Goal: Transaction & Acquisition: Purchase product/service

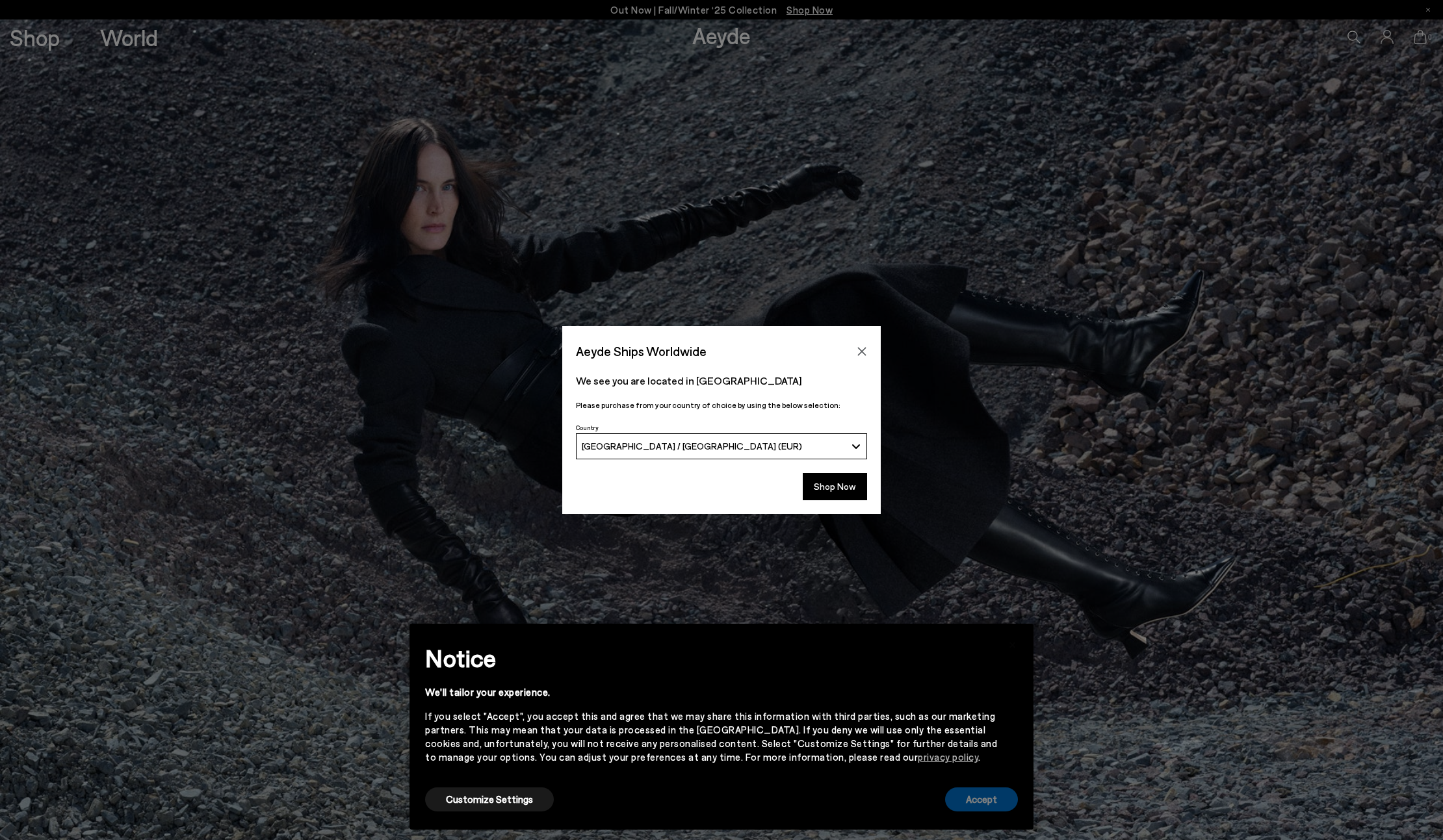
click at [983, 811] on button "Accept" at bounding box center [981, 799] width 73 height 24
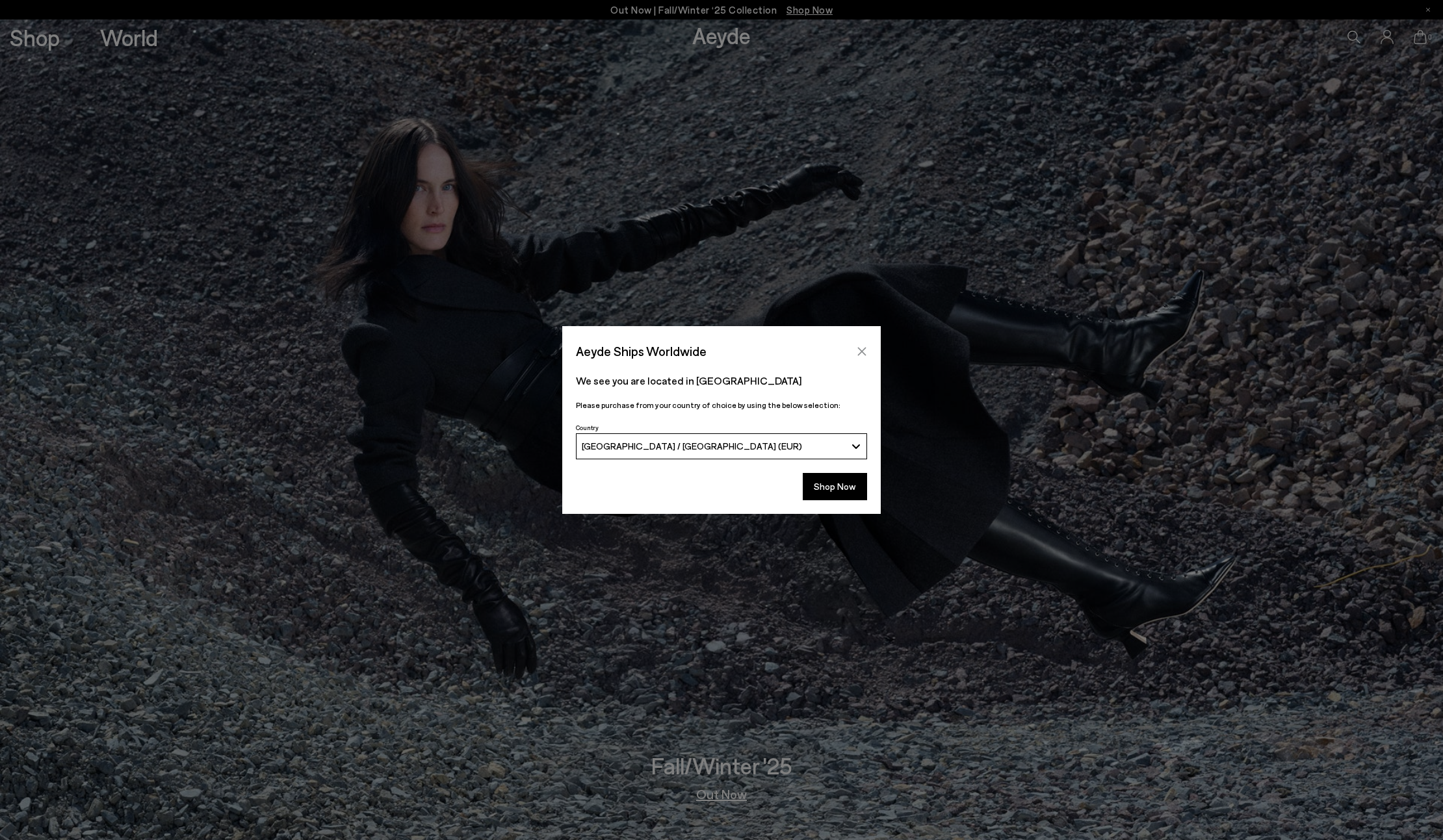
click at [858, 351] on icon "Close" at bounding box center [861, 351] width 10 height 10
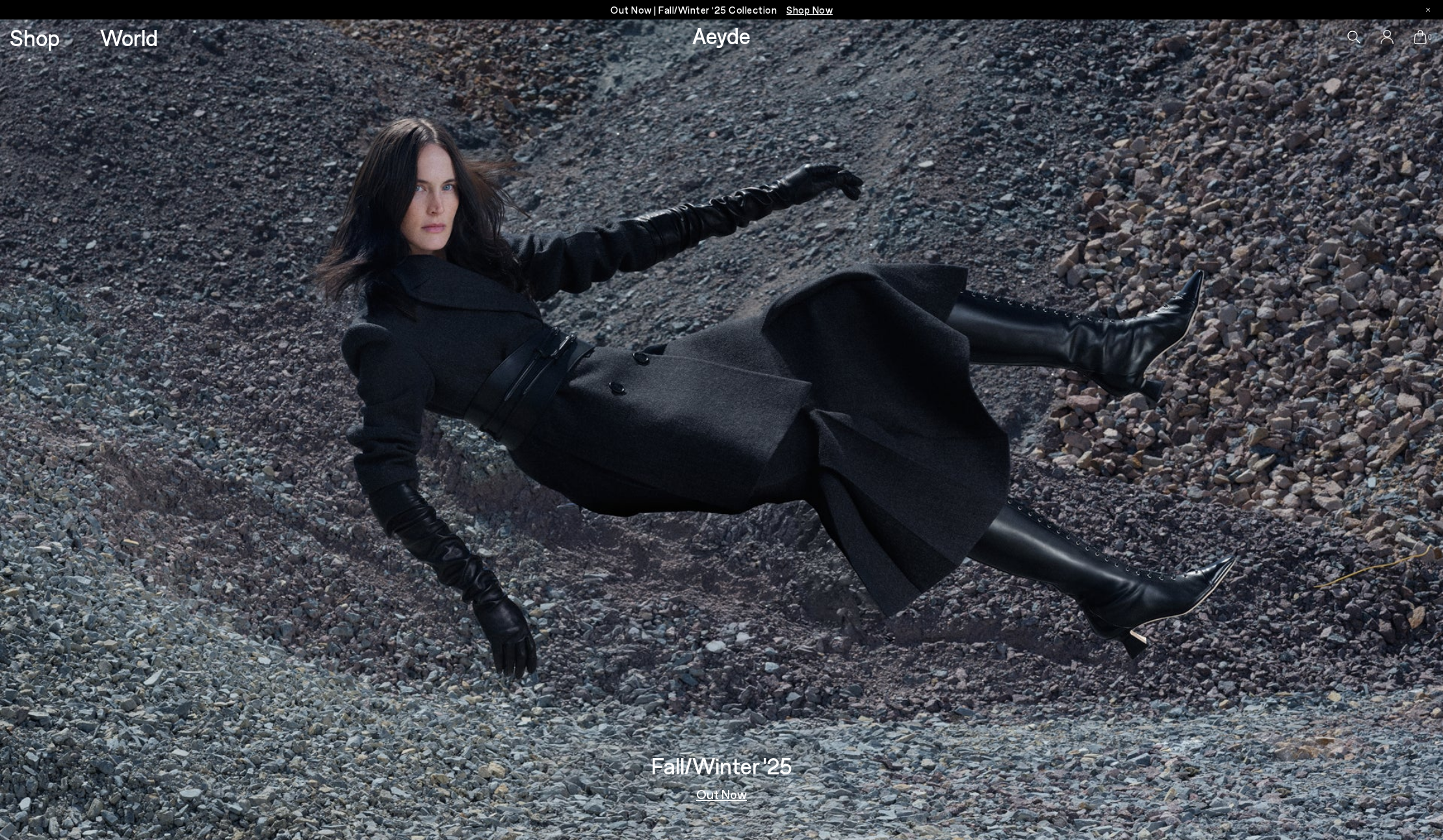
click at [50, 51] on div "Shop World" at bounding box center [79, 37] width 158 height 35
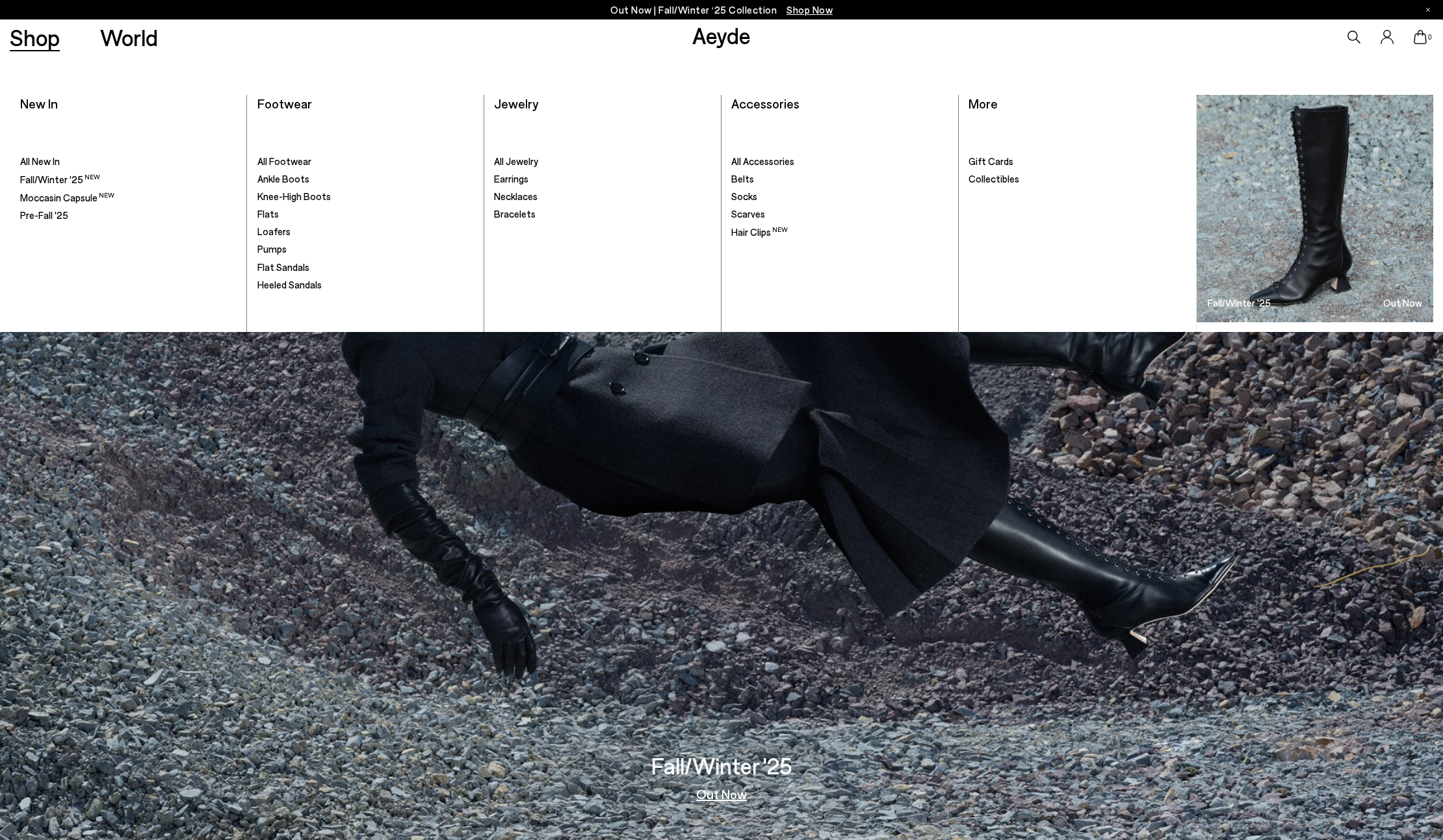
click at [47, 43] on link "Shop" at bounding box center [34, 37] width 50 height 23
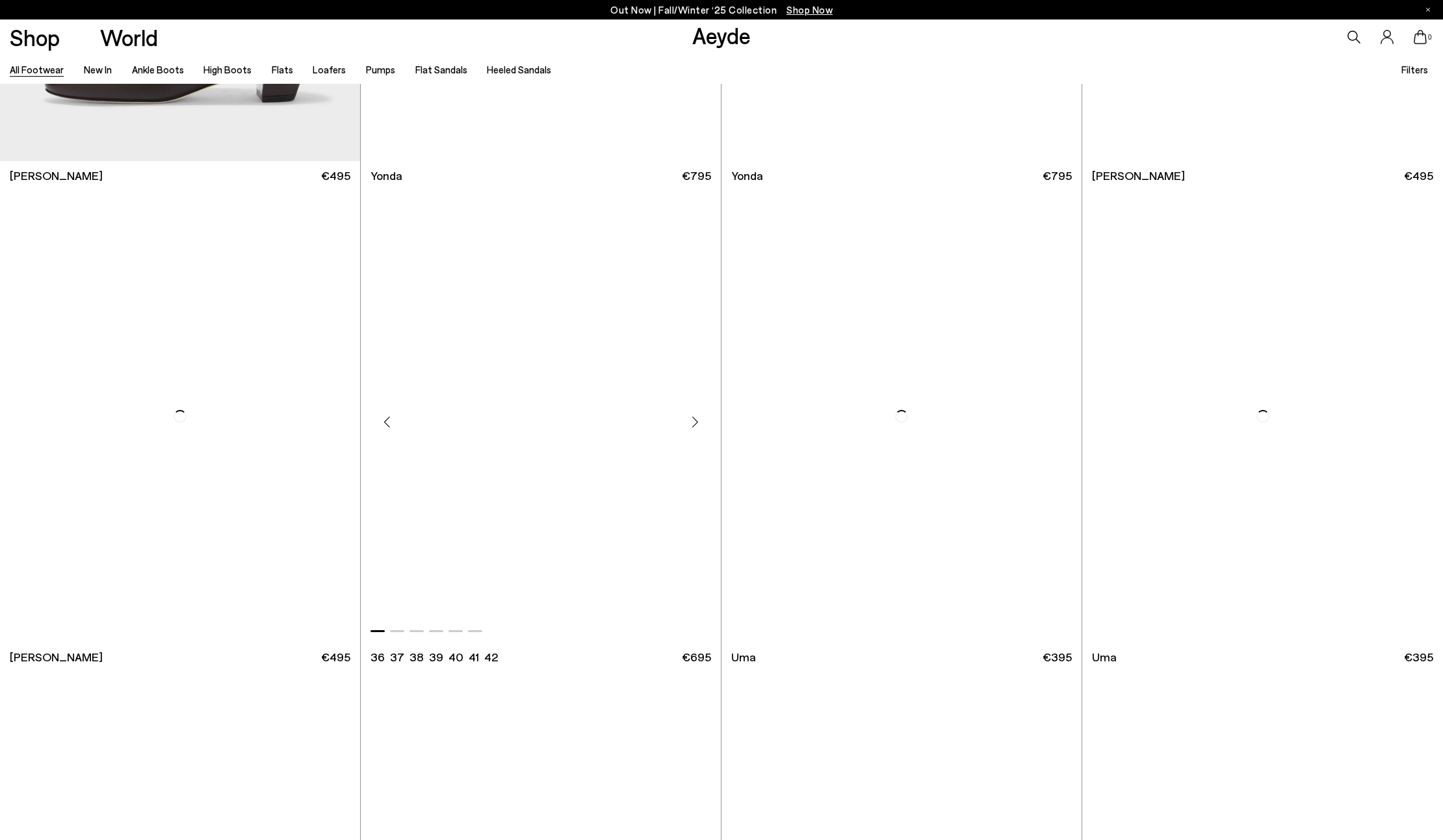
scroll to position [4709, 0]
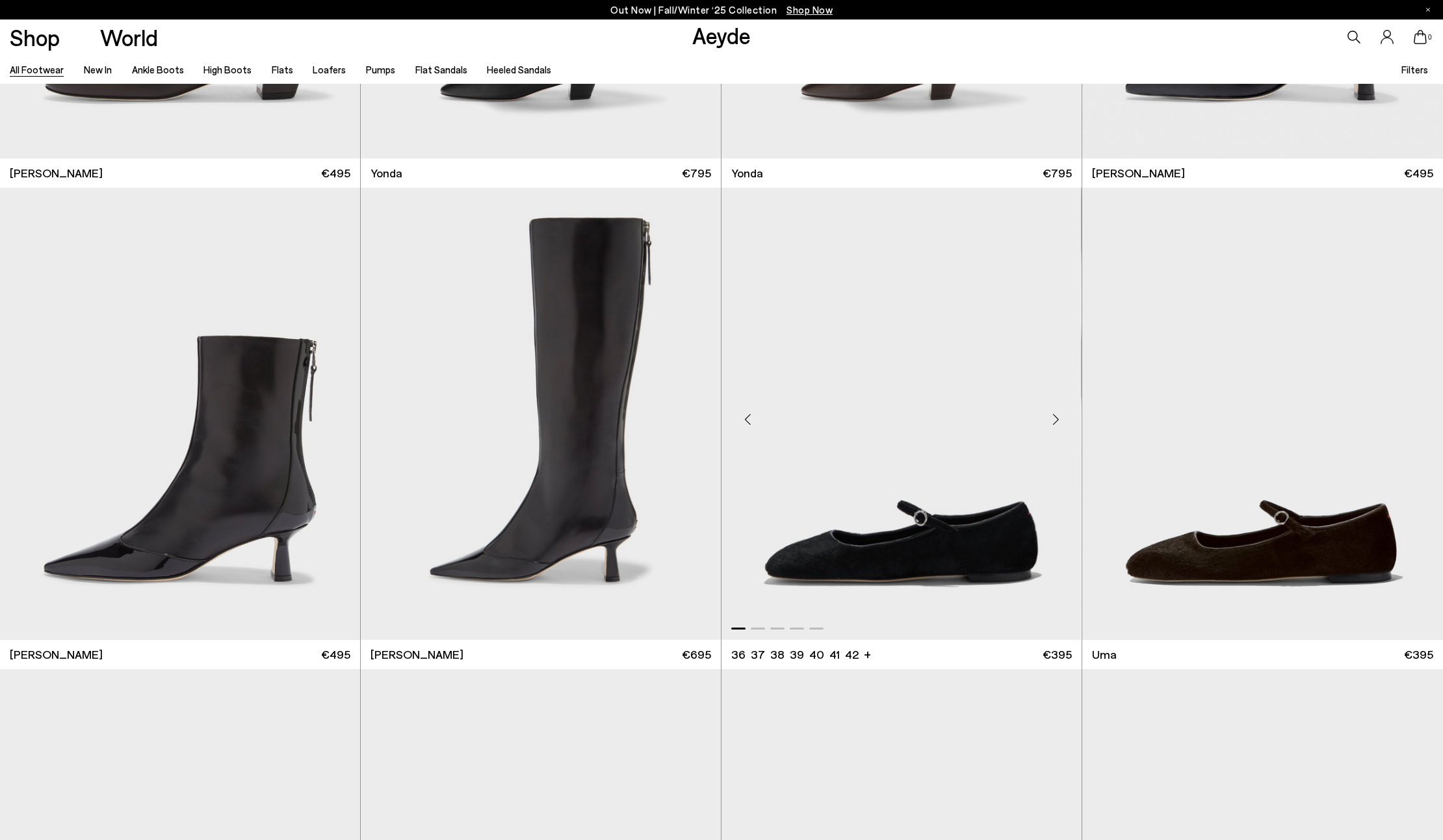
click at [1057, 420] on div "Next slide" at bounding box center [1055, 419] width 39 height 39
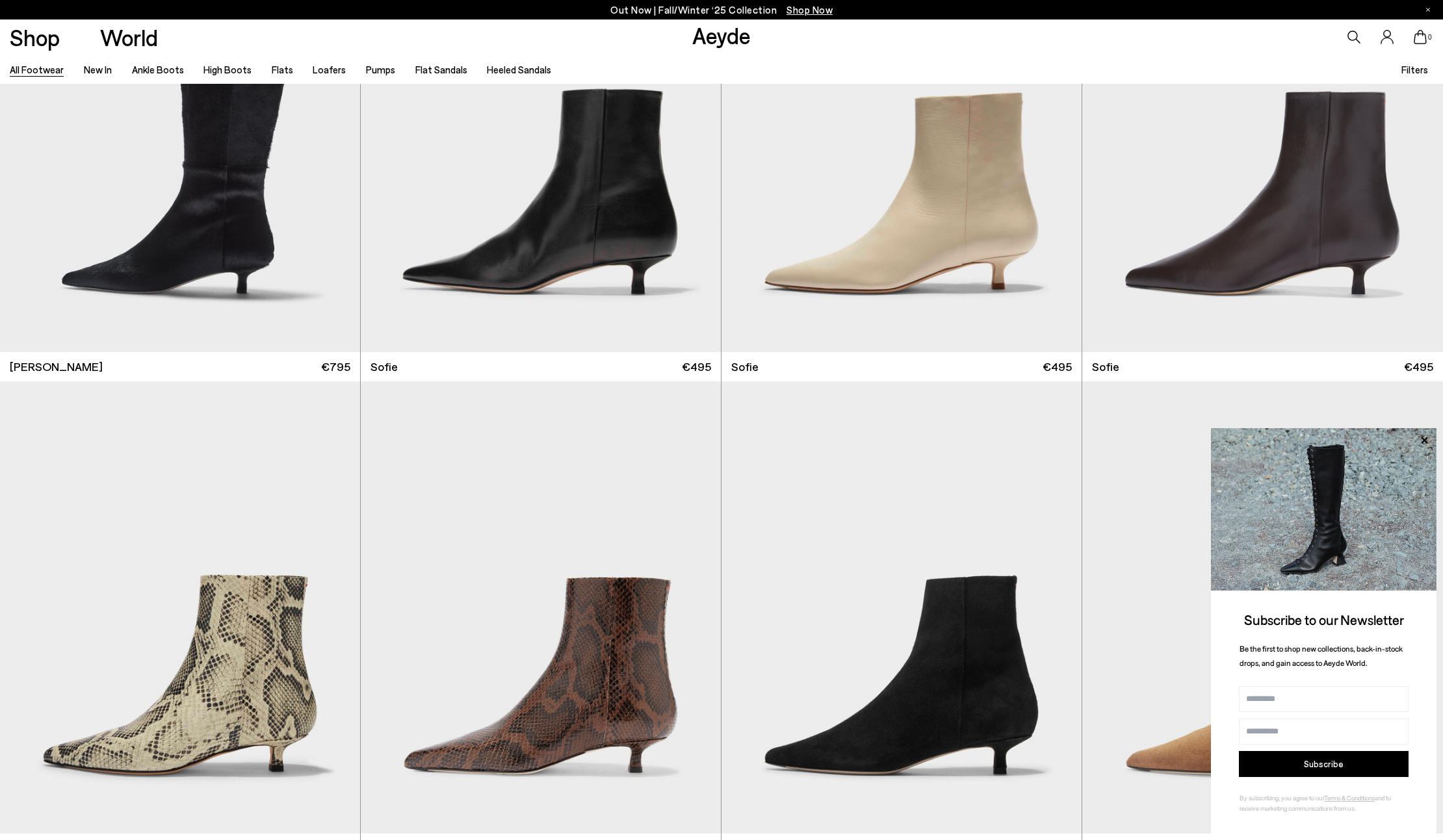
scroll to position [5962, 0]
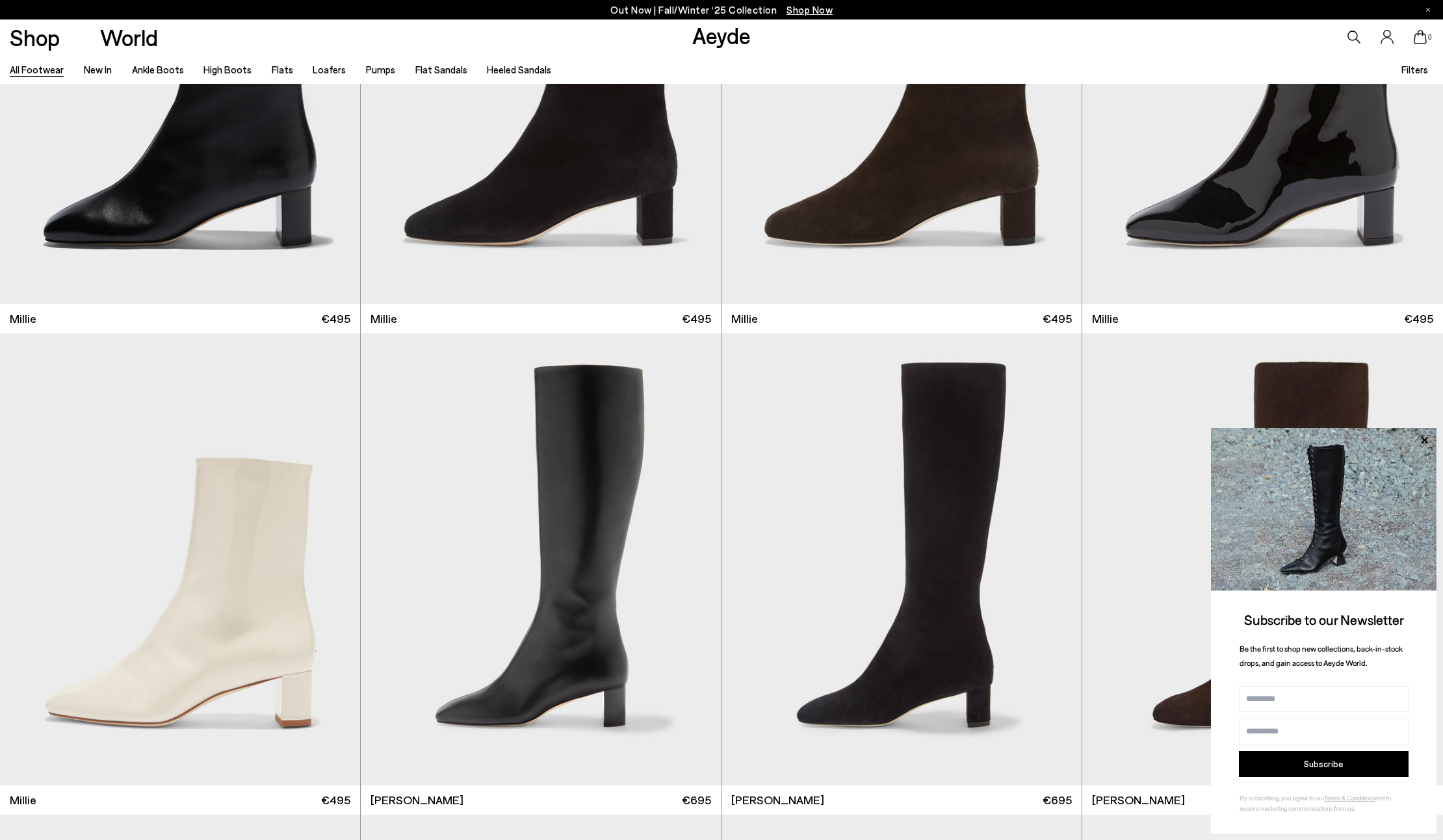
scroll to position [8413, 0]
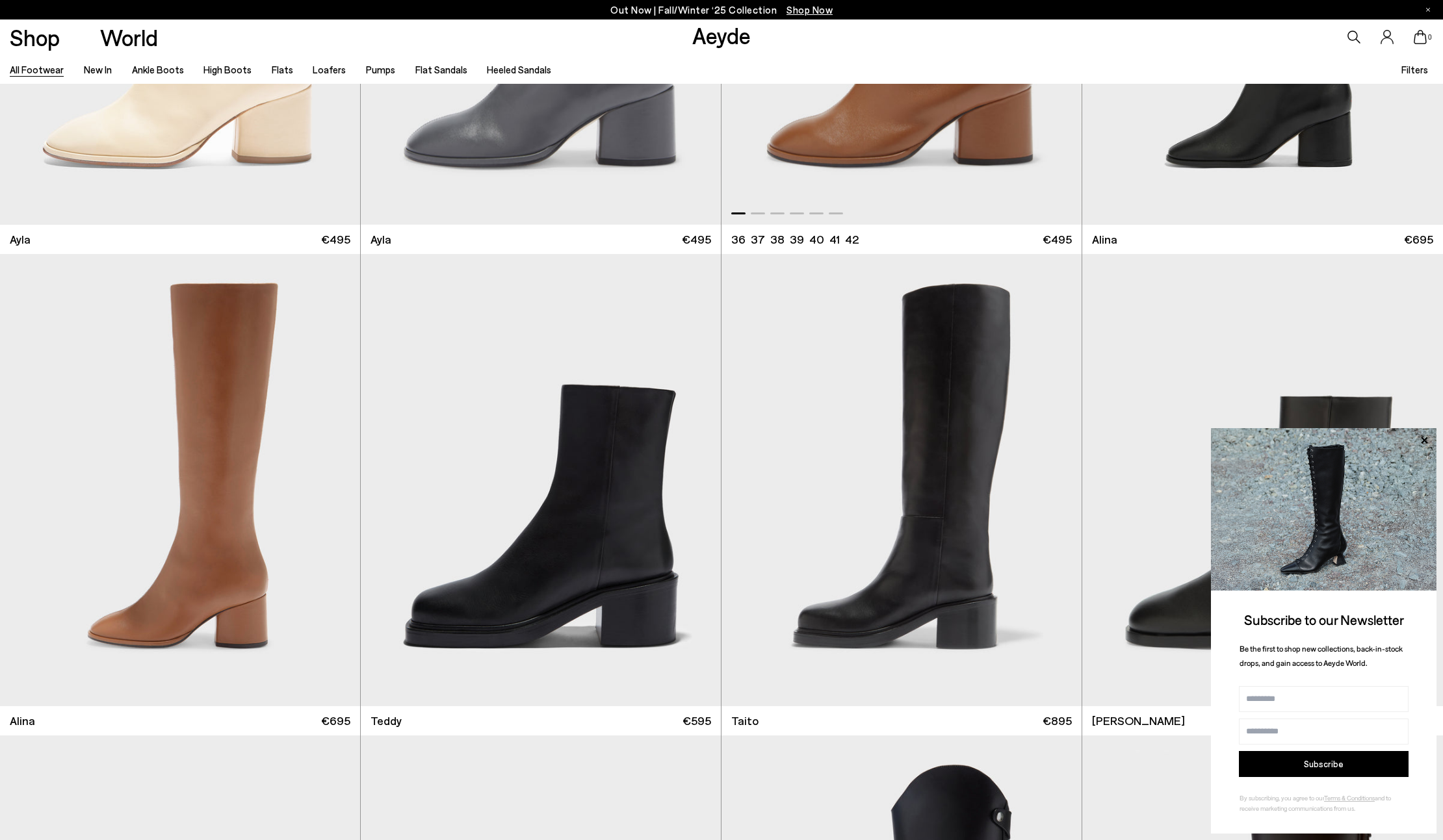
scroll to position [10567, 0]
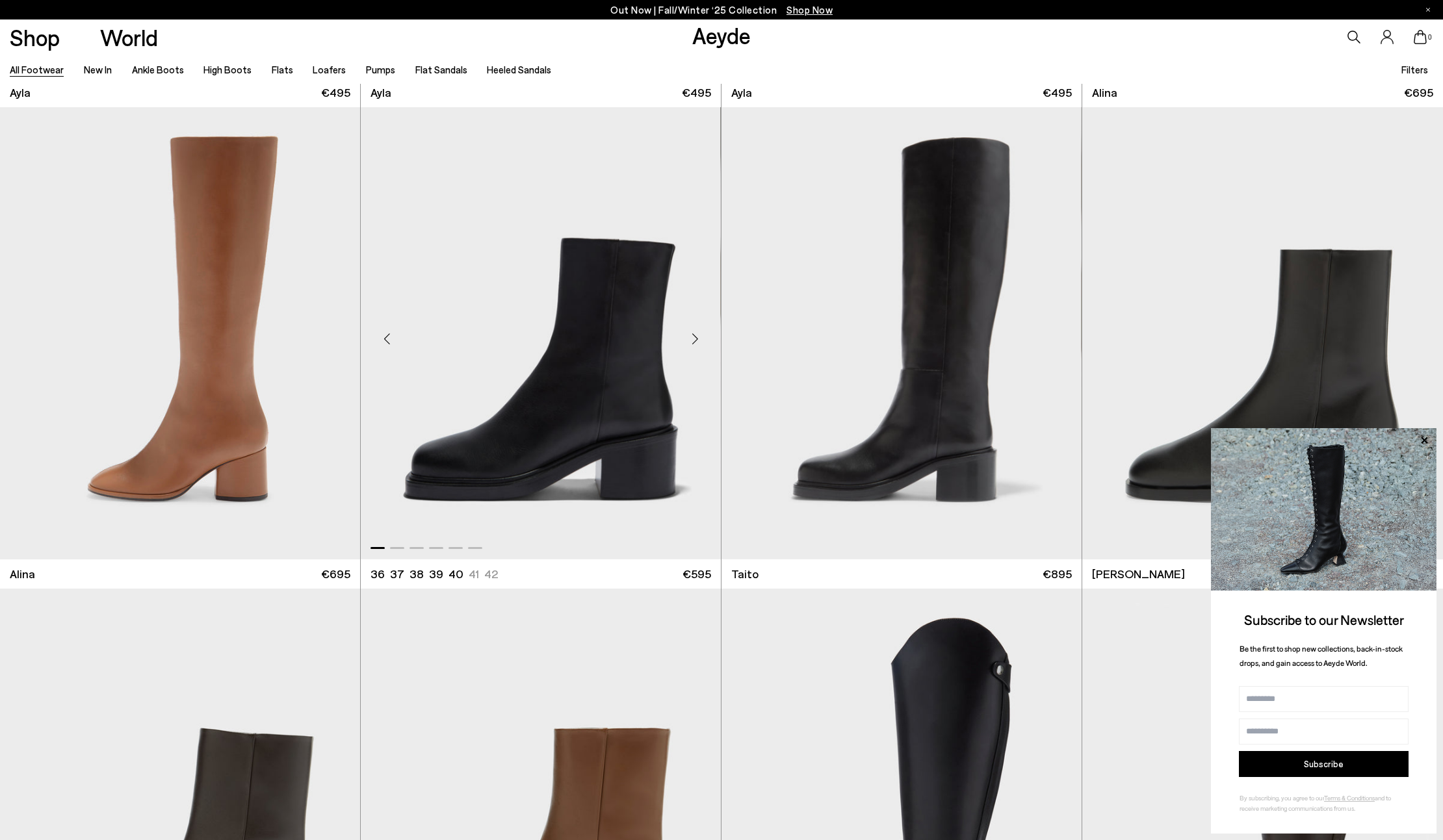
click at [693, 338] on div "Next slide" at bounding box center [695, 338] width 39 height 39
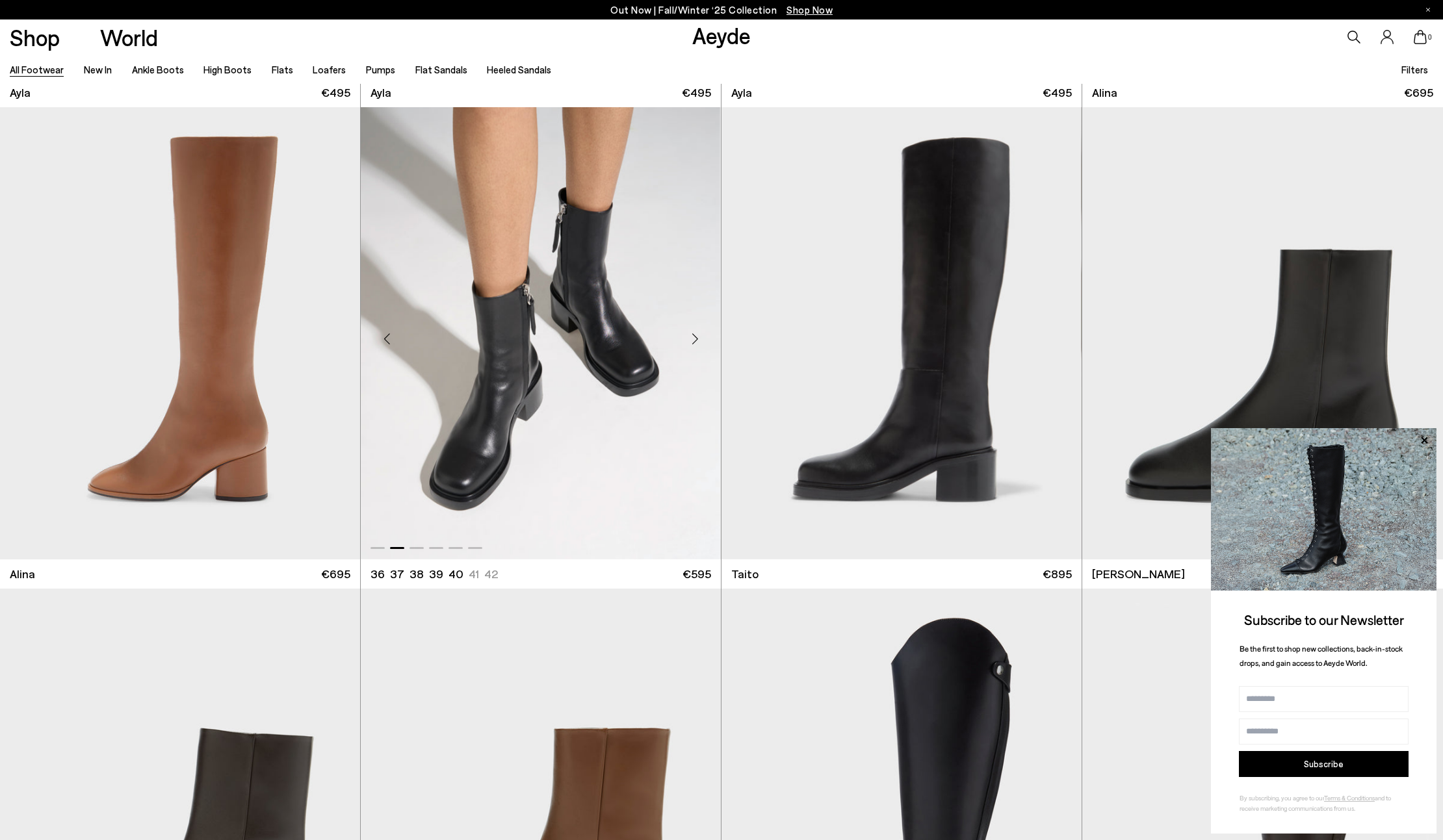
click at [693, 338] on div "Next slide" at bounding box center [695, 338] width 39 height 39
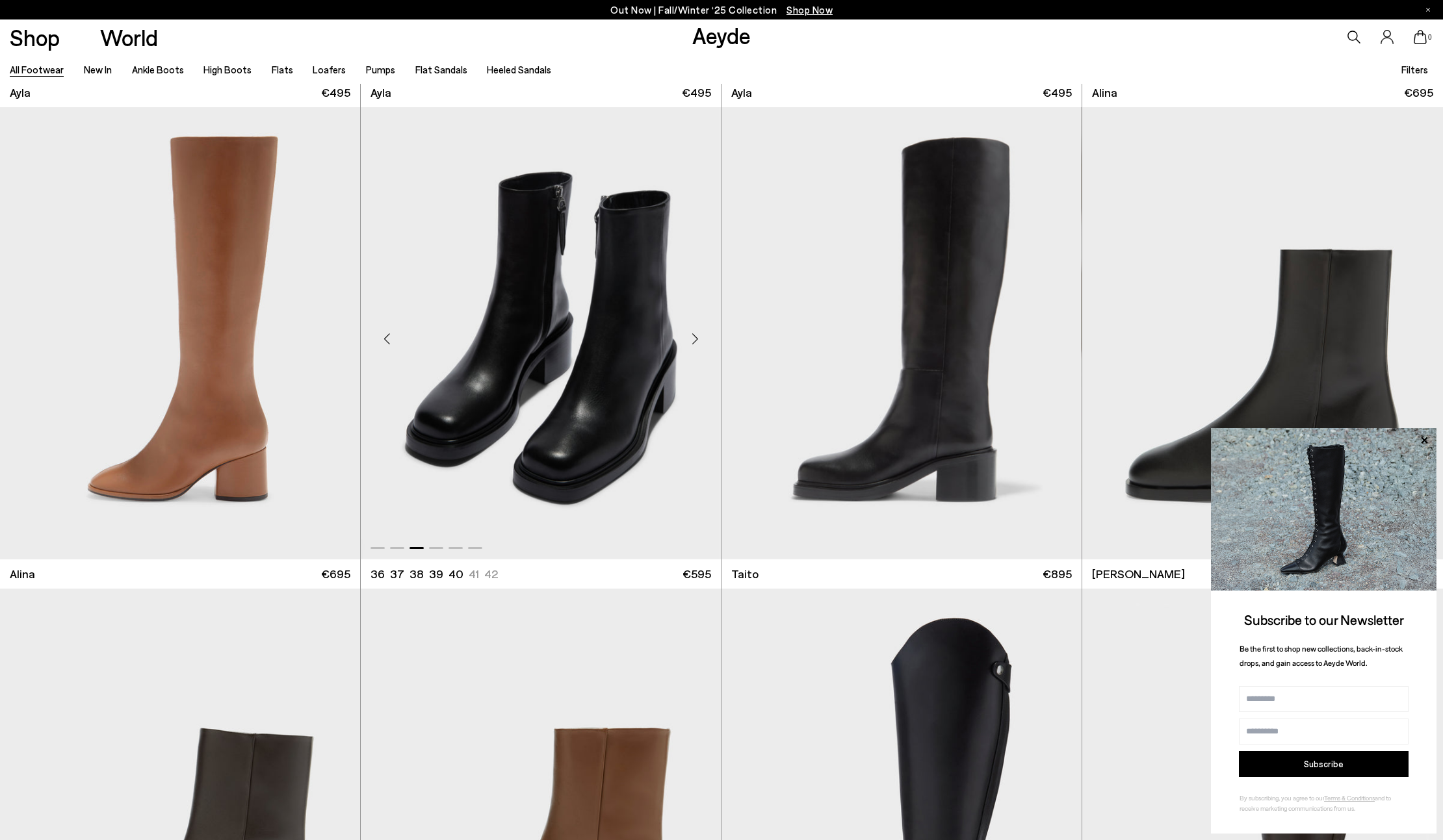
click at [693, 338] on div "Next slide" at bounding box center [695, 338] width 39 height 39
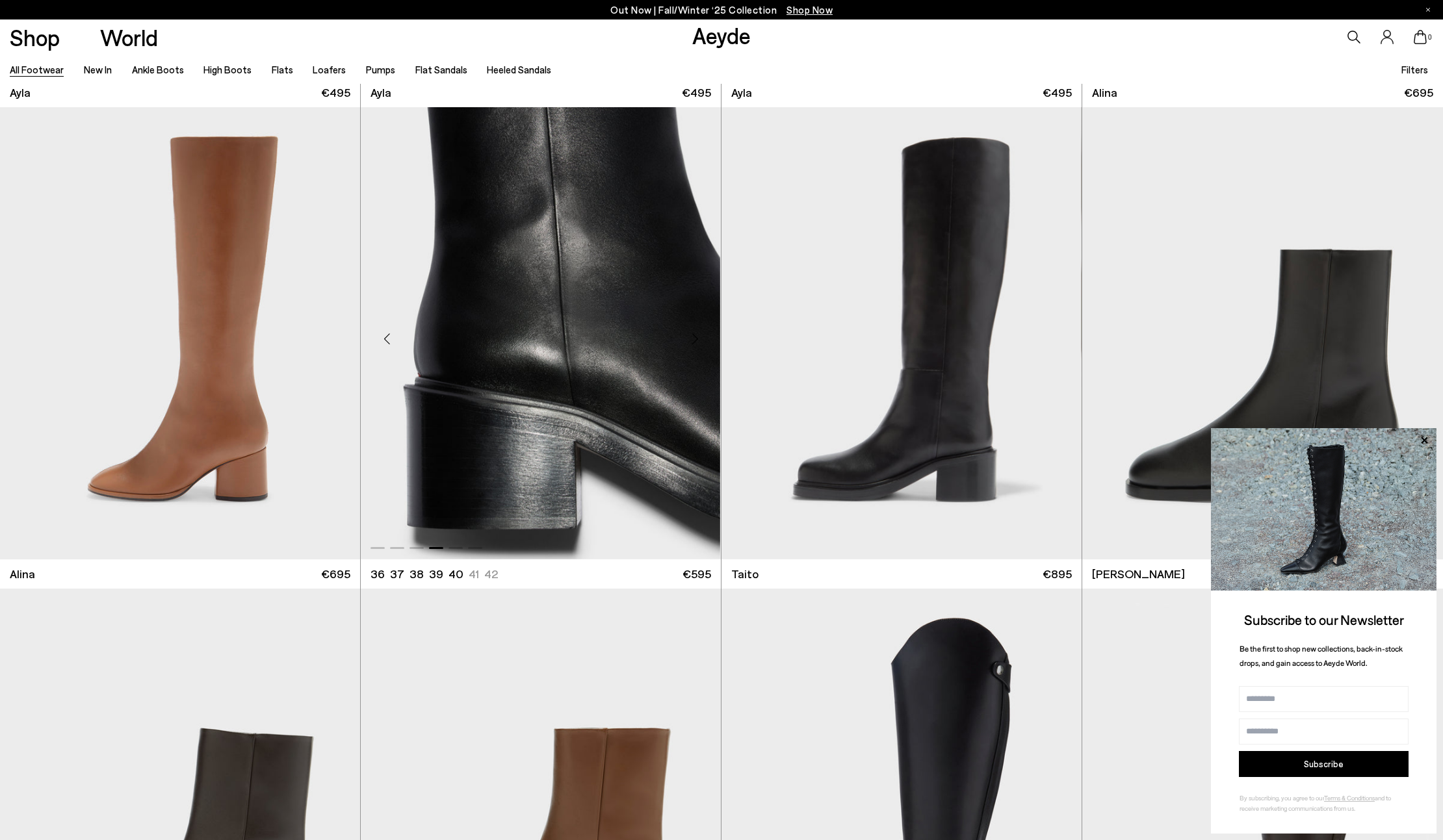
click at [693, 338] on div "Next slide" at bounding box center [695, 338] width 39 height 39
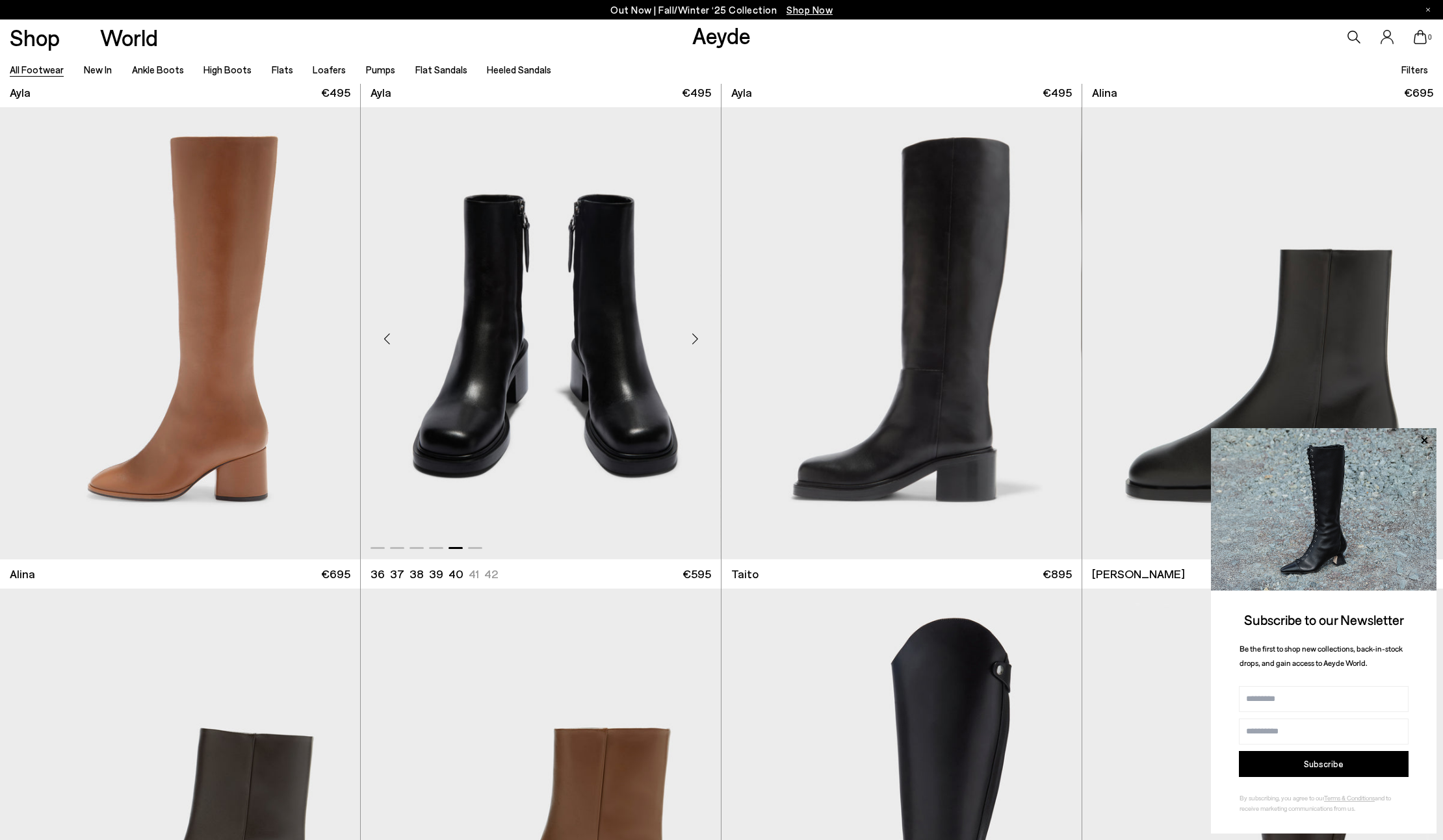
click at [693, 338] on div "Next slide" at bounding box center [695, 338] width 39 height 39
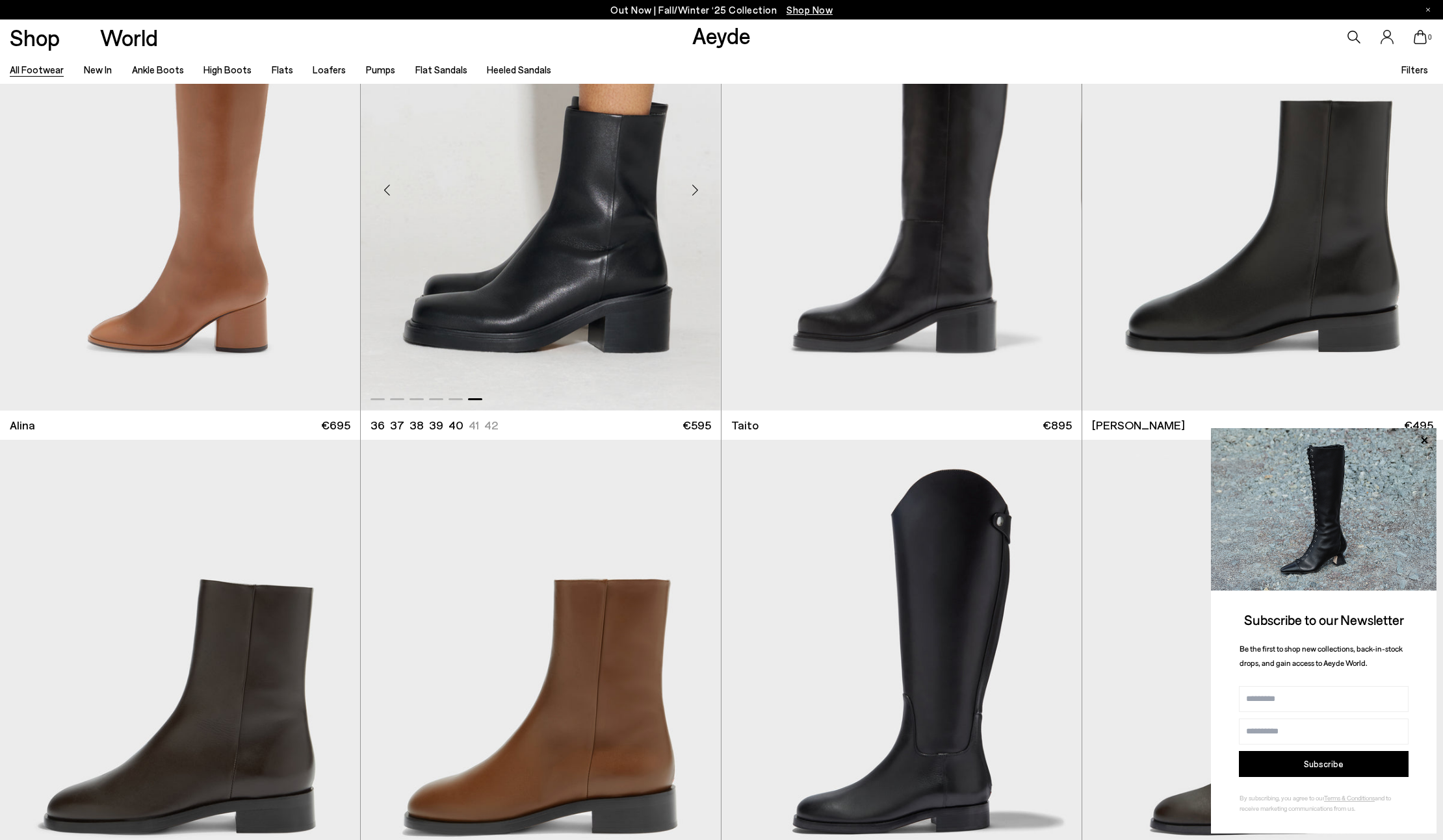
scroll to position [10700, 0]
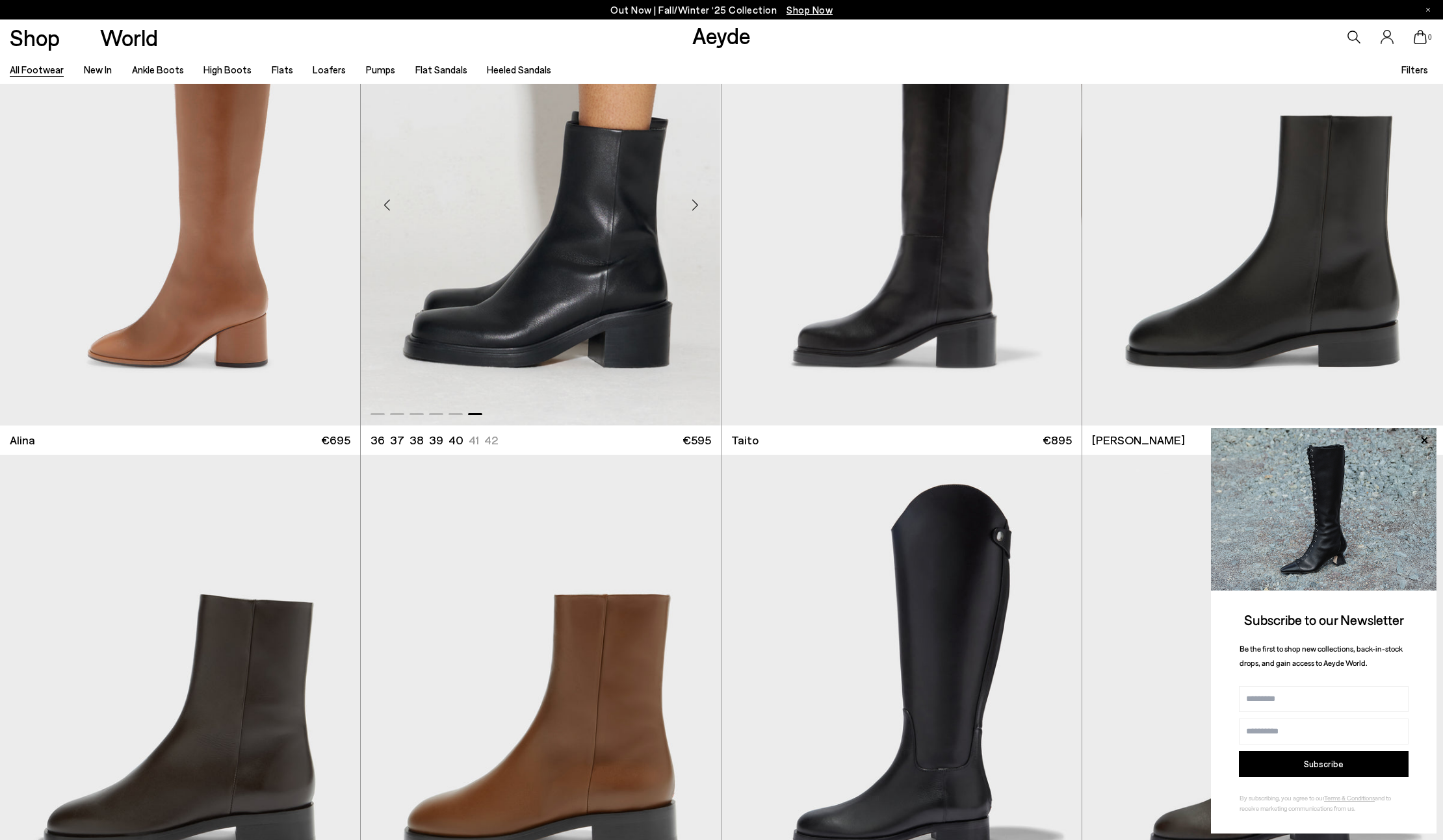
click at [693, 338] on img "6 / 6" at bounding box center [540, 199] width 360 height 452
click at [1373, 314] on img "1 / 6" at bounding box center [1262, 199] width 360 height 452
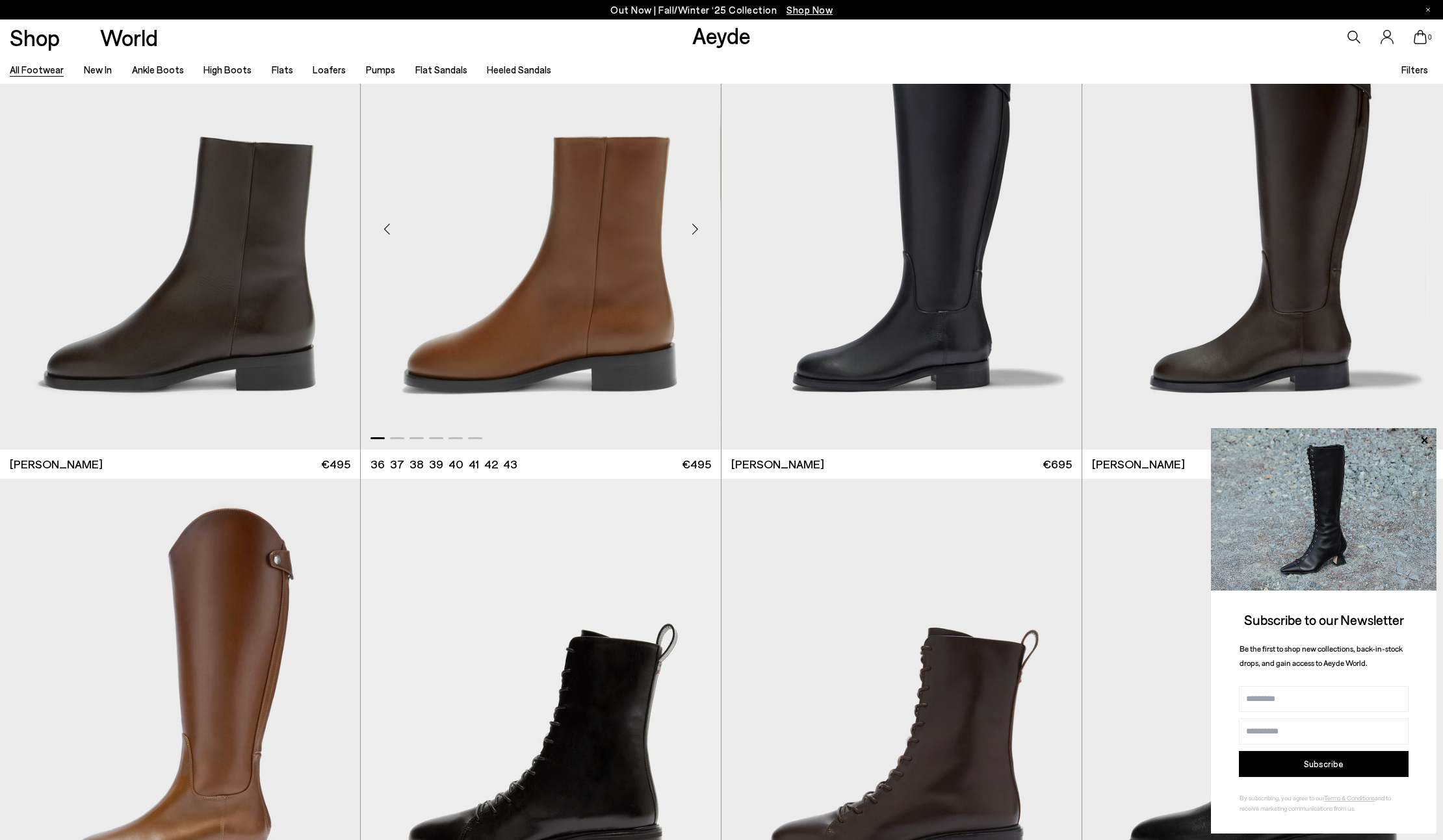
scroll to position [11179, 0]
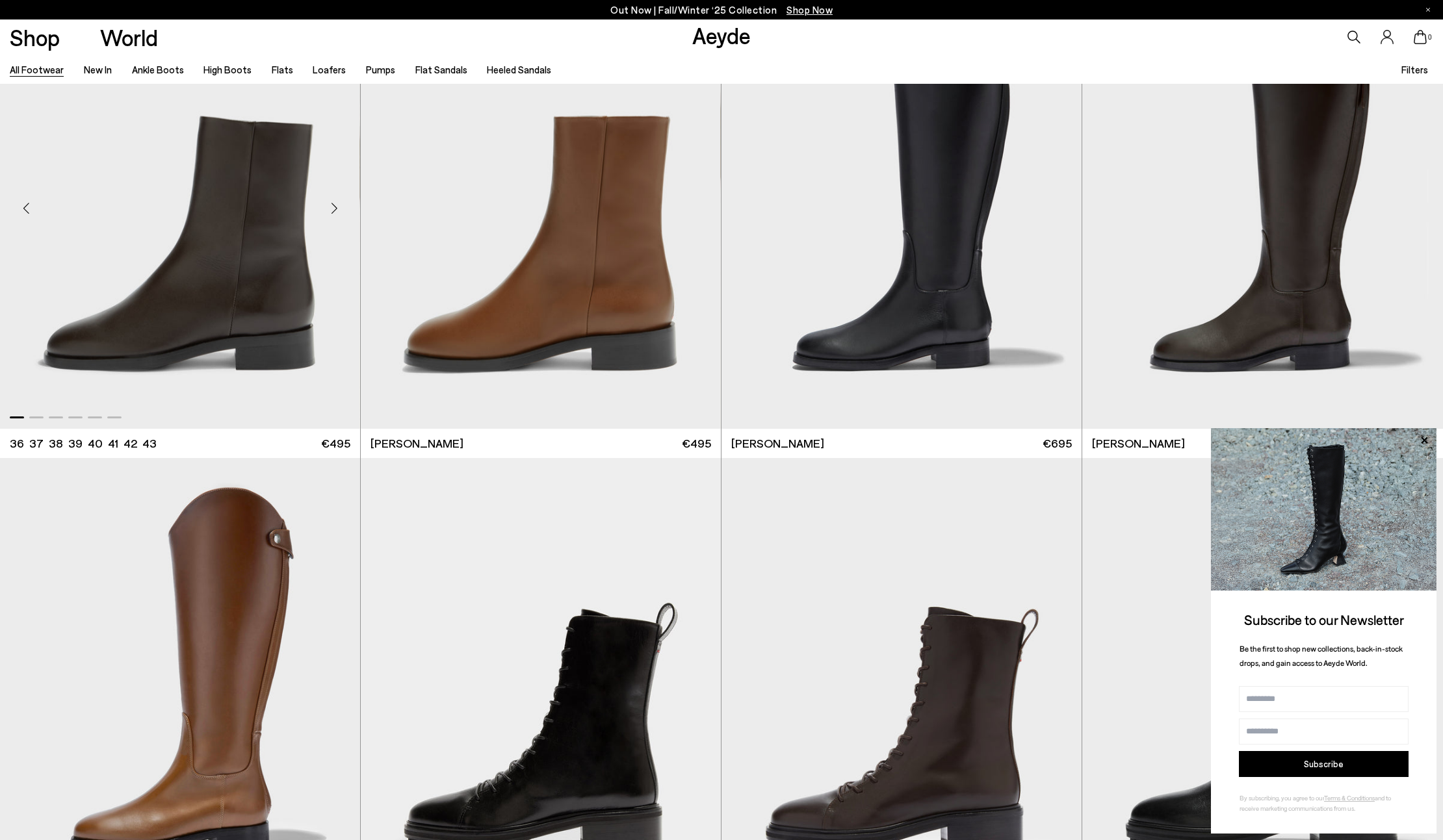
click at [333, 202] on div "Next slide" at bounding box center [334, 208] width 39 height 39
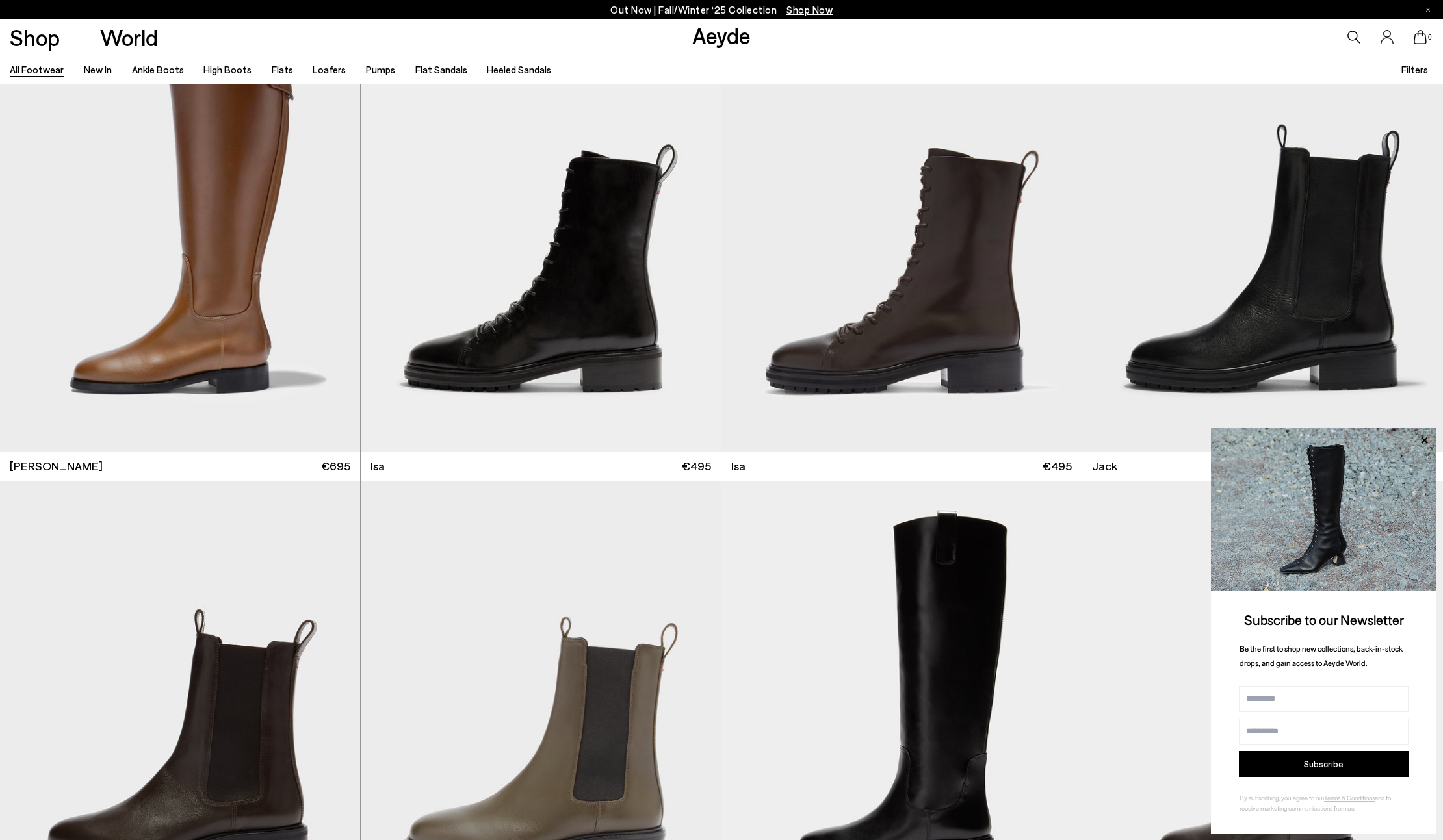
scroll to position [11685, 0]
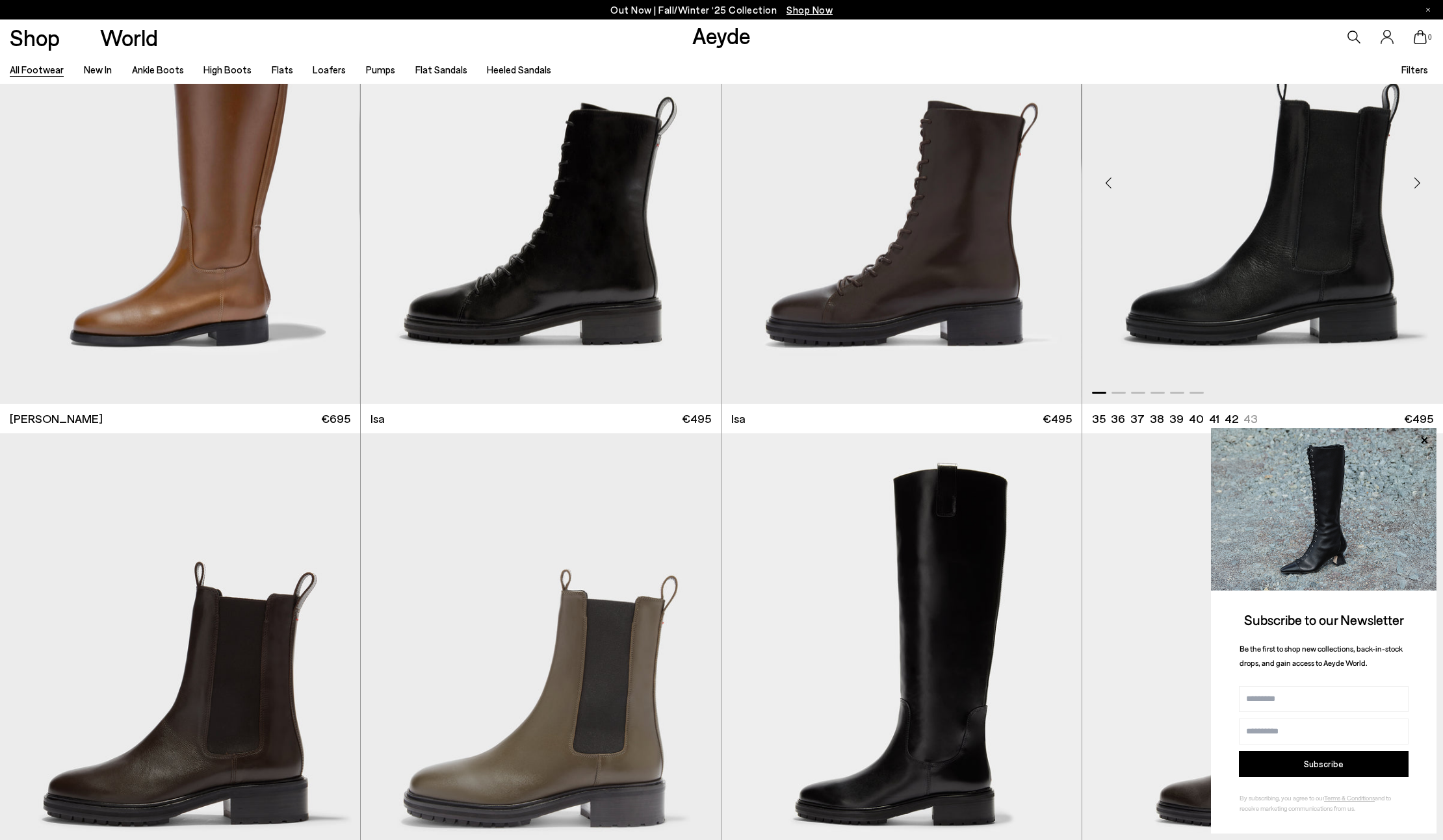
click at [1417, 177] on div "Next slide" at bounding box center [1417, 184] width 39 height 39
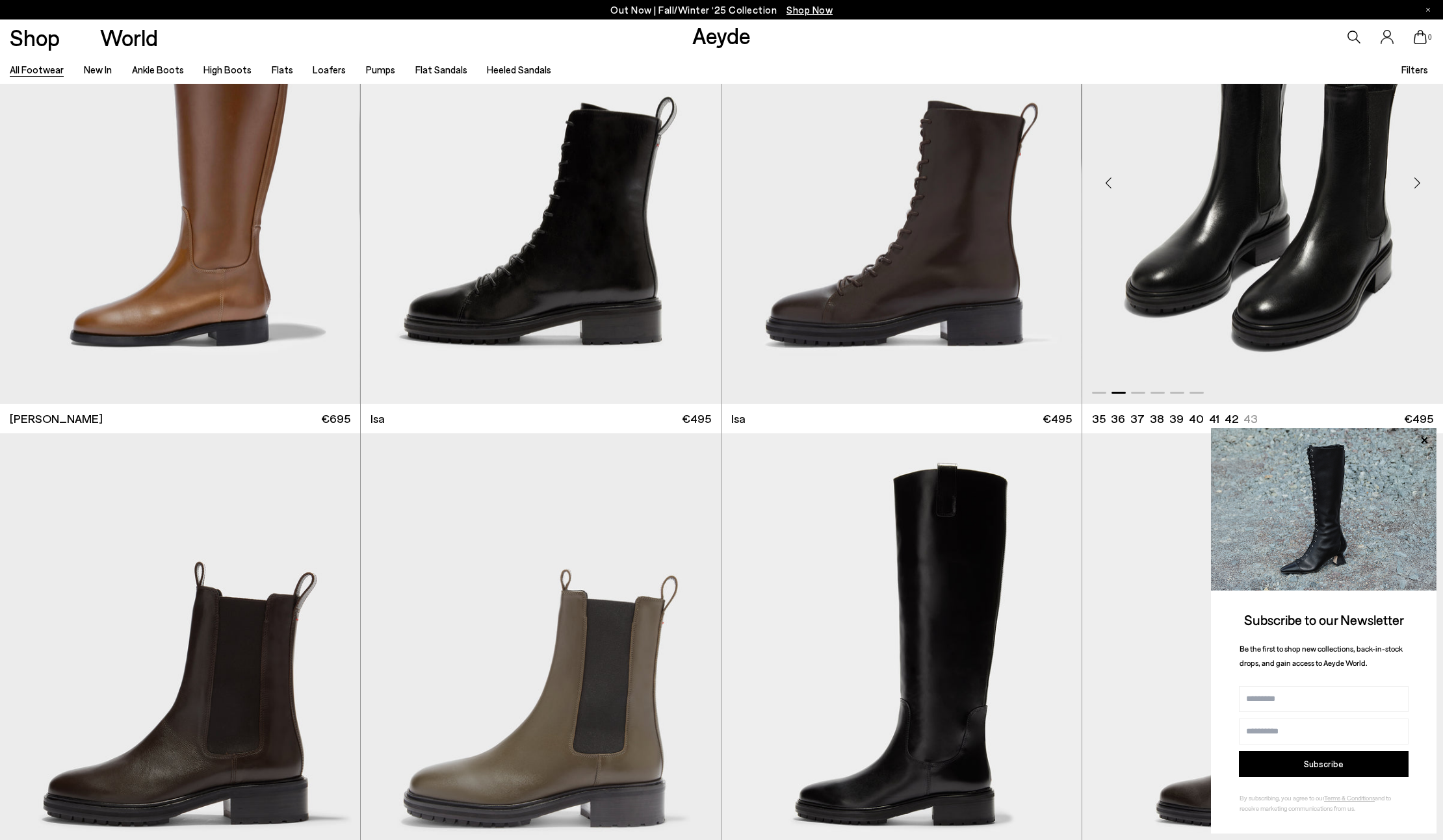
click at [1417, 177] on div "Next slide" at bounding box center [1417, 184] width 39 height 39
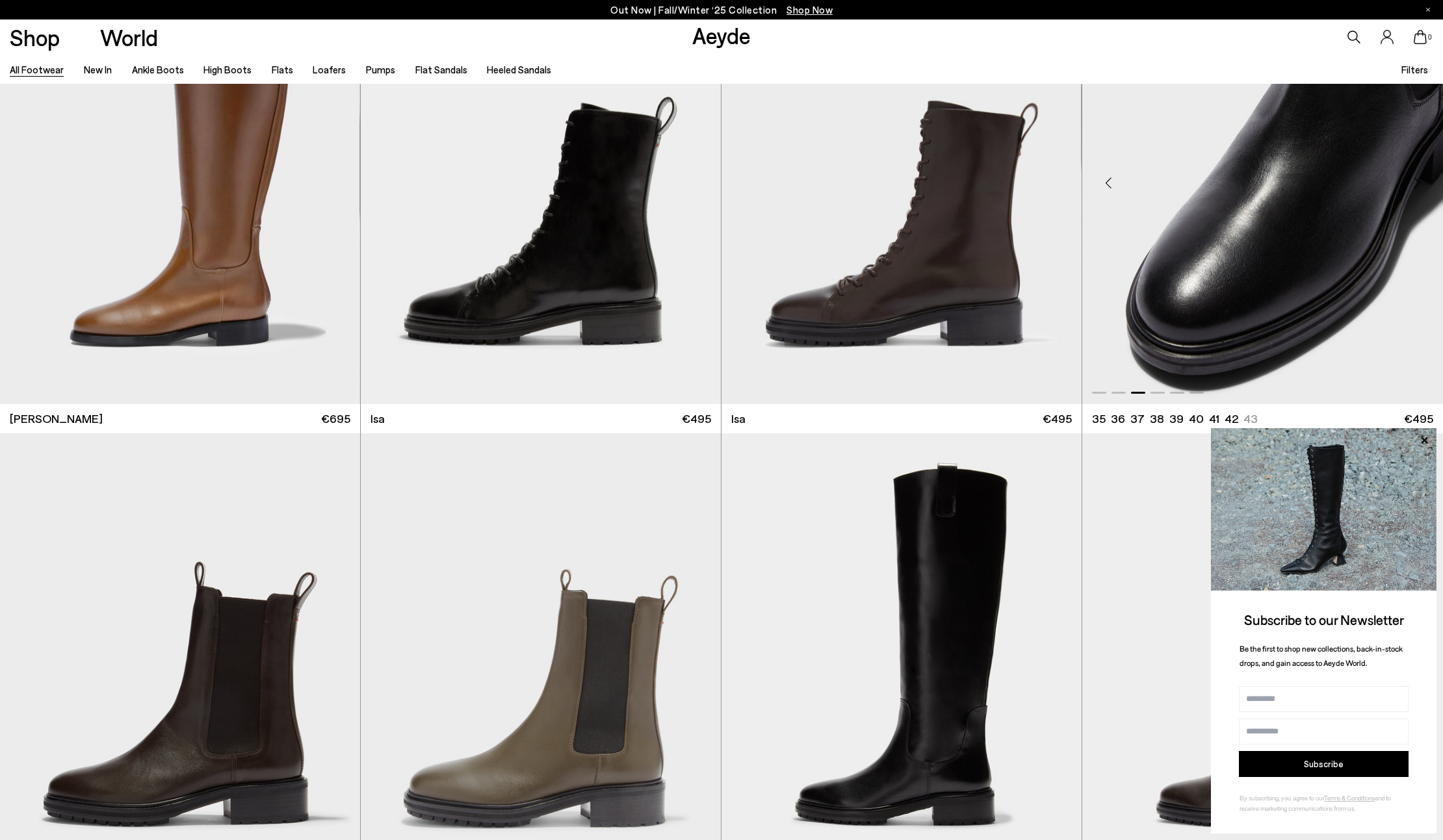
click at [1417, 177] on div "Next slide" at bounding box center [1417, 184] width 39 height 39
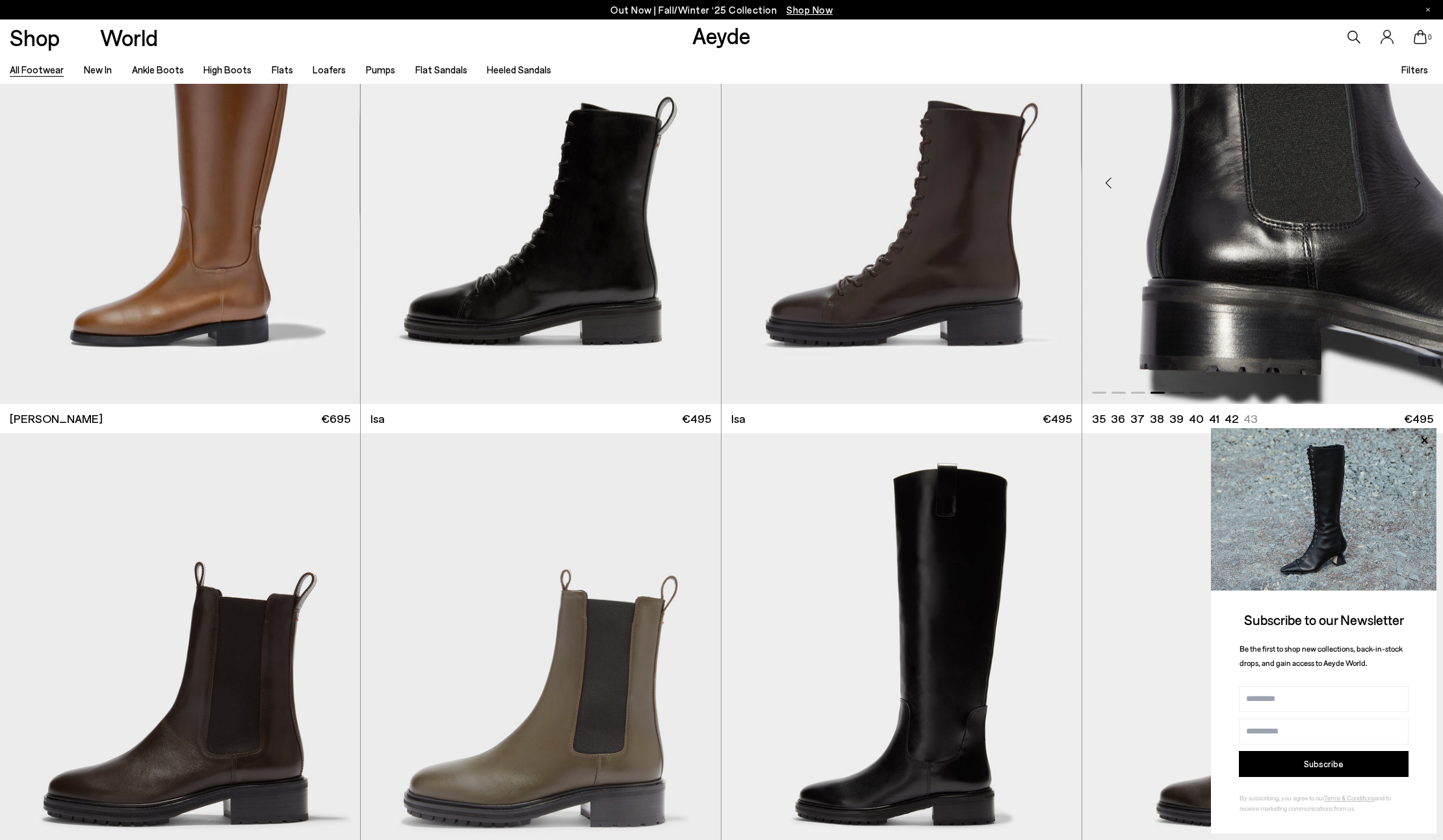
click at [1417, 177] on div "Next slide" at bounding box center [1417, 184] width 39 height 39
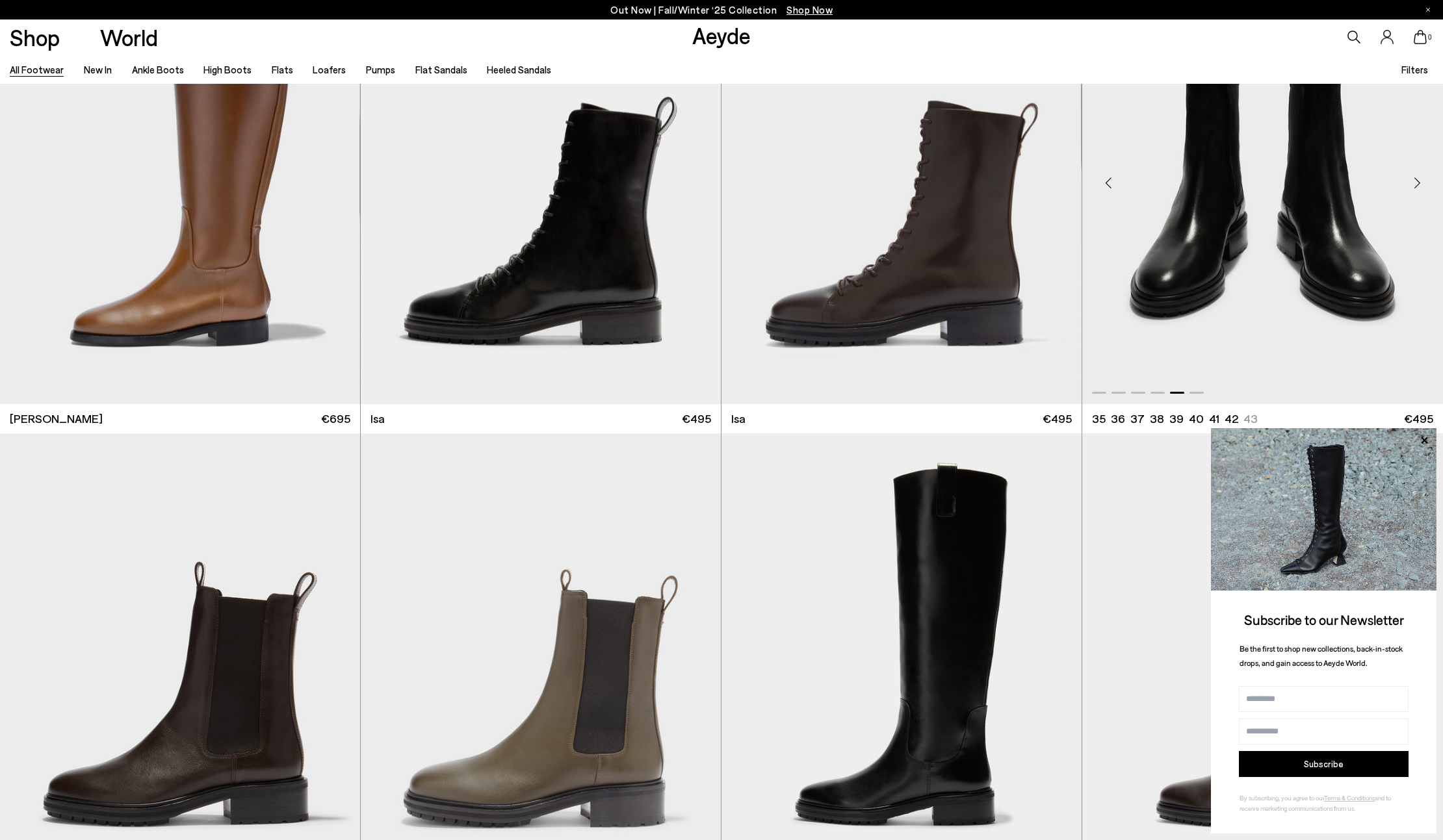
click at [1417, 177] on div "Next slide" at bounding box center [1417, 184] width 39 height 39
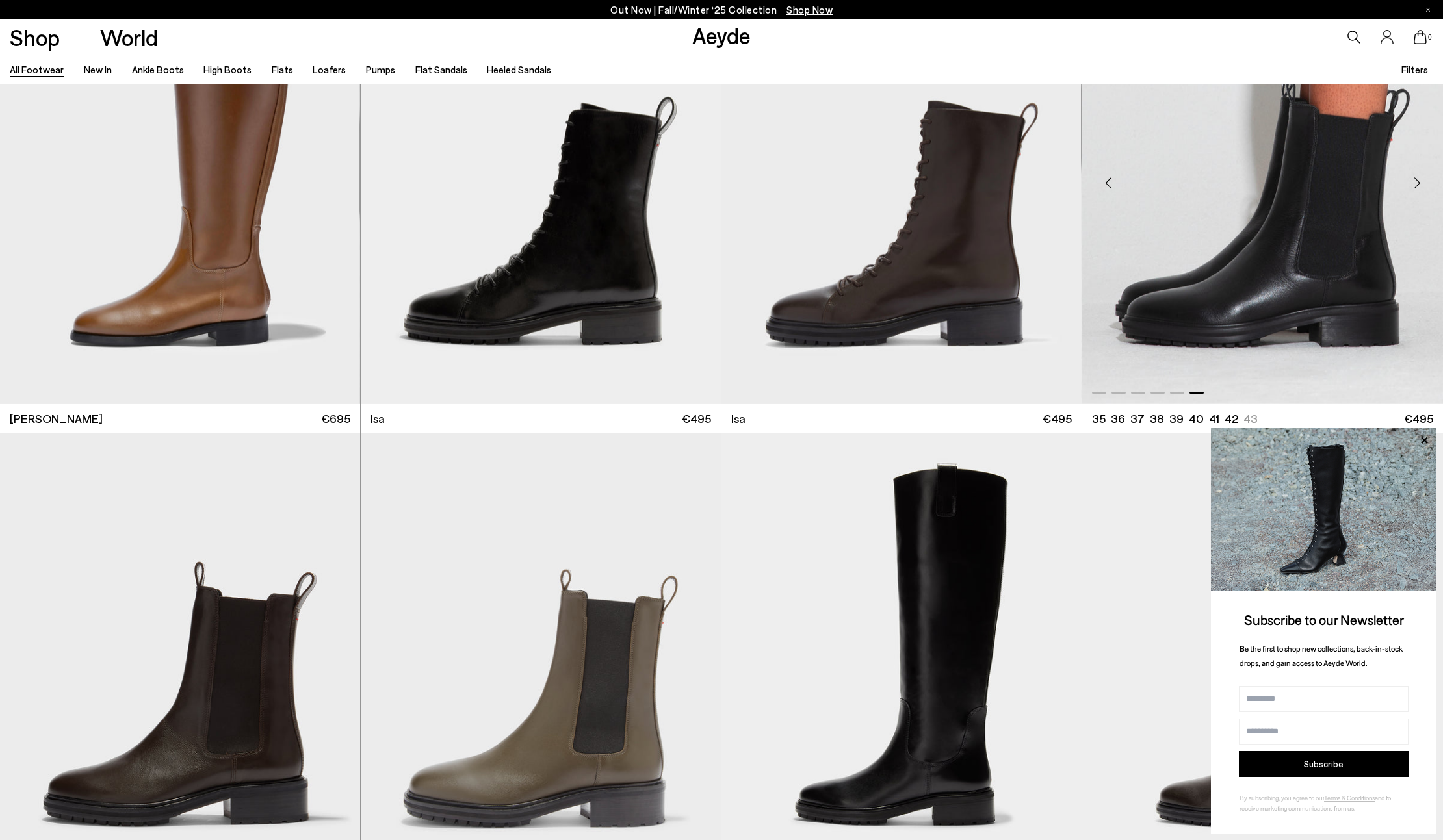
click at [1417, 177] on div "Next slide" at bounding box center [1417, 184] width 39 height 39
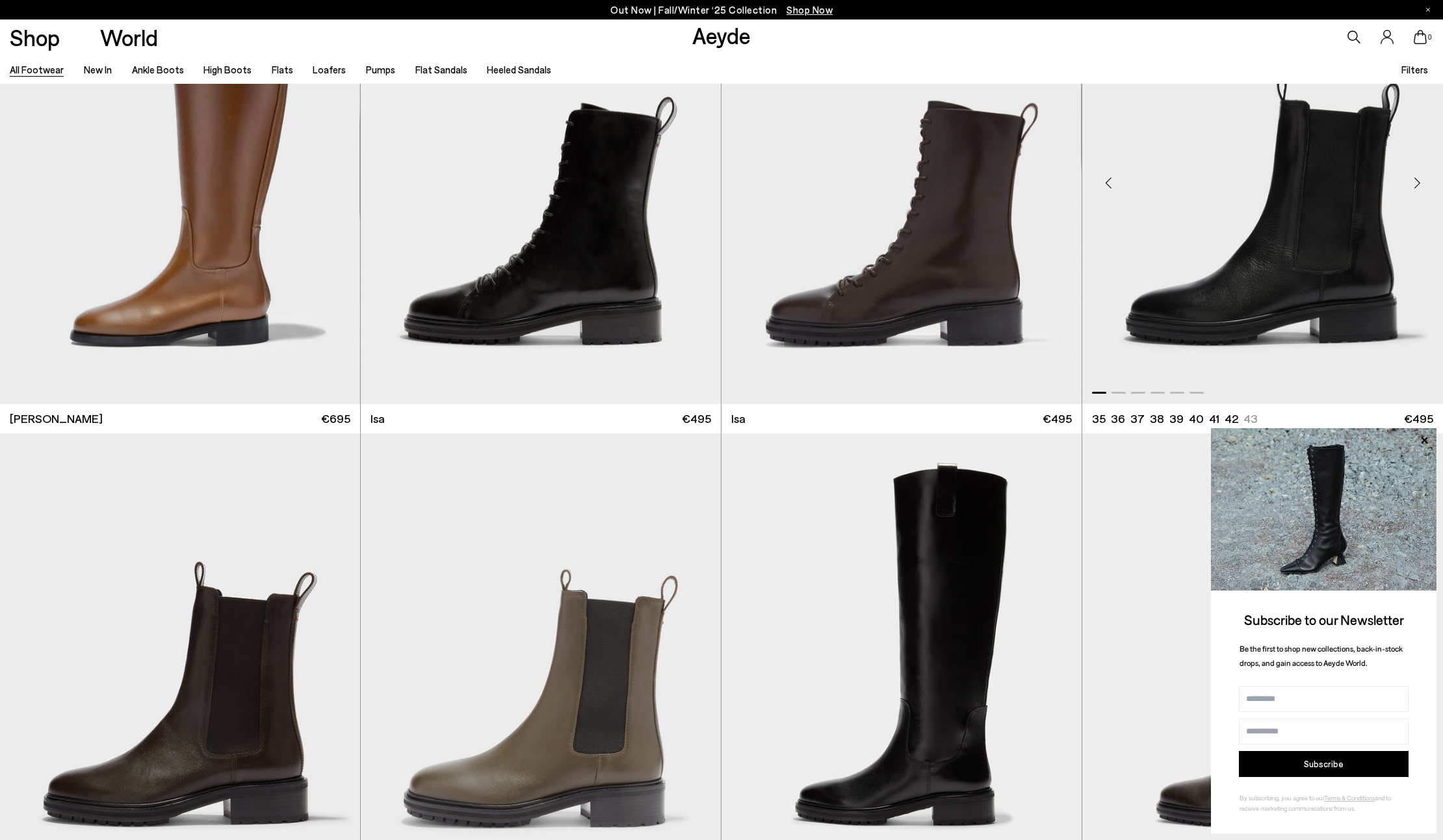
click at [1417, 177] on div "Next slide" at bounding box center [1417, 184] width 39 height 39
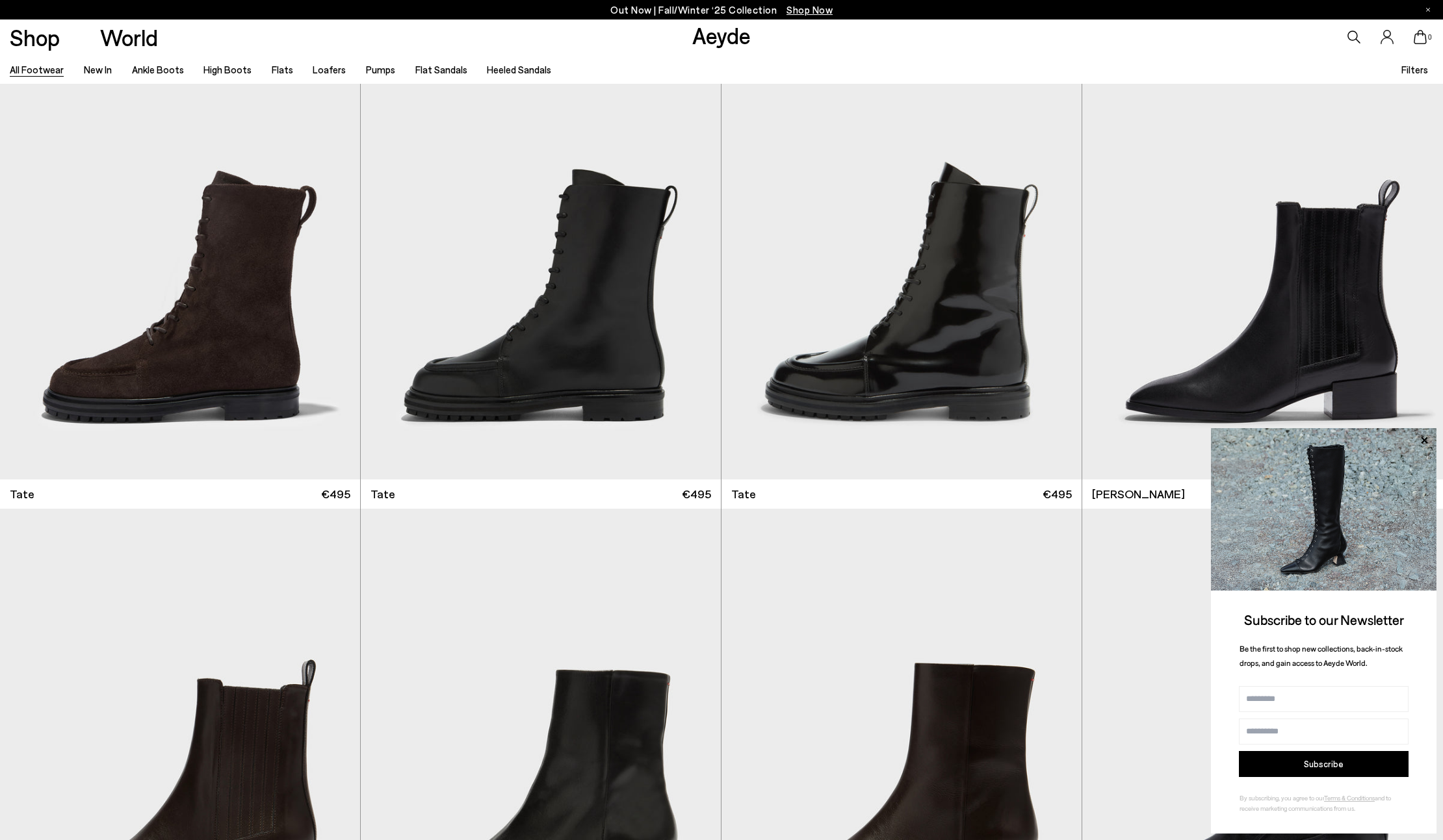
scroll to position [13056, 0]
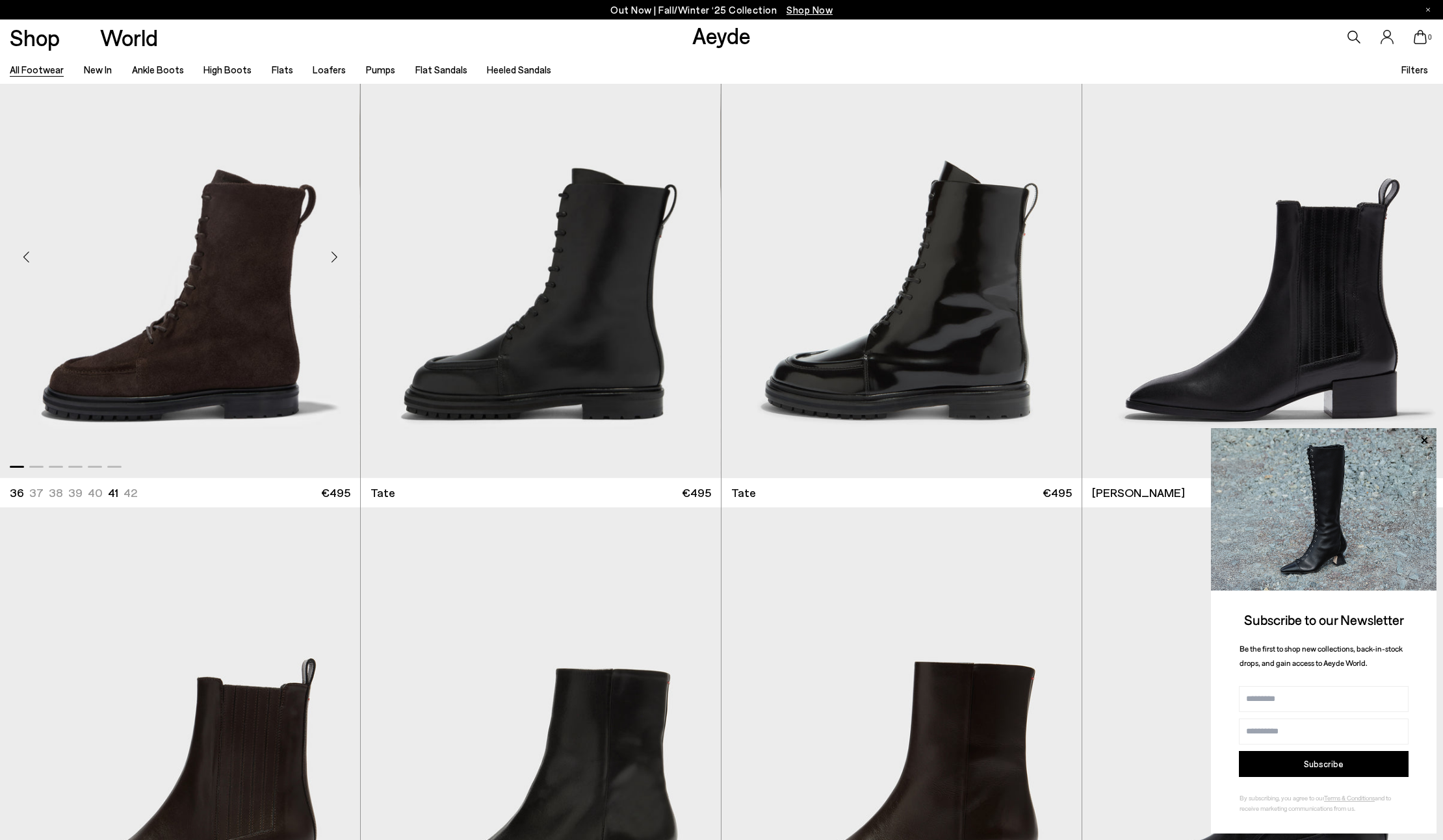
click at [338, 256] on div "Next slide" at bounding box center [334, 257] width 39 height 39
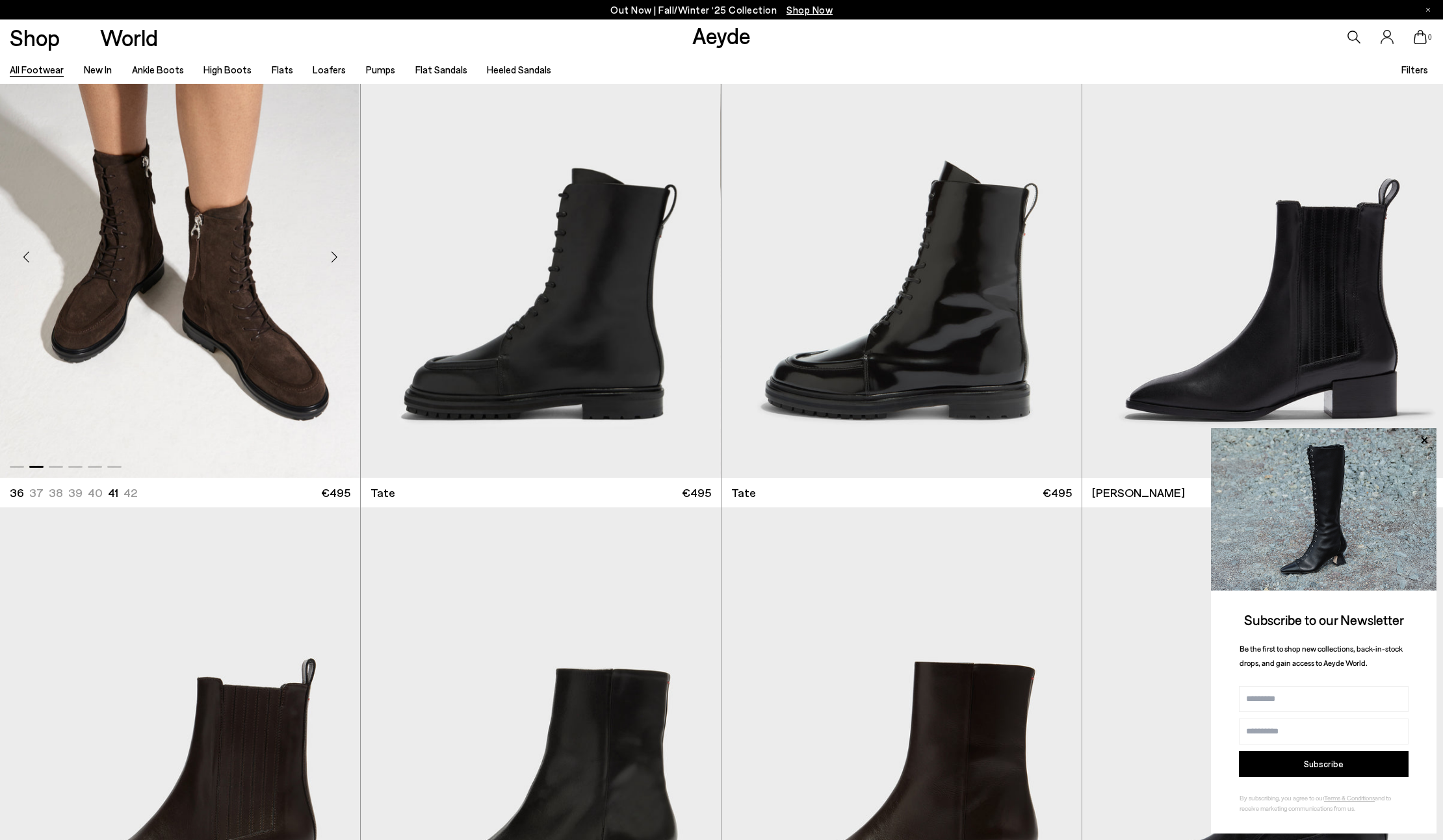
click at [338, 256] on div "Next slide" at bounding box center [334, 257] width 39 height 39
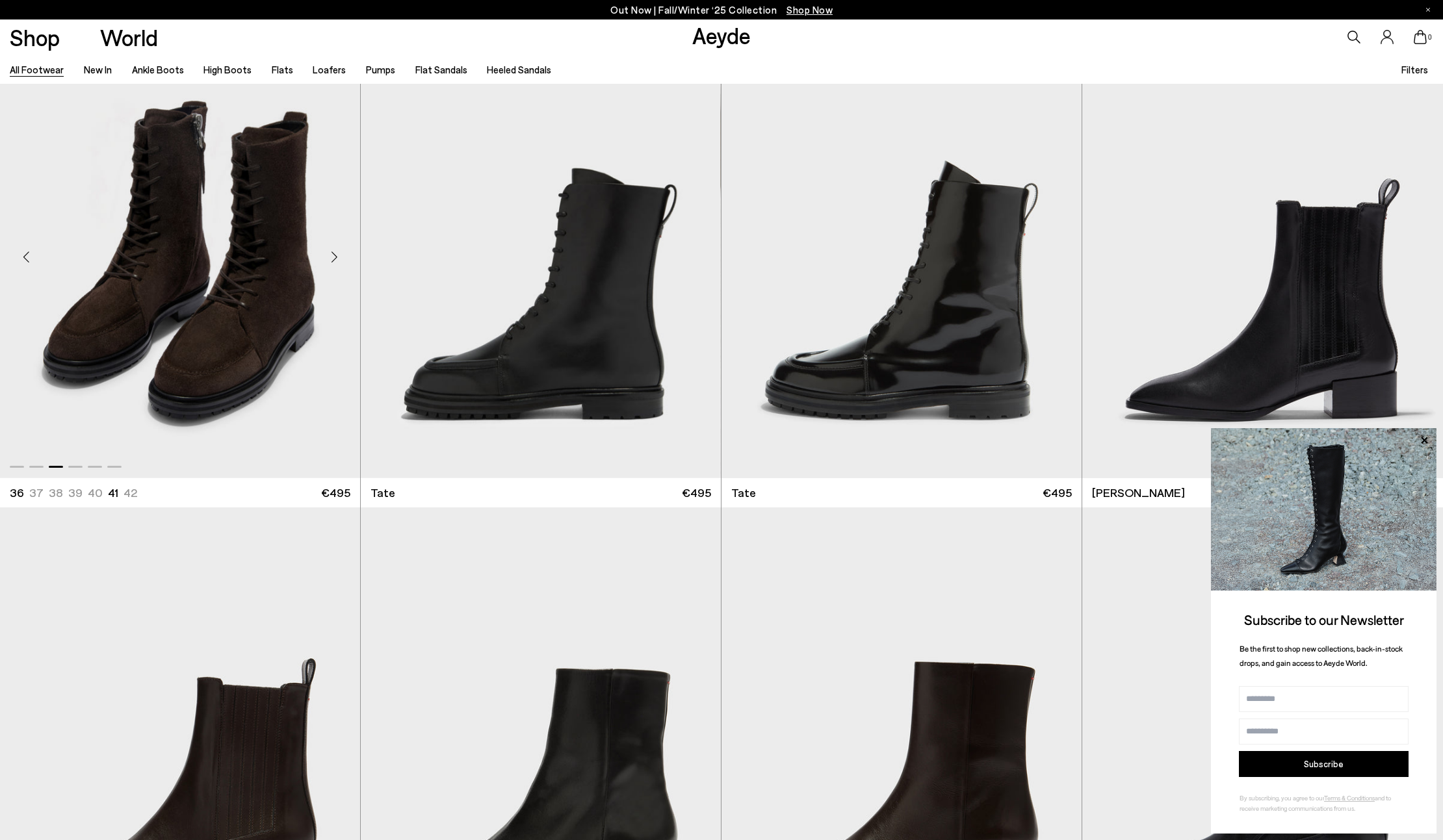
click at [338, 256] on div "Next slide" at bounding box center [334, 257] width 39 height 39
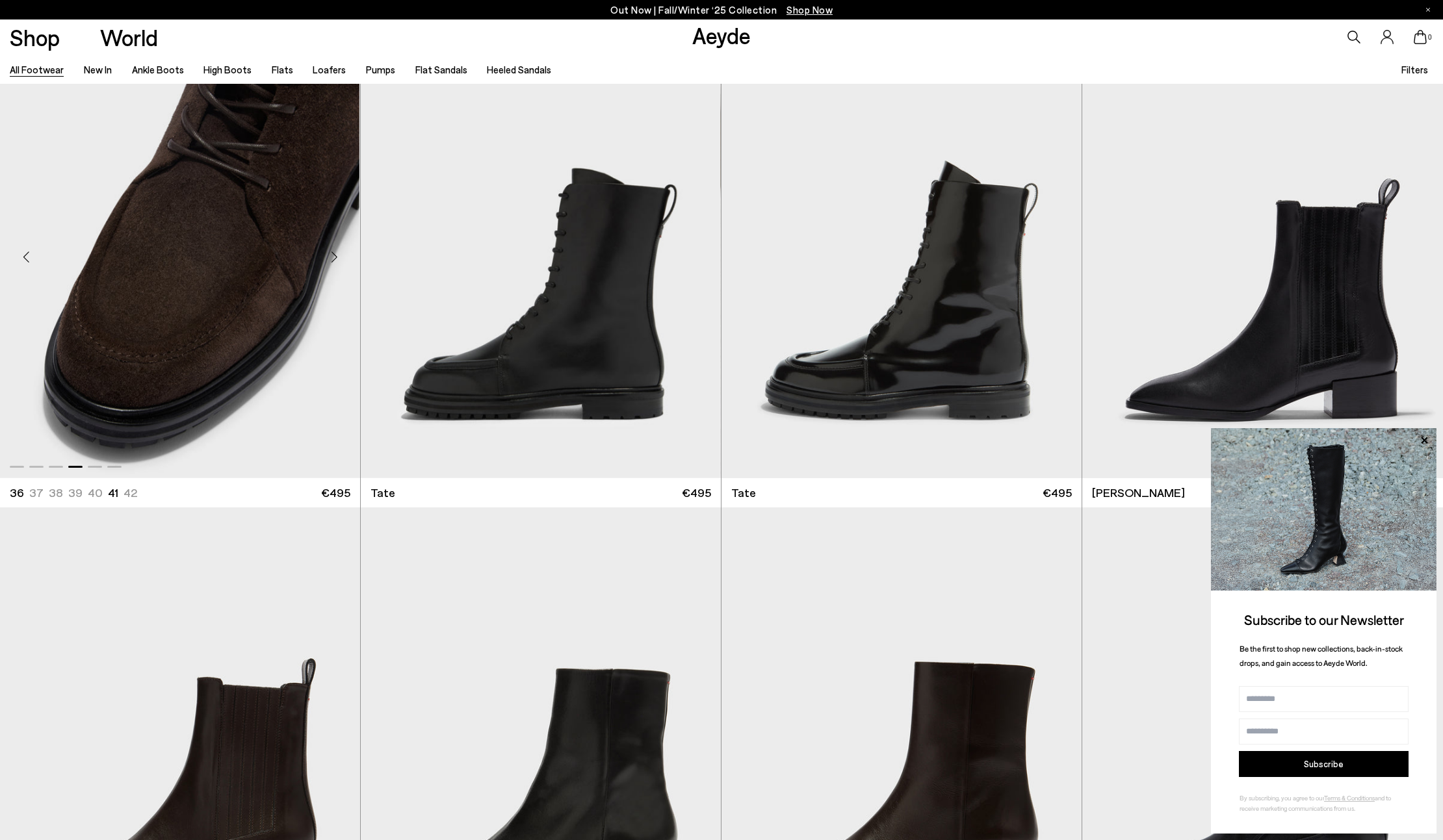
click at [338, 256] on div "Next slide" at bounding box center [334, 257] width 39 height 39
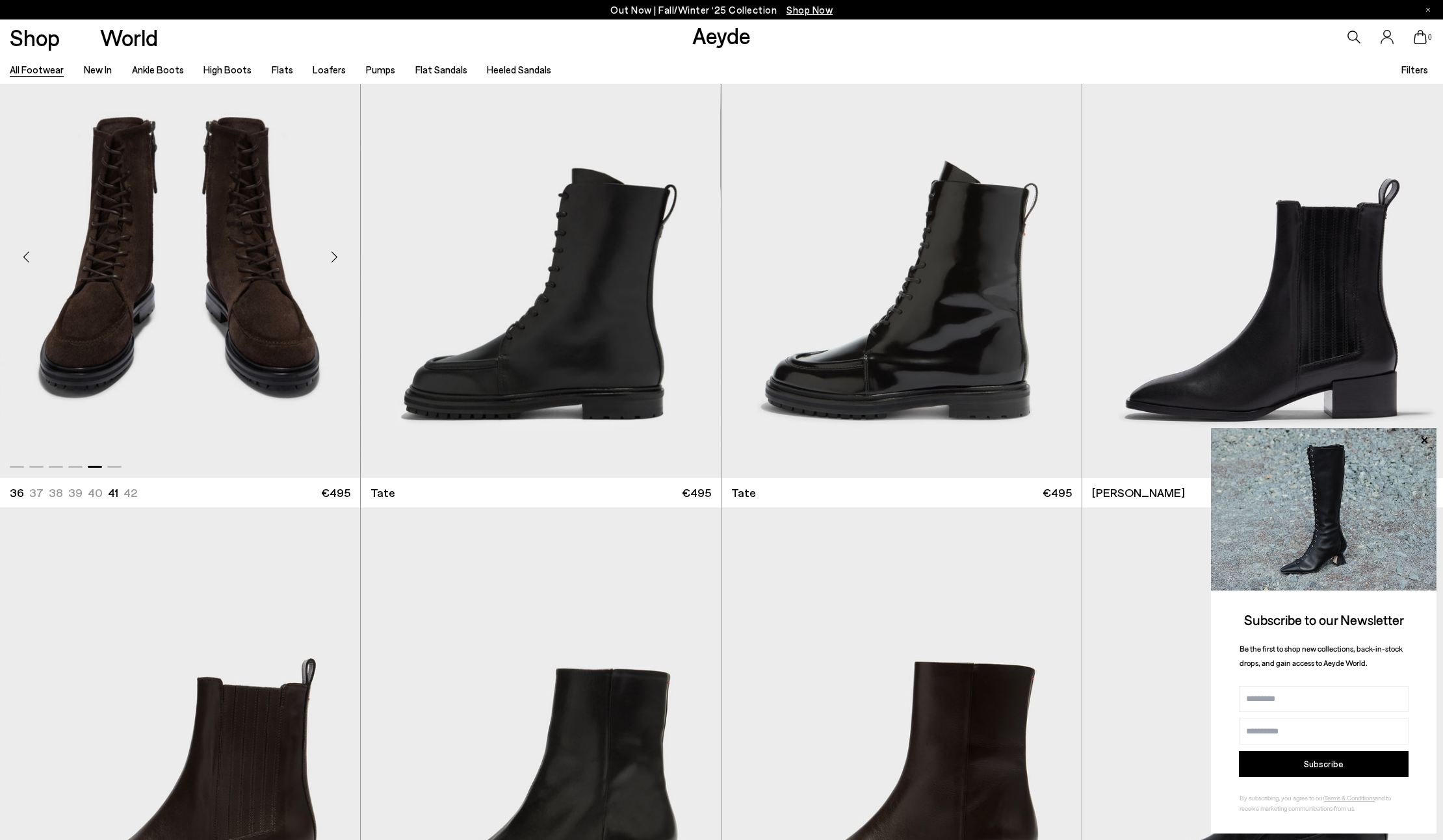
click at [338, 256] on div "Next slide" at bounding box center [334, 257] width 39 height 39
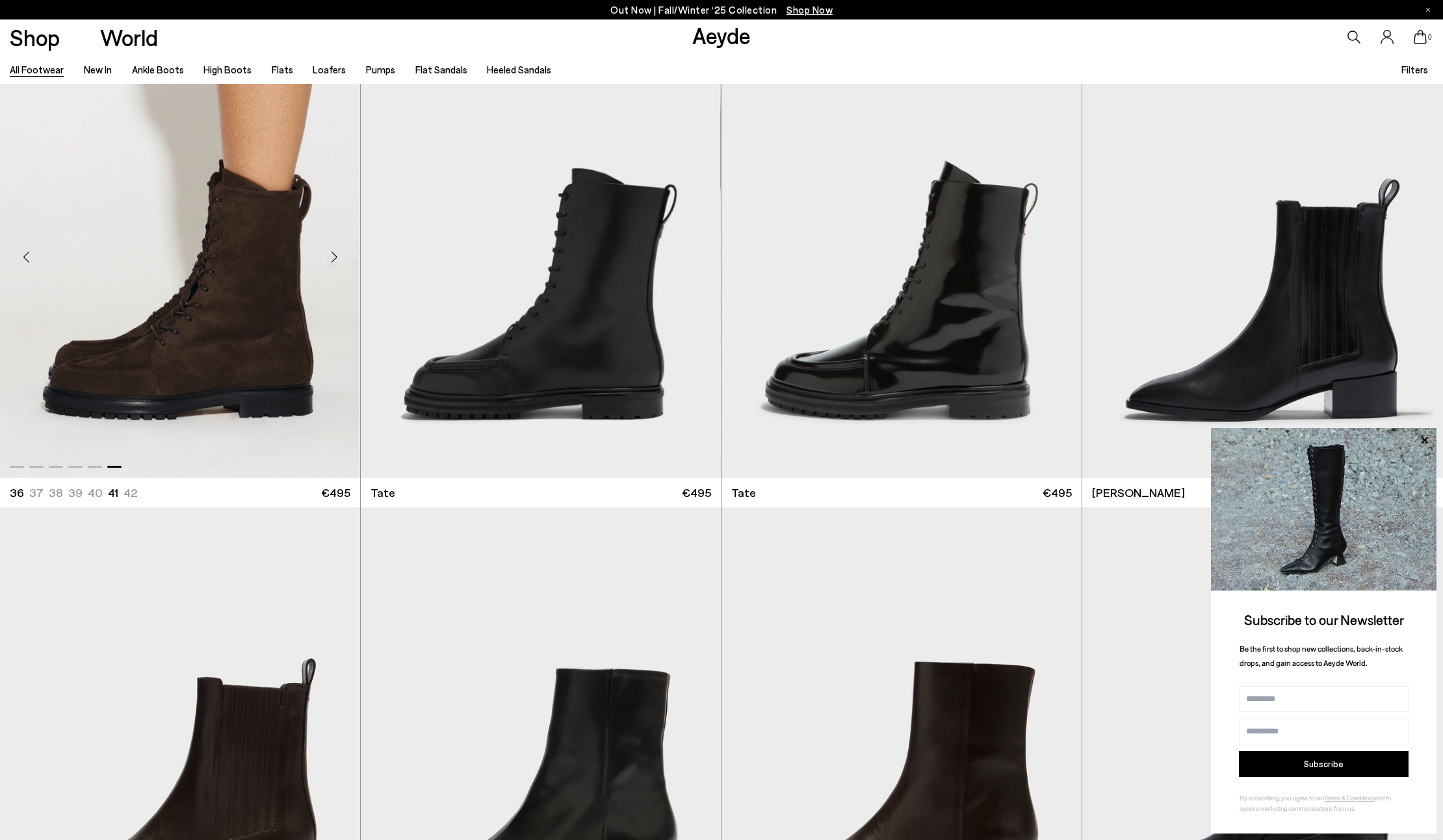
click at [338, 256] on div "Next slide" at bounding box center [334, 257] width 39 height 39
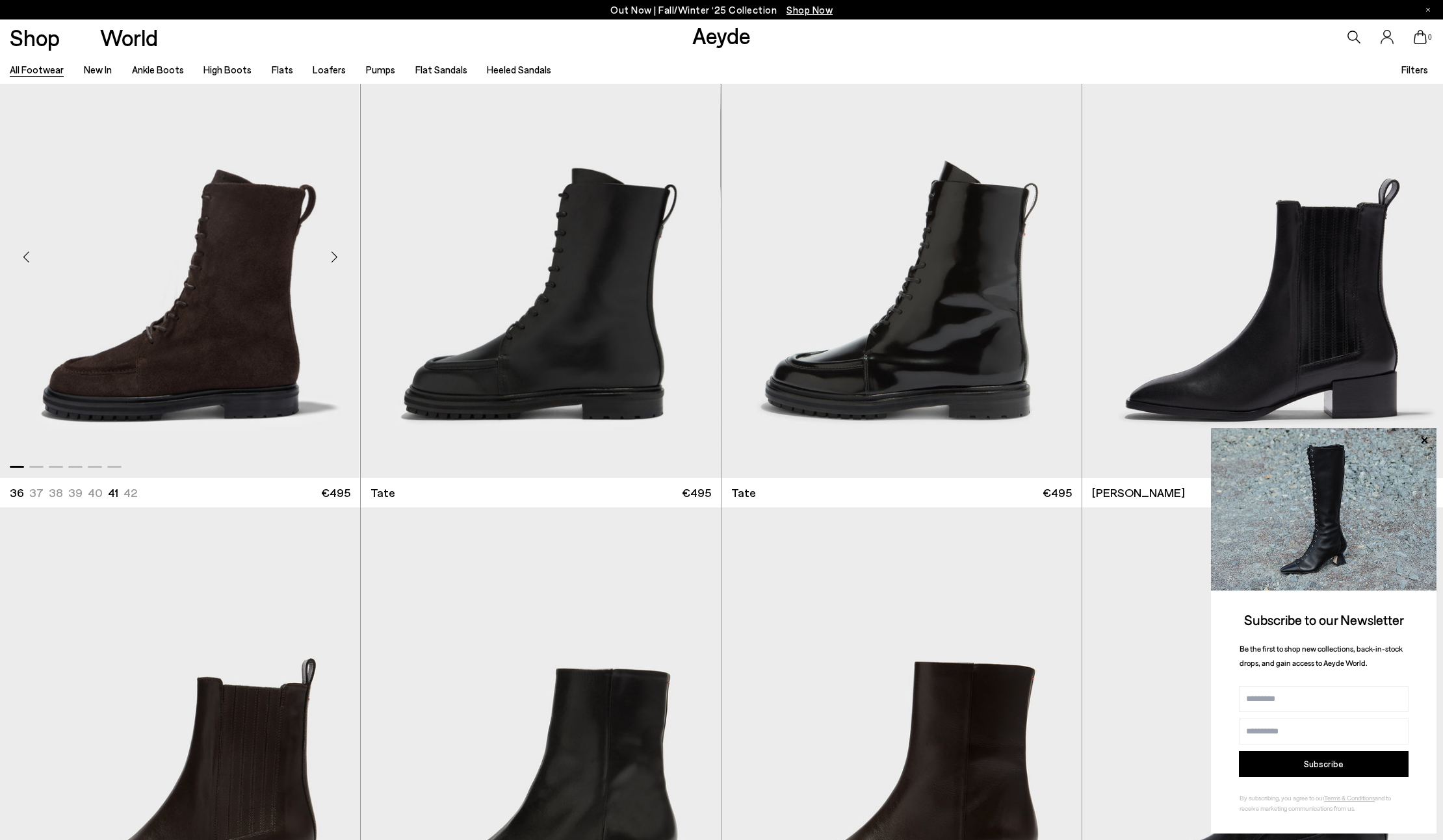
click at [338, 256] on div "Next slide" at bounding box center [334, 257] width 39 height 39
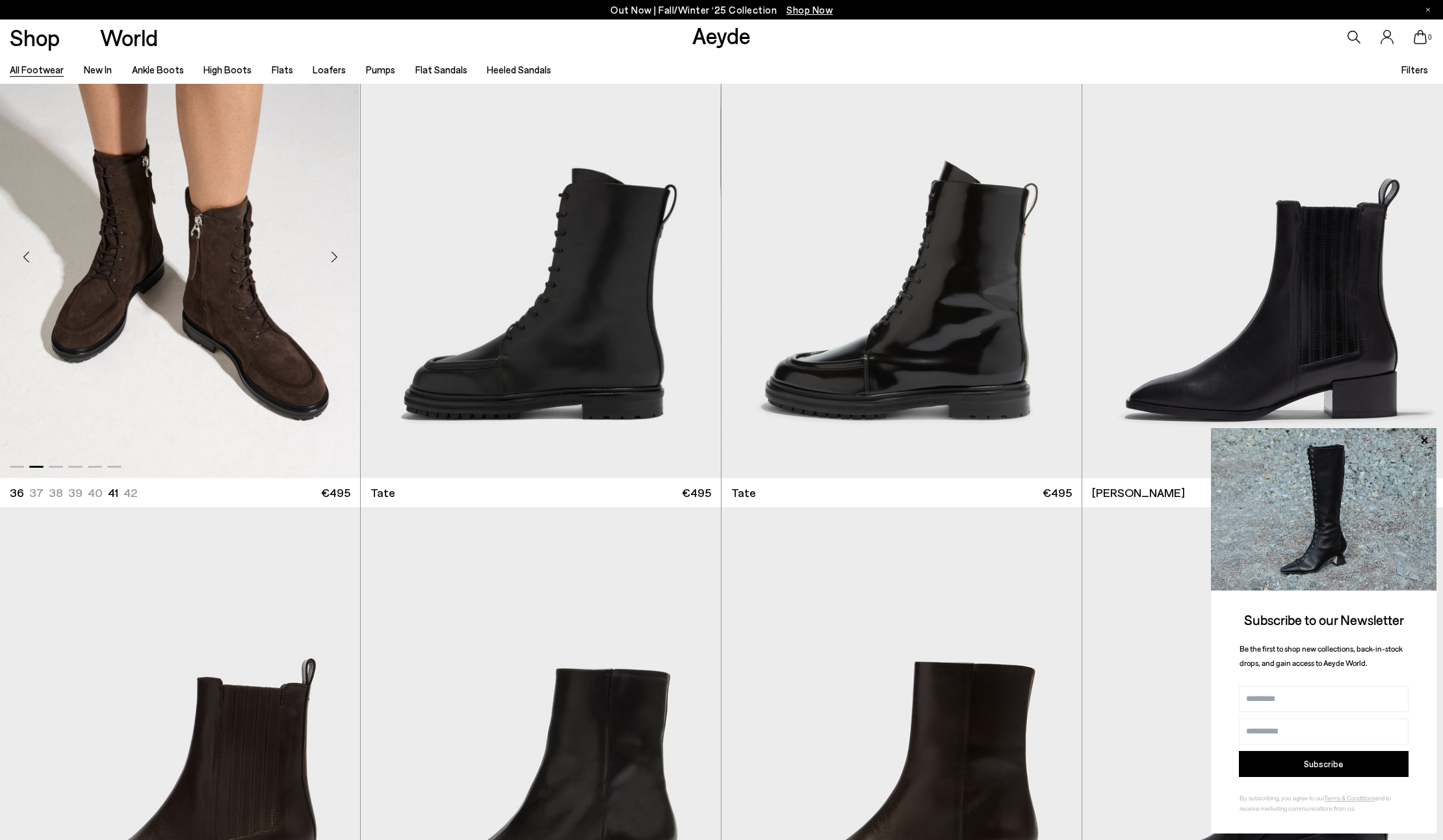
click at [338, 256] on div "Next slide" at bounding box center [334, 257] width 39 height 39
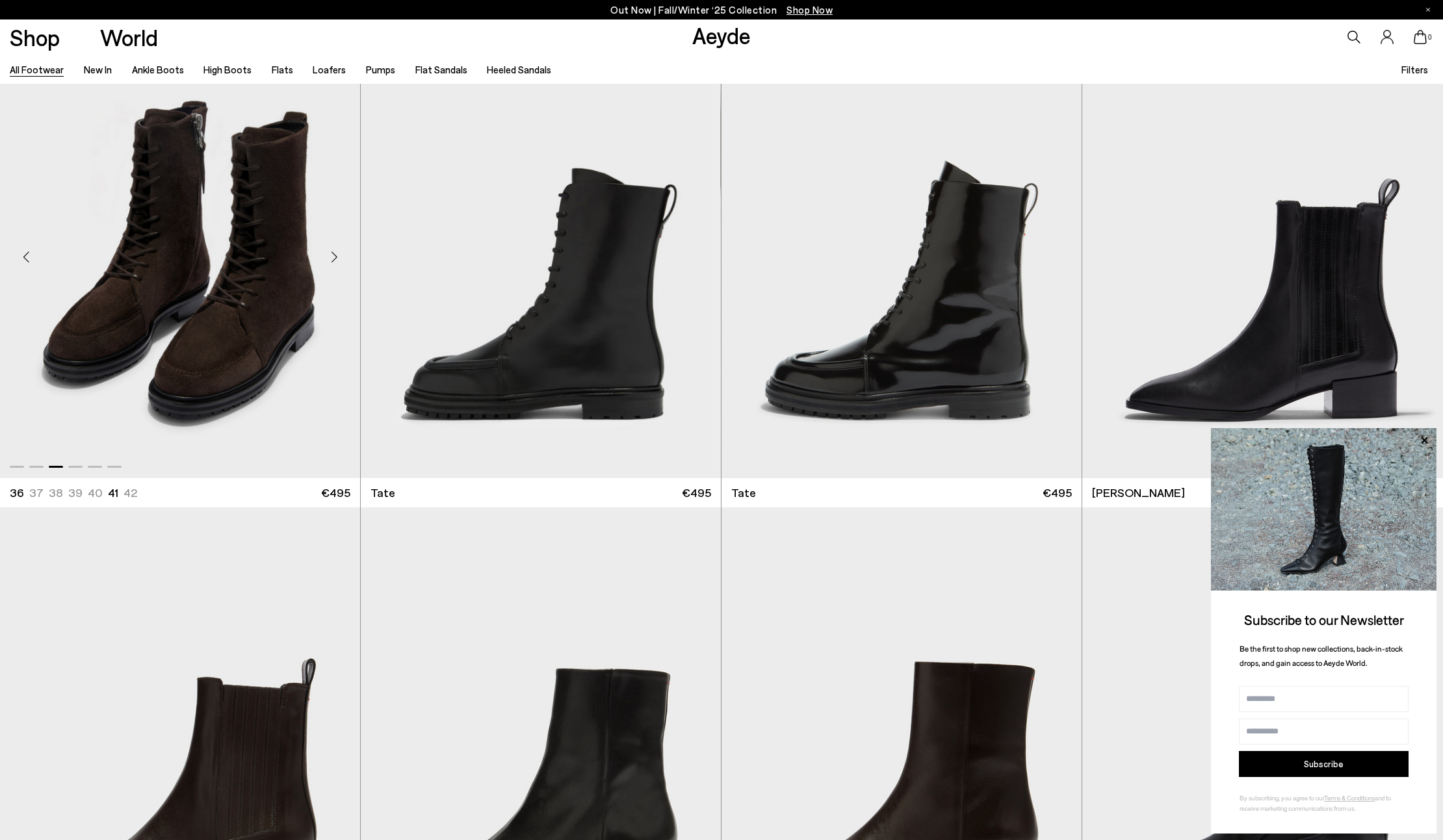
click at [338, 256] on div "Next slide" at bounding box center [334, 257] width 39 height 39
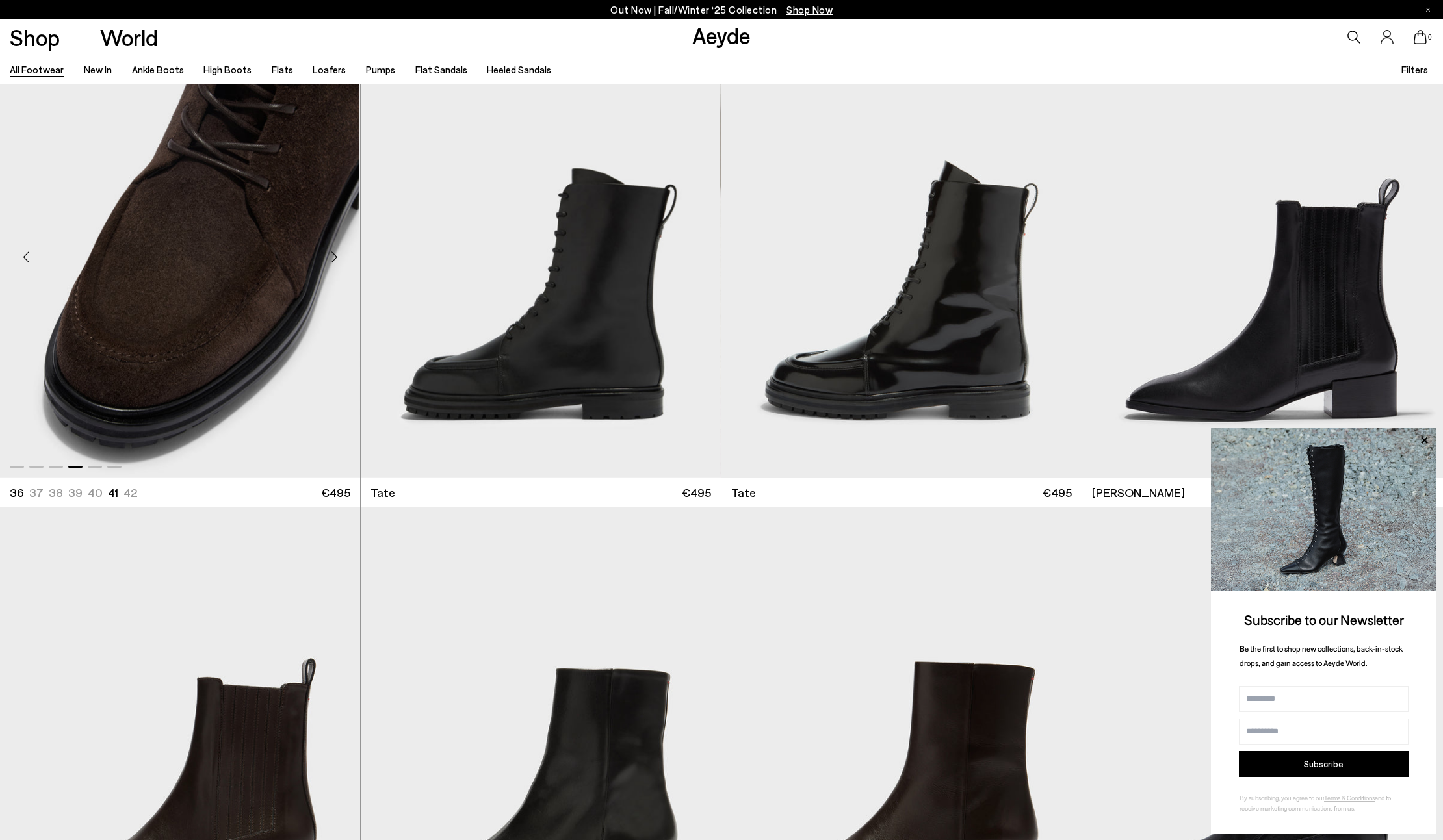
click at [204, 205] on img "4 / 6" at bounding box center [180, 252] width 360 height 452
click at [695, 258] on div "Next slide" at bounding box center [695, 257] width 39 height 39
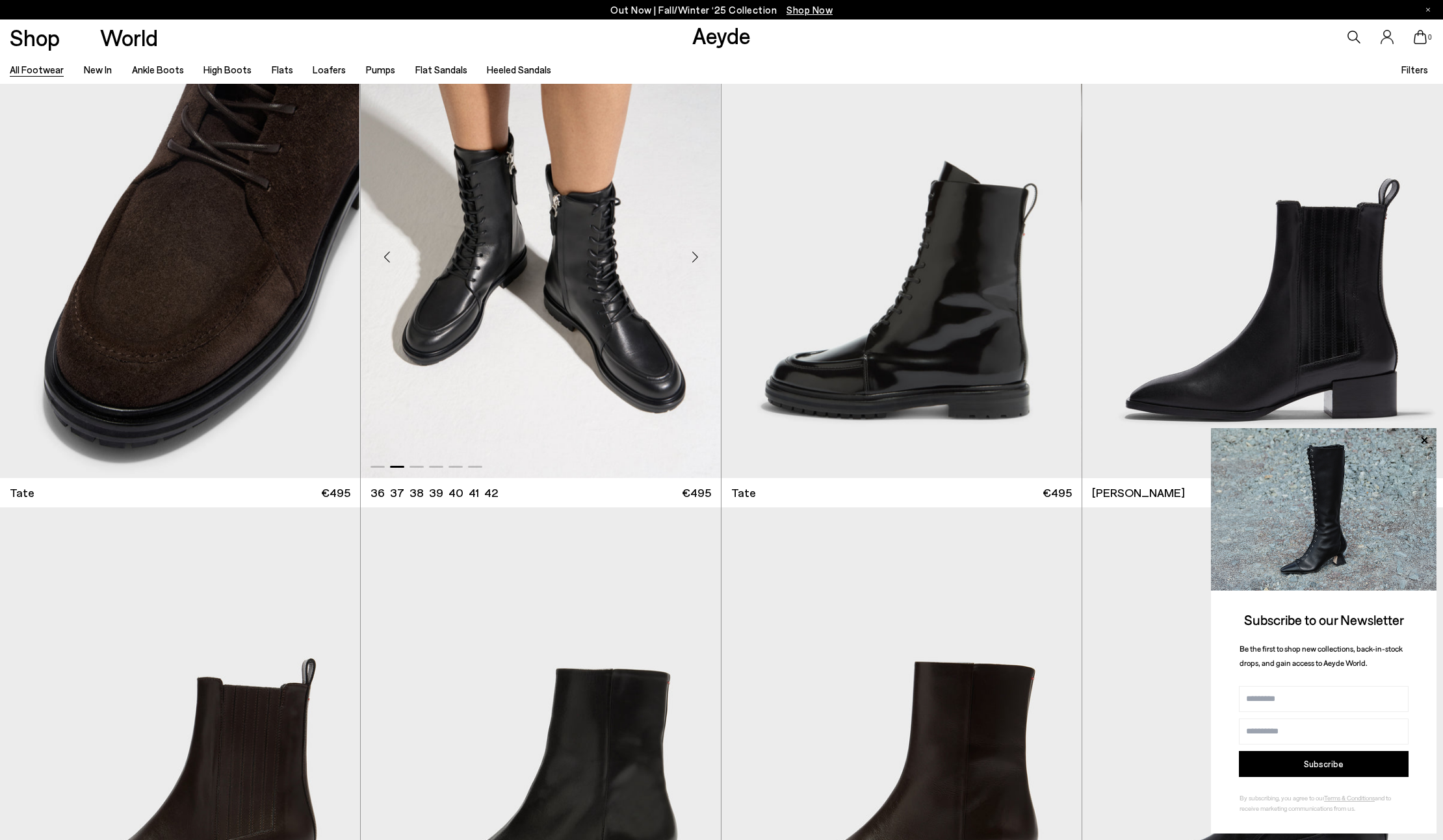
click at [695, 258] on div "Next slide" at bounding box center [695, 257] width 39 height 39
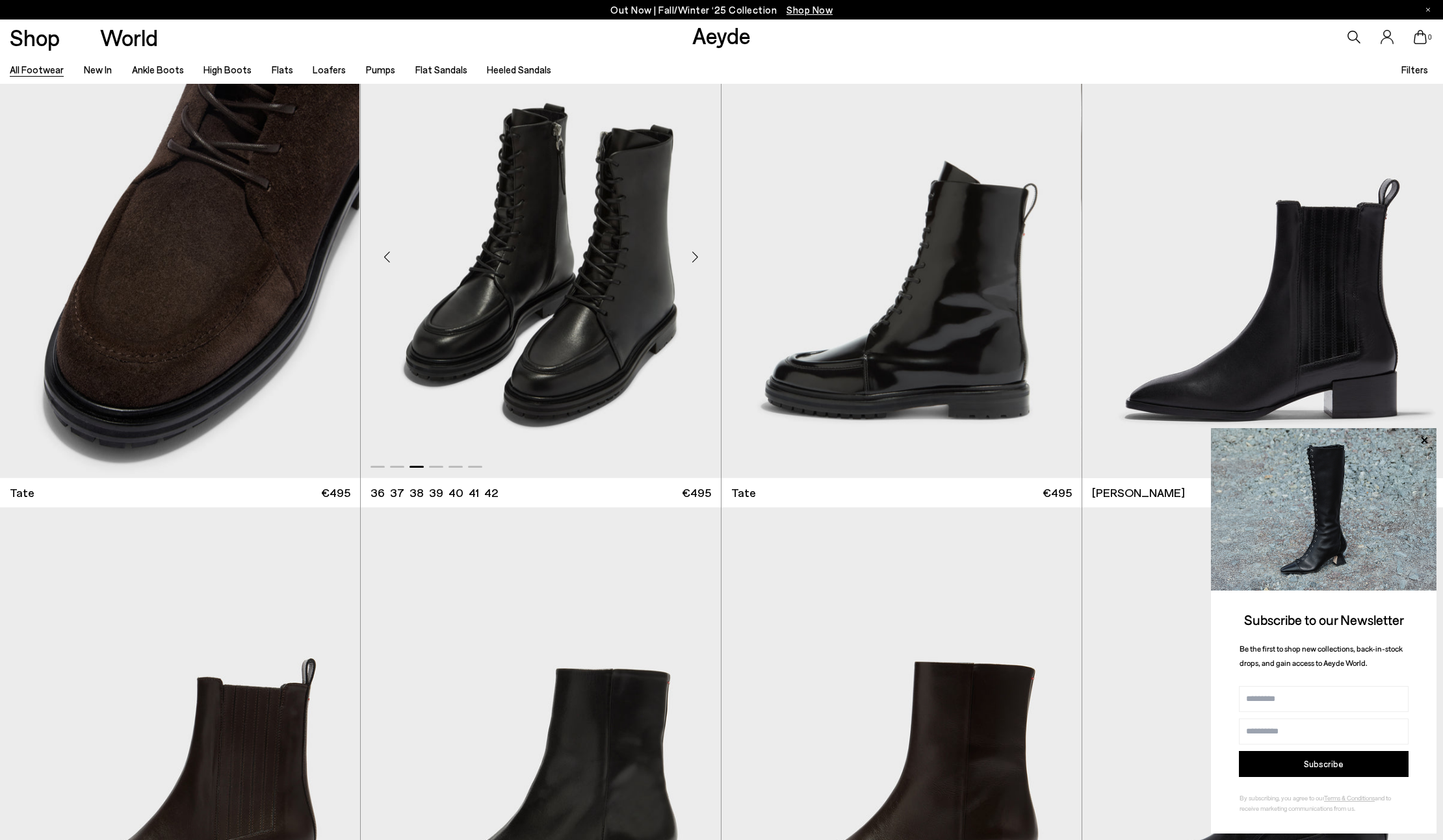
click at [695, 258] on div "Next slide" at bounding box center [695, 257] width 39 height 39
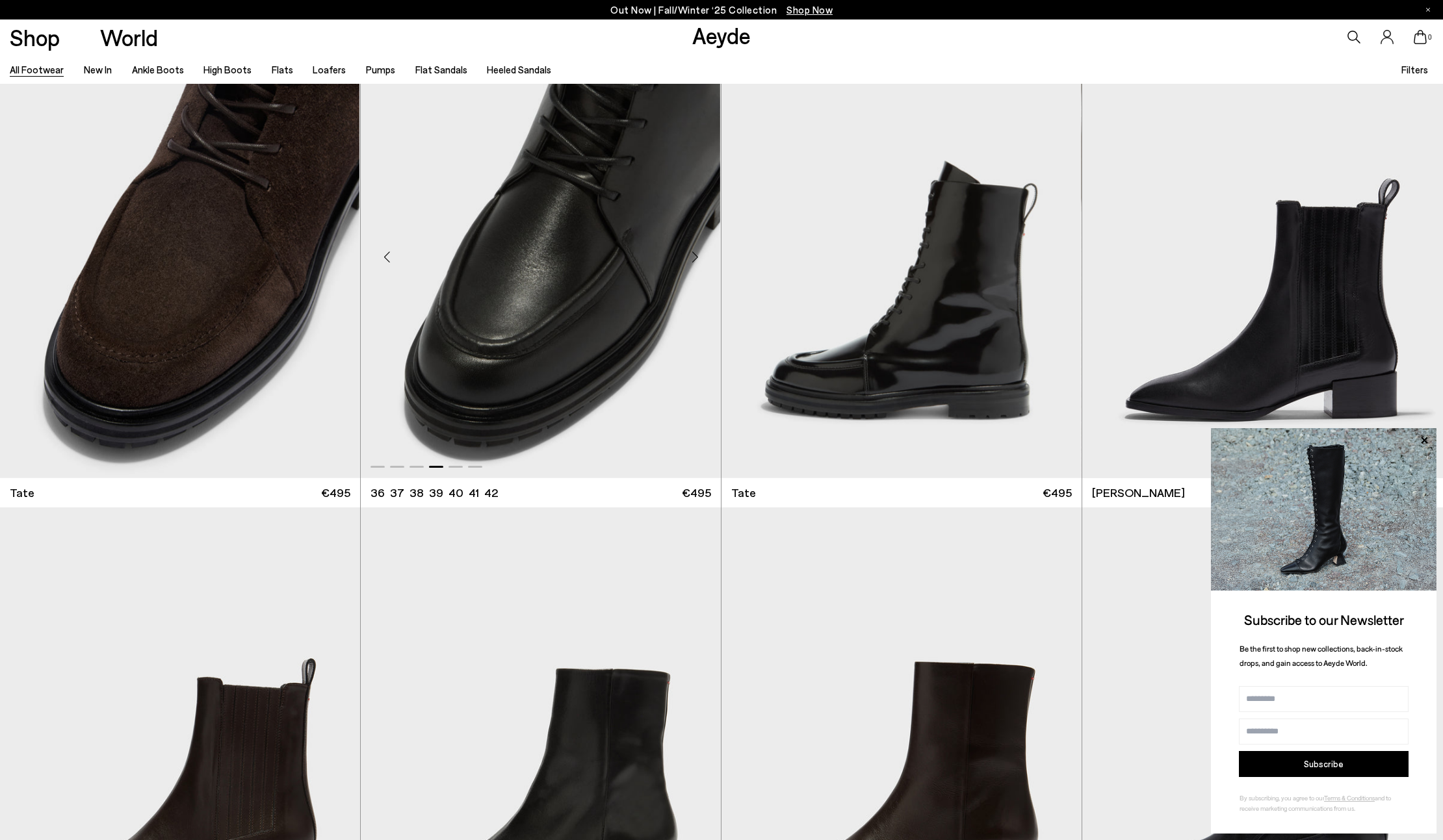
click at [695, 258] on div "Next slide" at bounding box center [695, 257] width 39 height 39
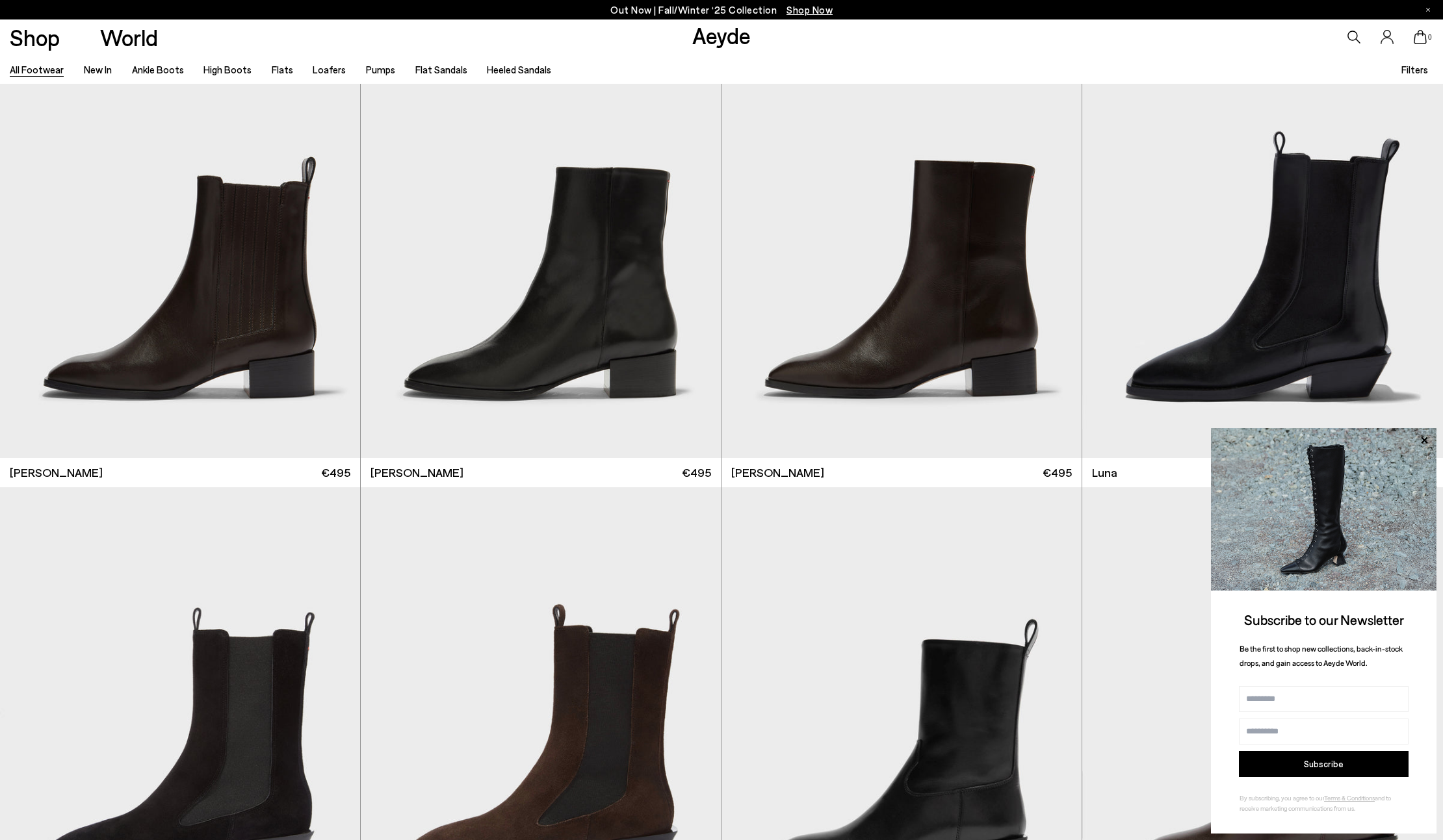
scroll to position [13559, 0]
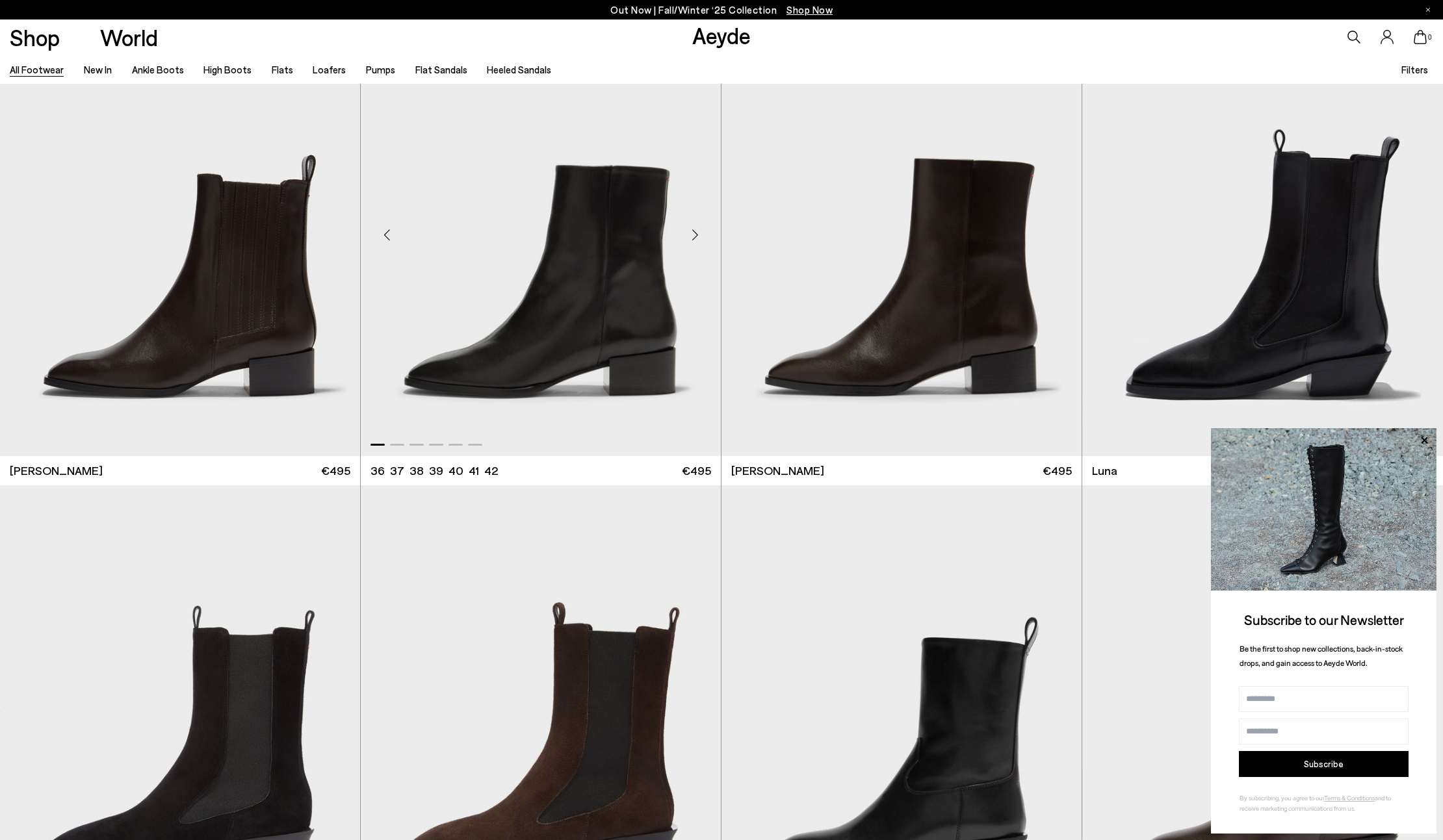
click at [695, 233] on div "Next slide" at bounding box center [695, 235] width 39 height 39
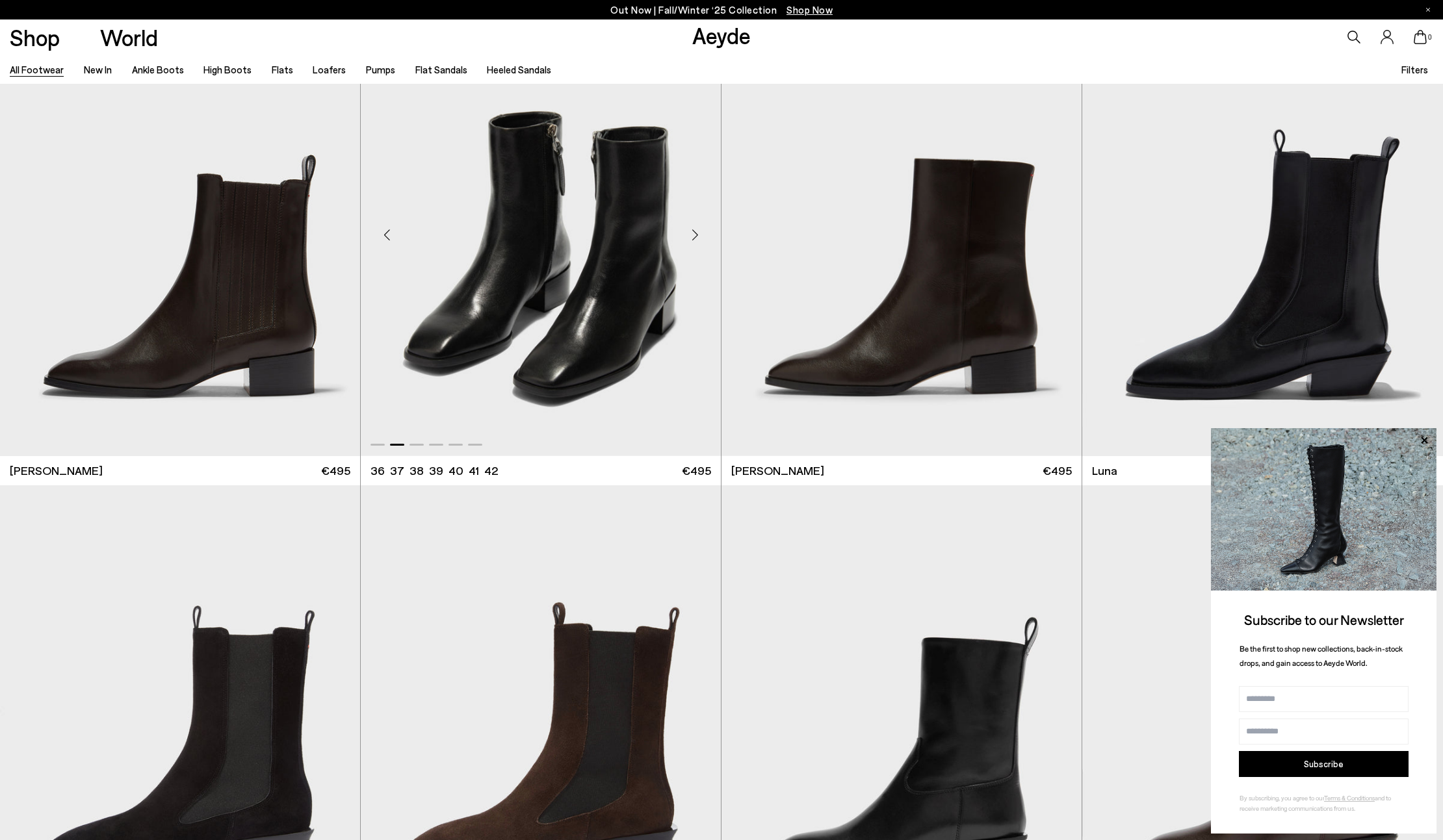
click at [695, 233] on div "Next slide" at bounding box center [695, 235] width 39 height 39
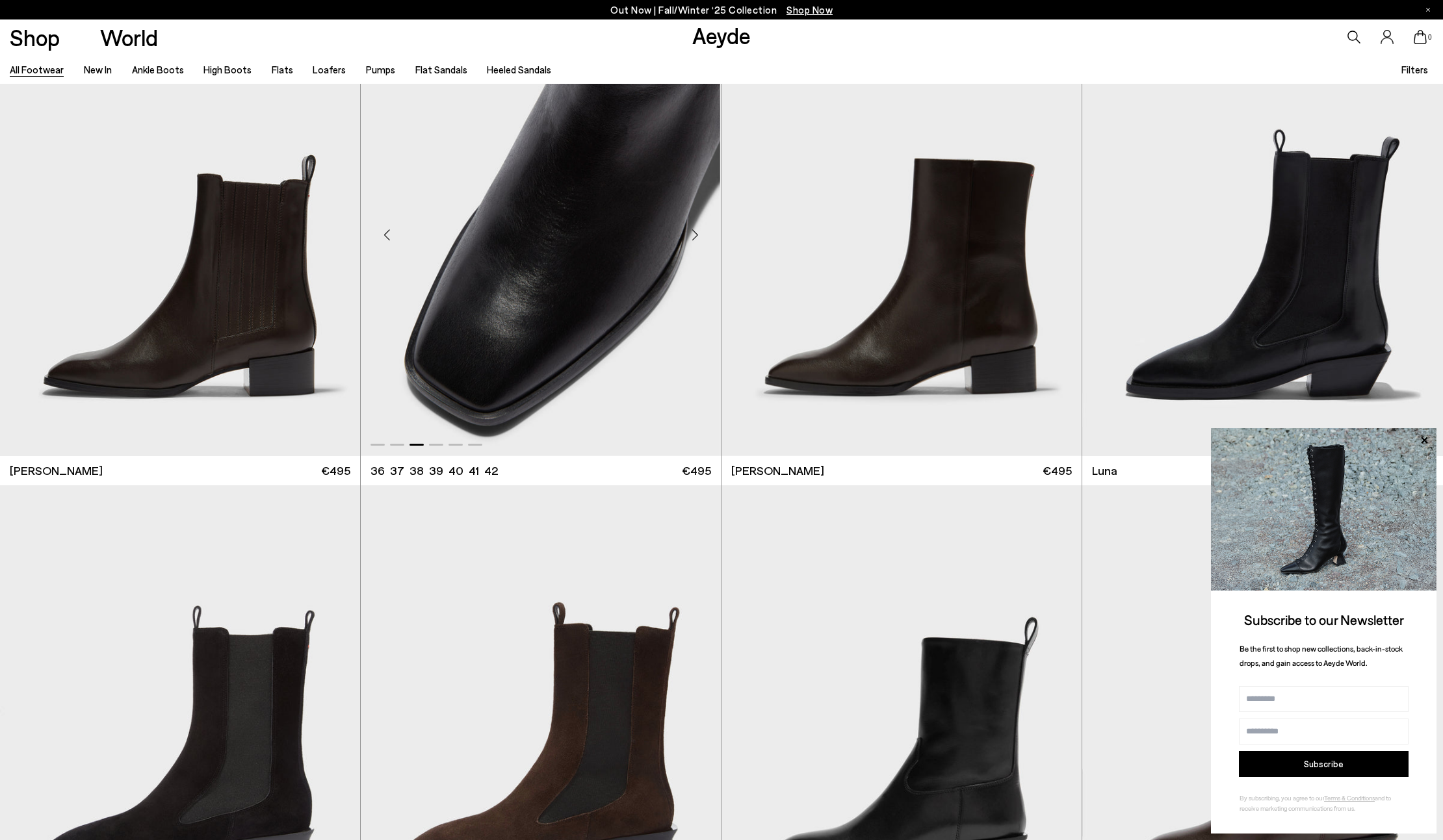
click at [695, 233] on div "Next slide" at bounding box center [695, 235] width 39 height 39
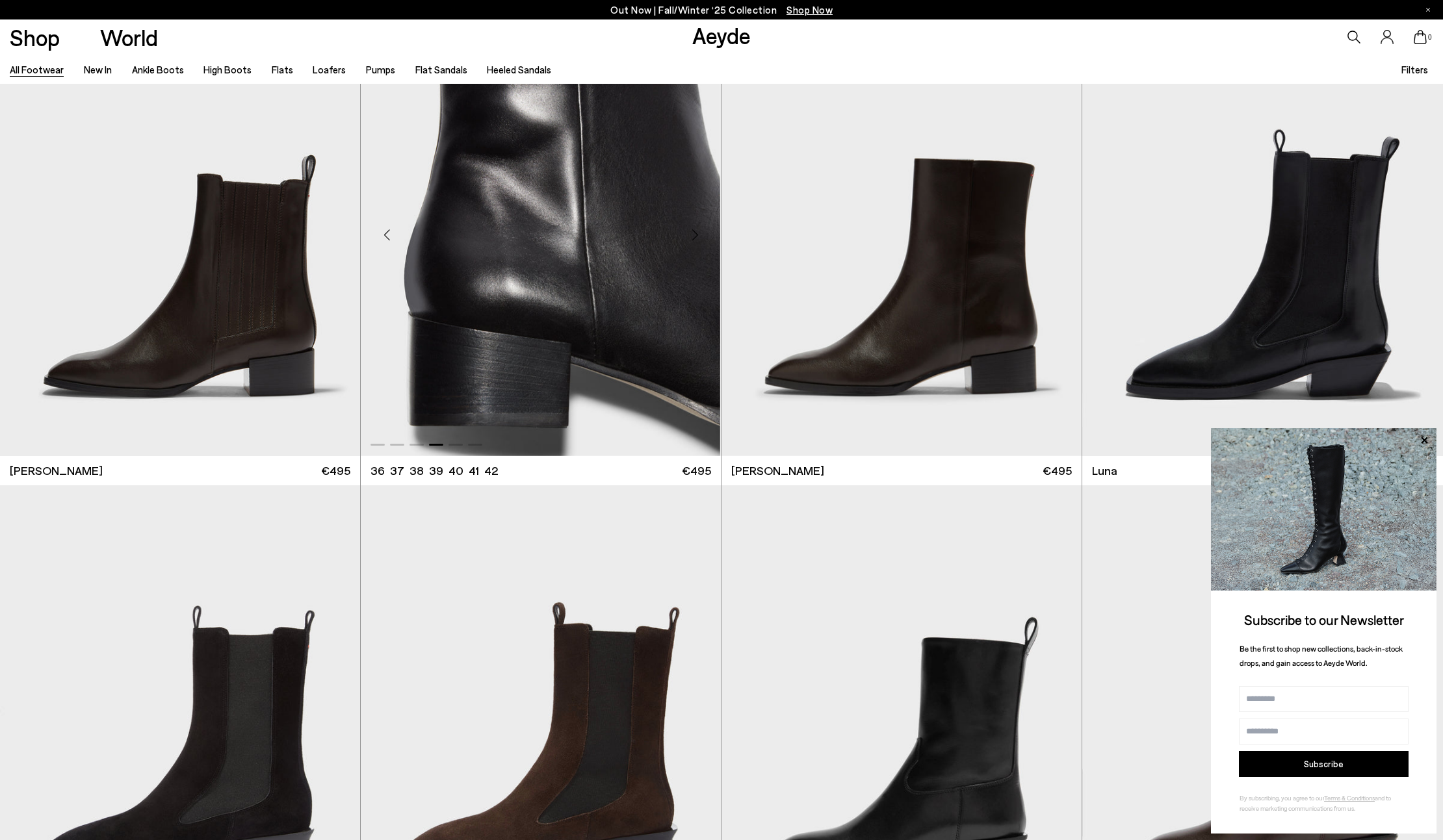
click at [695, 233] on div "Next slide" at bounding box center [695, 235] width 39 height 39
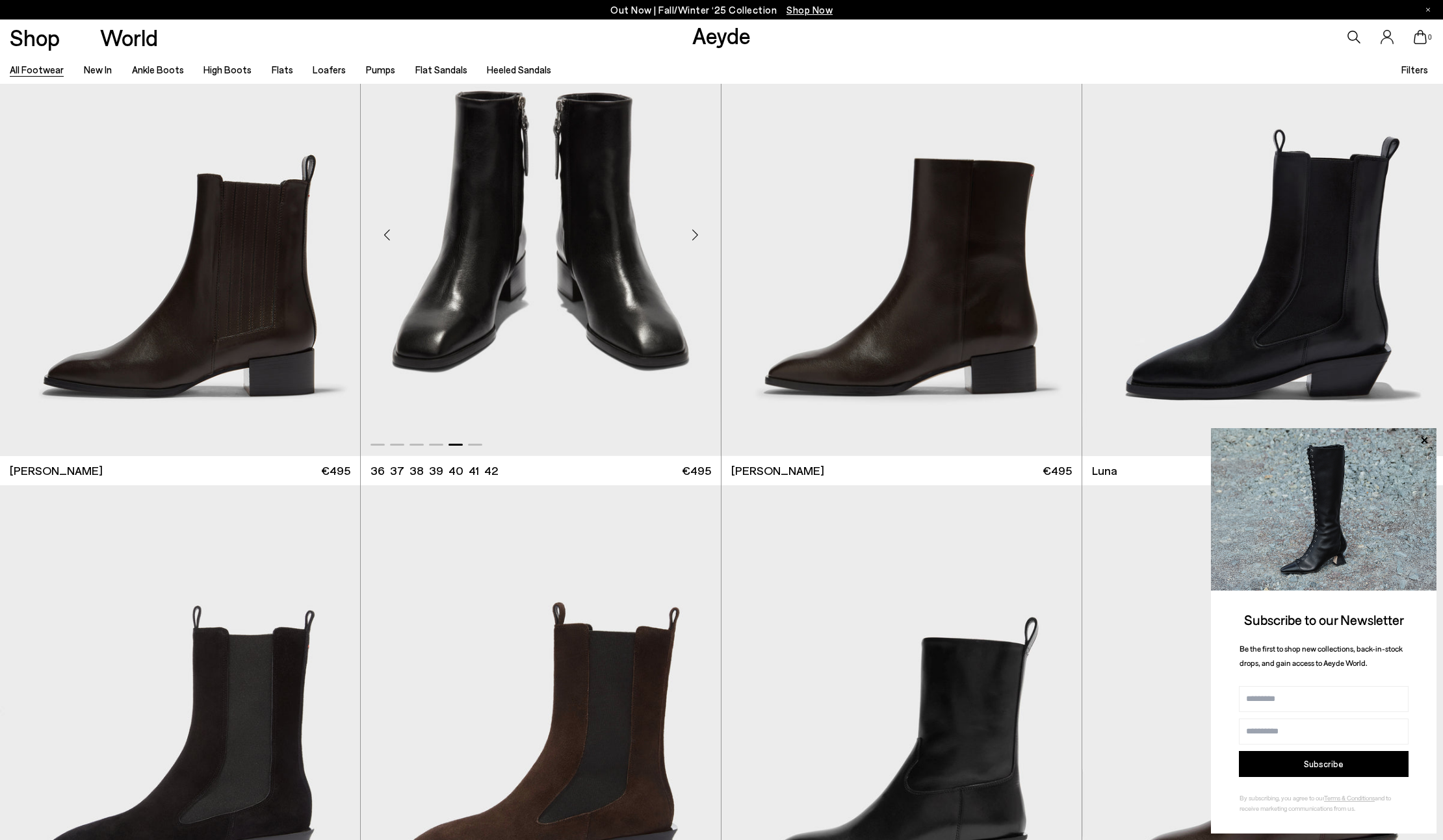
click at [596, 240] on img "5 / 6" at bounding box center [540, 230] width 360 height 452
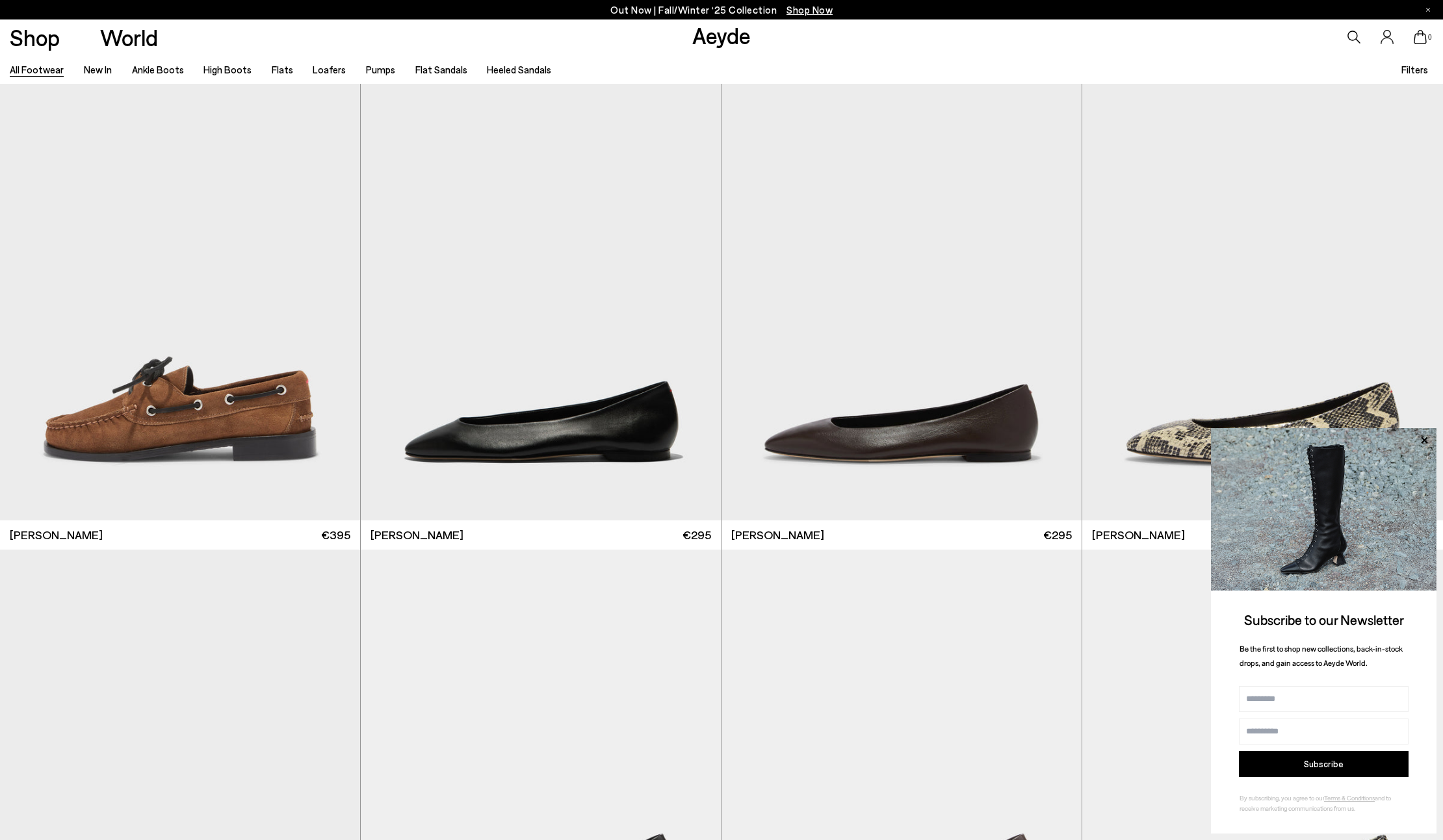
scroll to position [17884, 0]
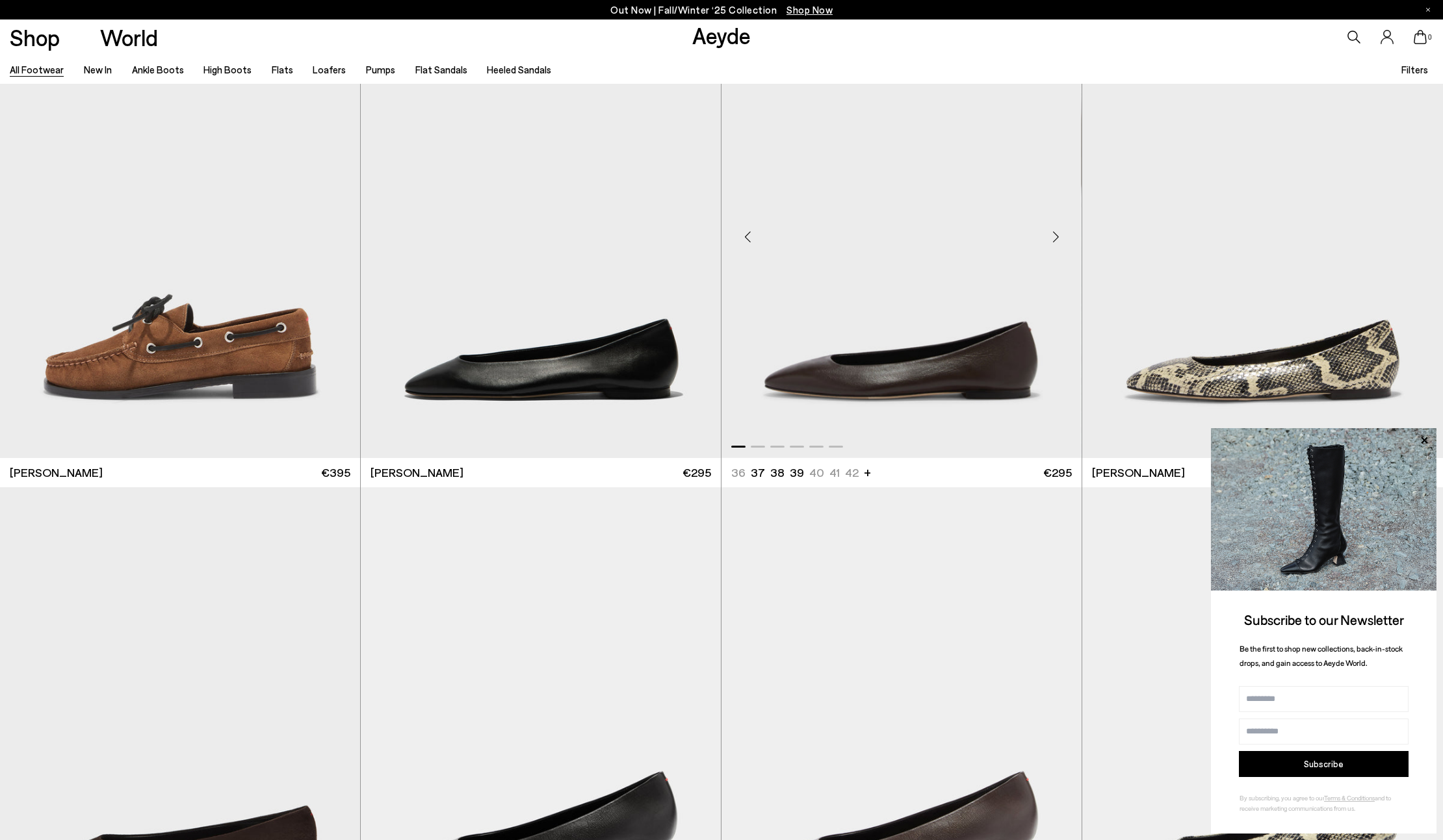
scroll to position [17894, 0]
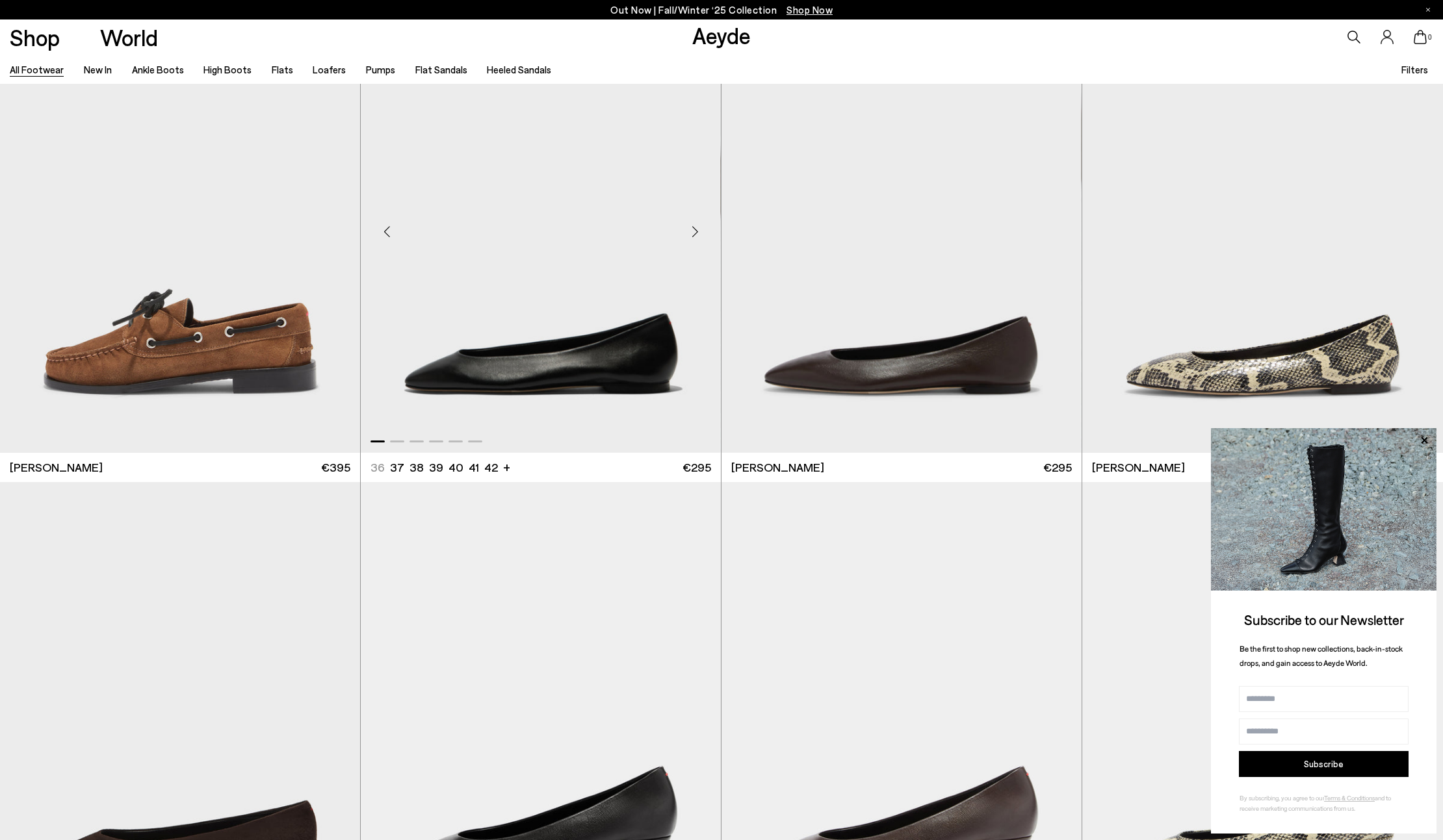
click at [694, 233] on div "Next slide" at bounding box center [695, 232] width 39 height 39
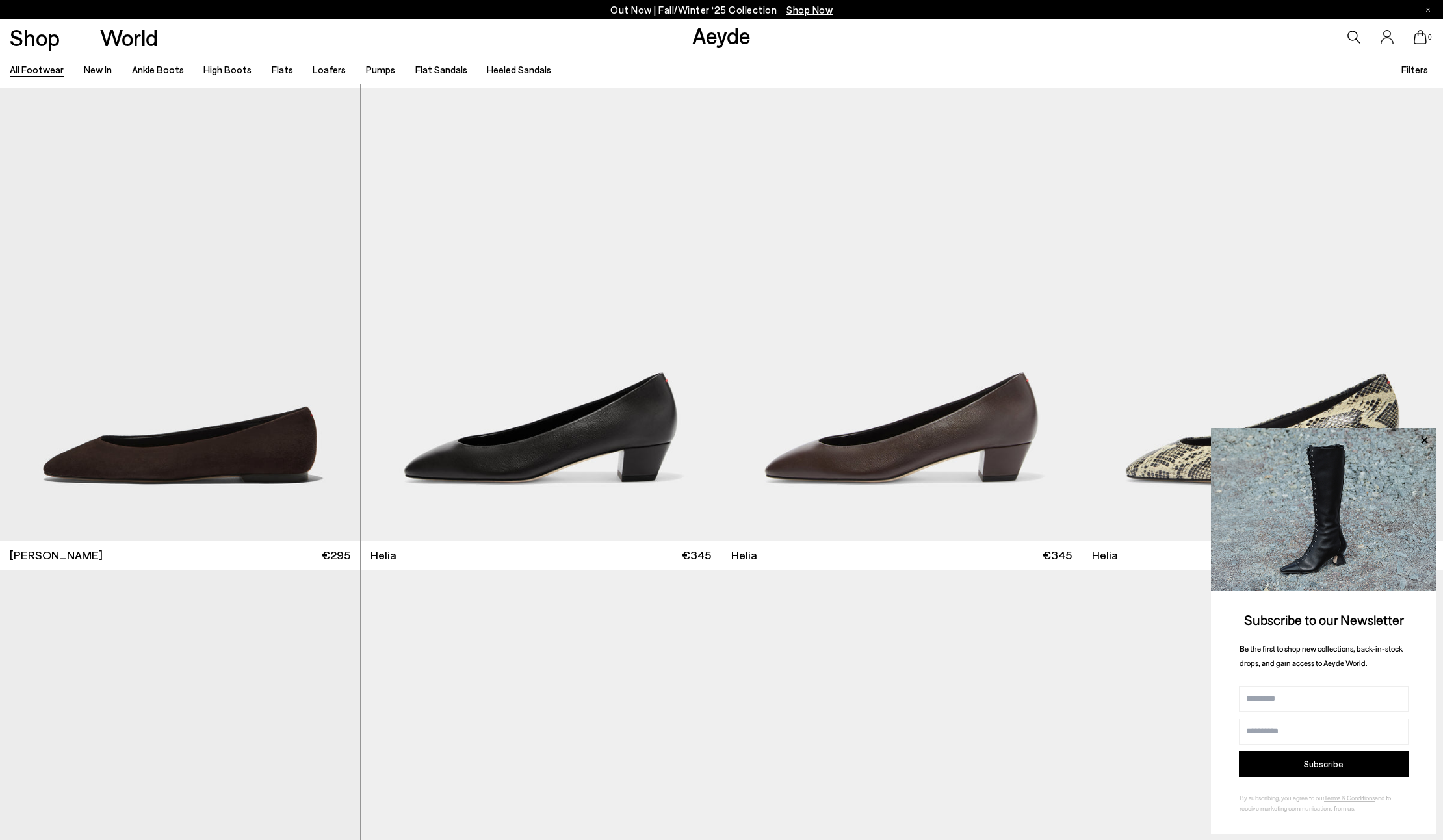
scroll to position [18291, 0]
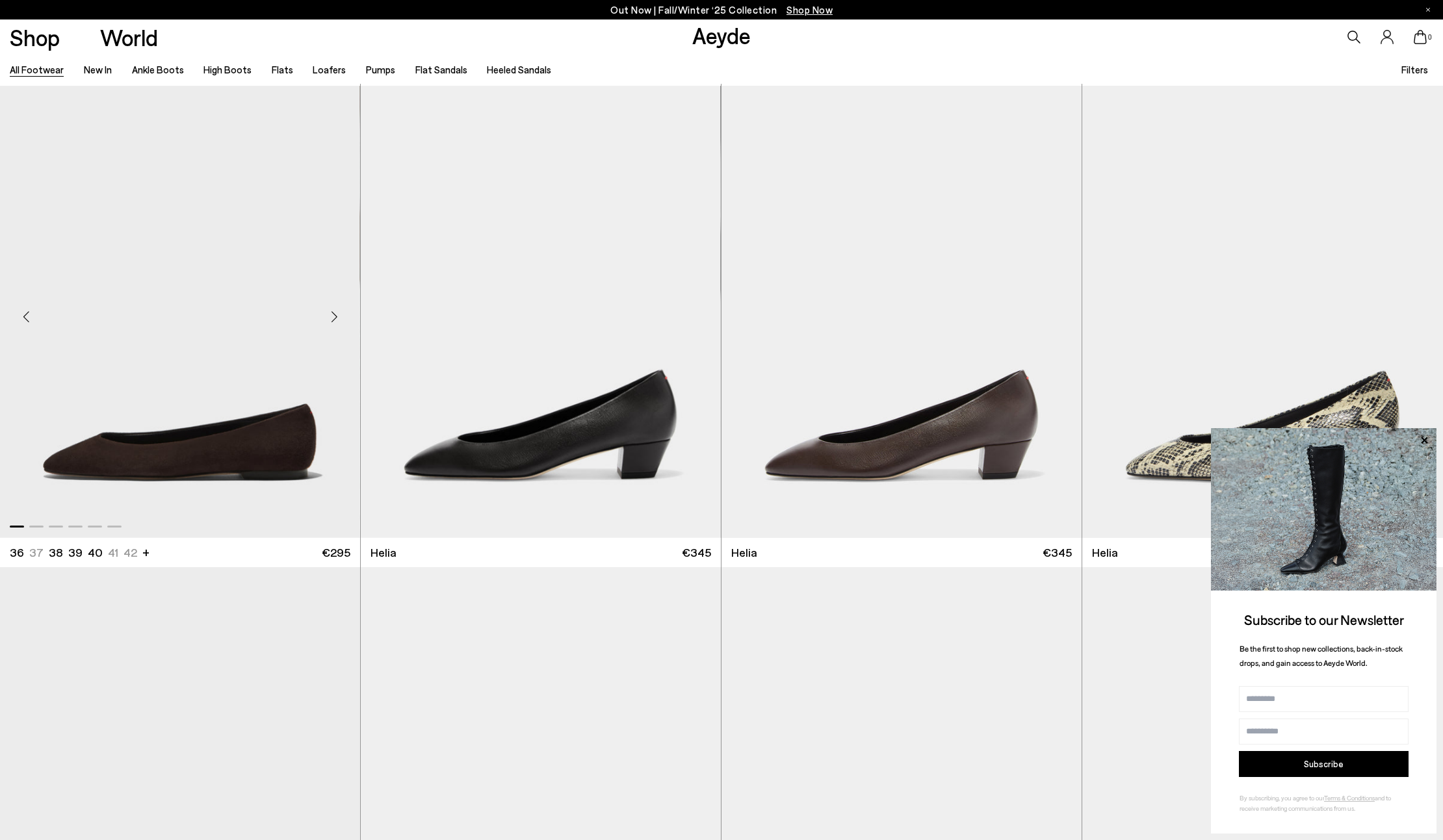
click at [337, 315] on div "Next slide" at bounding box center [334, 317] width 39 height 39
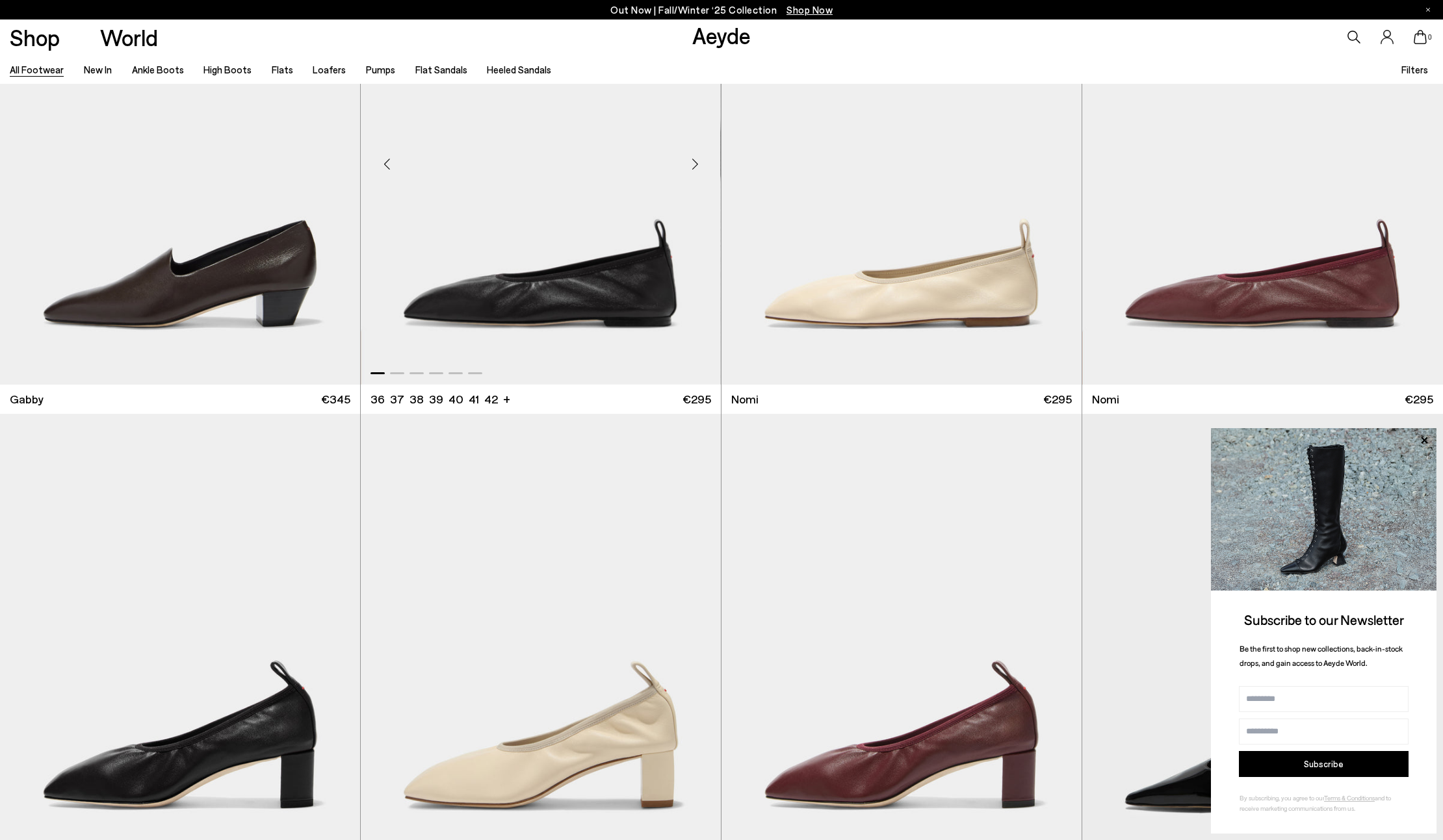
scroll to position [19411, 0]
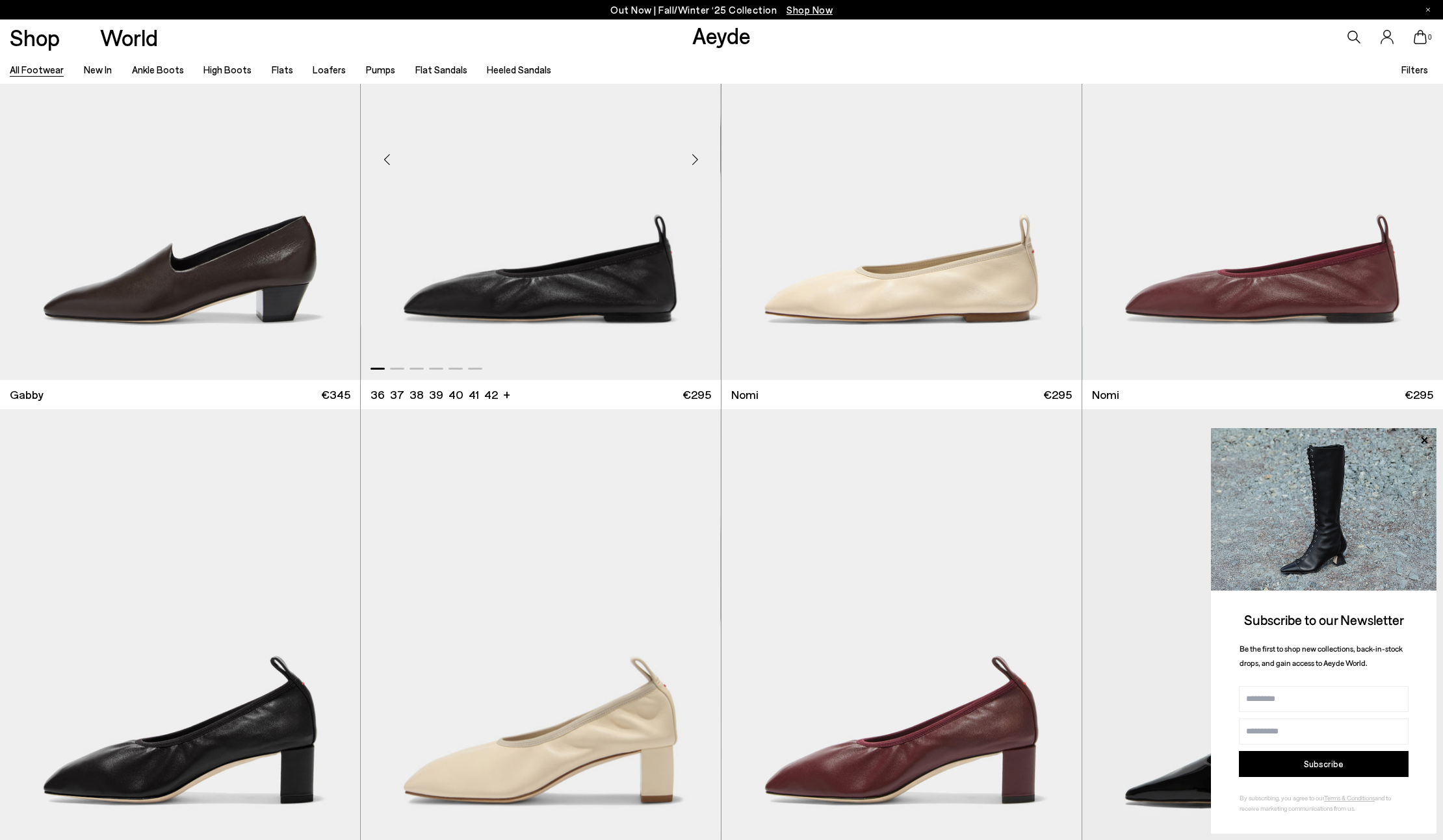
click at [695, 156] on div "Next slide" at bounding box center [695, 159] width 39 height 39
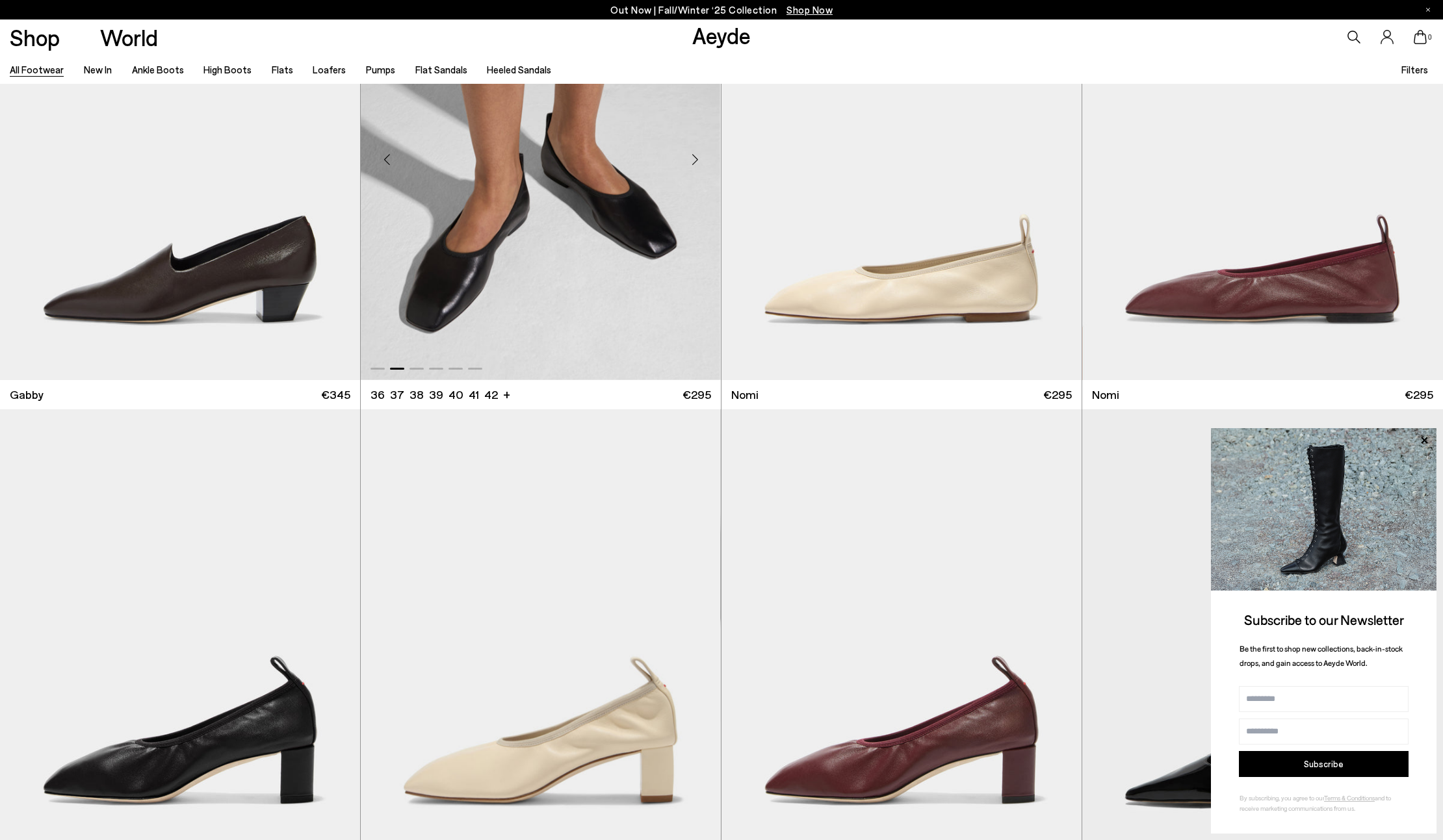
click at [695, 156] on div "Next slide" at bounding box center [695, 159] width 39 height 39
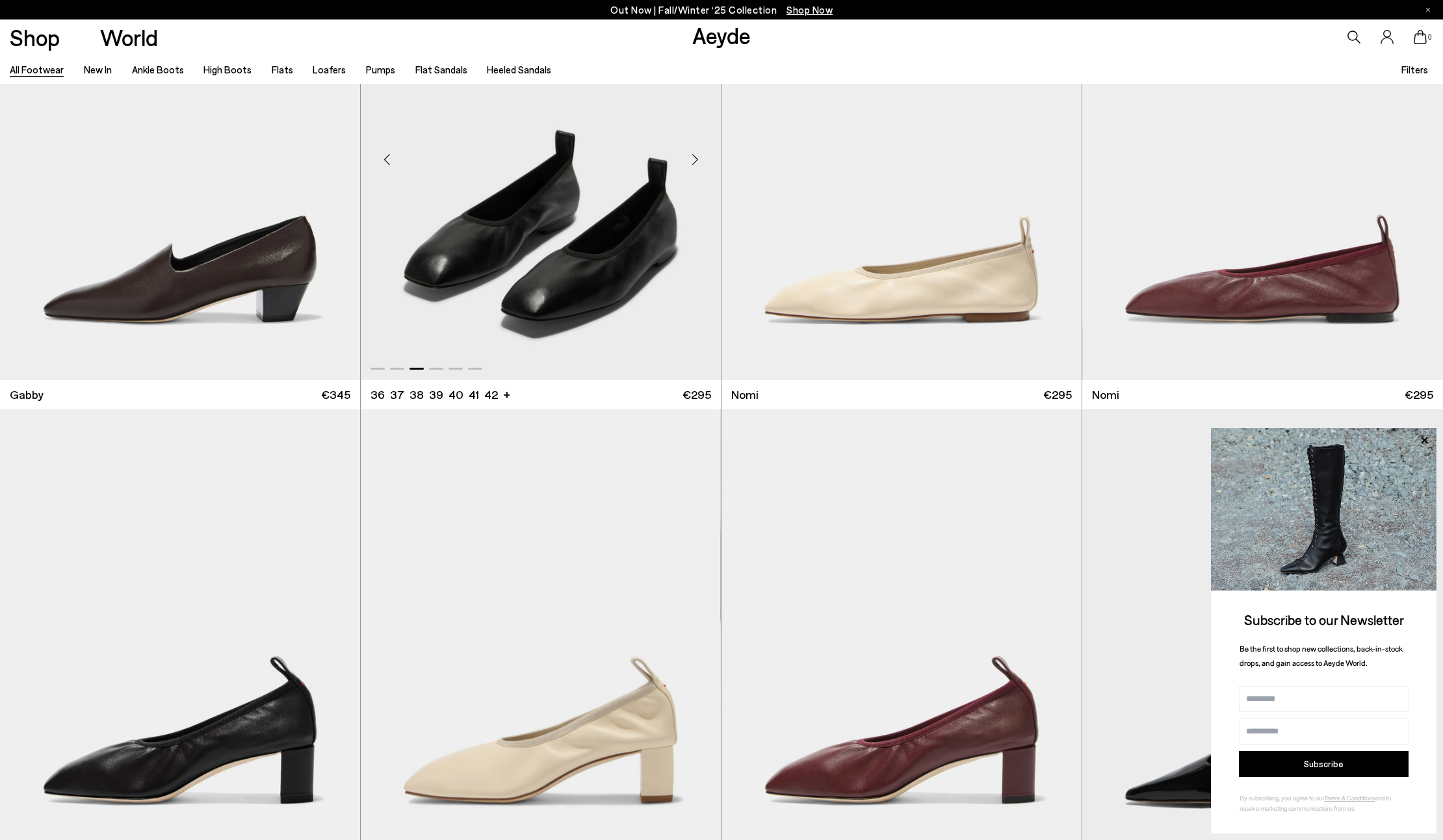
click at [695, 156] on div "Next slide" at bounding box center [695, 159] width 39 height 39
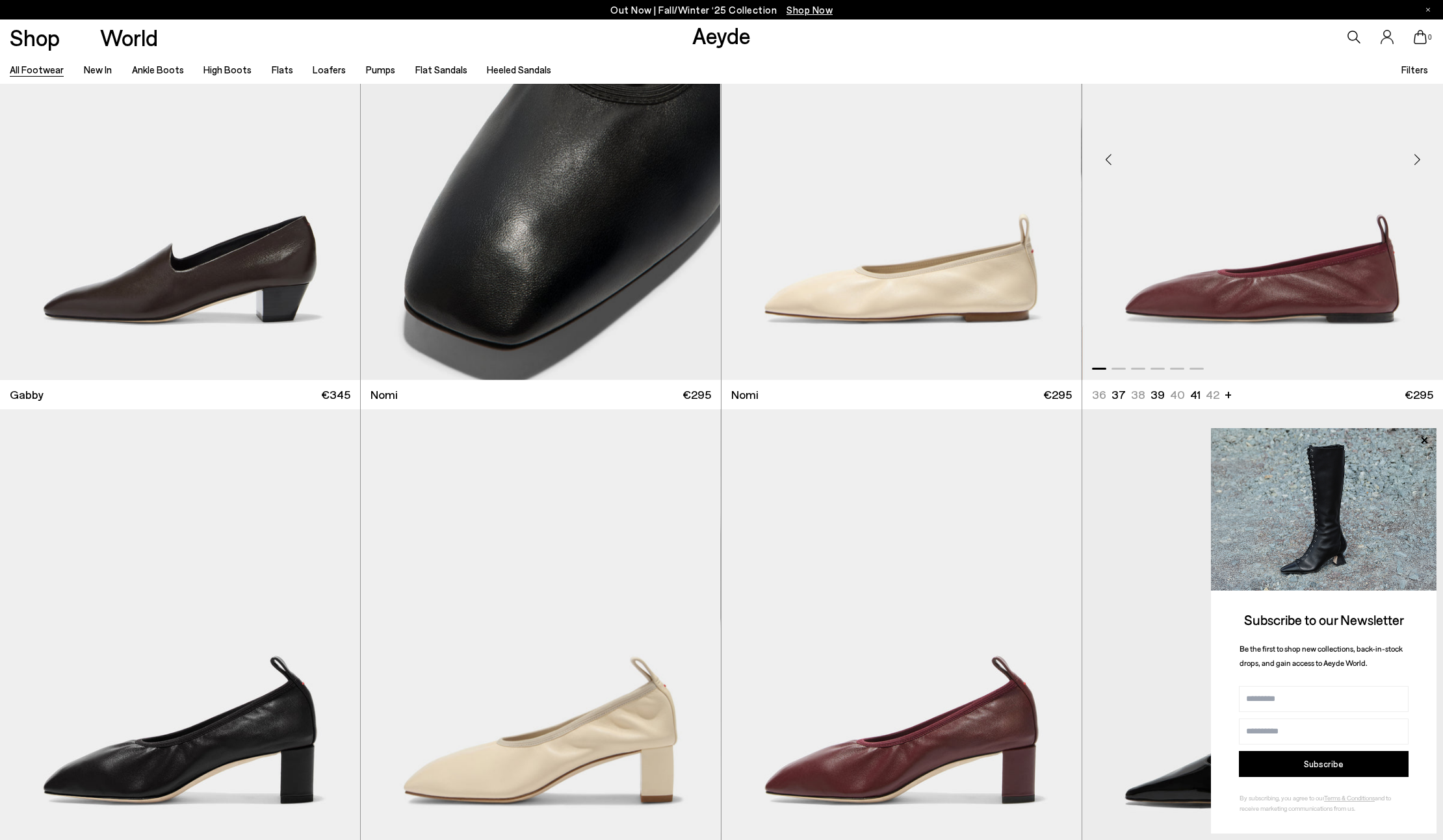
click at [1415, 162] on div "Next slide" at bounding box center [1417, 159] width 39 height 39
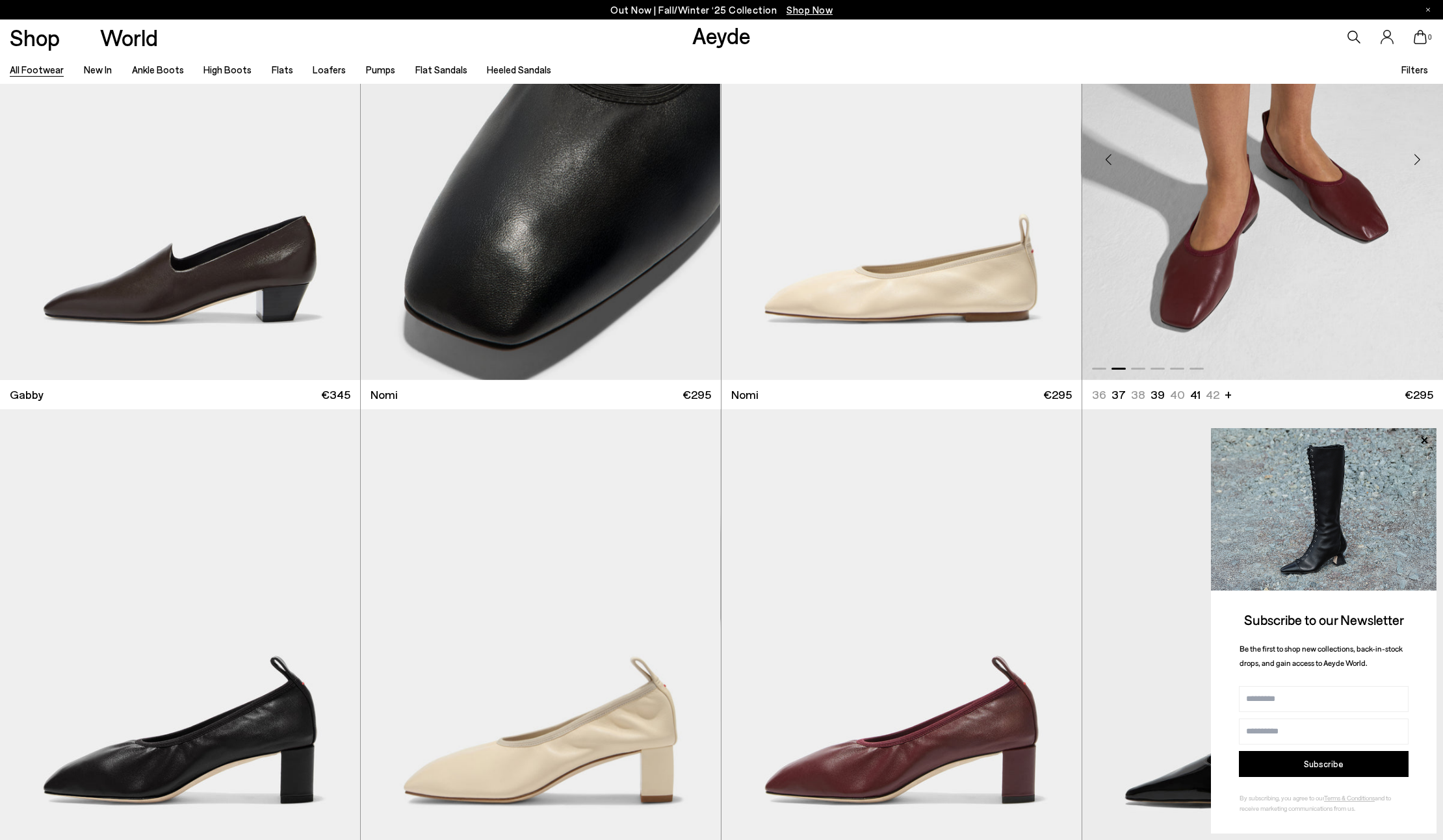
click at [1415, 162] on div "Next slide" at bounding box center [1417, 159] width 39 height 39
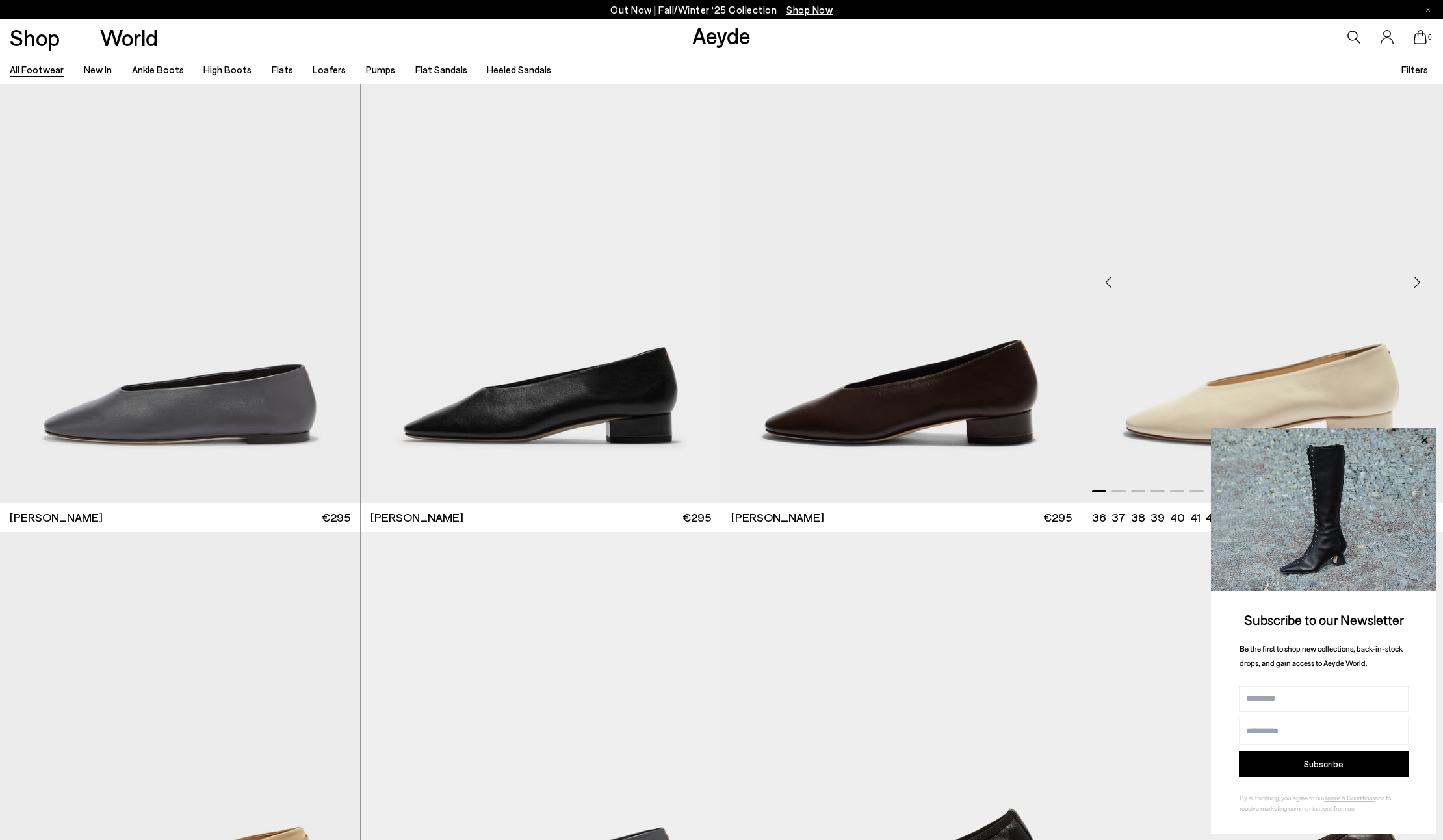
scroll to position [26509, 0]
click at [695, 279] on div "Next slide" at bounding box center [695, 282] width 39 height 39
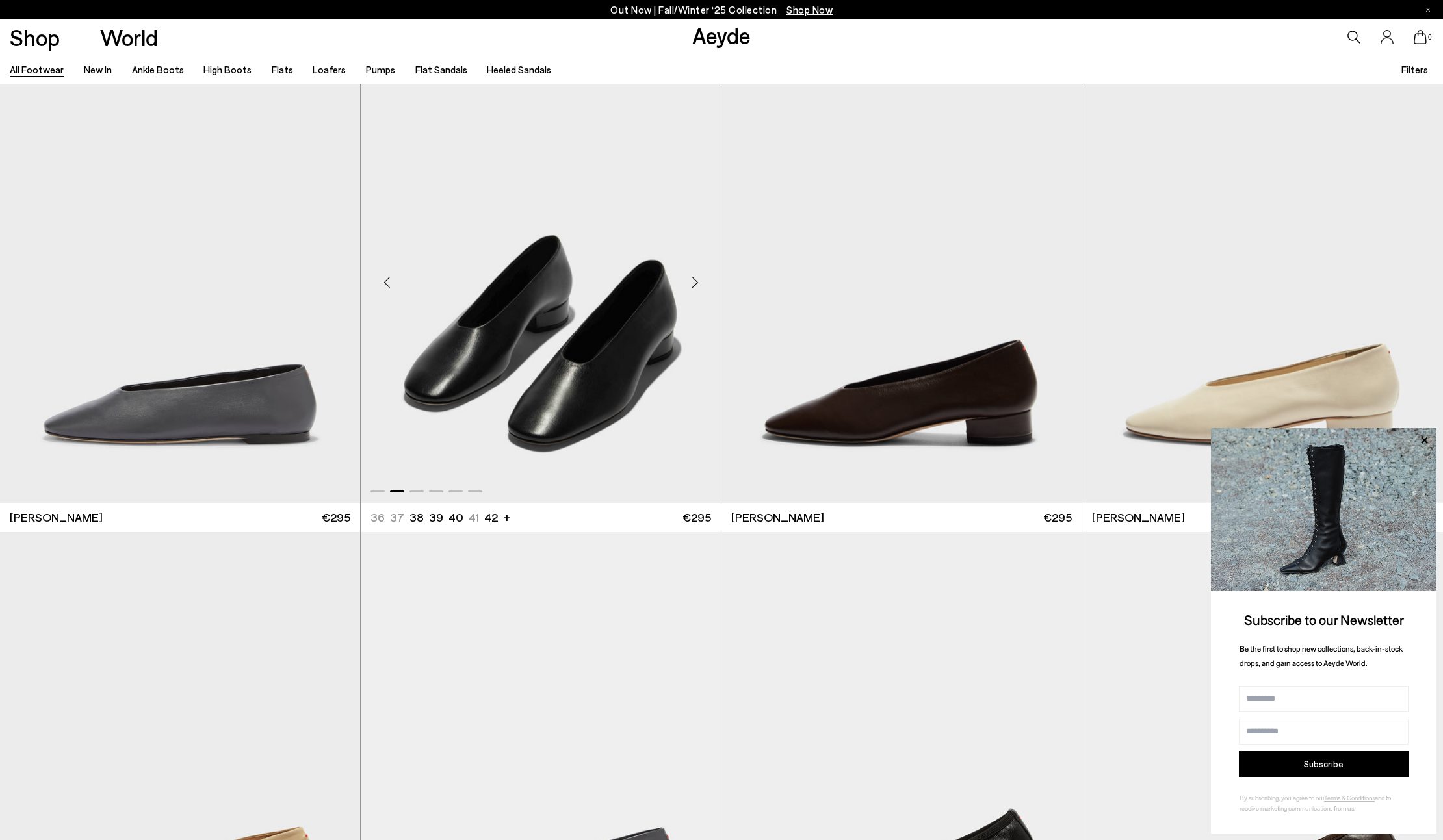
click at [695, 279] on div "Next slide" at bounding box center [695, 282] width 39 height 39
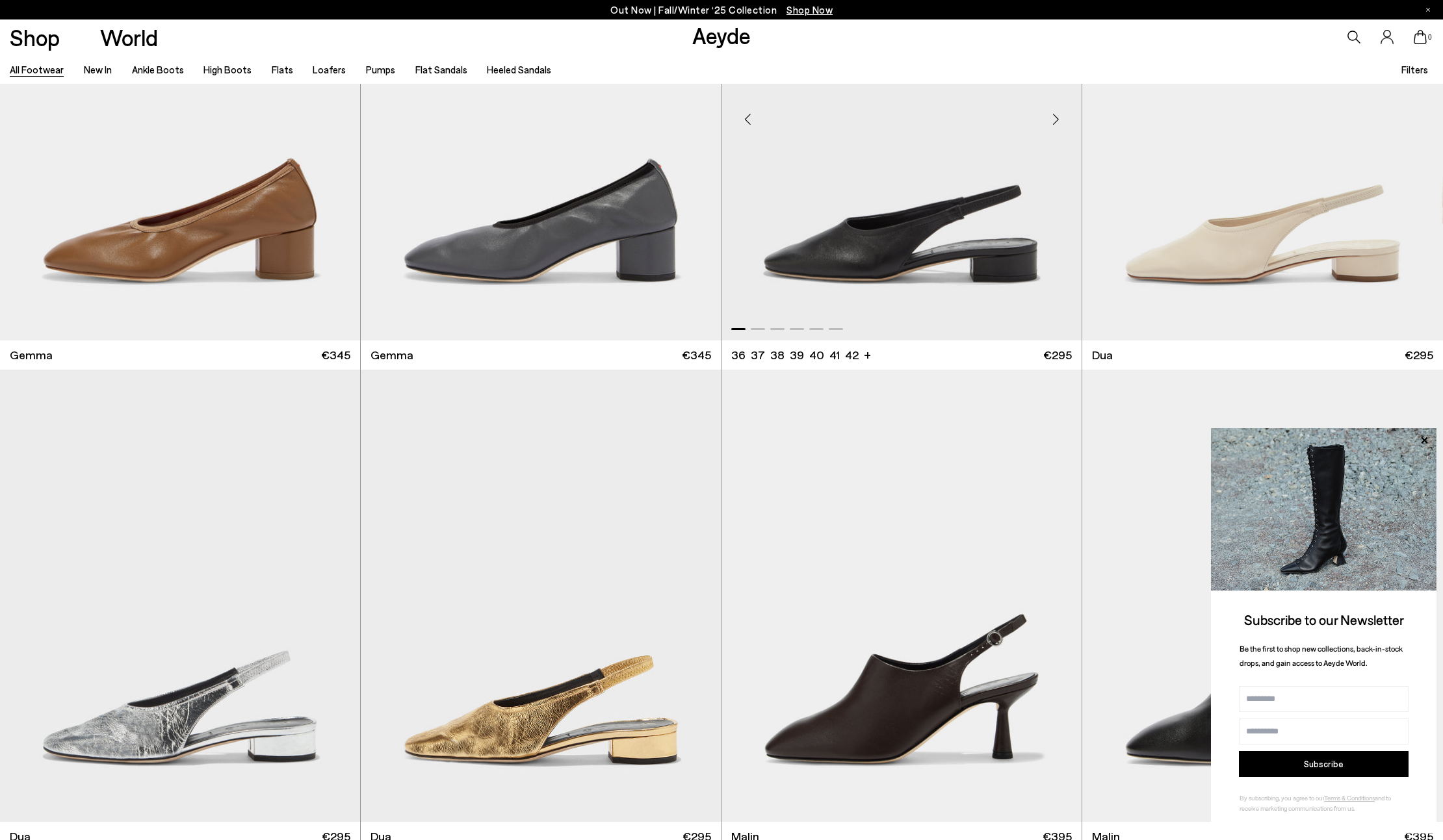
scroll to position [27636, 0]
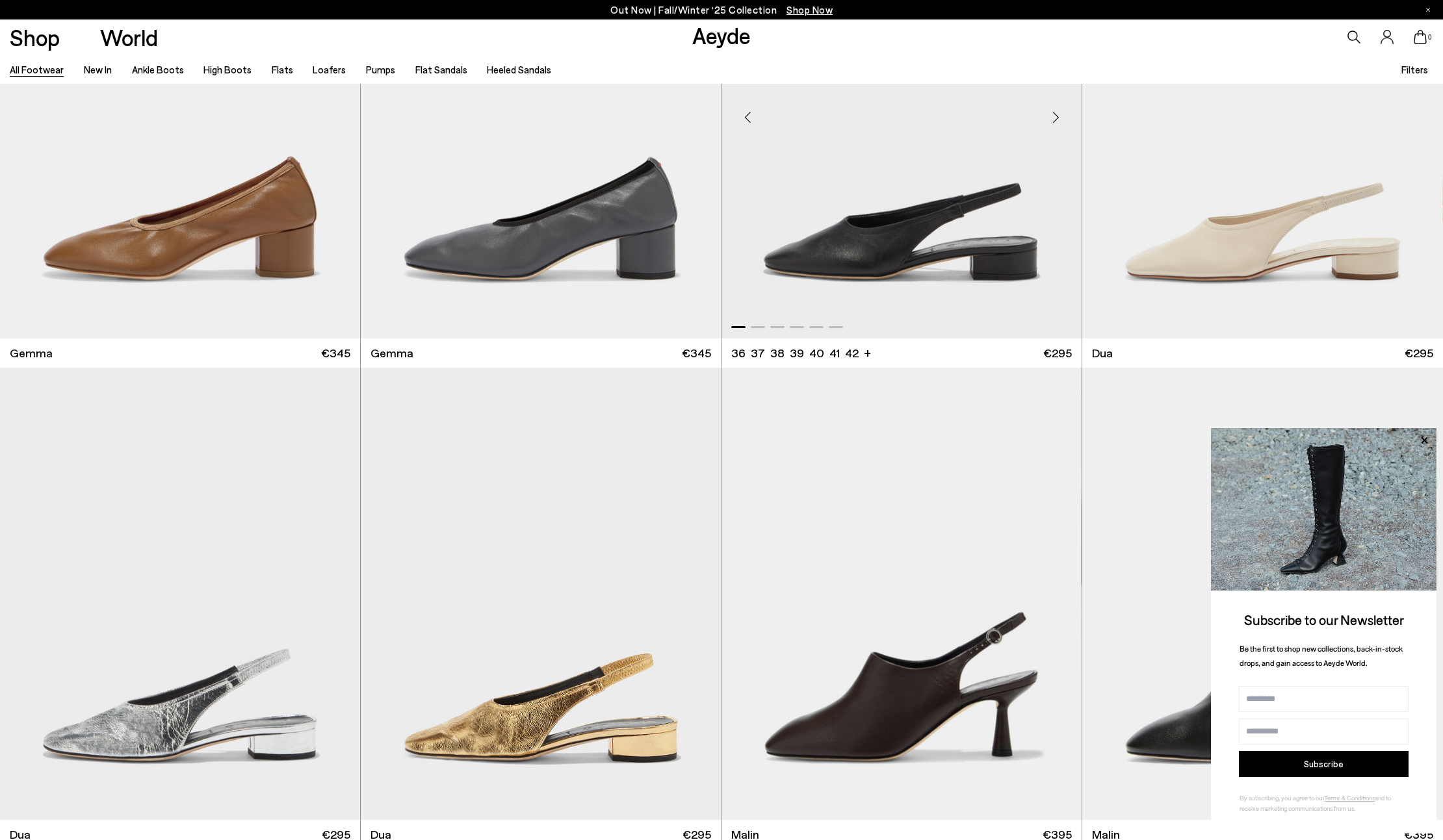
click at [1056, 120] on div "Next slide" at bounding box center [1055, 118] width 39 height 39
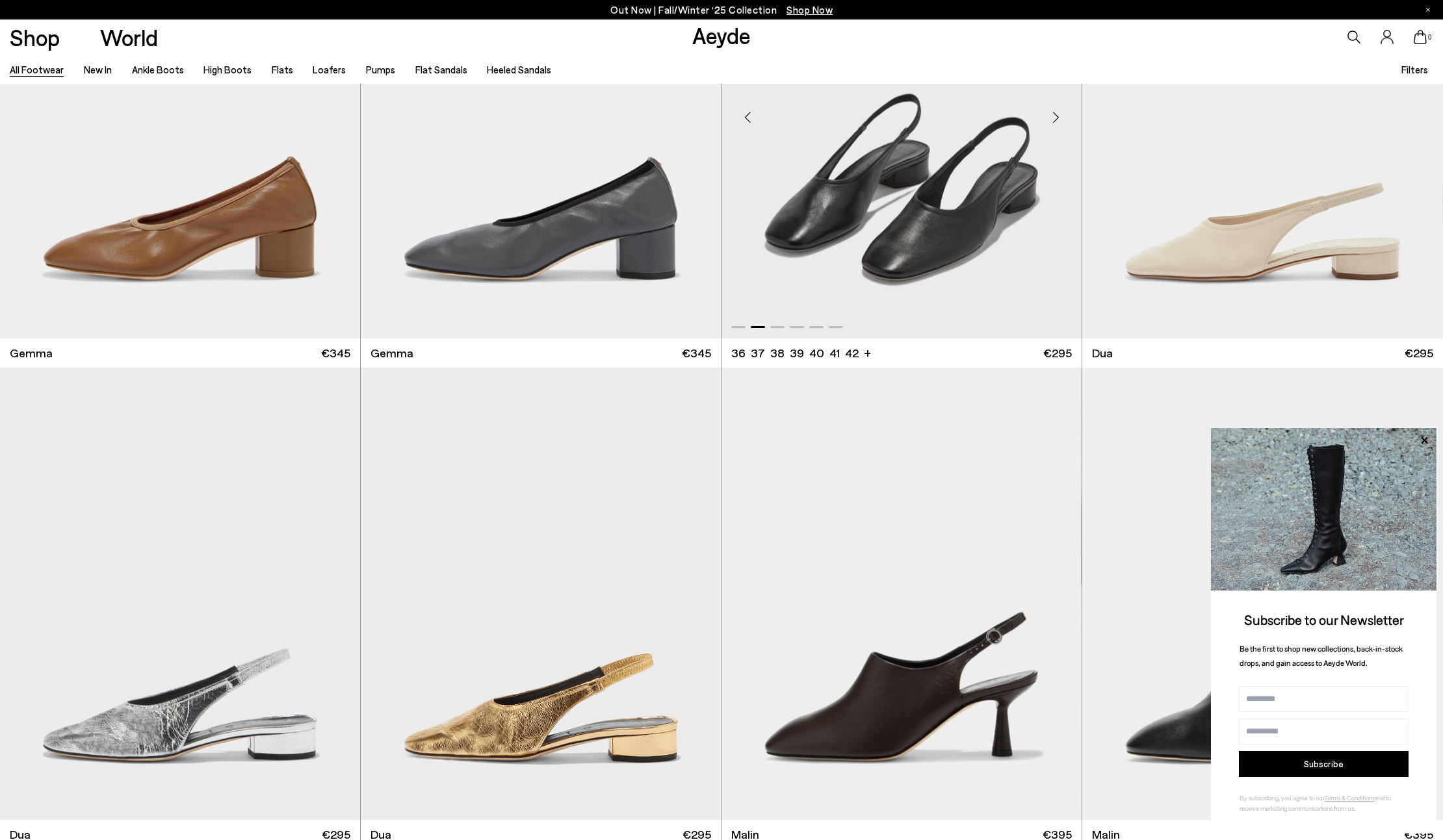
click at [1056, 120] on div "Next slide" at bounding box center [1055, 118] width 39 height 39
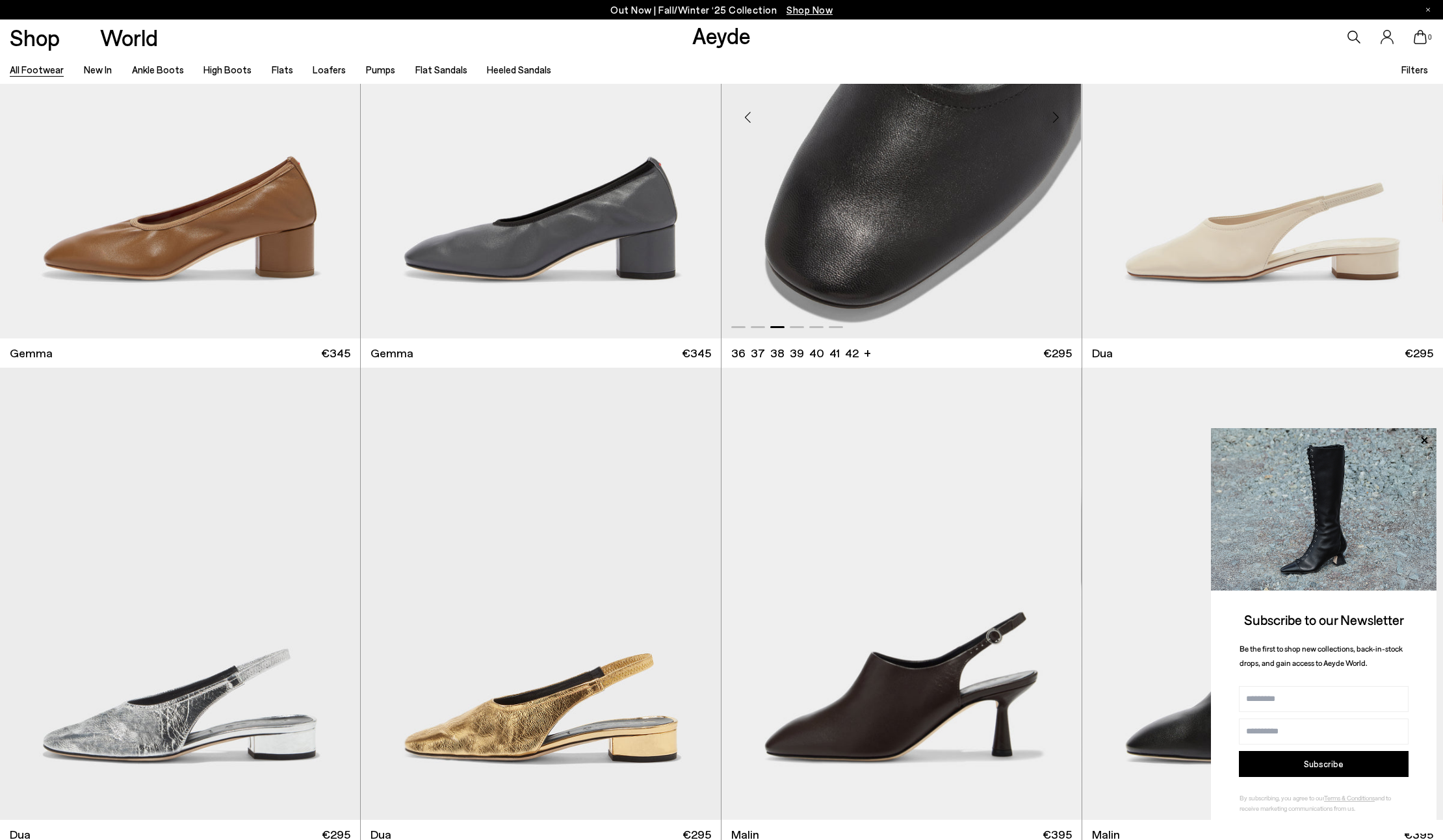
click at [1056, 120] on div "Next slide" at bounding box center [1055, 118] width 39 height 39
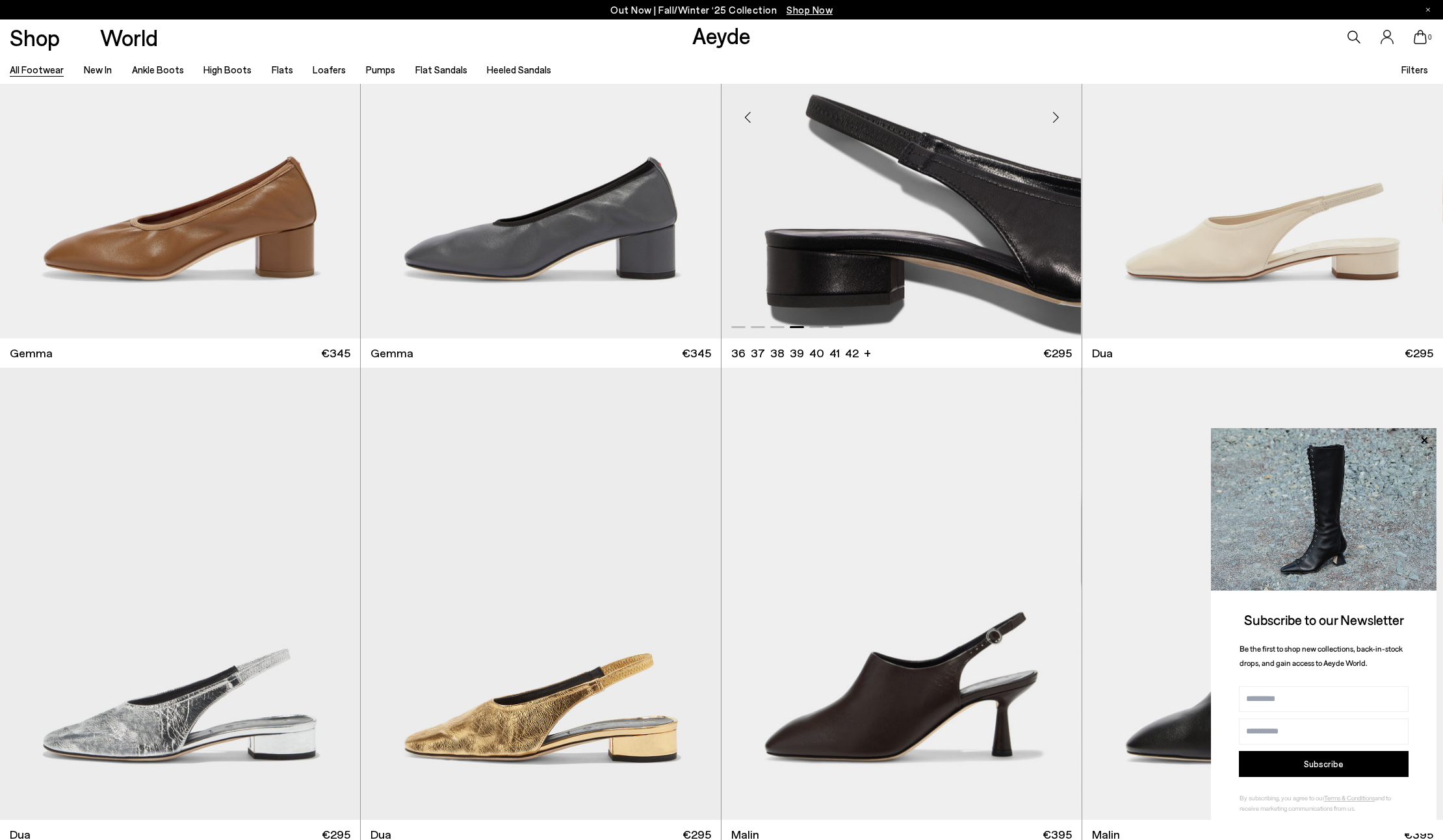
click at [1056, 120] on div "Next slide" at bounding box center [1055, 118] width 39 height 39
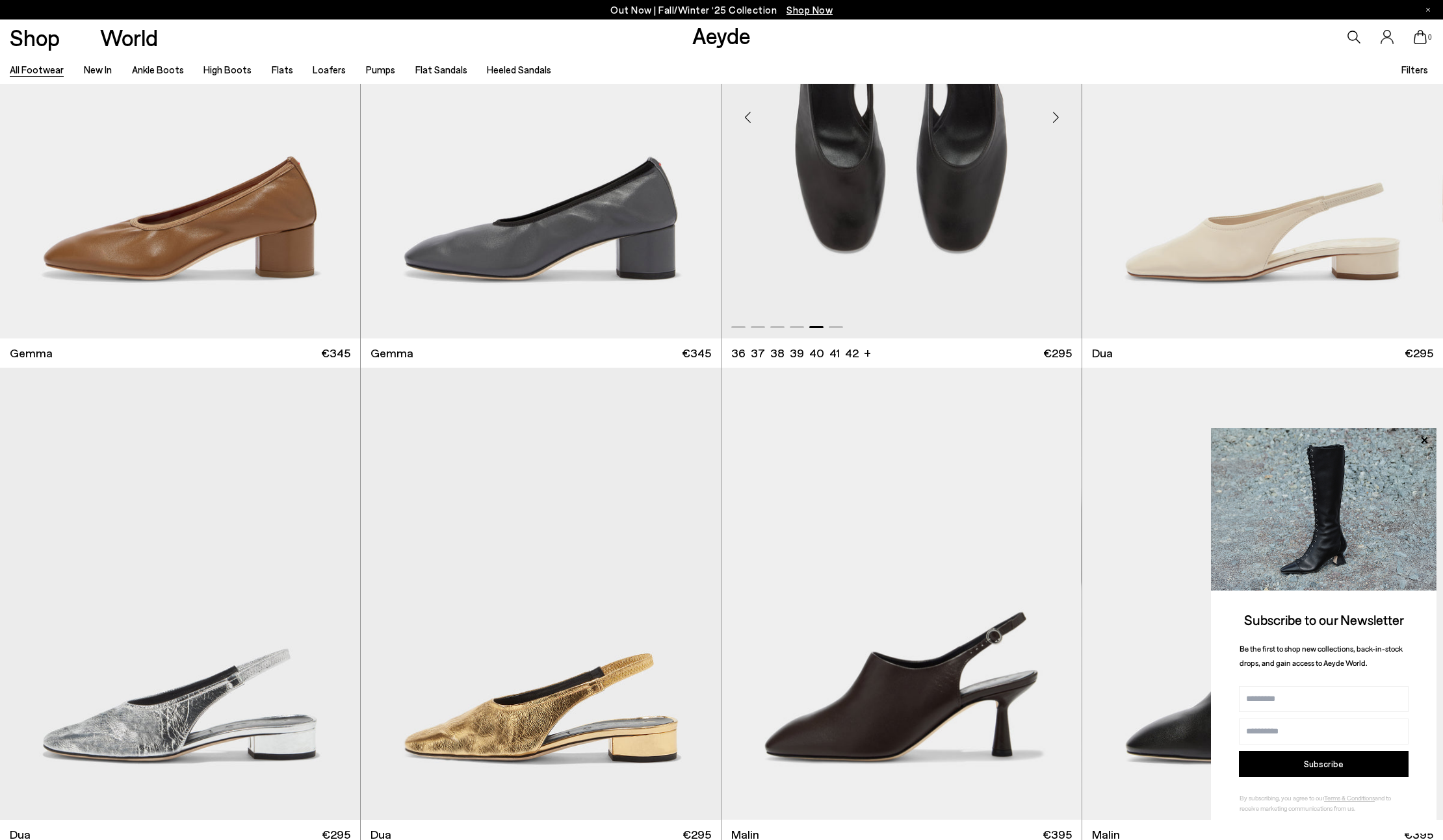
click at [955, 230] on img "5 / 6" at bounding box center [901, 112] width 360 height 452
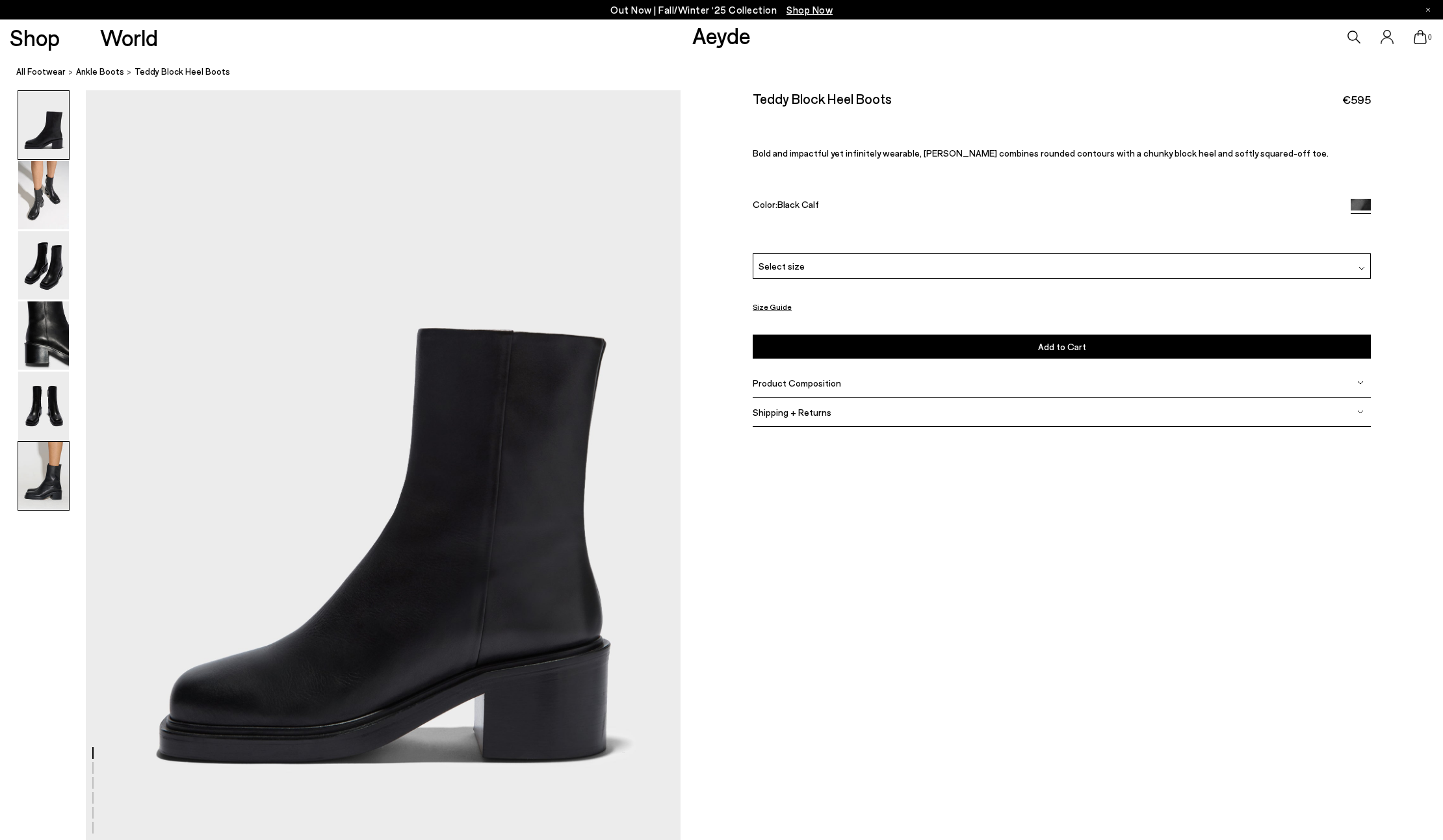
click at [56, 492] on img at bounding box center [43, 475] width 51 height 68
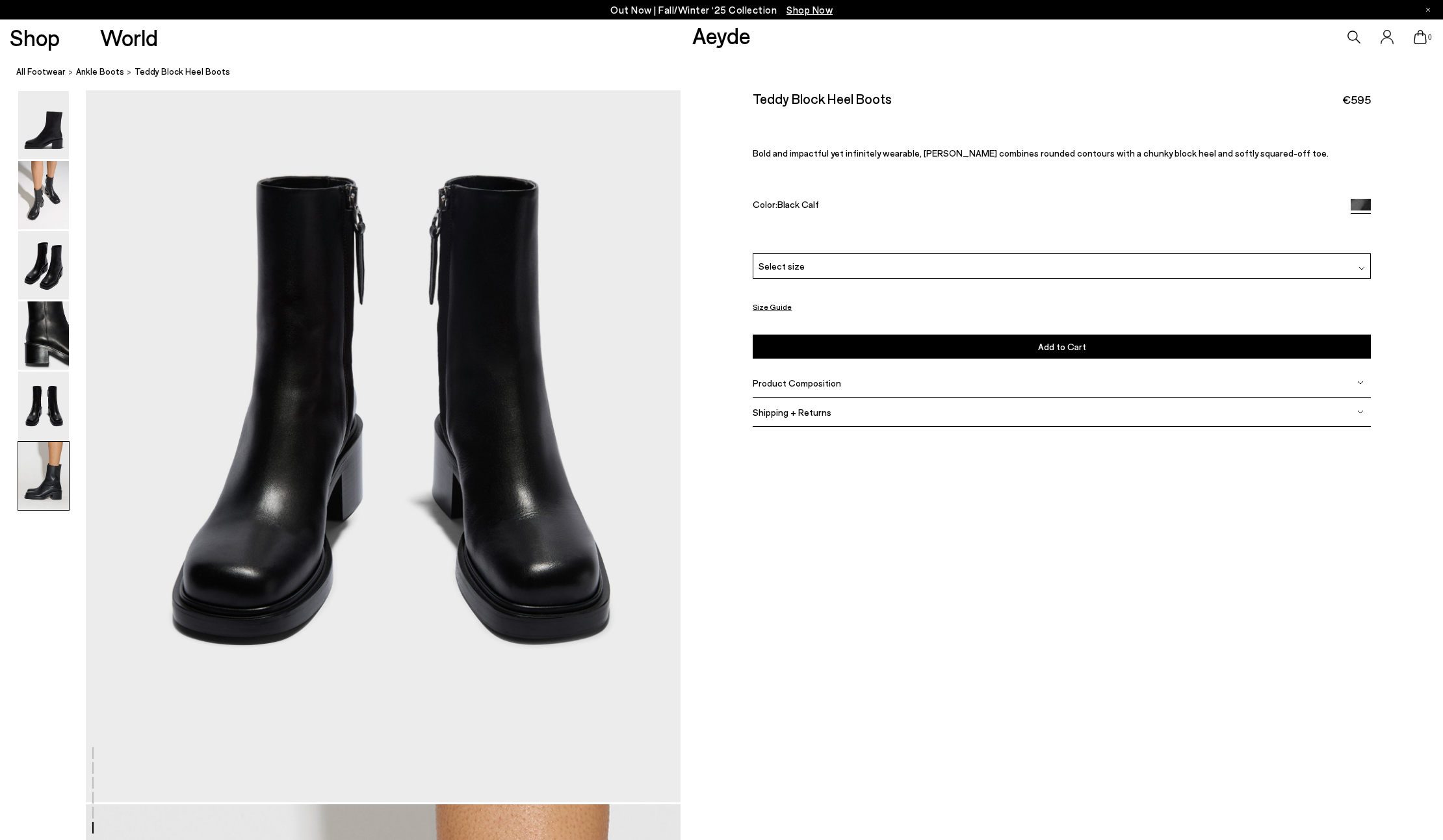
scroll to position [4063, 0]
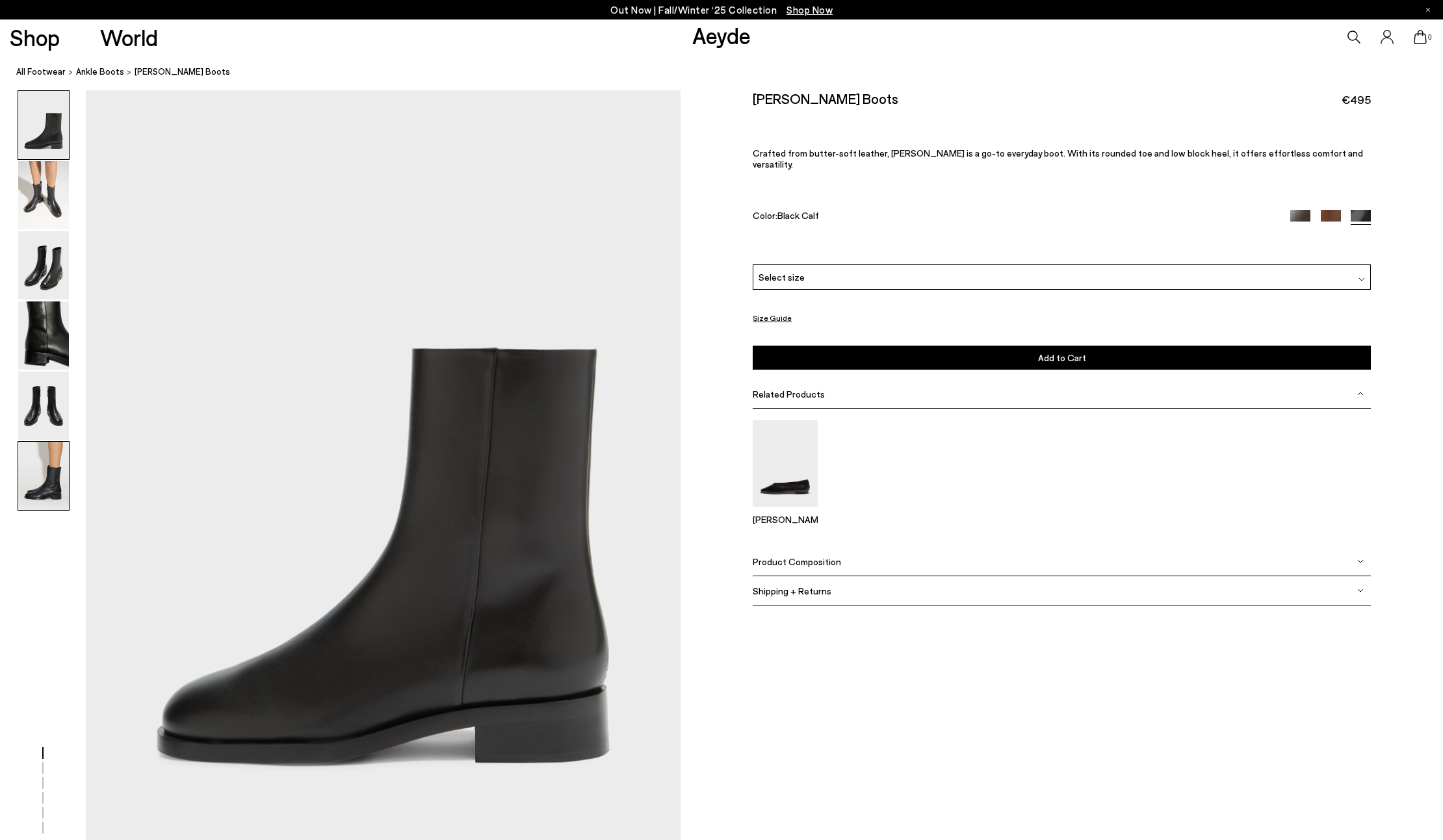
click at [50, 487] on img at bounding box center [43, 475] width 51 height 68
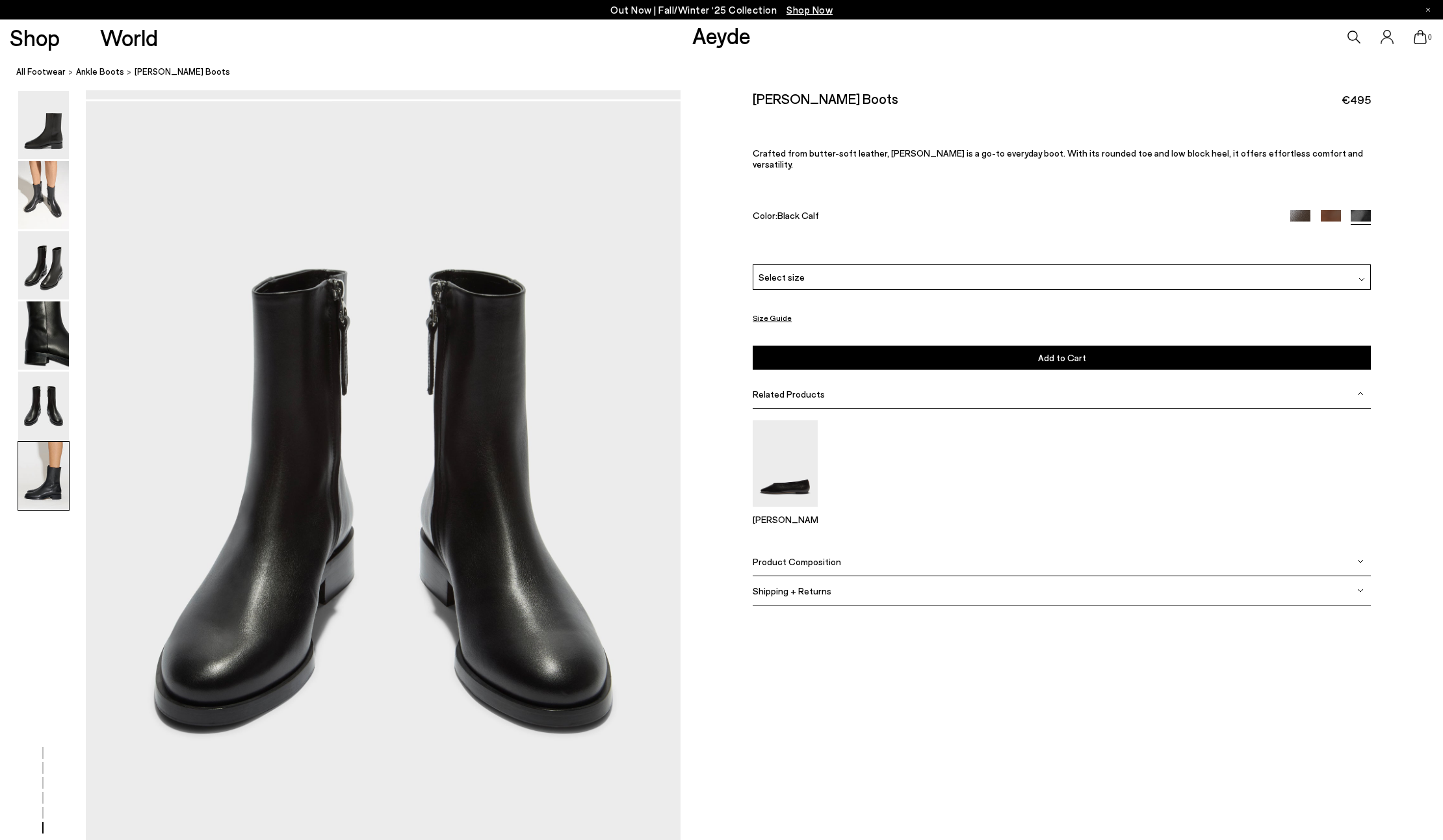
scroll to position [4063, 0]
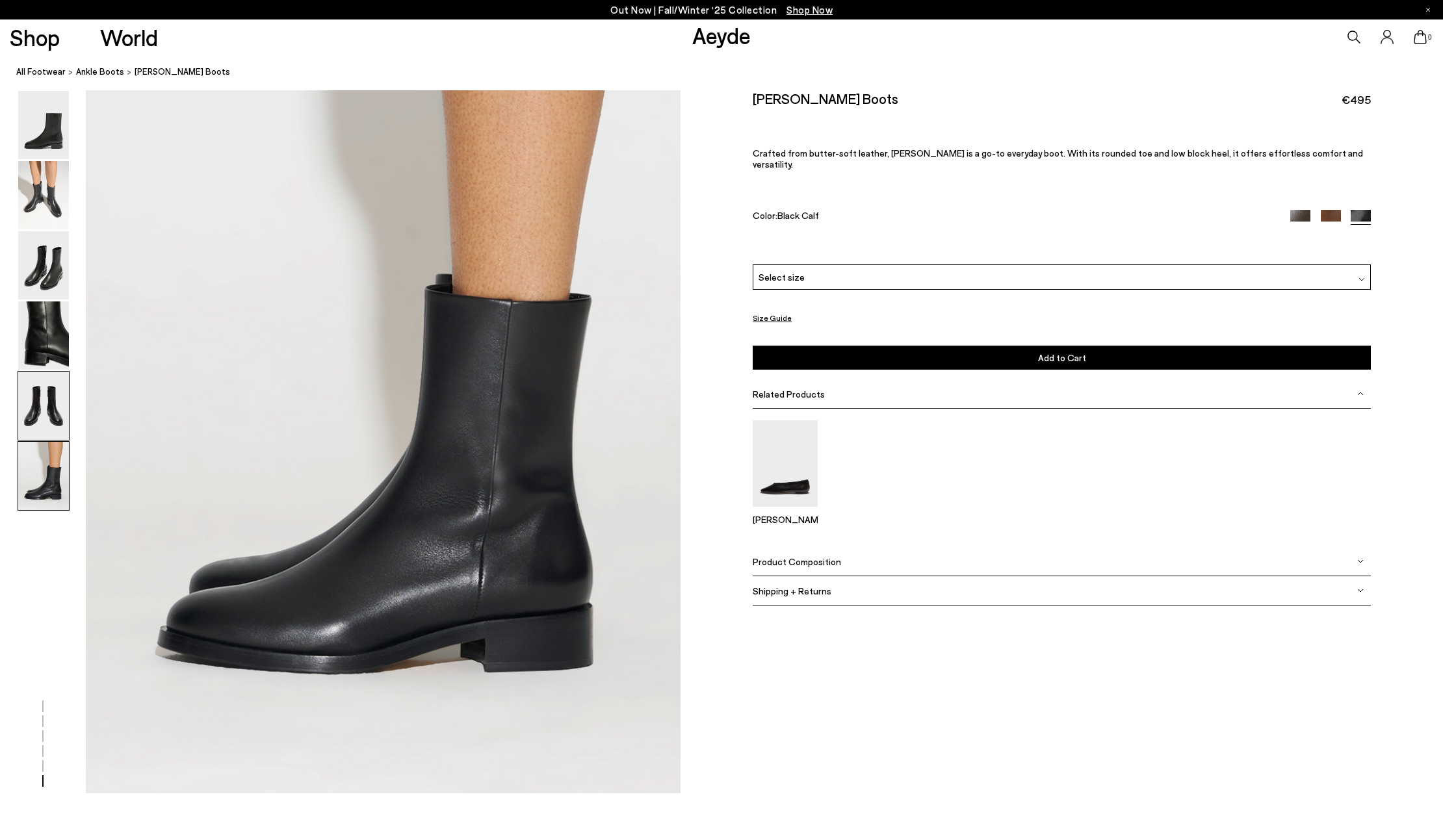
click at [35, 388] on img at bounding box center [43, 406] width 51 height 68
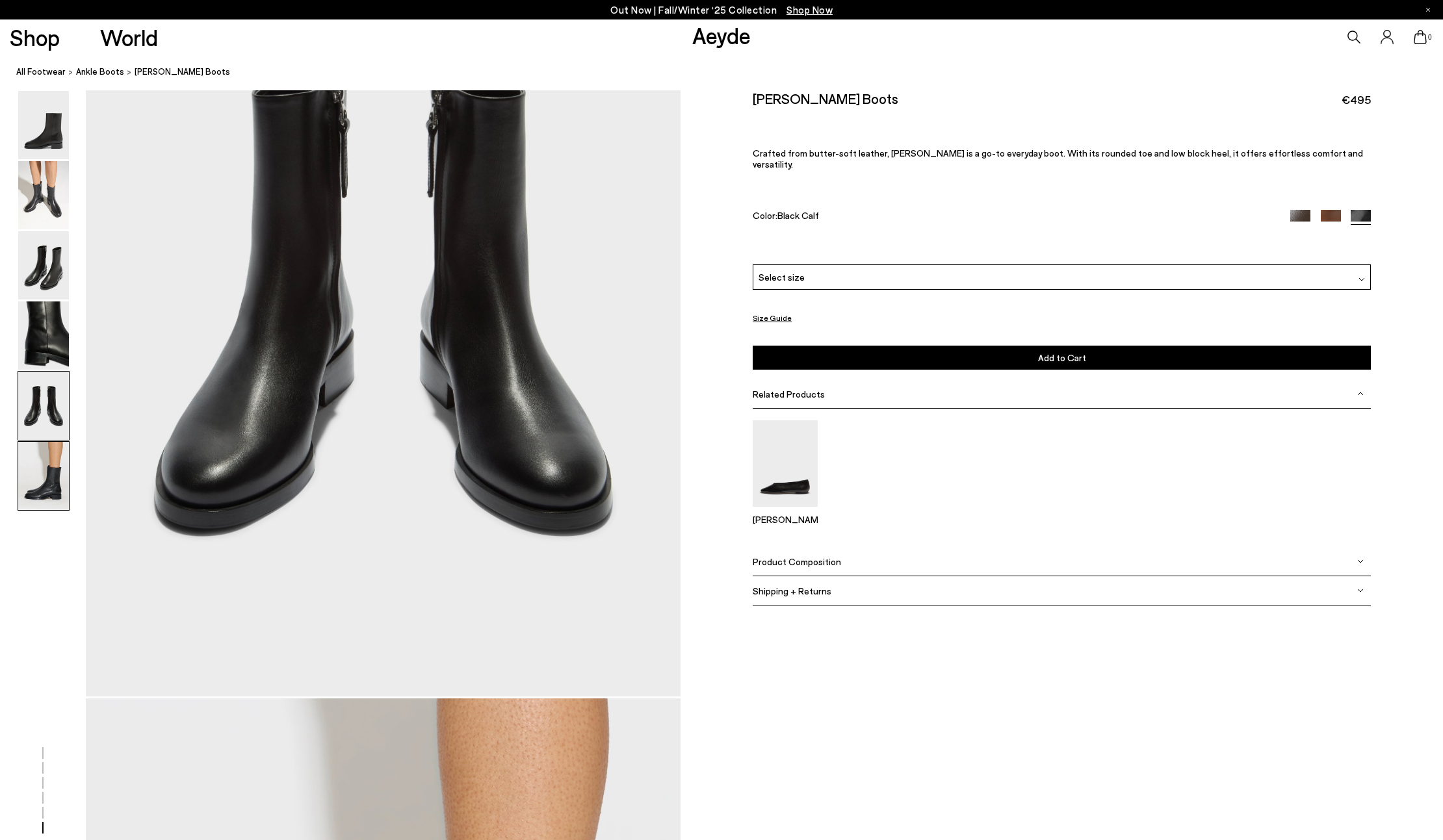
scroll to position [3179, 0]
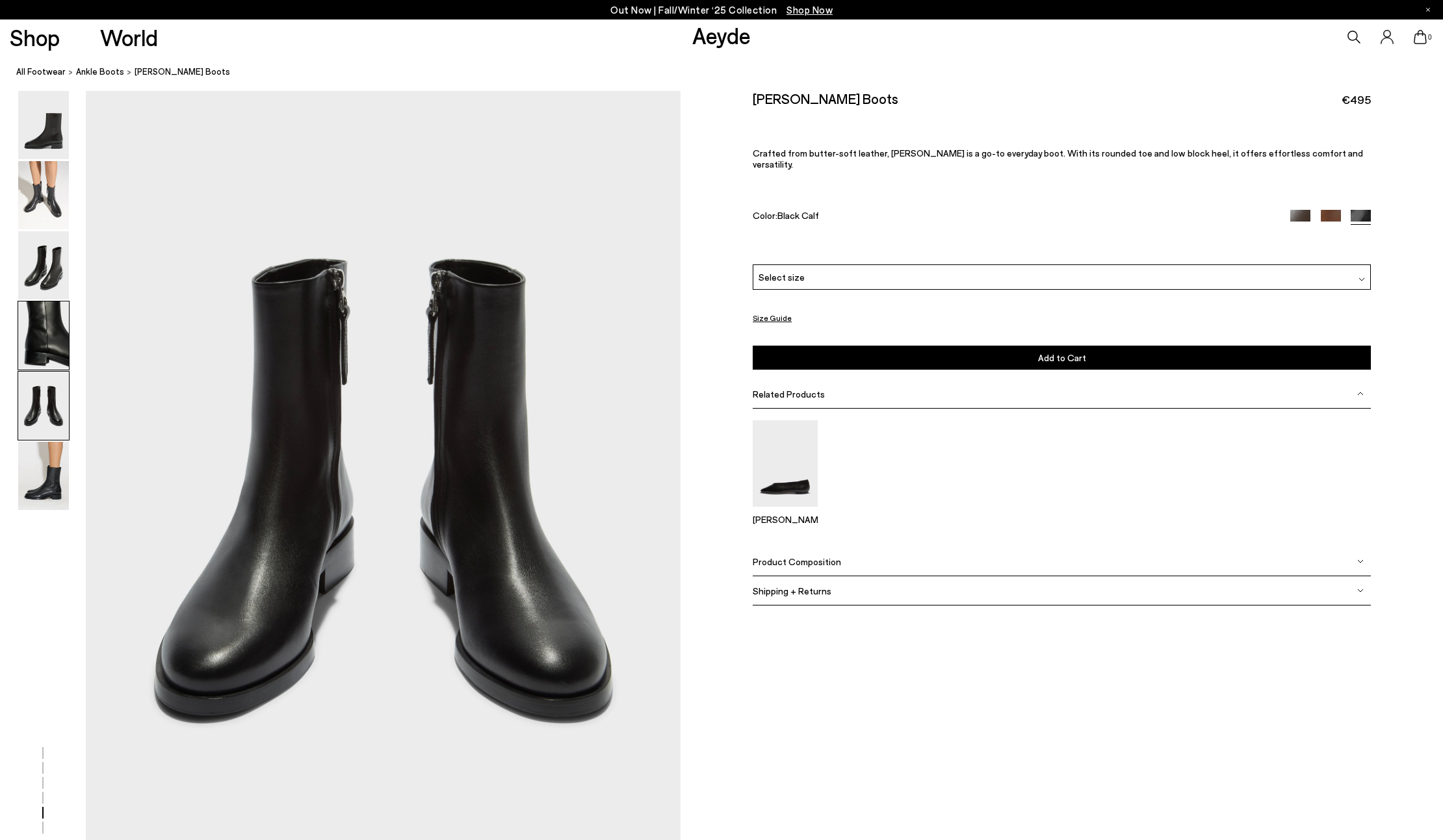
click at [37, 354] on img at bounding box center [43, 335] width 51 height 68
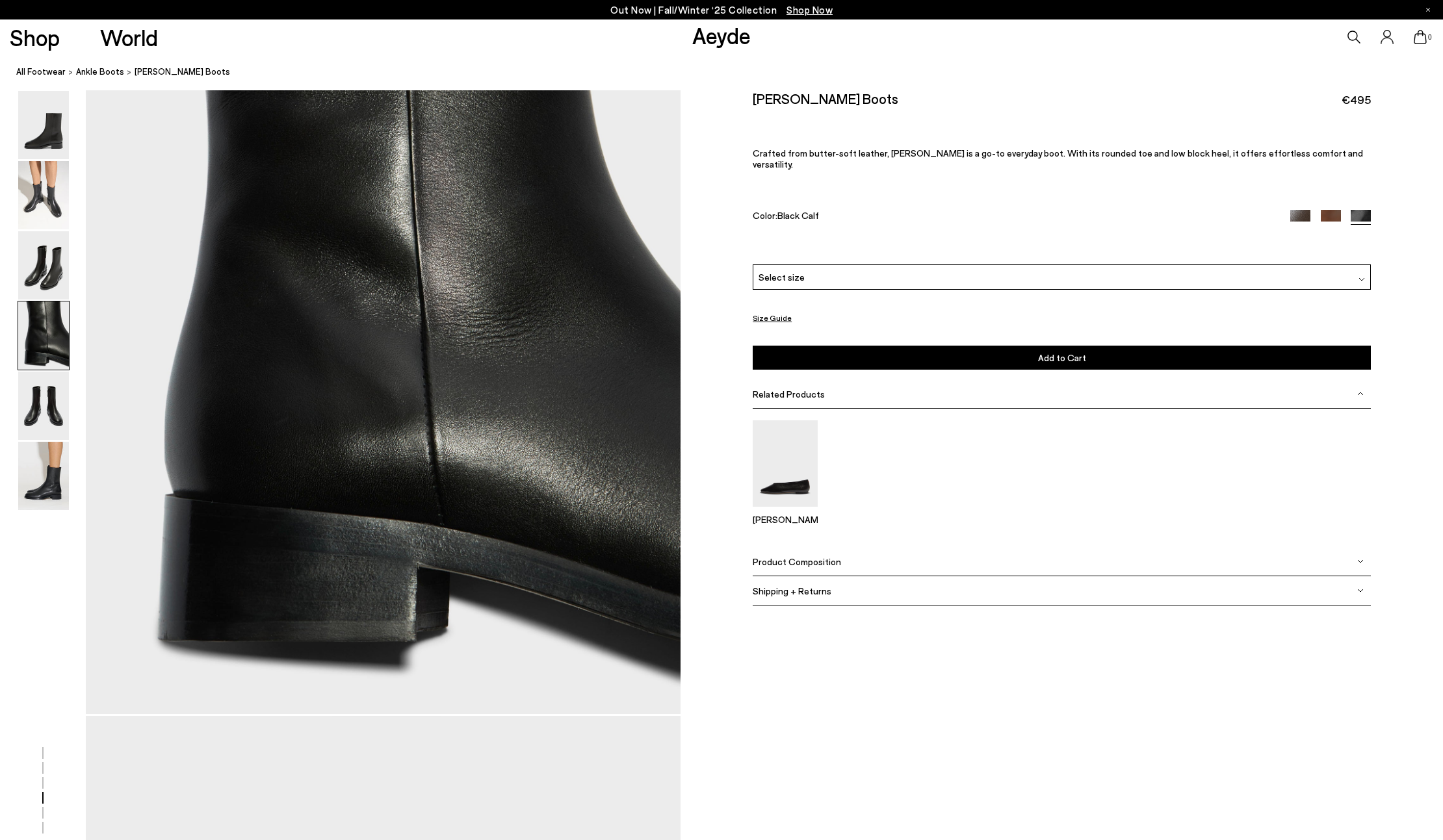
scroll to position [2384, 0]
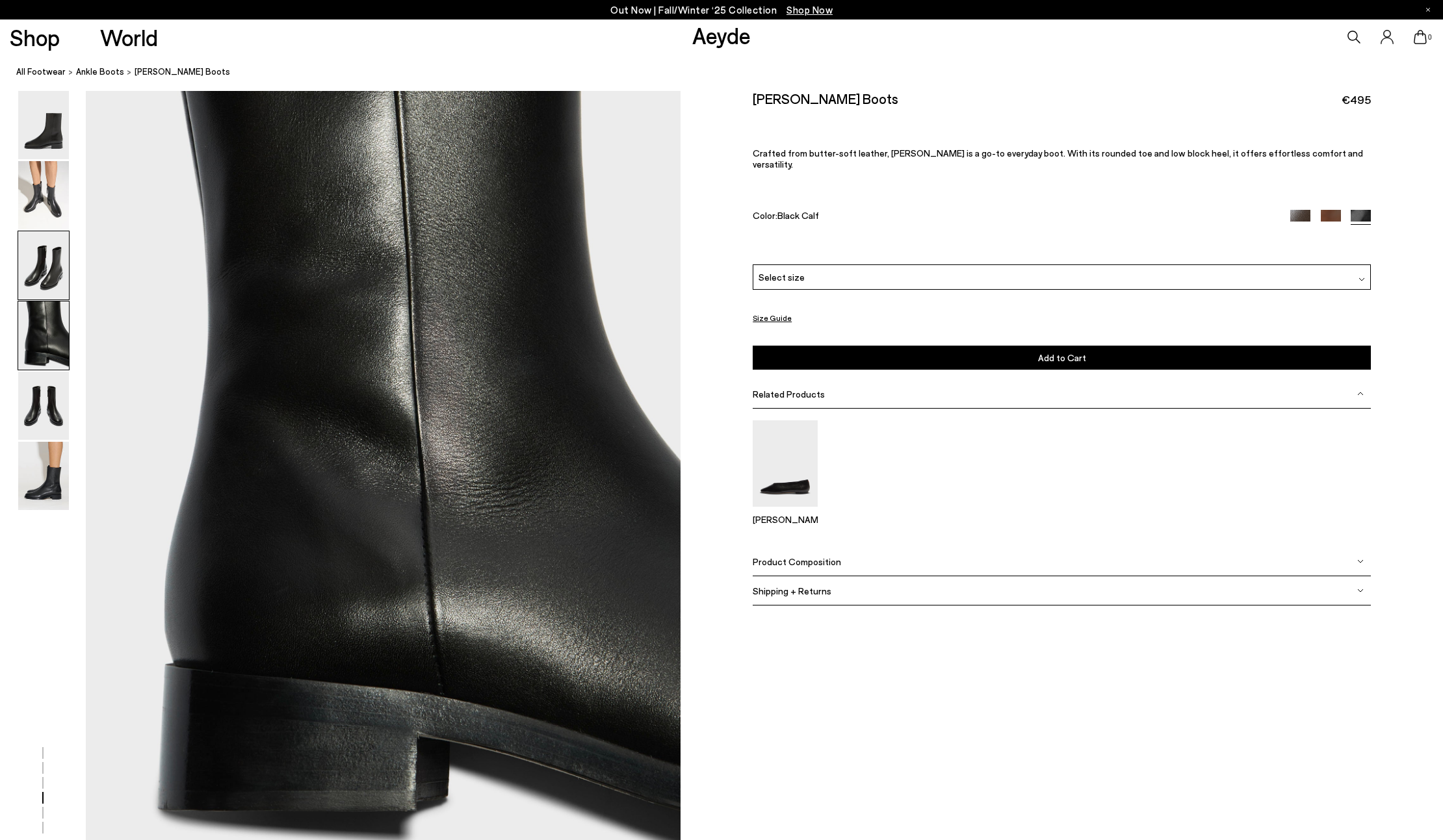
click at [31, 292] on img at bounding box center [43, 265] width 51 height 68
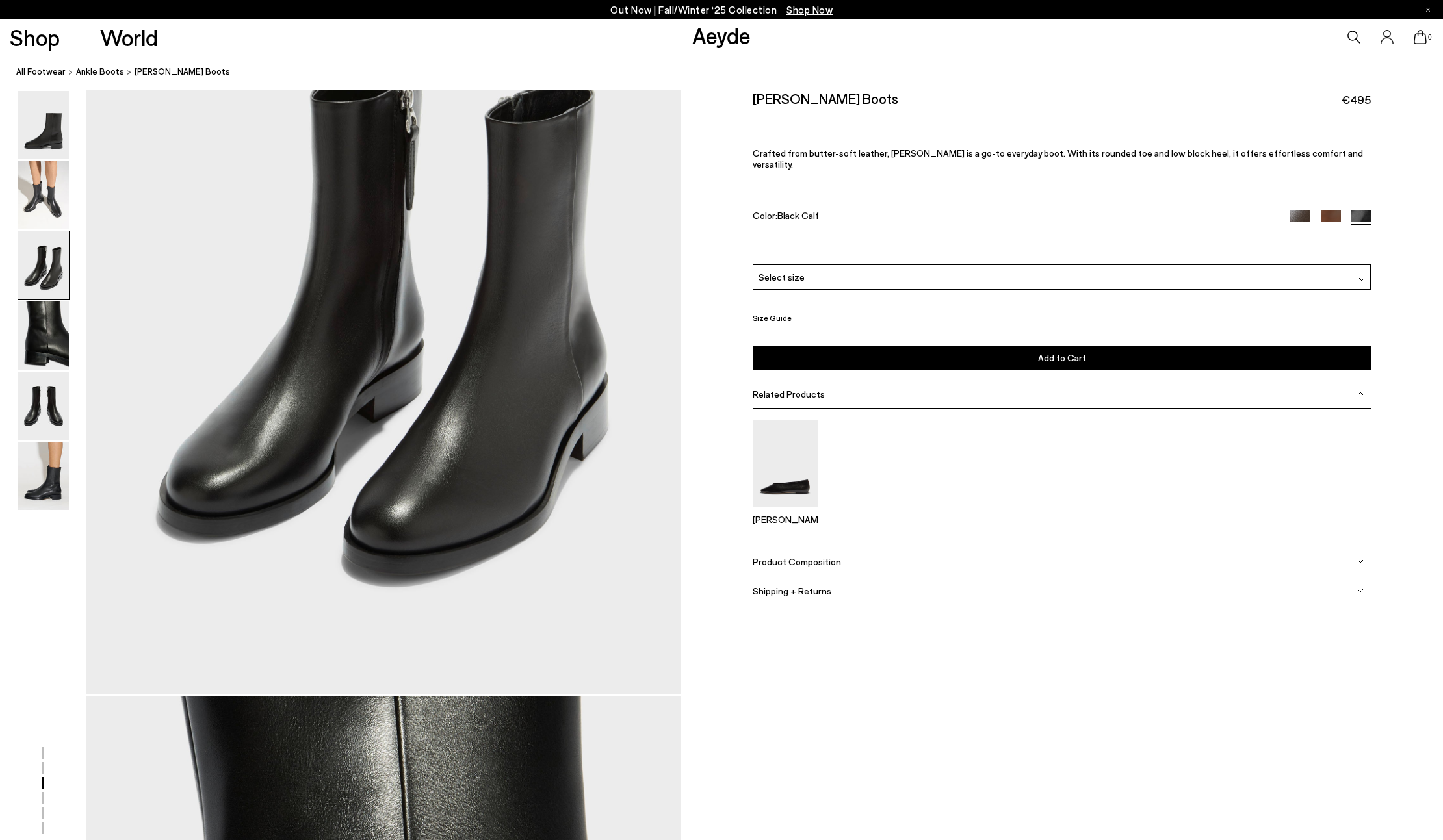
scroll to position [1589, 0]
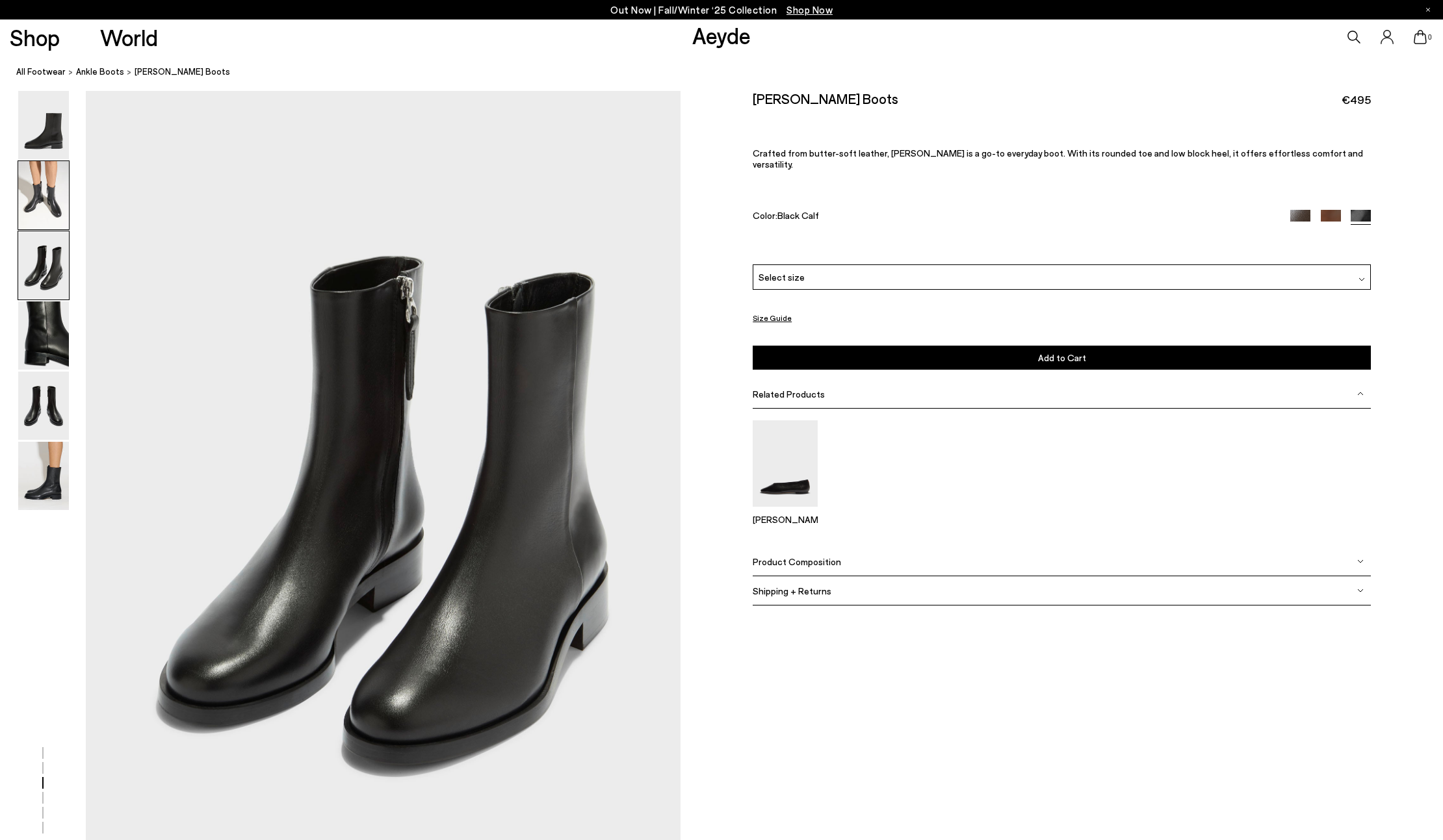
click at [33, 202] on img at bounding box center [43, 195] width 51 height 68
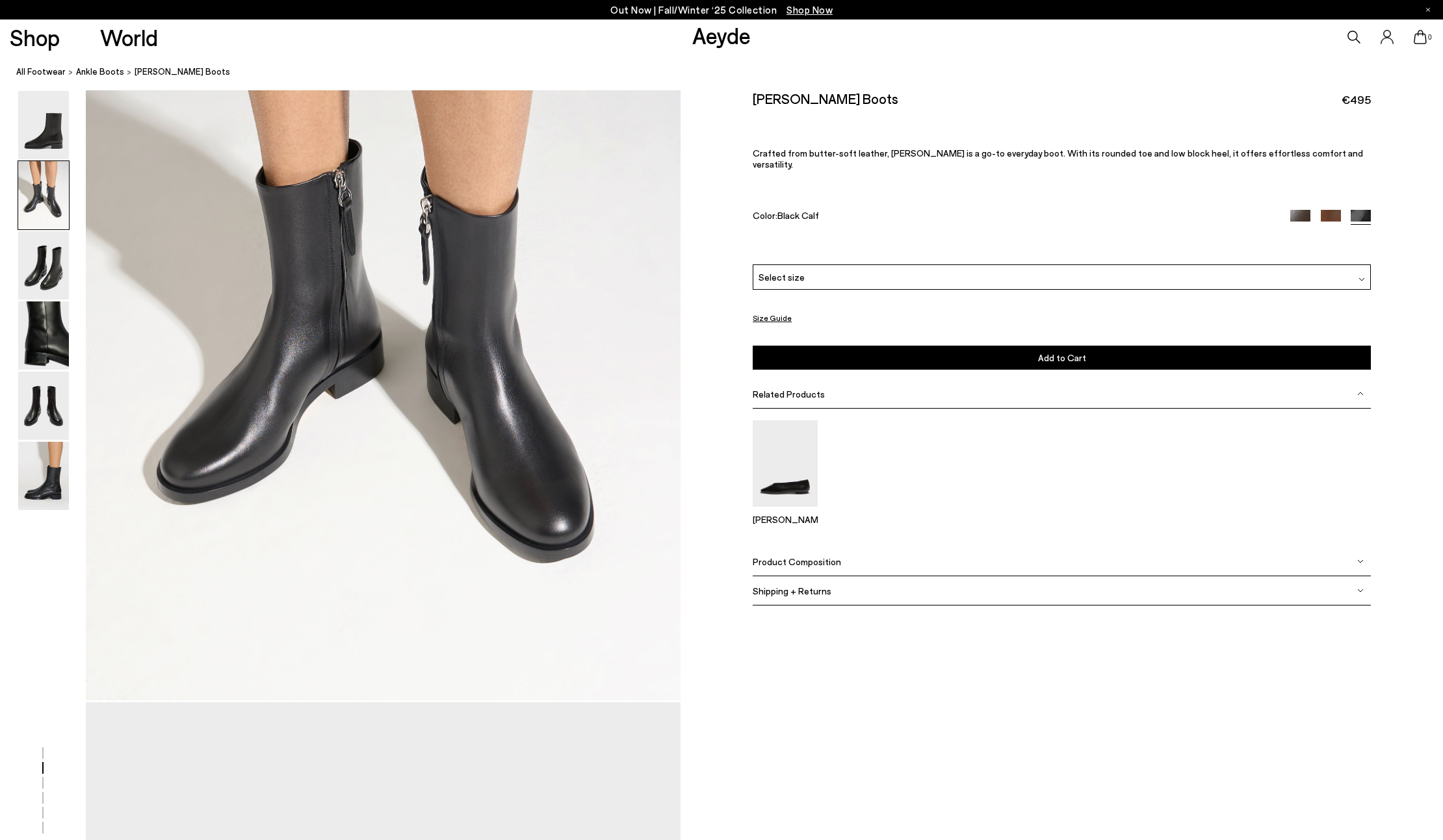
scroll to position [794, 0]
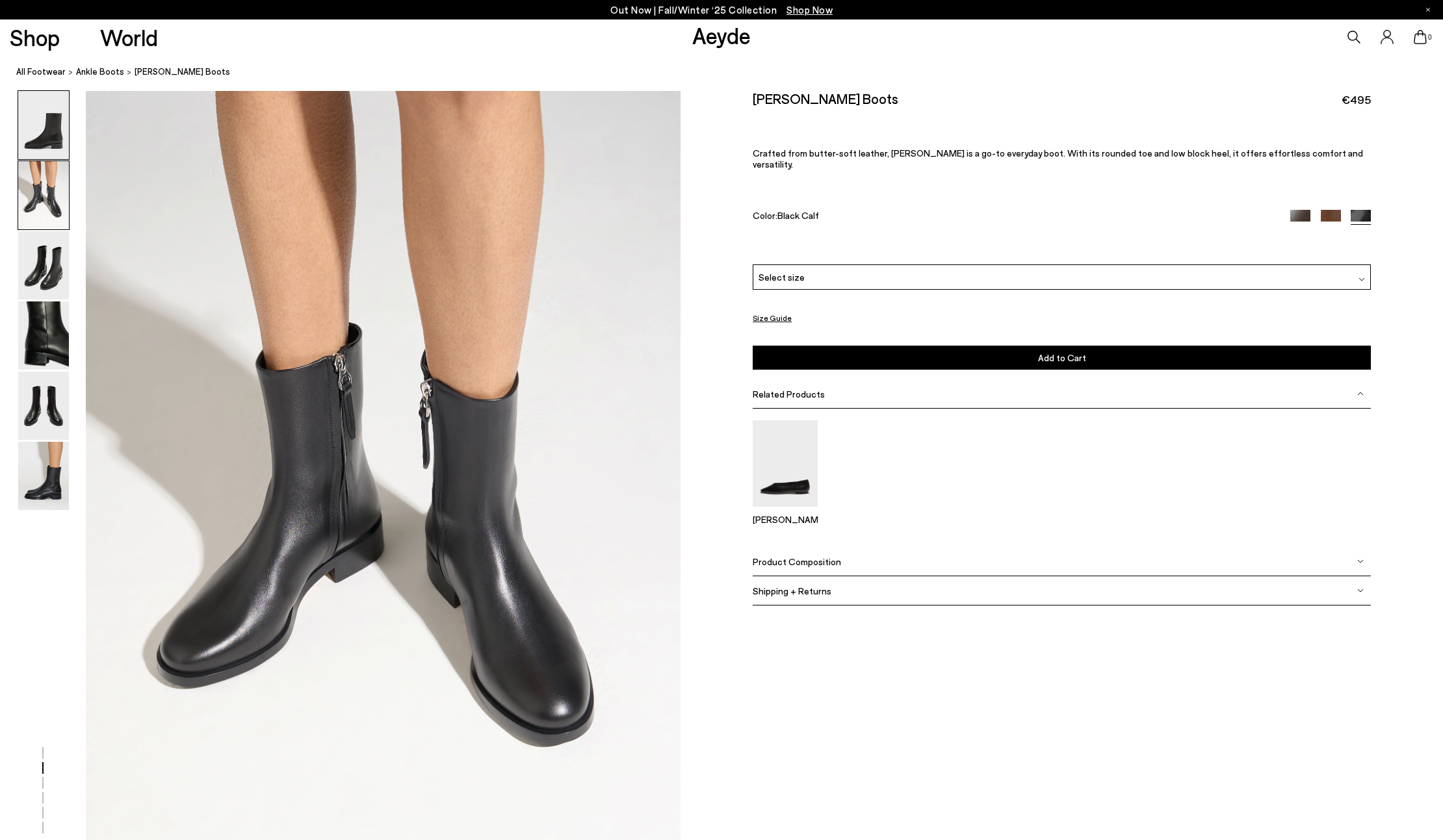
click at [37, 131] on img at bounding box center [43, 124] width 51 height 68
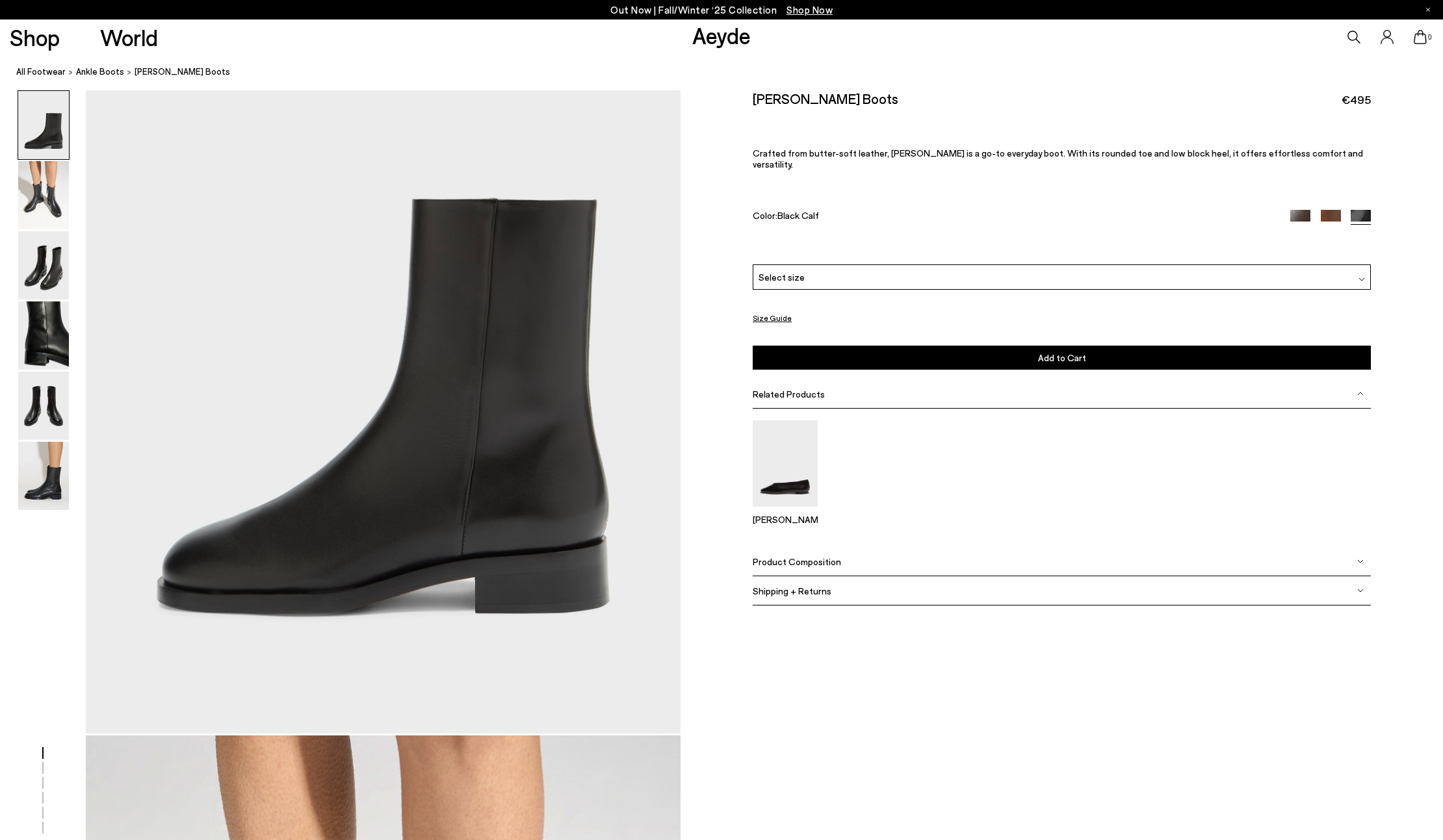
scroll to position [0, 0]
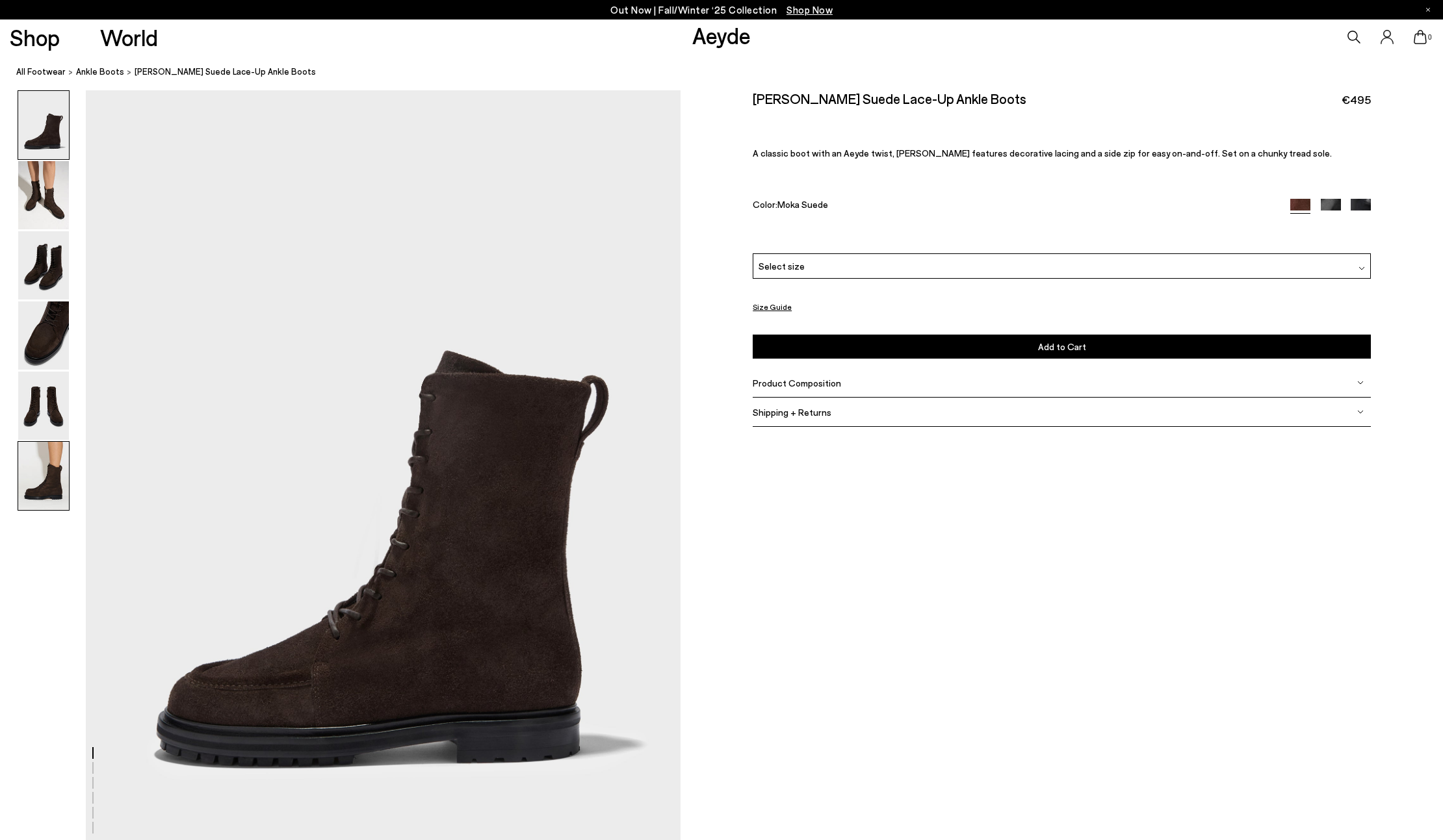
click at [27, 491] on img at bounding box center [43, 475] width 51 height 68
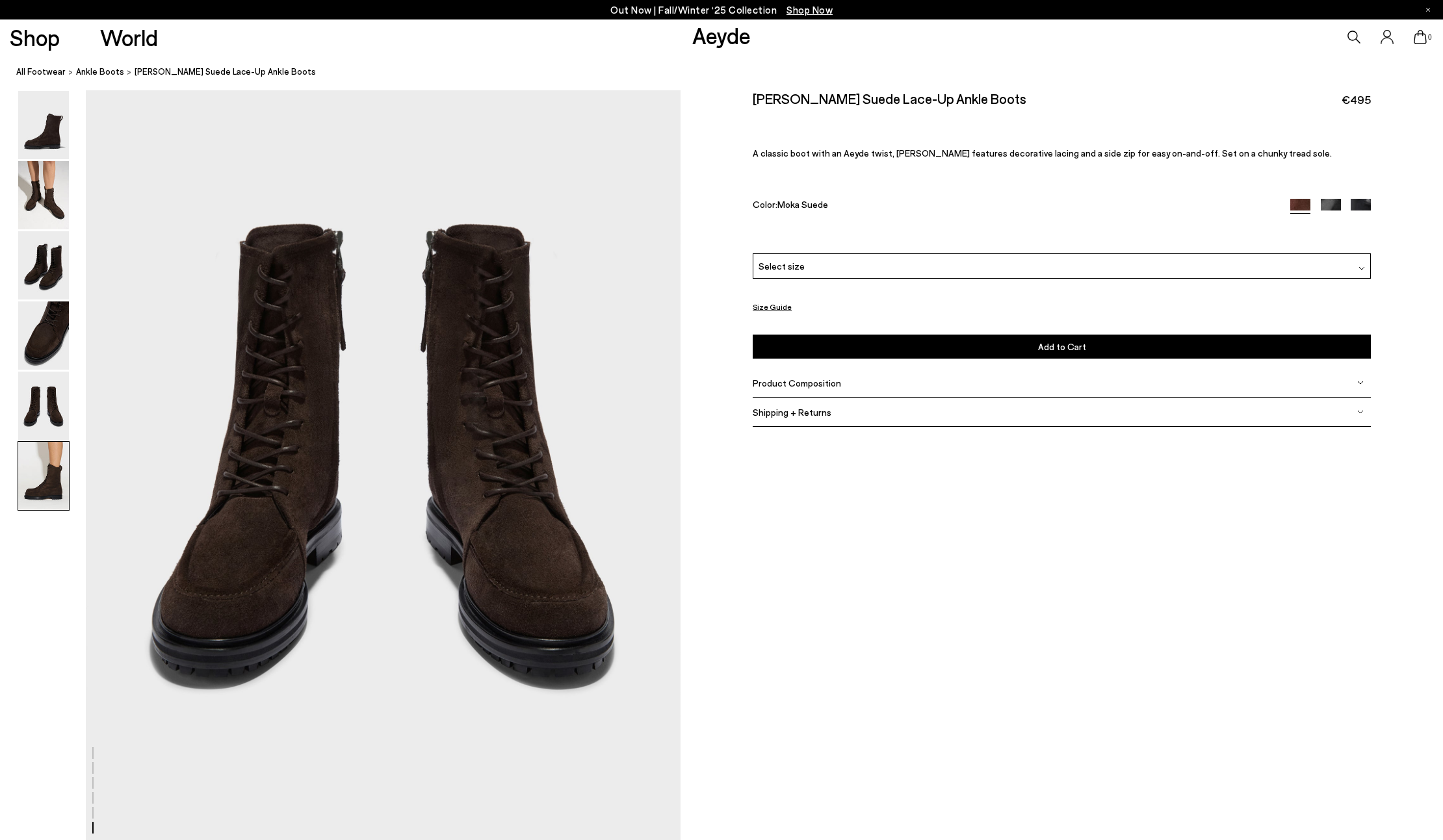
scroll to position [4063, 0]
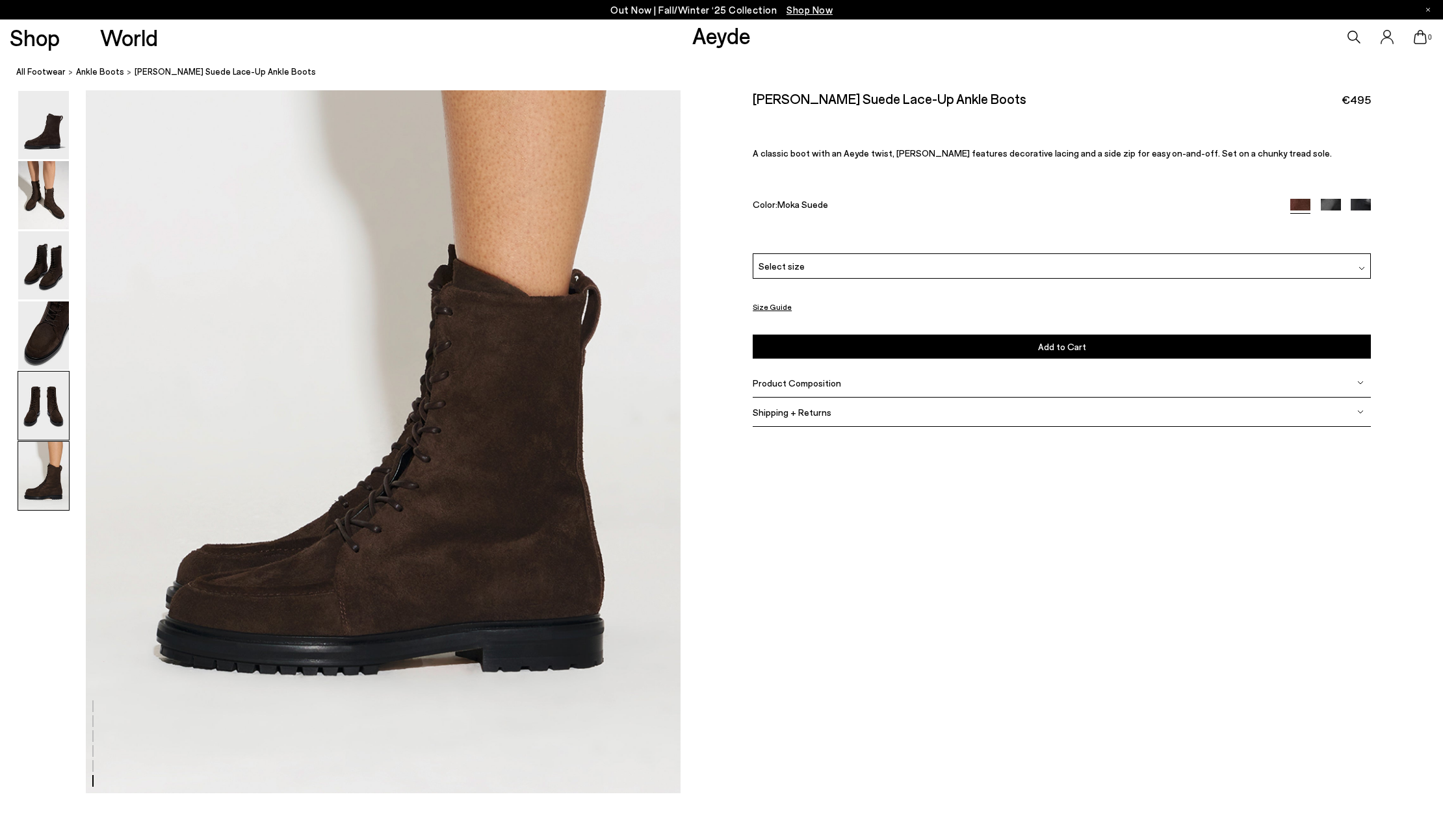
click at [33, 372] on img at bounding box center [43, 406] width 51 height 68
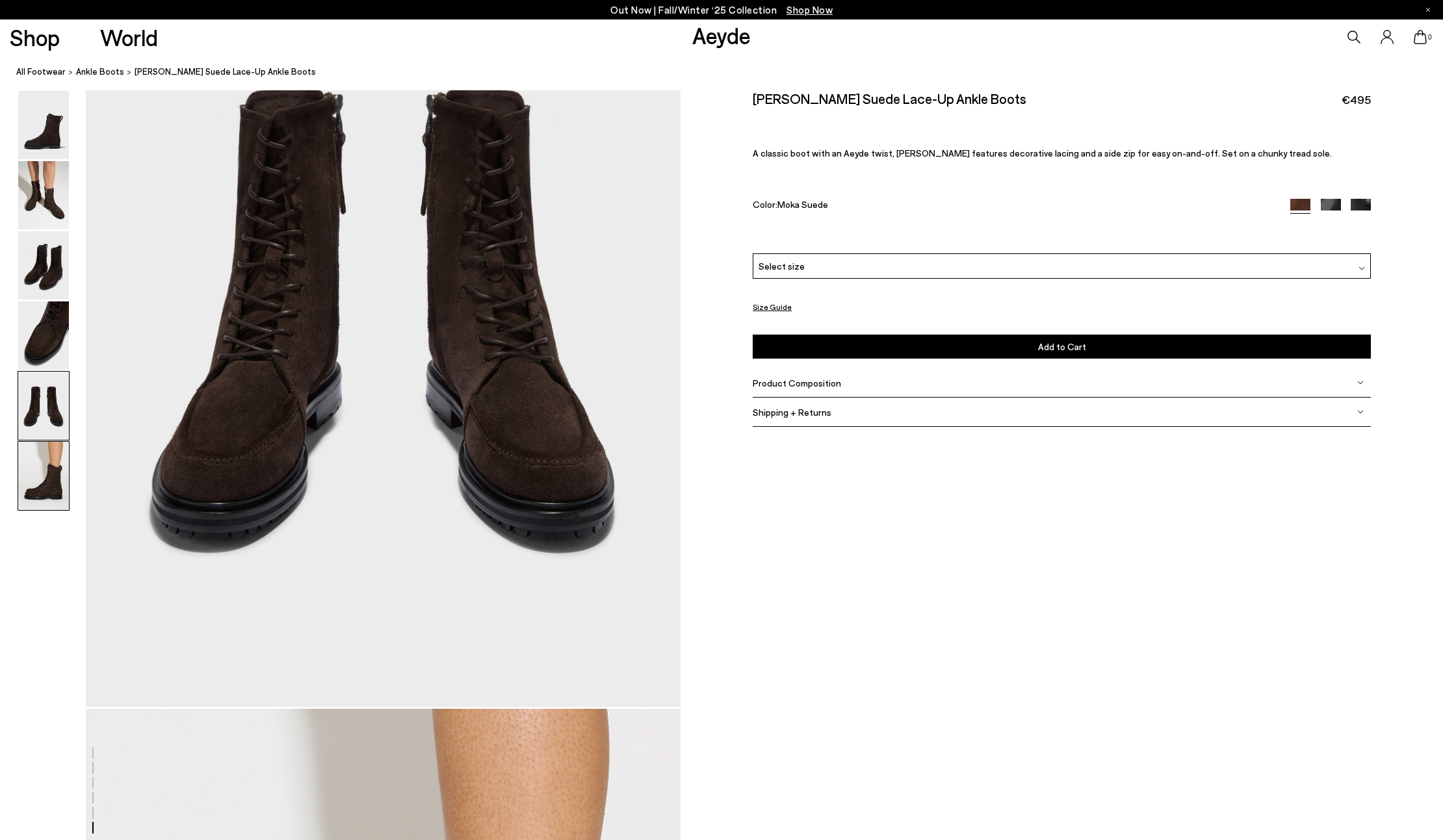
scroll to position [3179, 0]
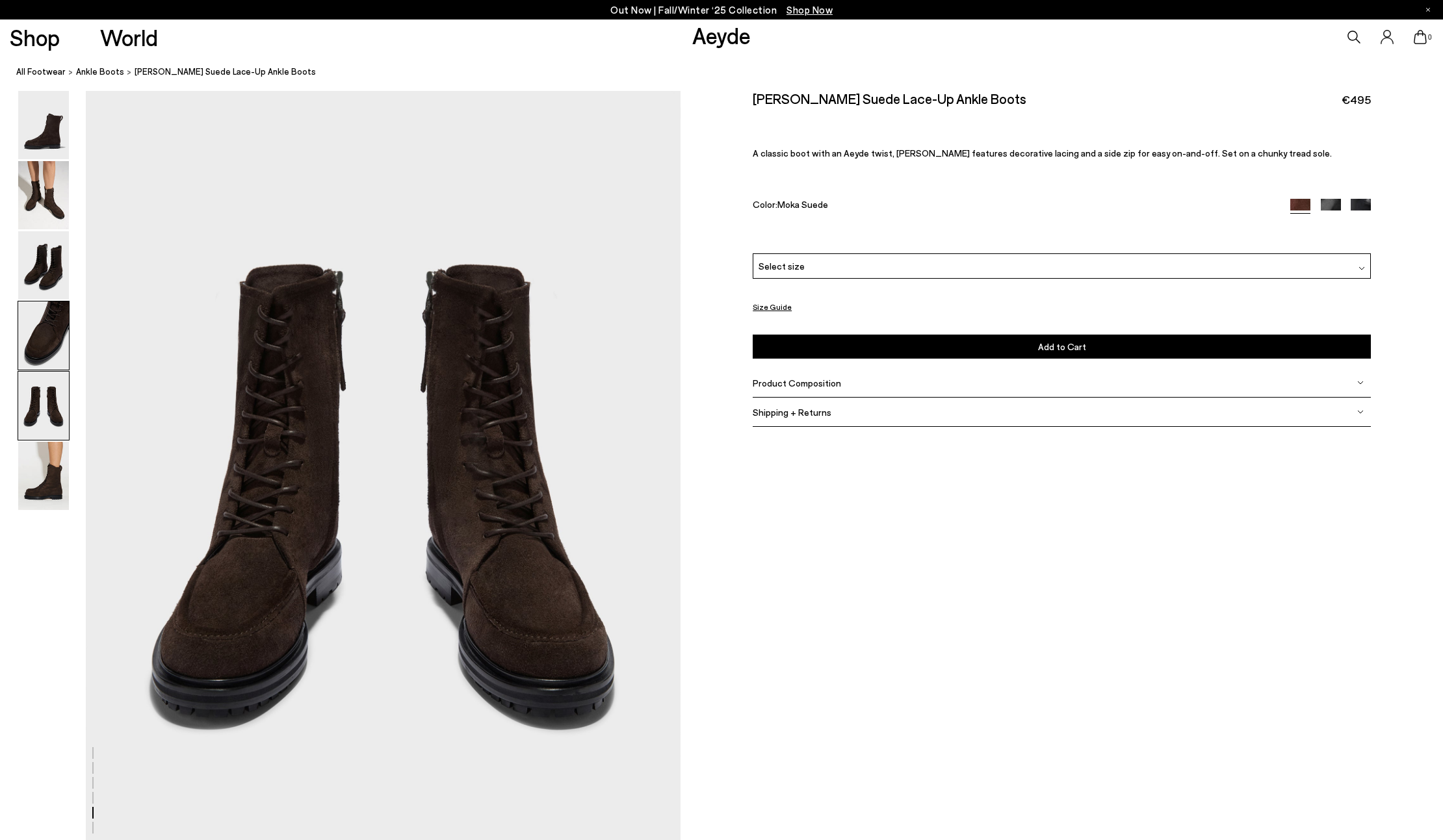
click at [41, 341] on img at bounding box center [43, 335] width 51 height 68
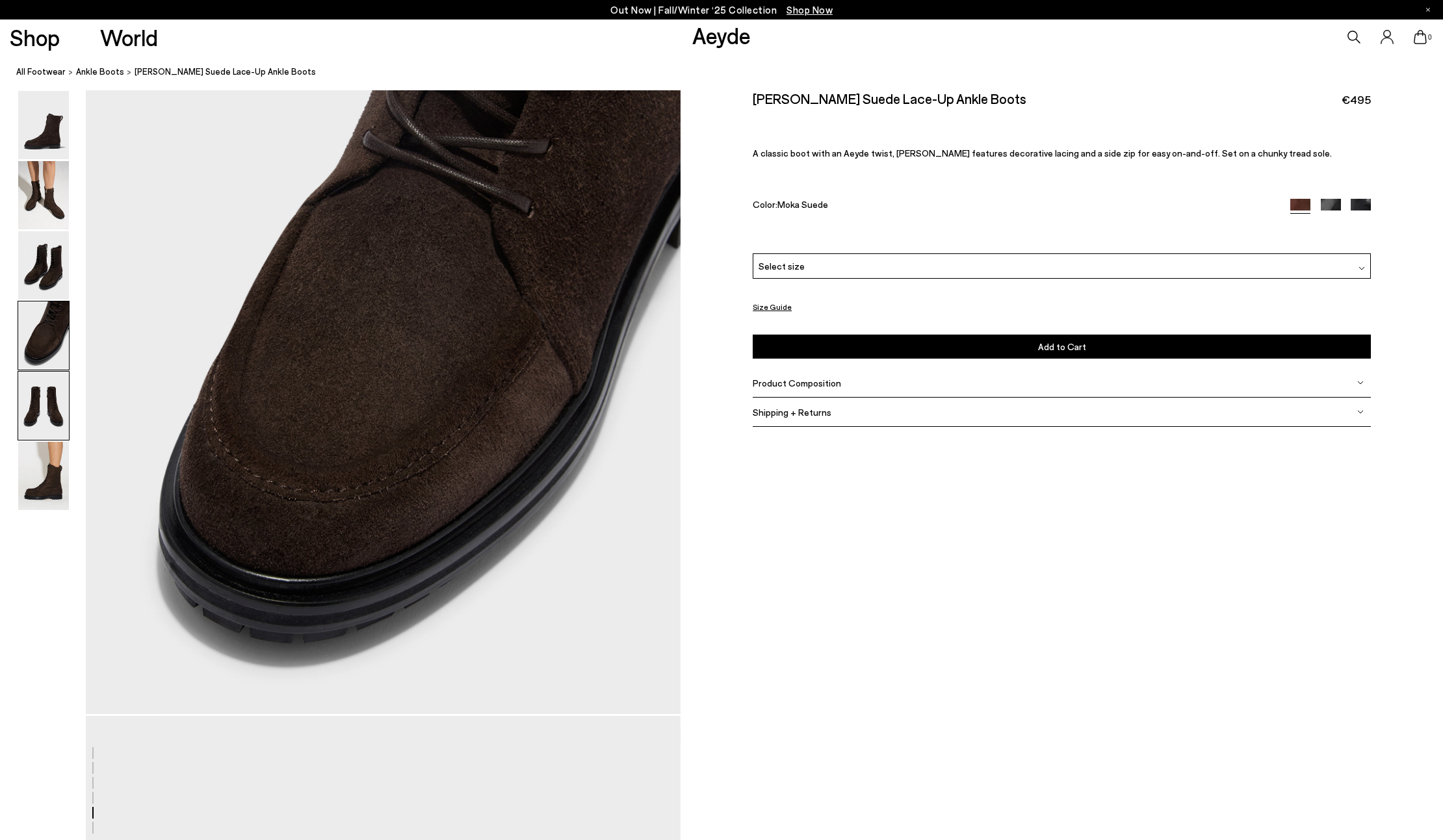
scroll to position [2384, 0]
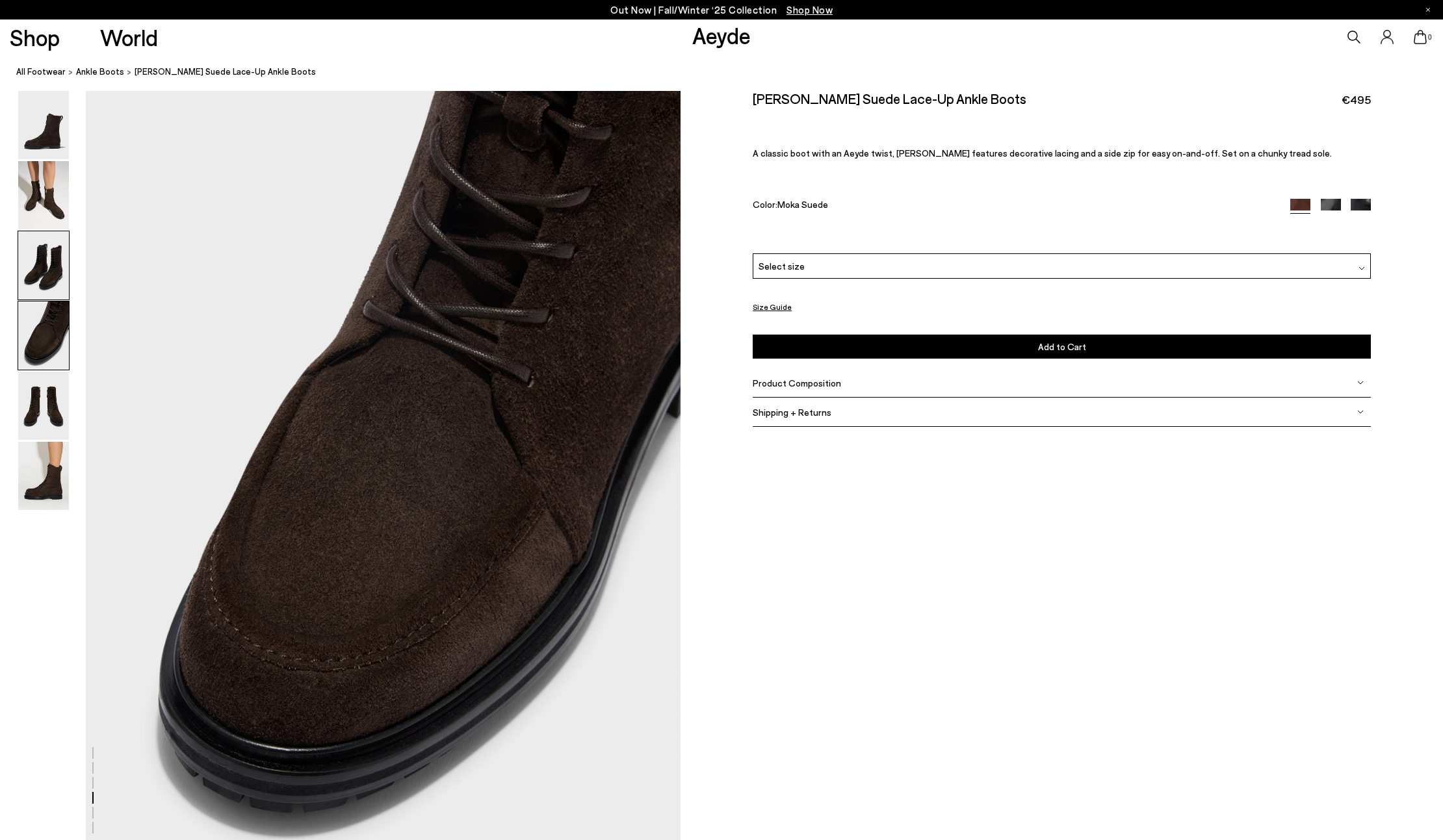
click at [34, 267] on img at bounding box center [43, 265] width 51 height 68
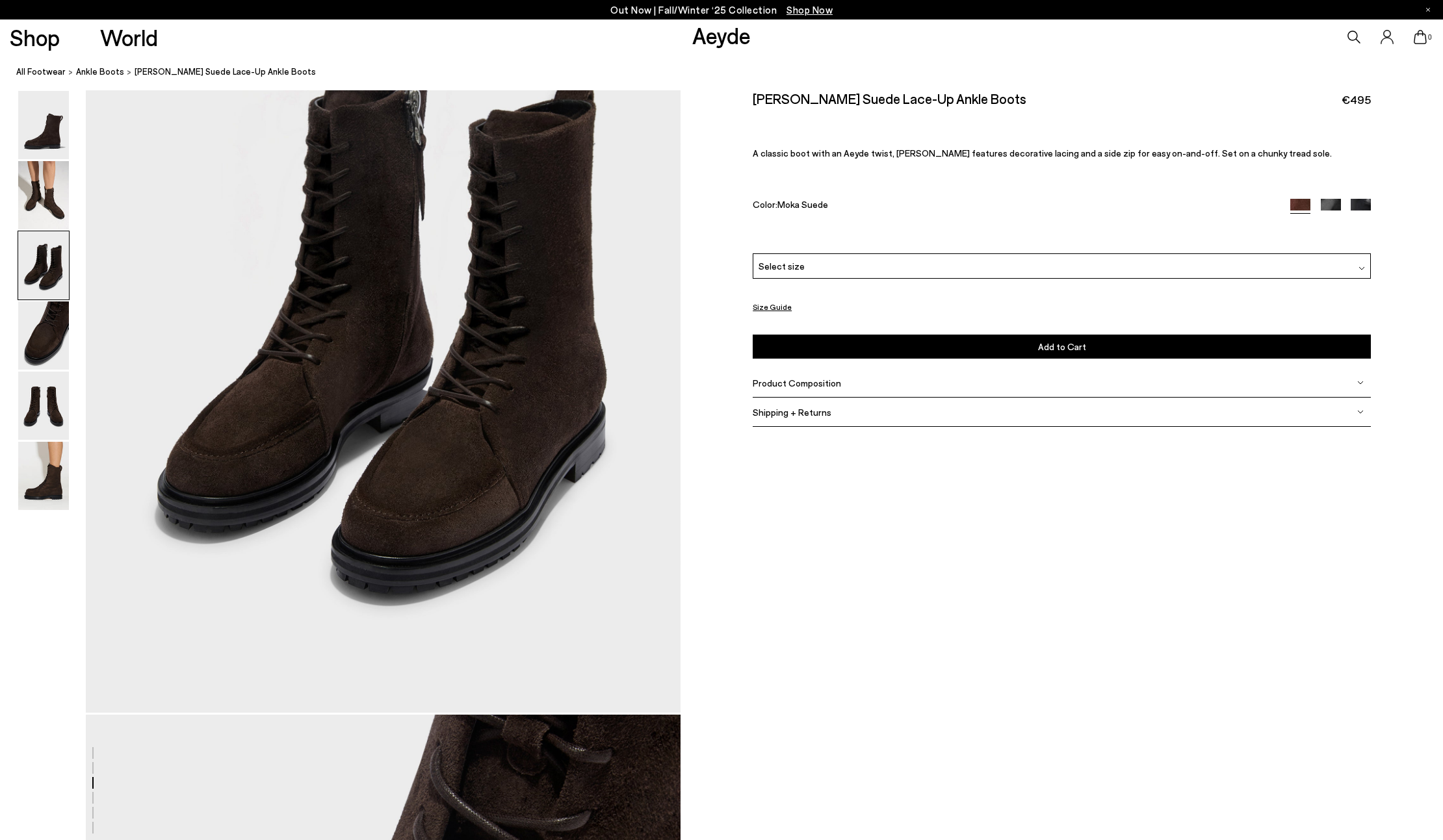
scroll to position [1589, 0]
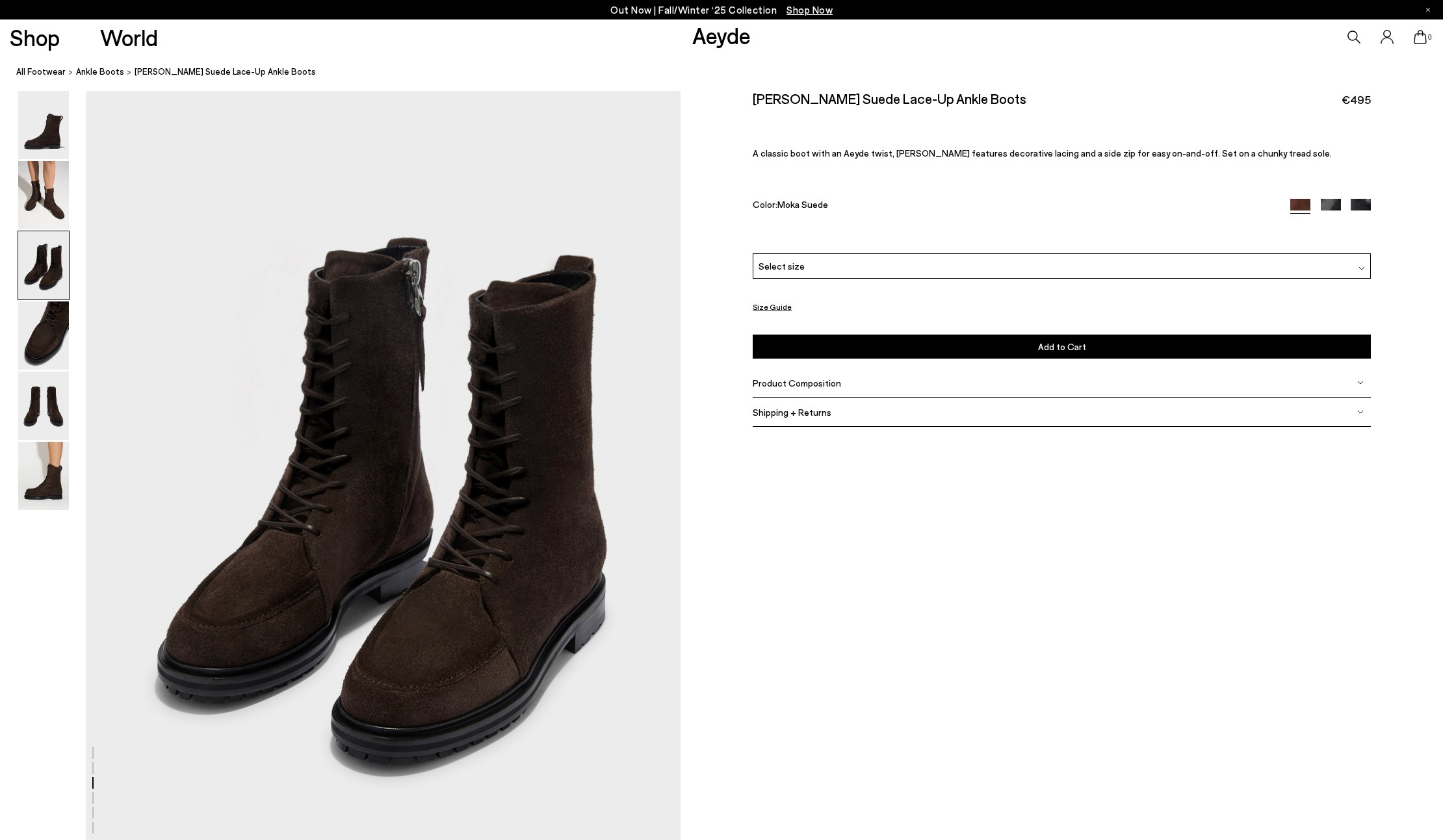
click at [911, 272] on div "Select size" at bounding box center [1062, 266] width 618 height 25
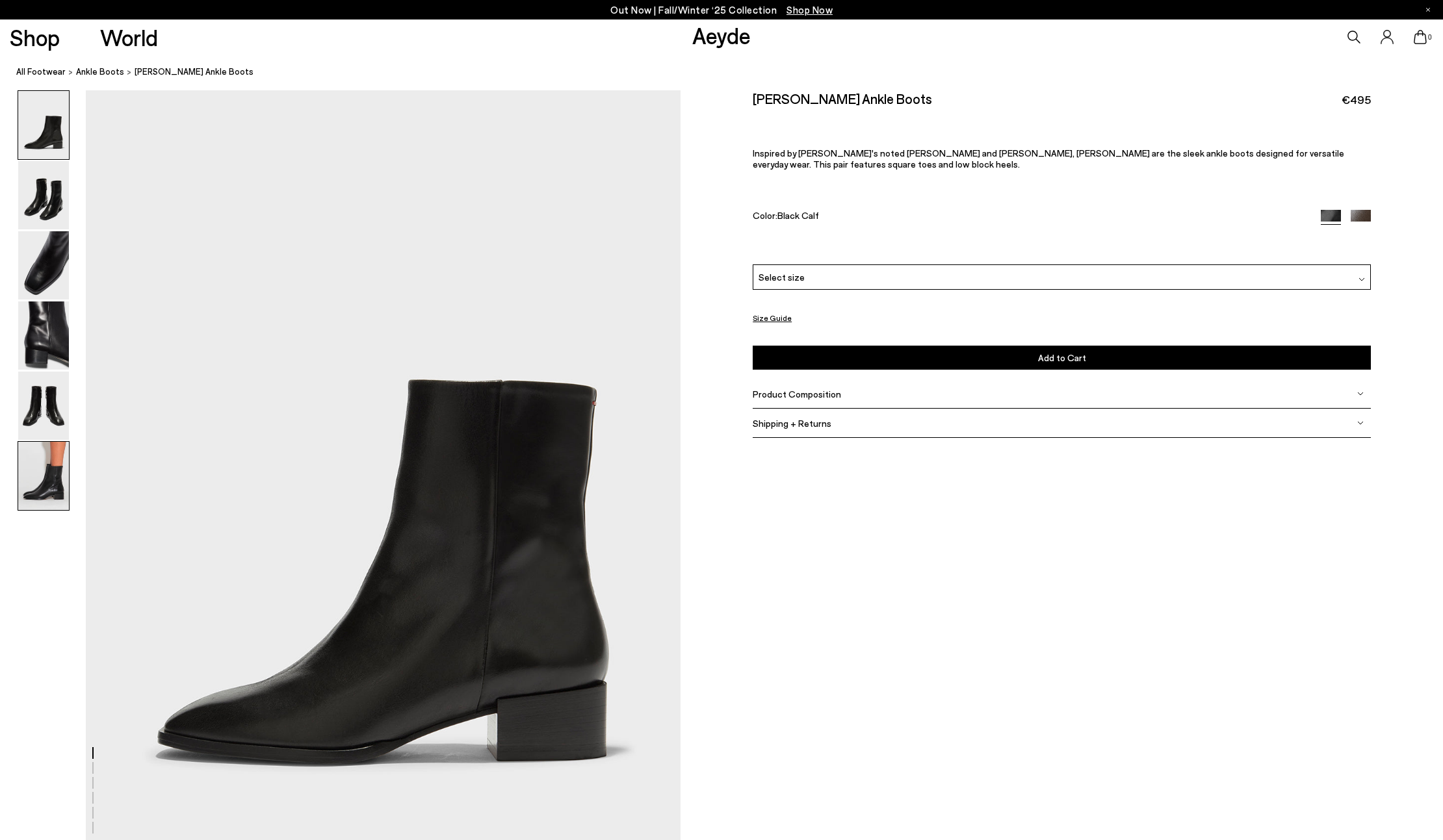
click at [42, 487] on img at bounding box center [43, 475] width 51 height 68
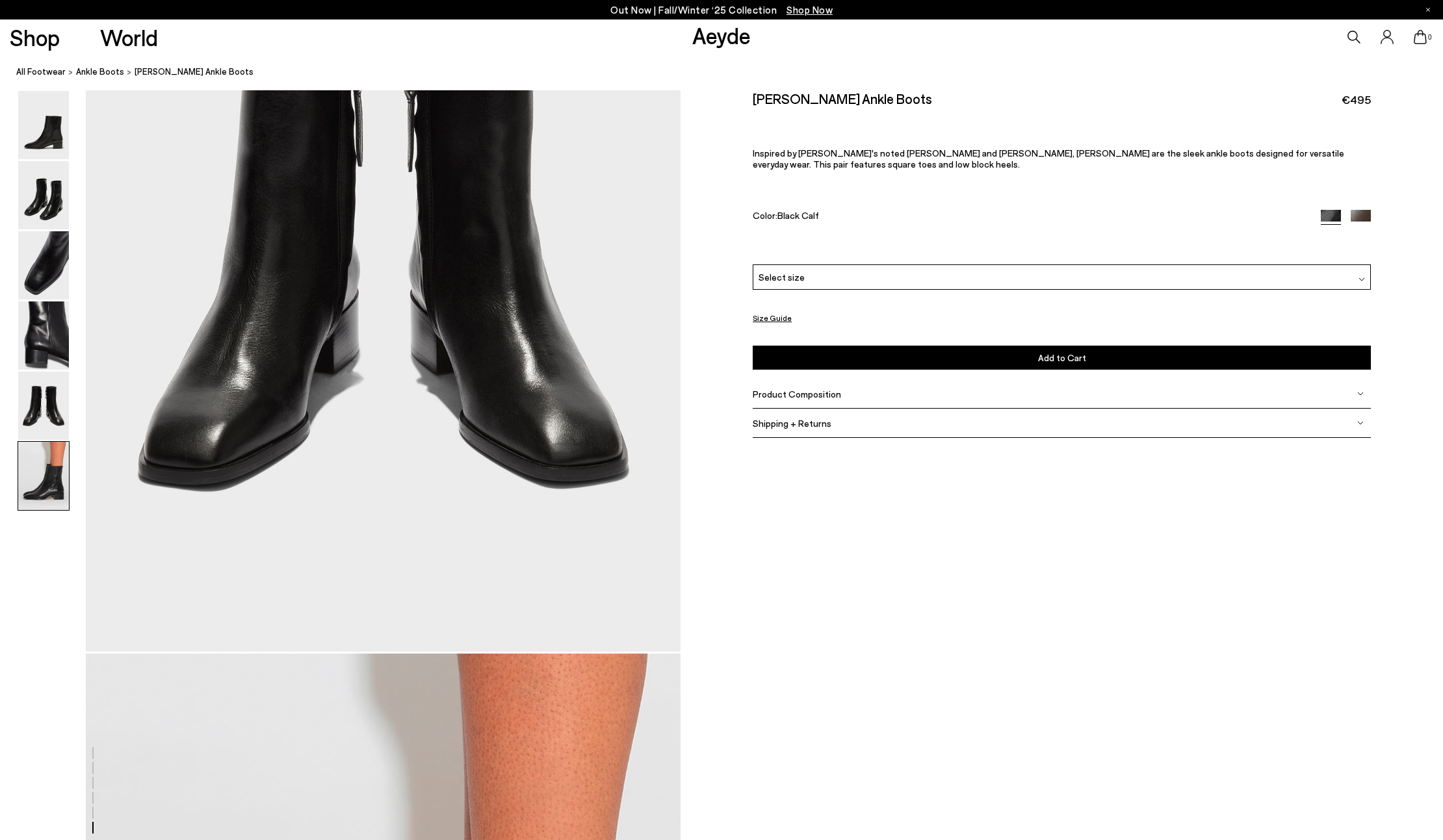
scroll to position [4063, 0]
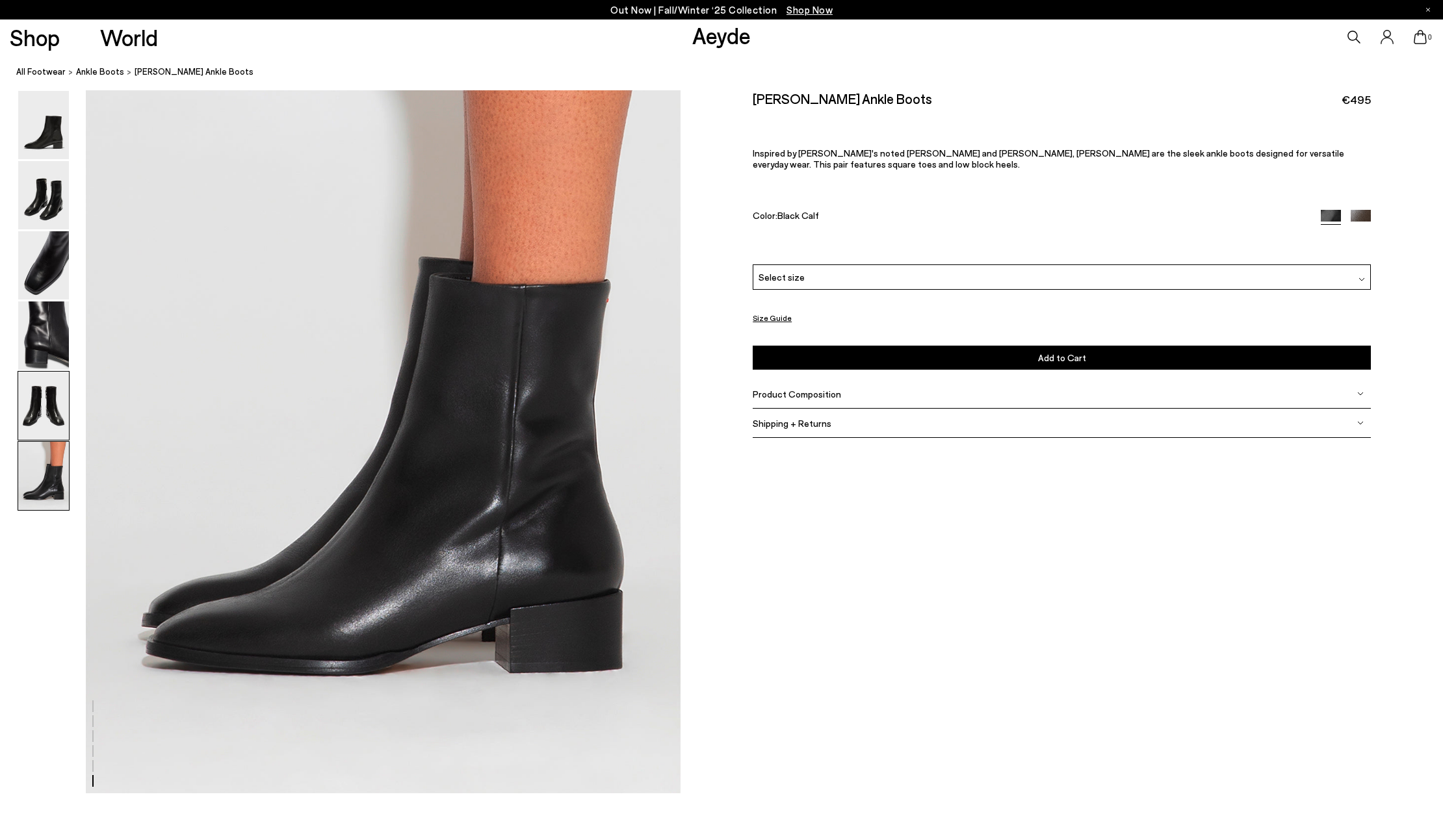
click at [45, 376] on img at bounding box center [43, 406] width 51 height 68
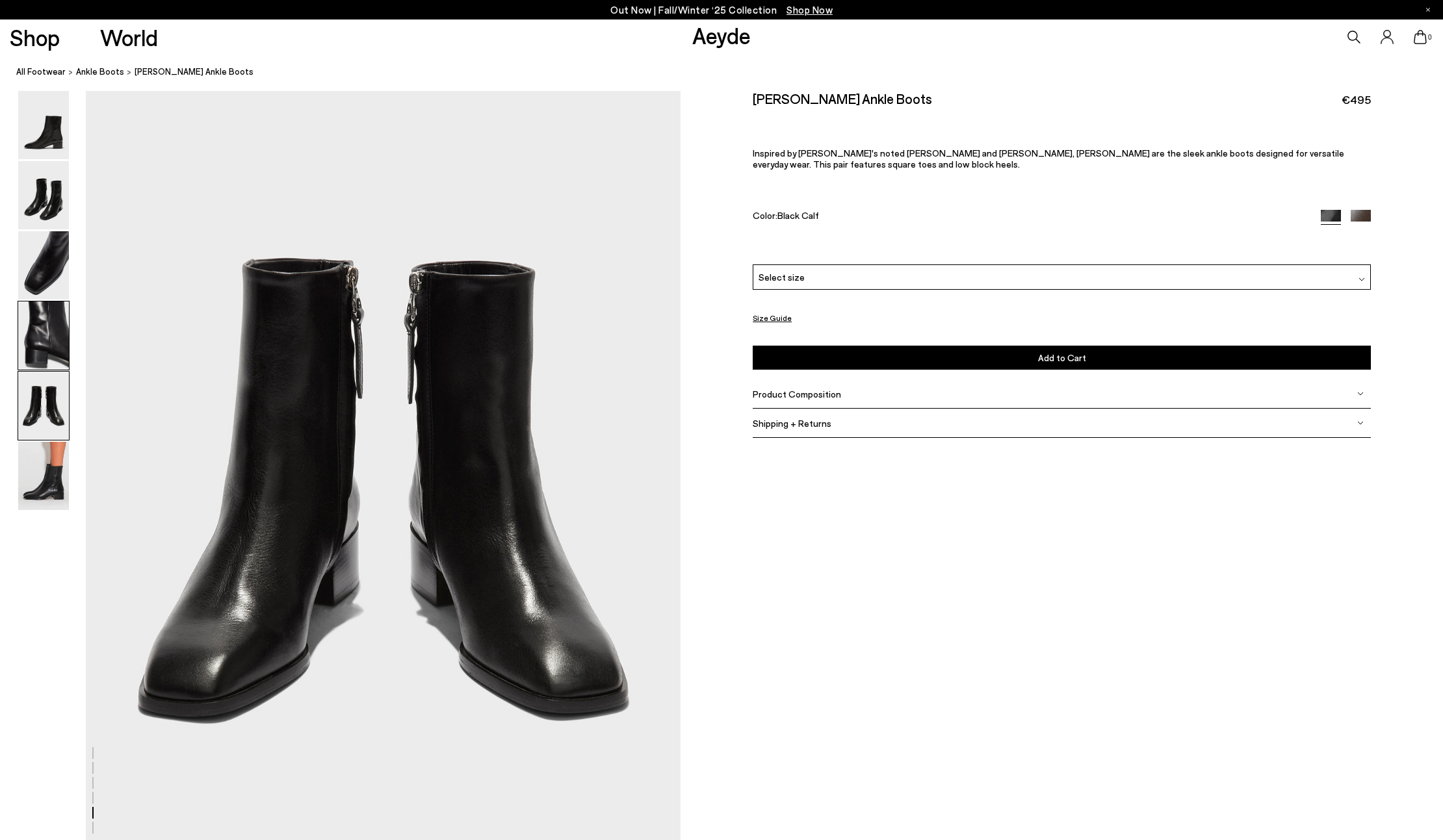
click at [45, 347] on img at bounding box center [43, 335] width 51 height 68
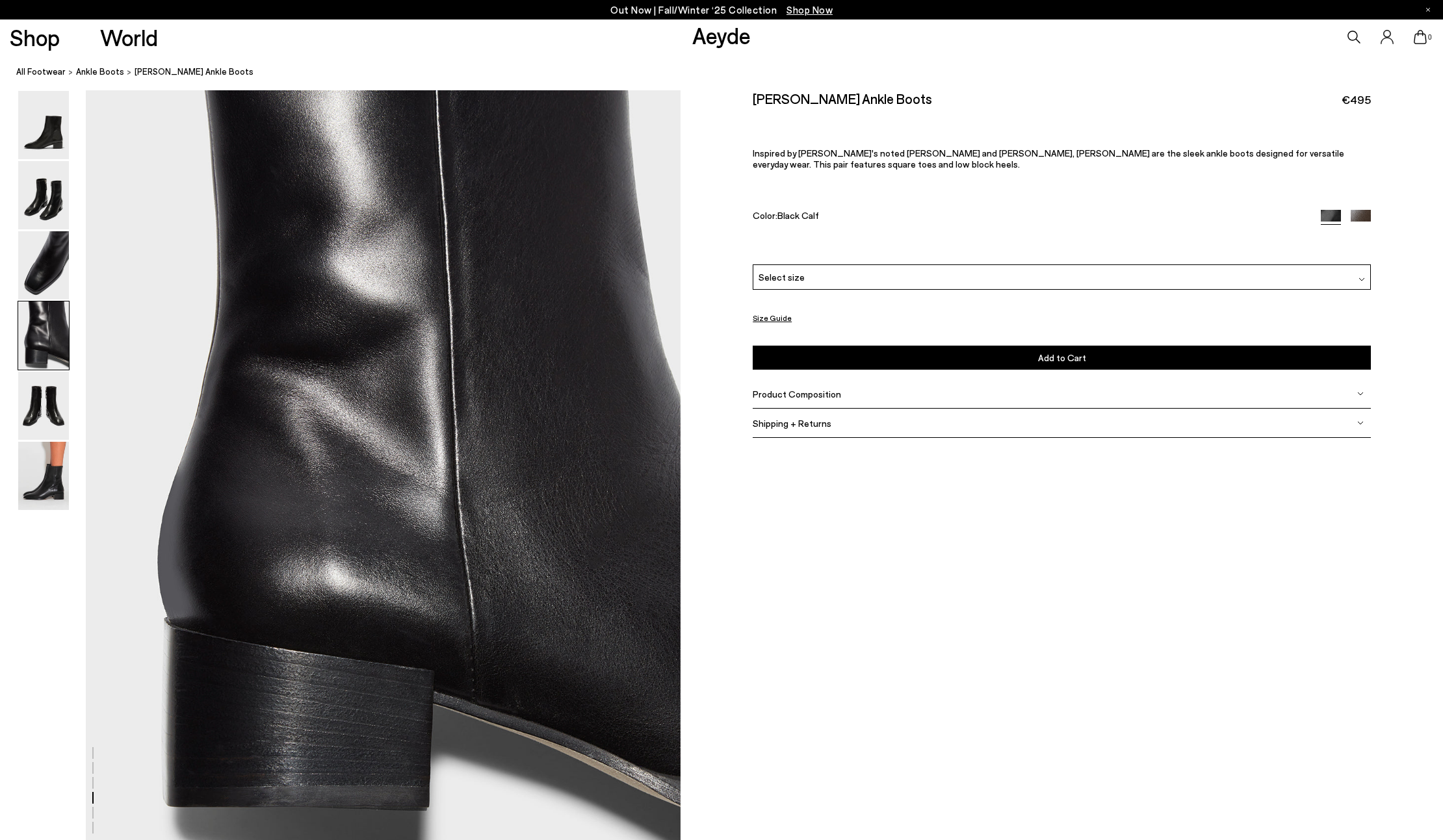
scroll to position [2384, 0]
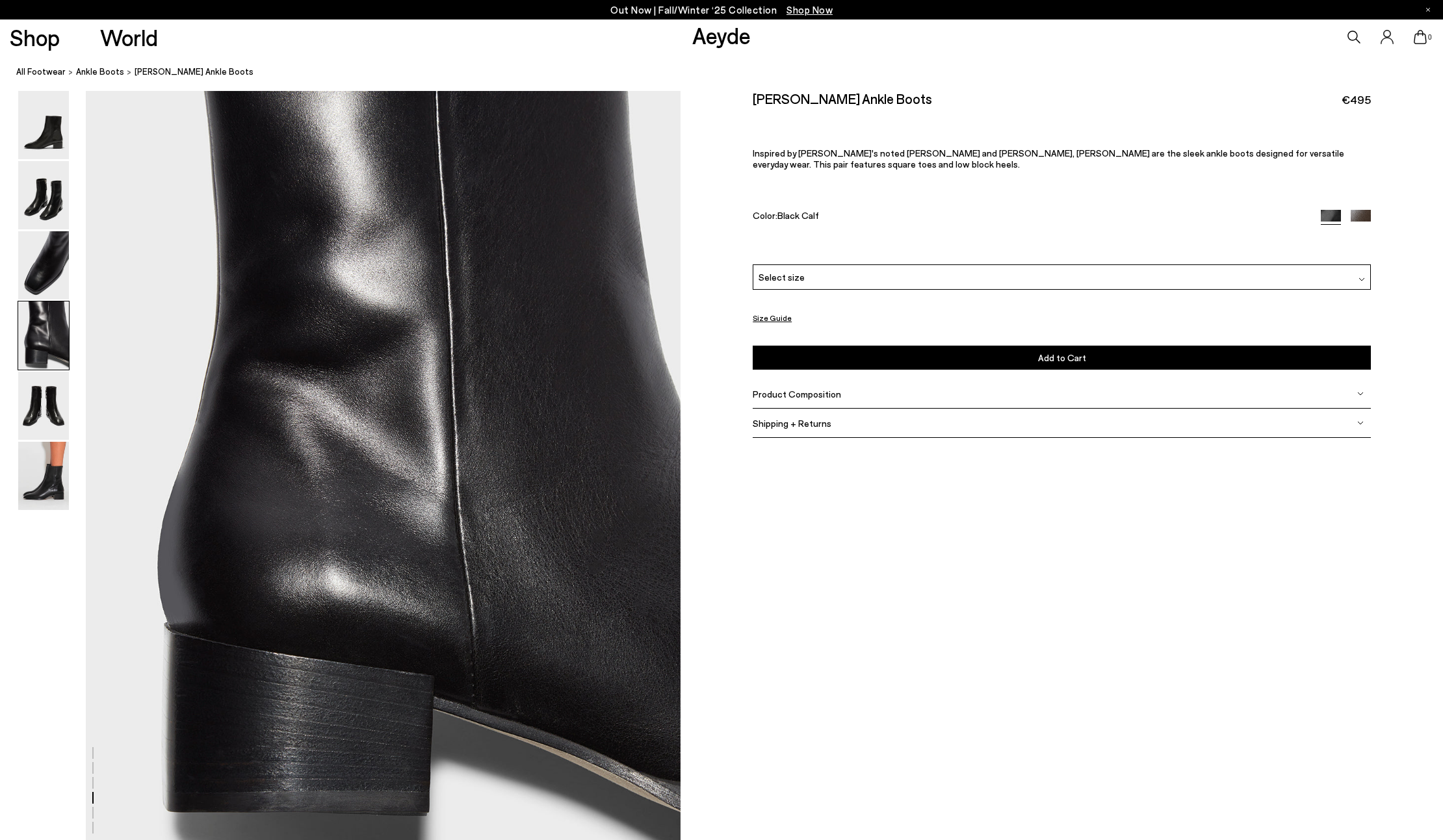
click at [41, 310] on img at bounding box center [43, 335] width 51 height 68
click at [30, 256] on img at bounding box center [43, 265] width 51 height 68
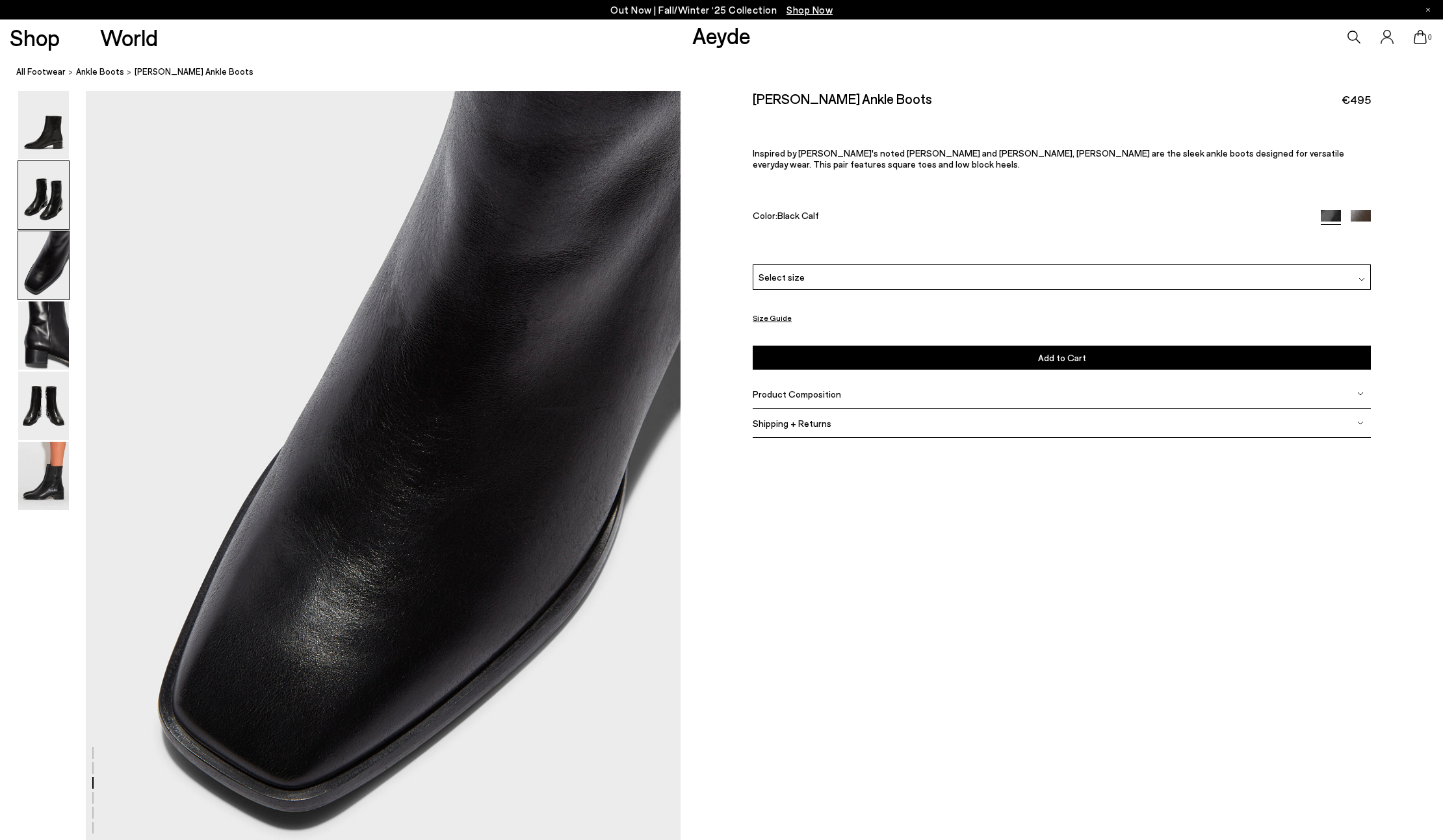
click at [33, 230] on div at bounding box center [43, 195] width 52 height 70
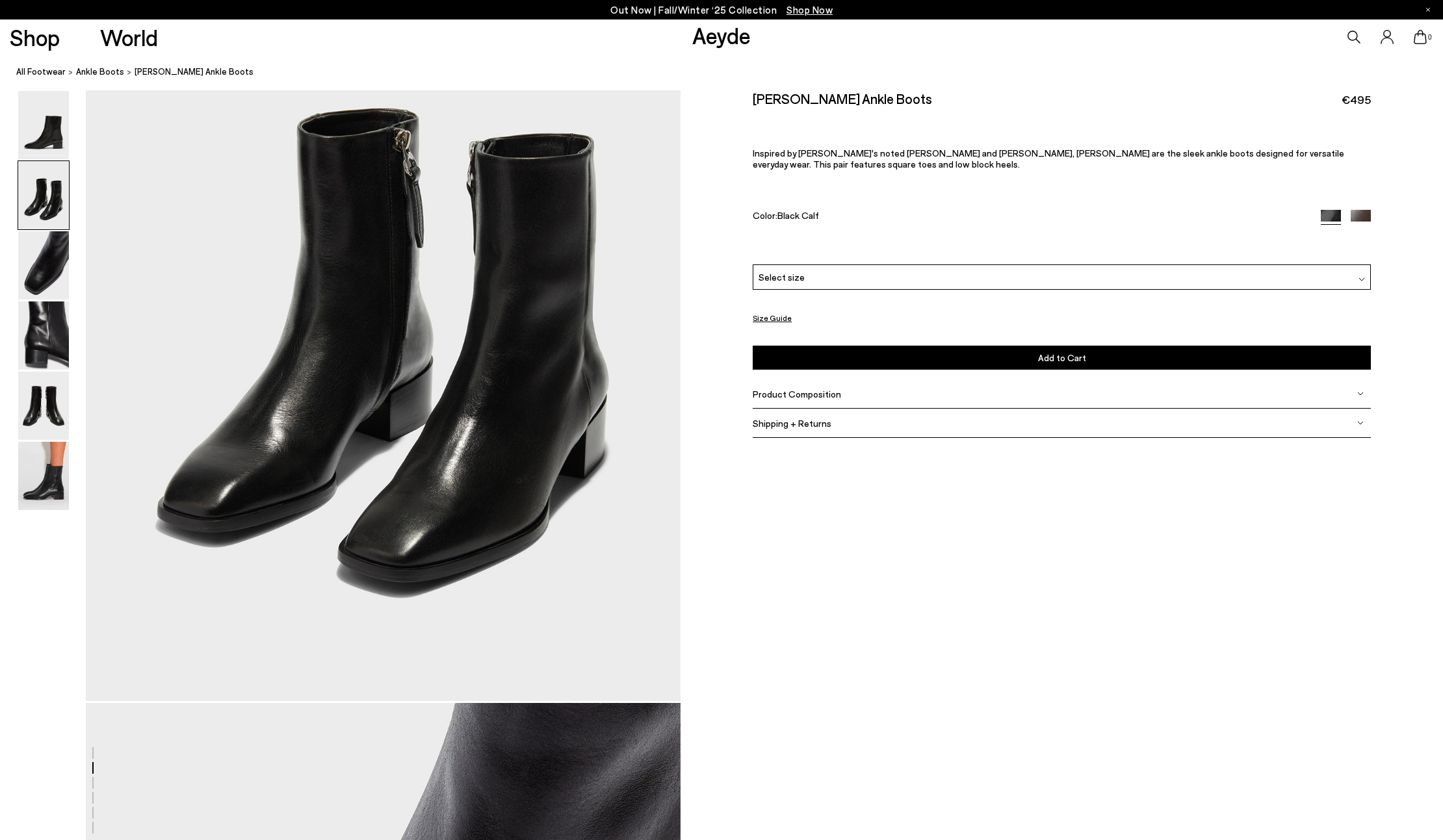
scroll to position [794, 0]
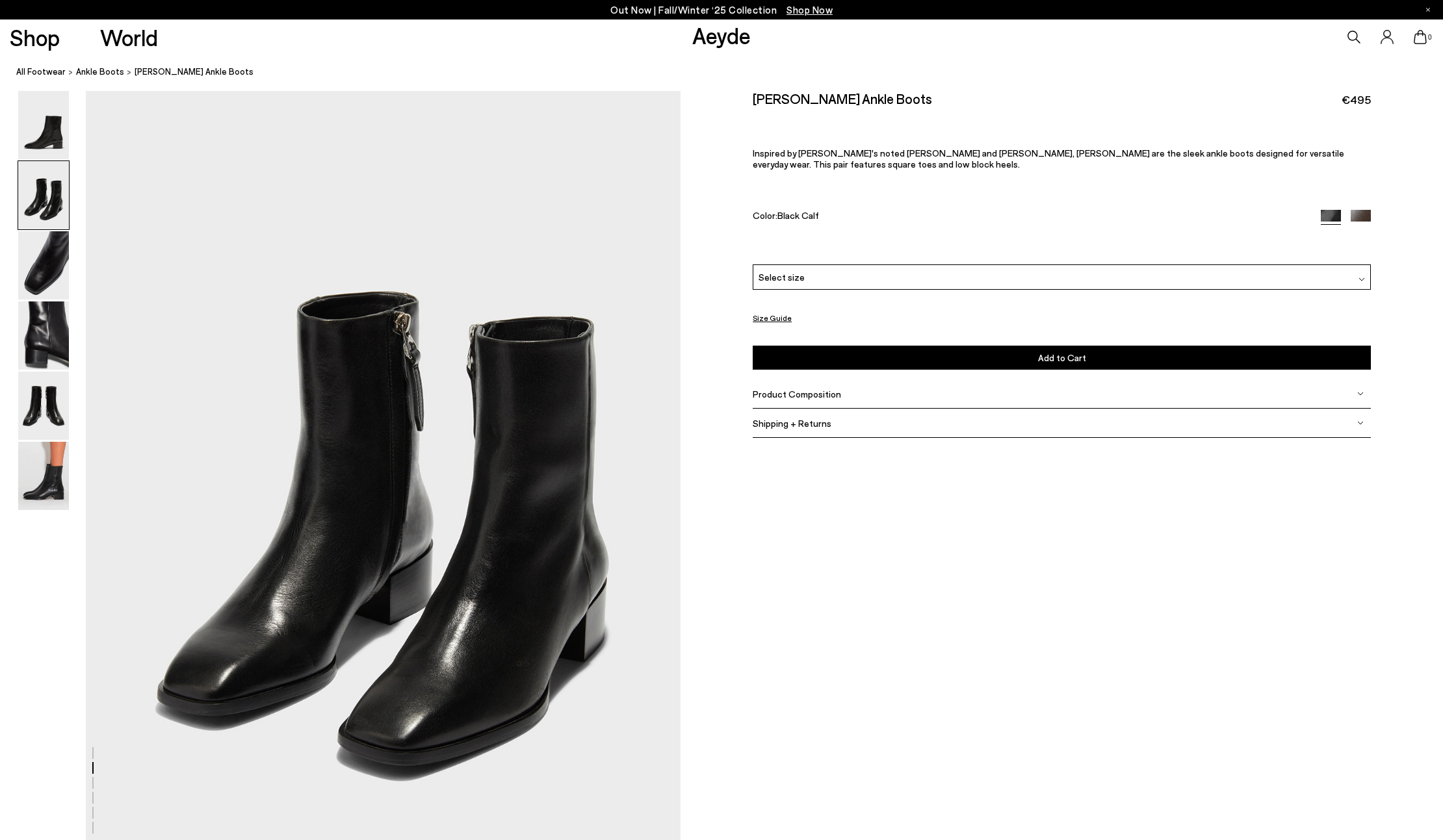
click at [29, 194] on img at bounding box center [43, 195] width 51 height 68
click at [52, 150] on img at bounding box center [43, 124] width 51 height 68
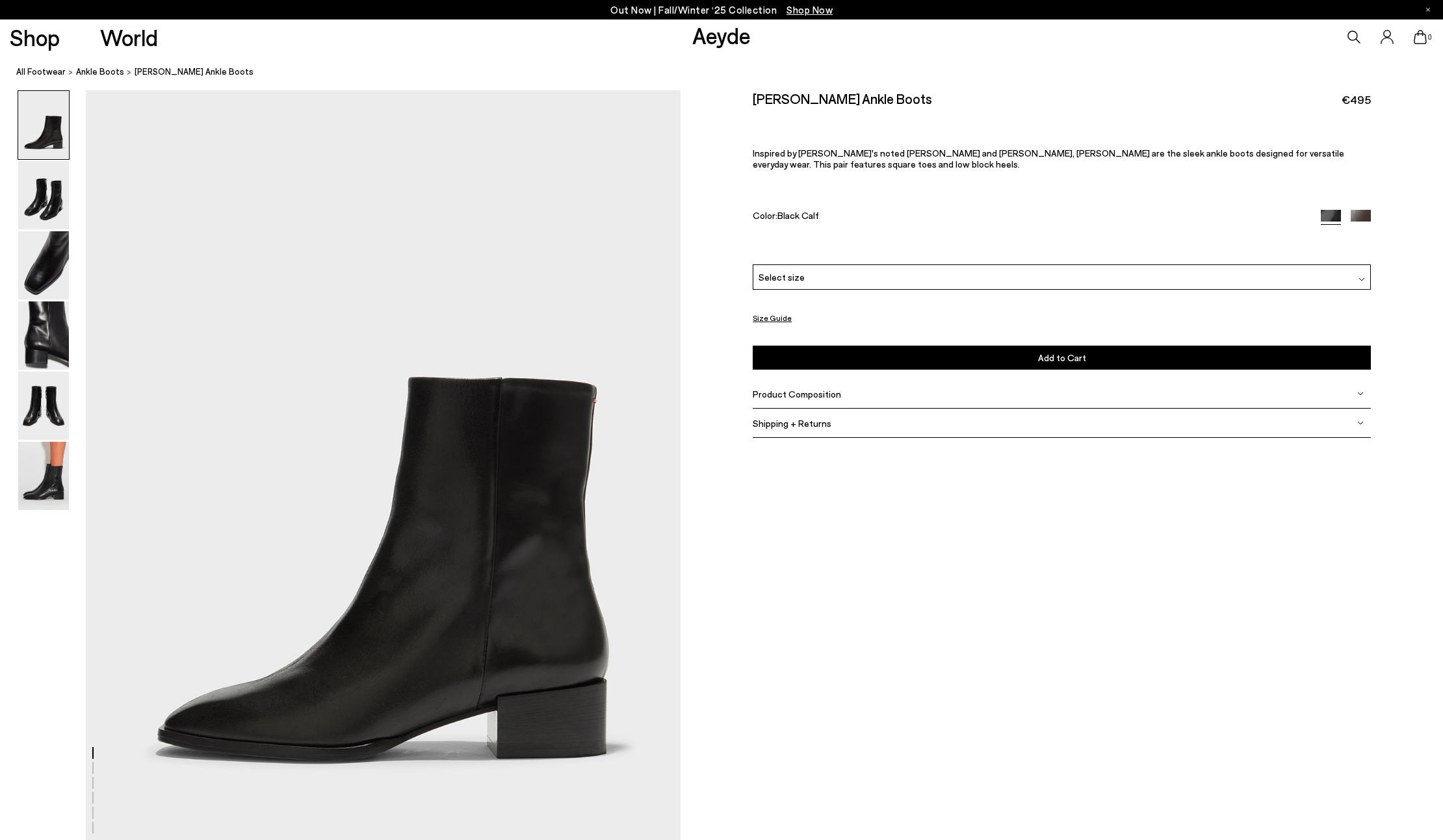
scroll to position [0, 0]
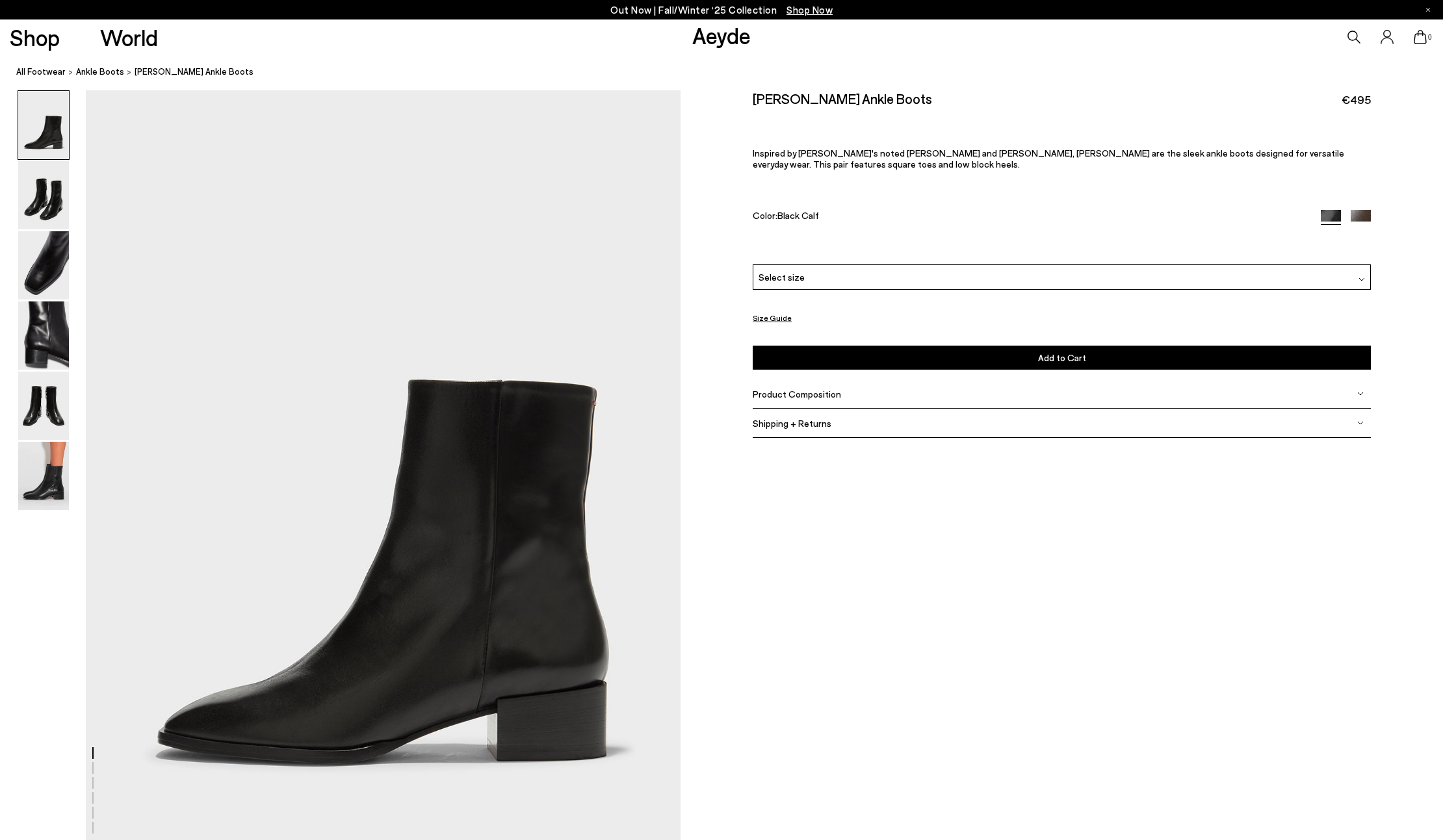
click at [945, 284] on div "Select size" at bounding box center [1062, 277] width 618 height 25
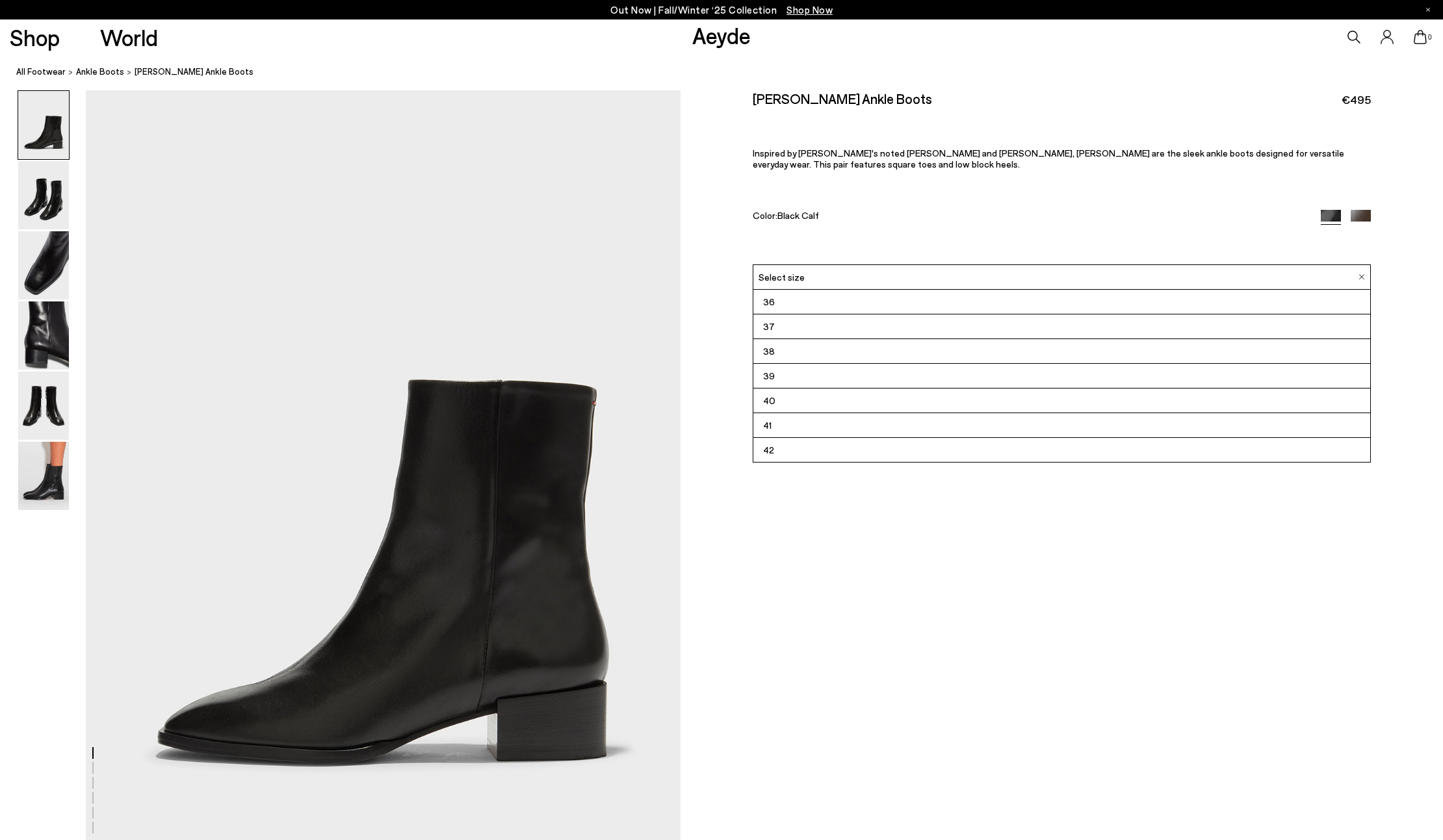
click at [859, 398] on li "40" at bounding box center [1062, 401] width 617 height 25
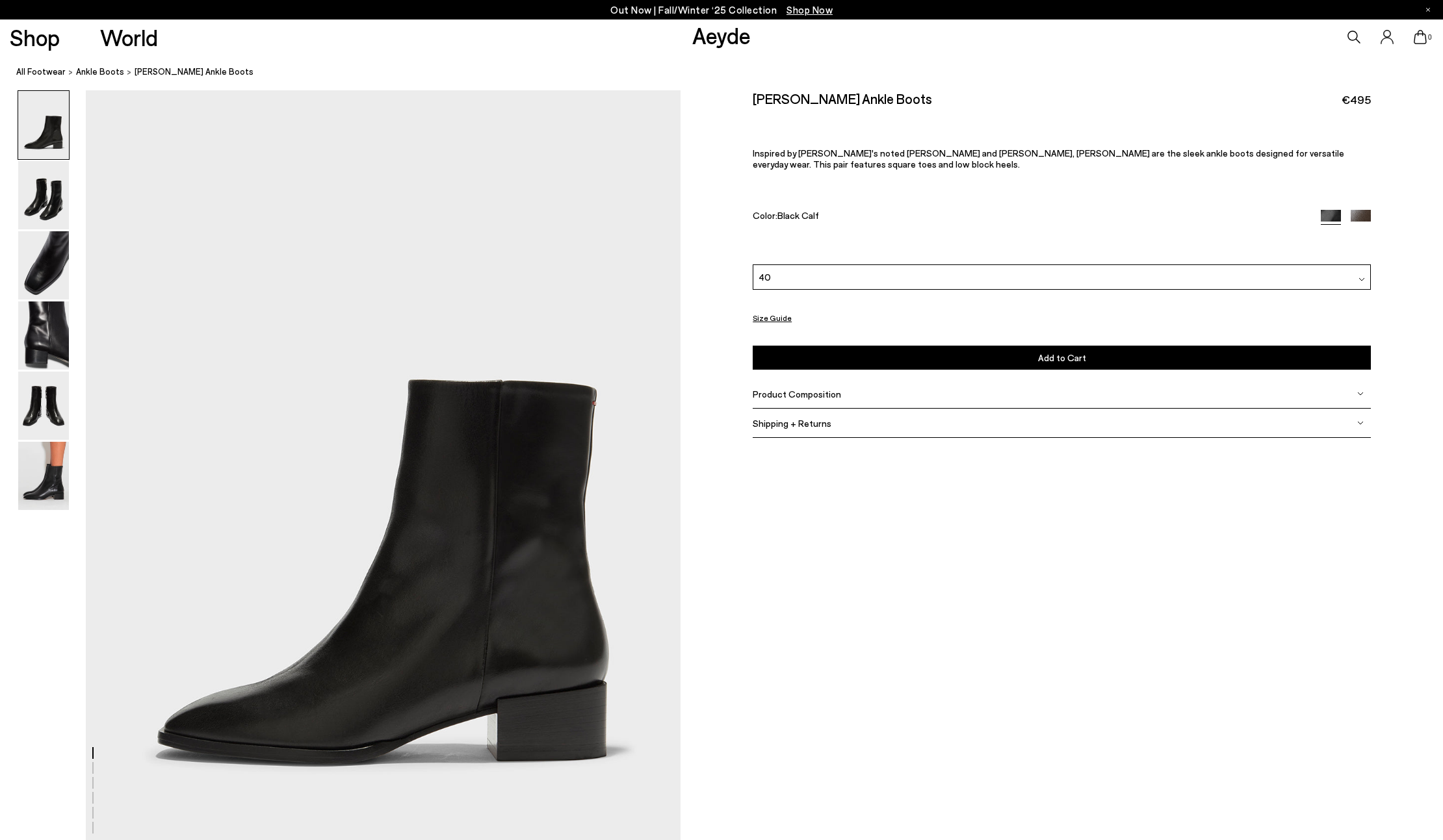
click at [871, 349] on button "Add to Cart Select a Size First" at bounding box center [1062, 357] width 618 height 24
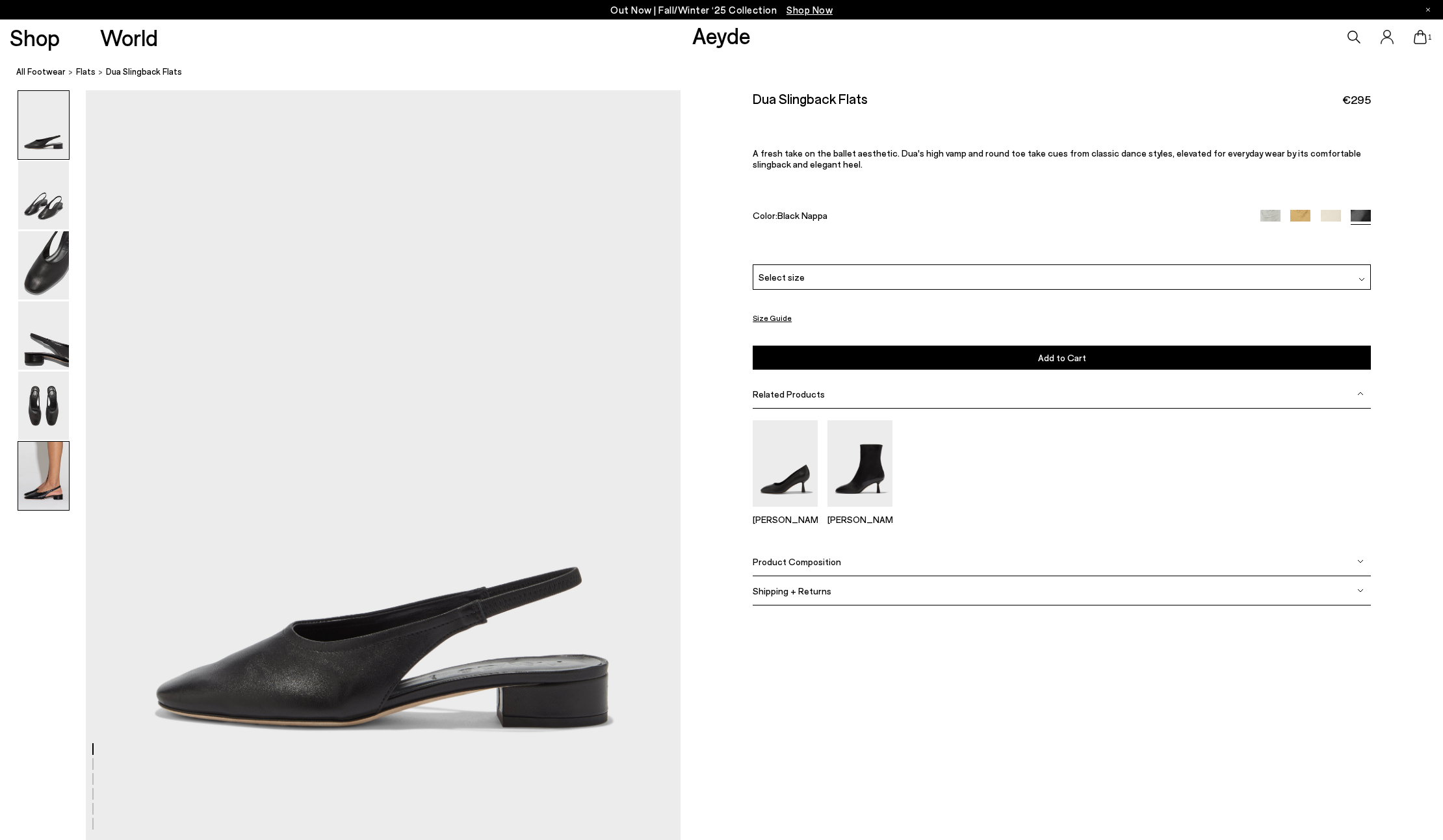
click at [55, 470] on img at bounding box center [43, 475] width 51 height 68
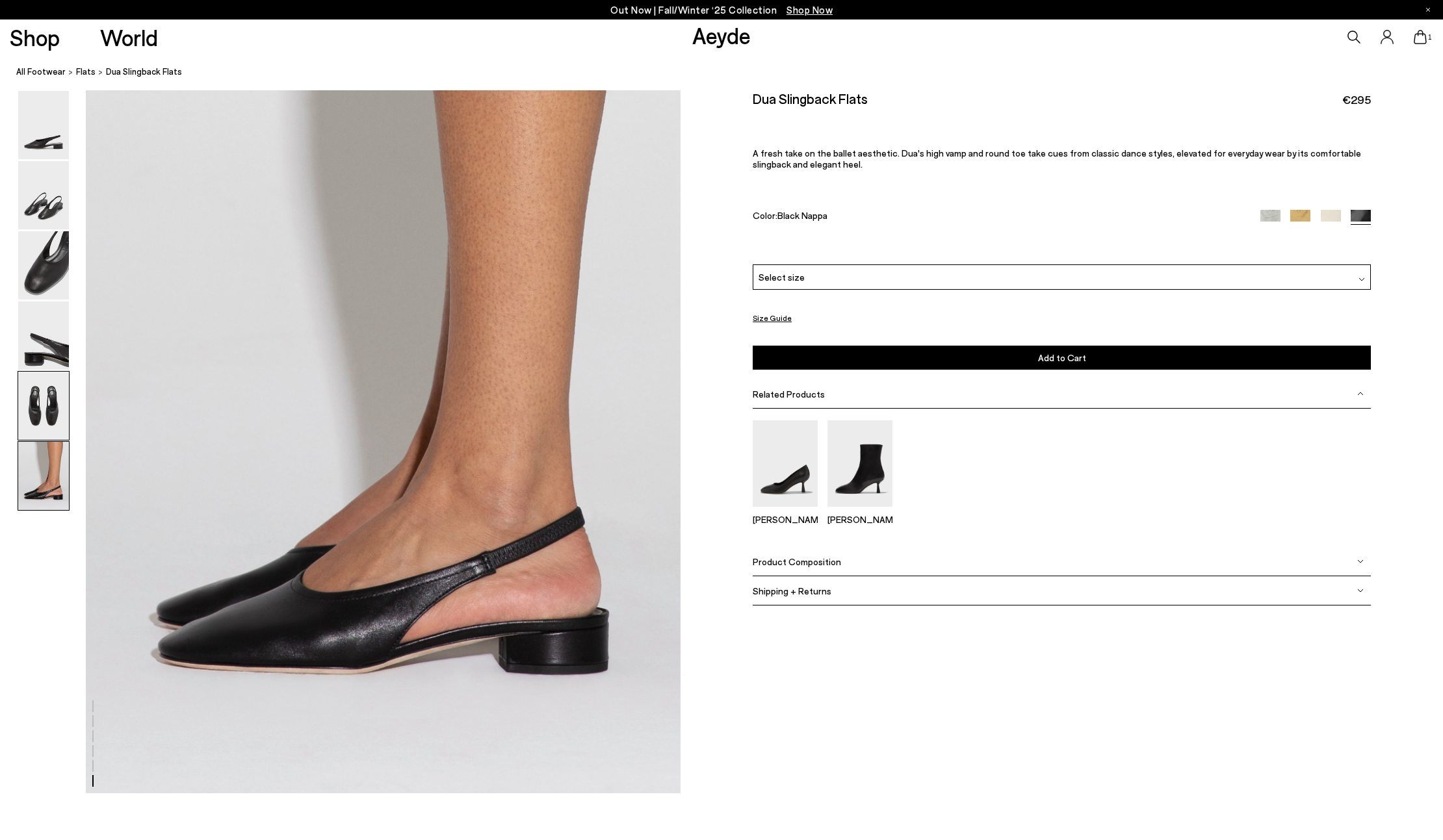
click at [39, 398] on img at bounding box center [43, 406] width 51 height 68
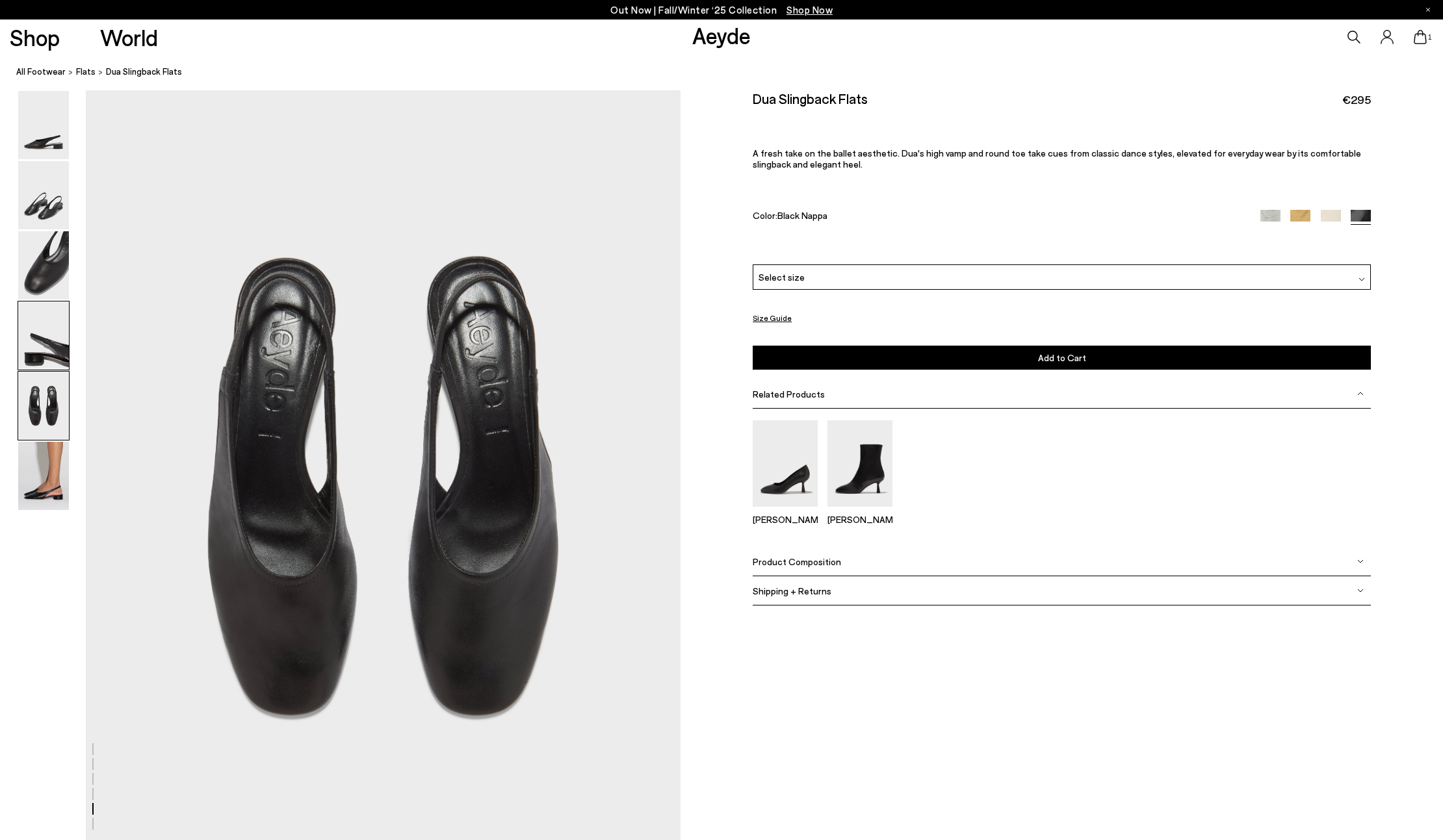
click at [34, 338] on img at bounding box center [43, 335] width 51 height 68
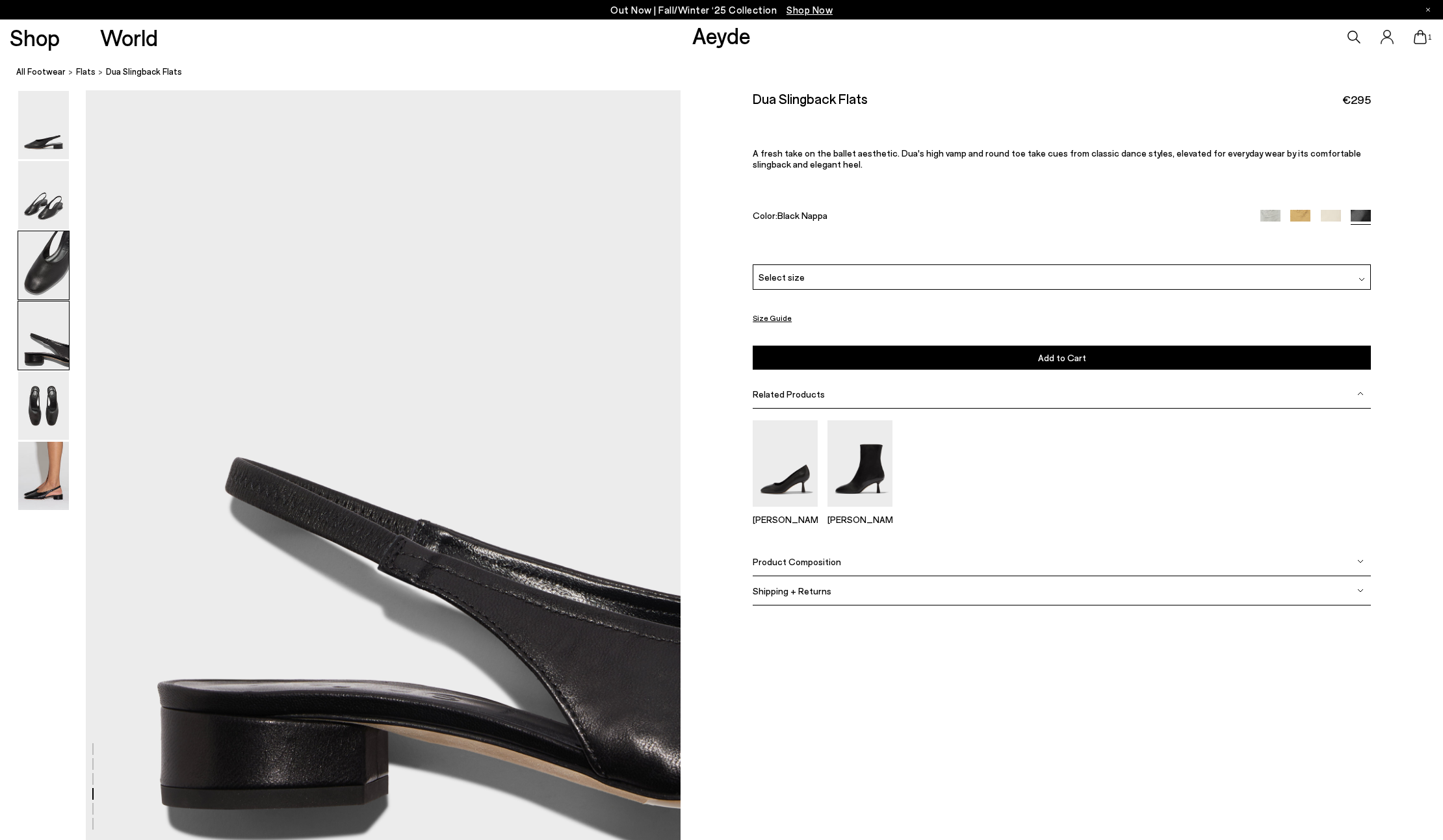
click at [39, 245] on img at bounding box center [43, 265] width 51 height 68
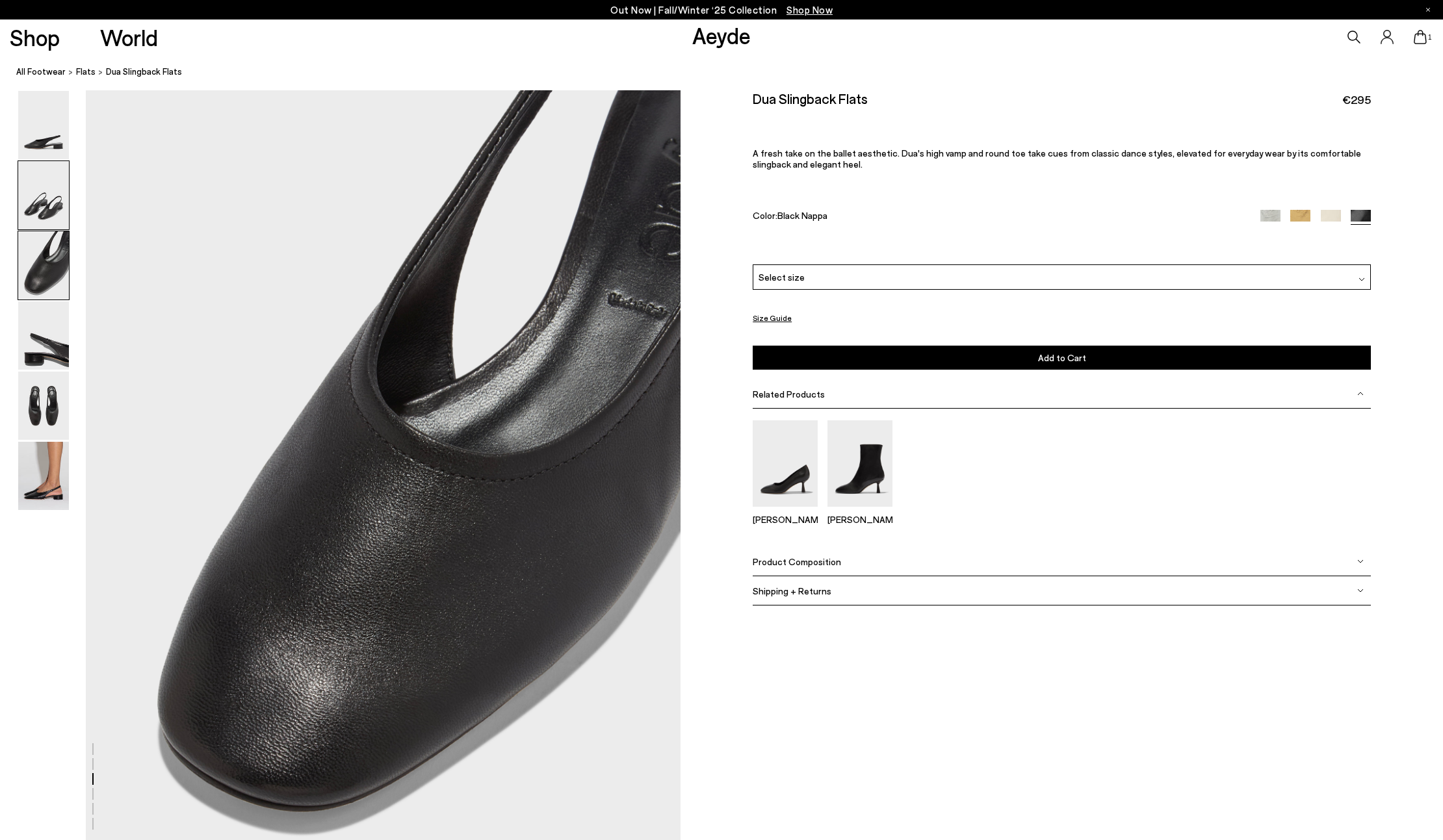
click at [52, 214] on img at bounding box center [43, 195] width 51 height 68
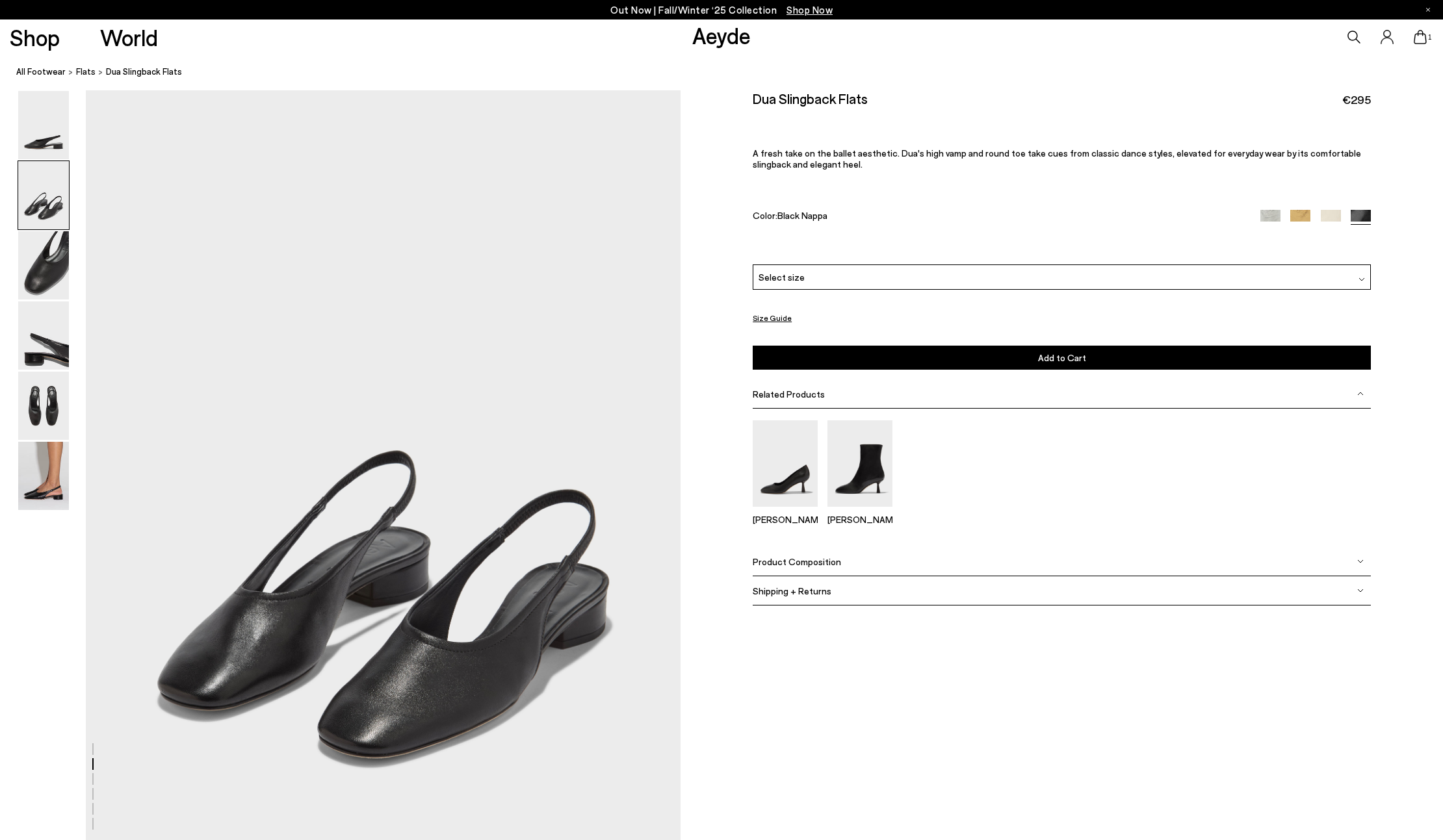
scroll to position [752, 0]
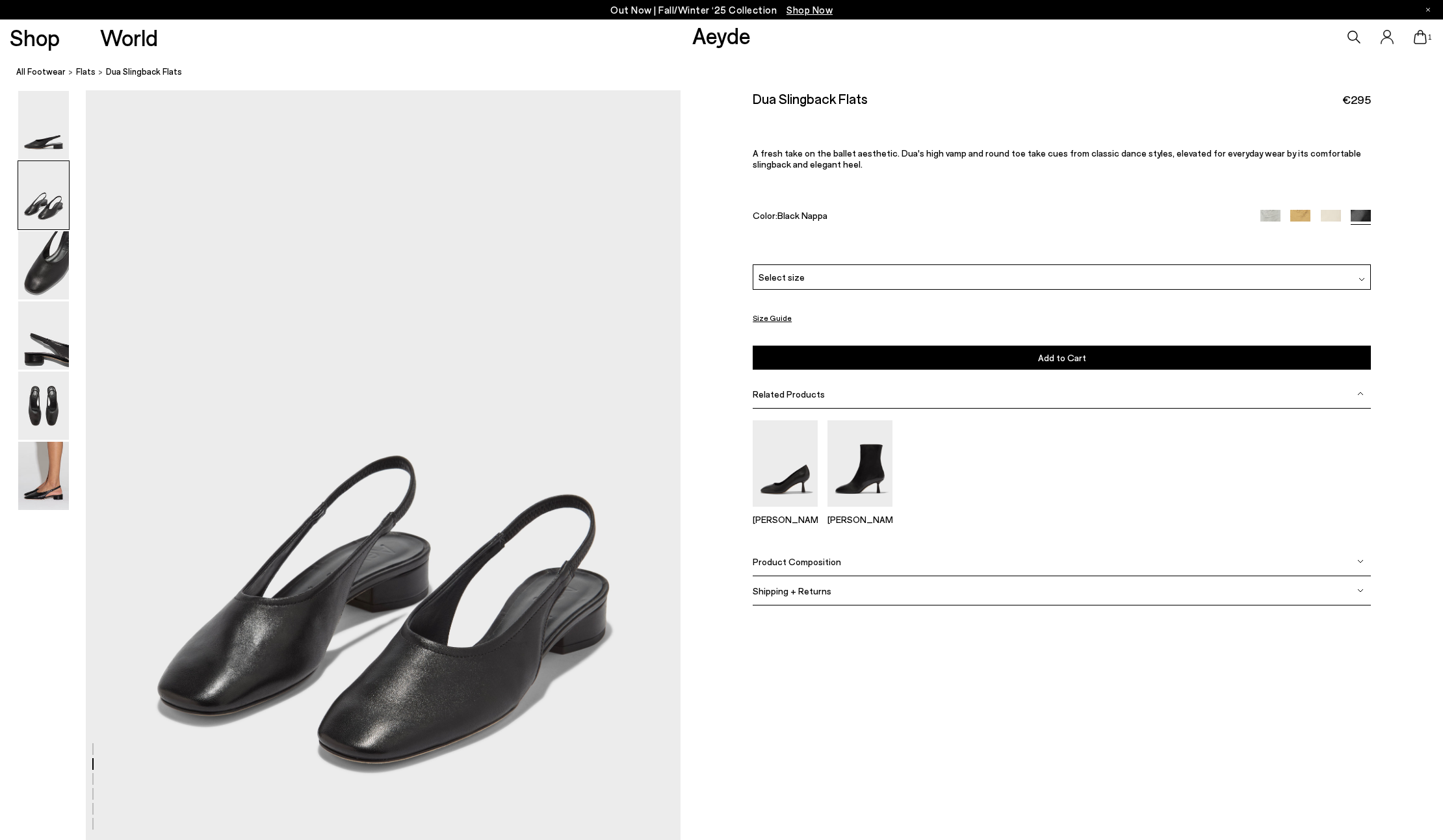
click at [1304, 213] on img at bounding box center [1300, 220] width 20 height 20
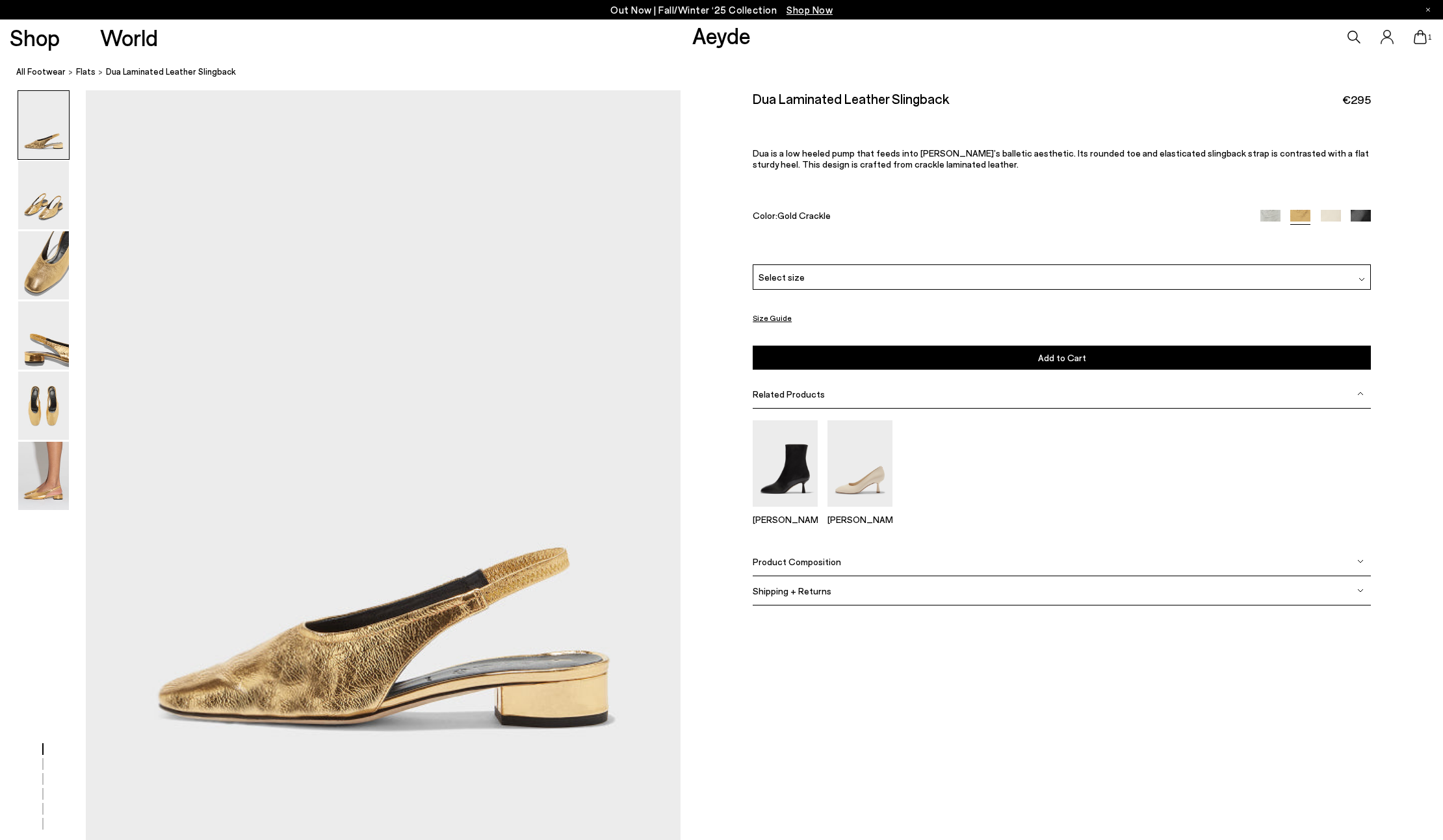
click at [1267, 212] on img at bounding box center [1270, 220] width 20 height 20
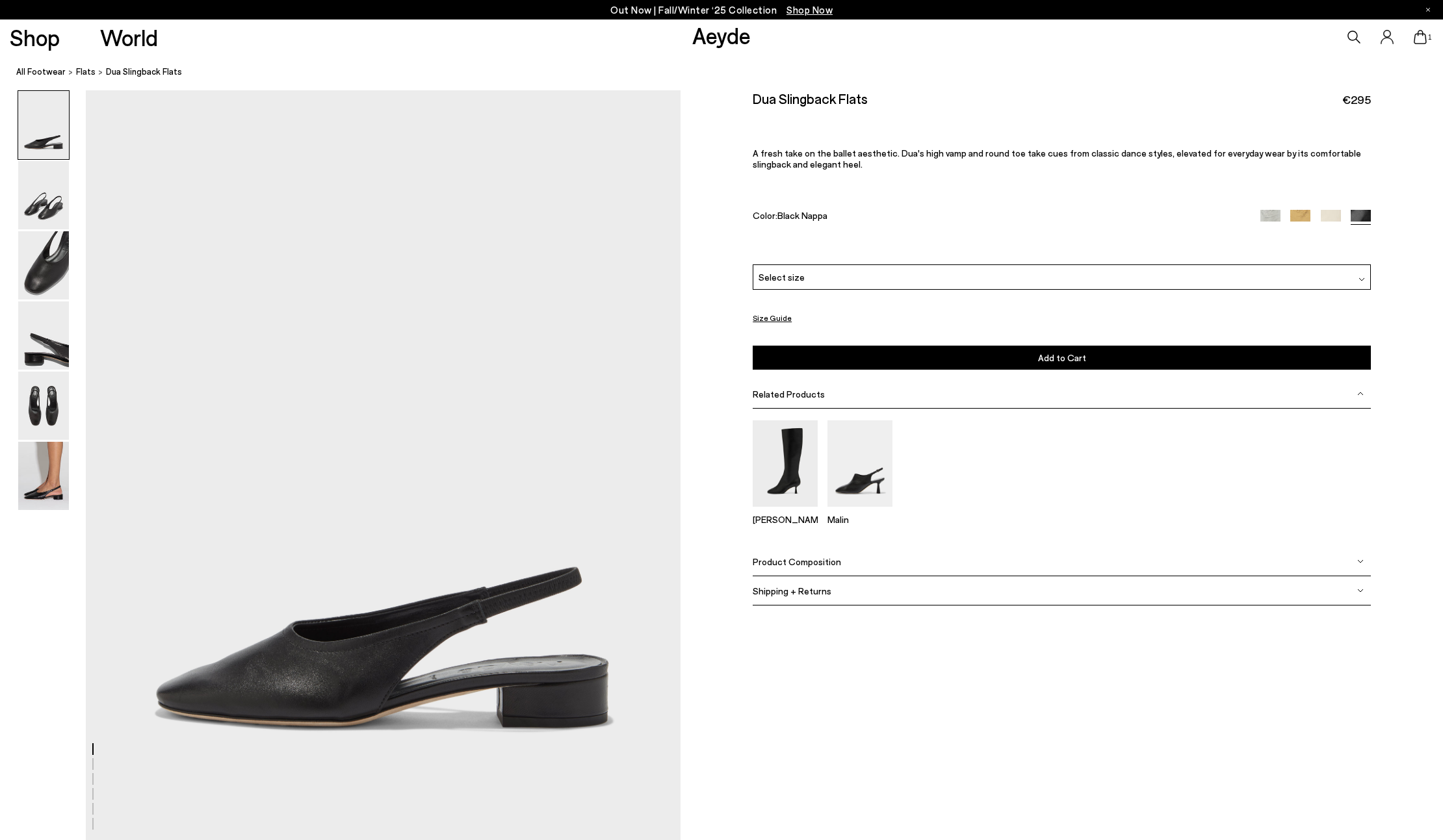
click at [1259, 276] on div "Select size" at bounding box center [1062, 277] width 618 height 25
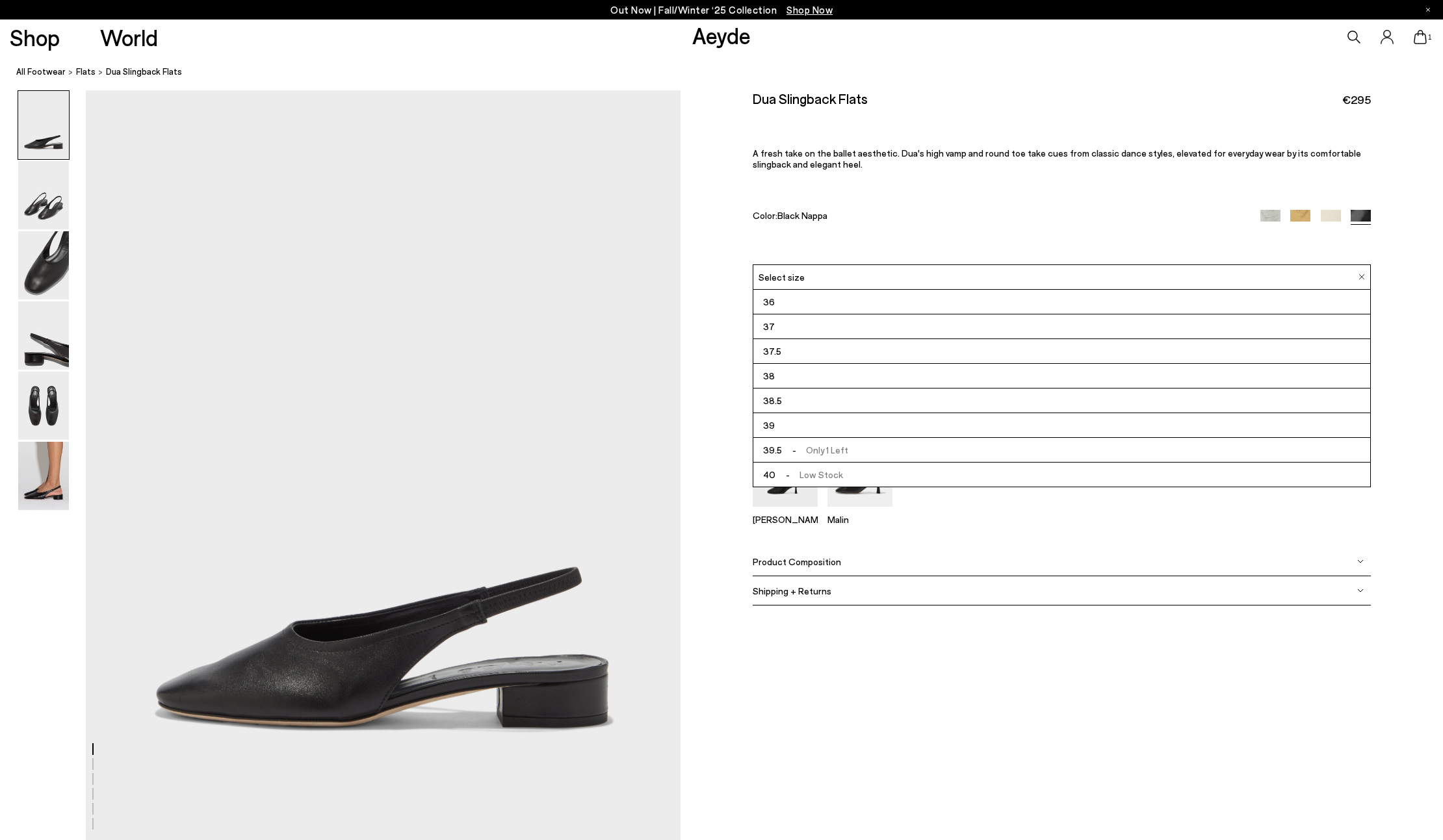
click at [828, 473] on span "- Low Stock" at bounding box center [809, 474] width 67 height 16
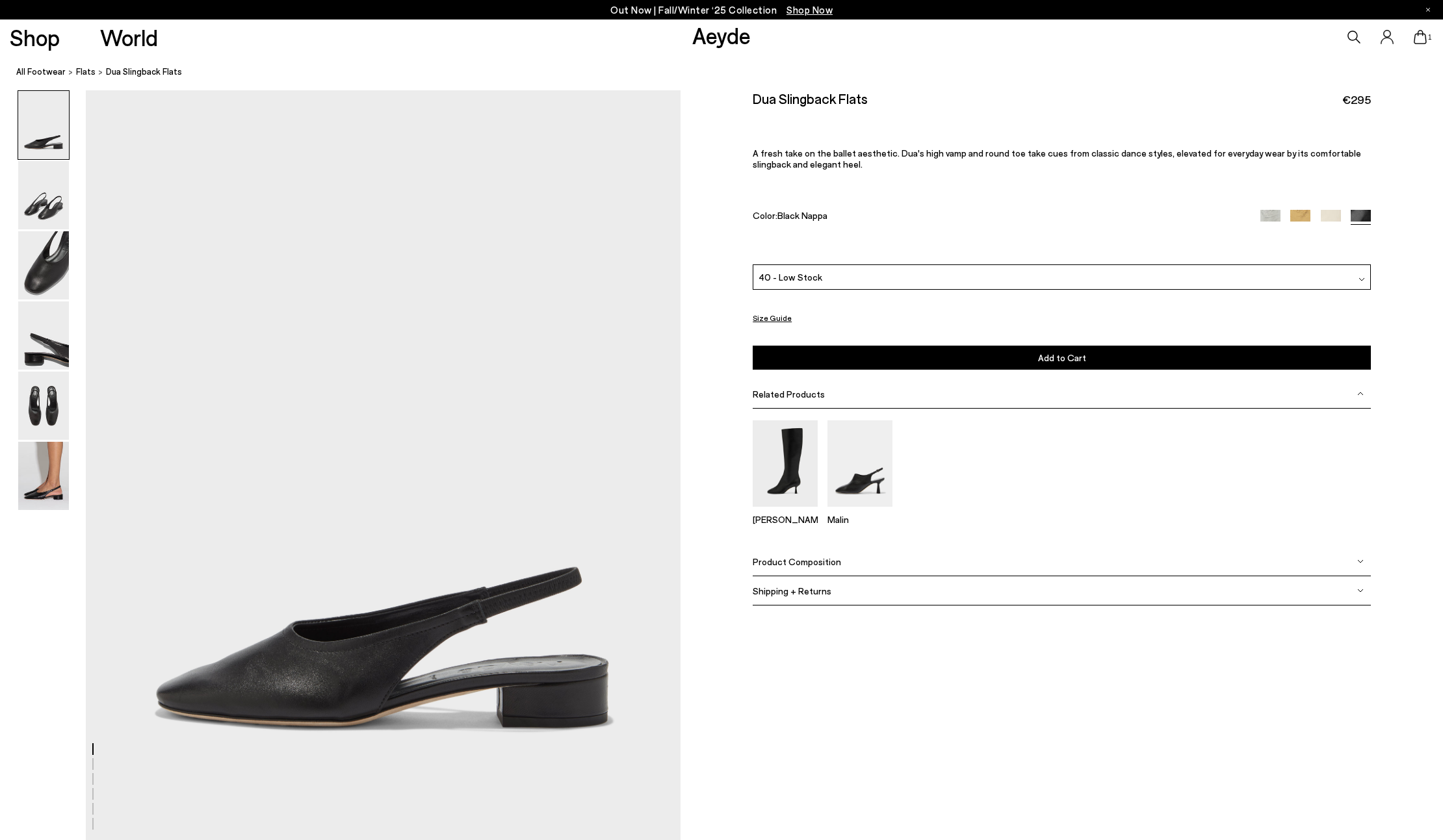
click at [949, 356] on button "Add to Cart Select a Size First" at bounding box center [1062, 357] width 618 height 24
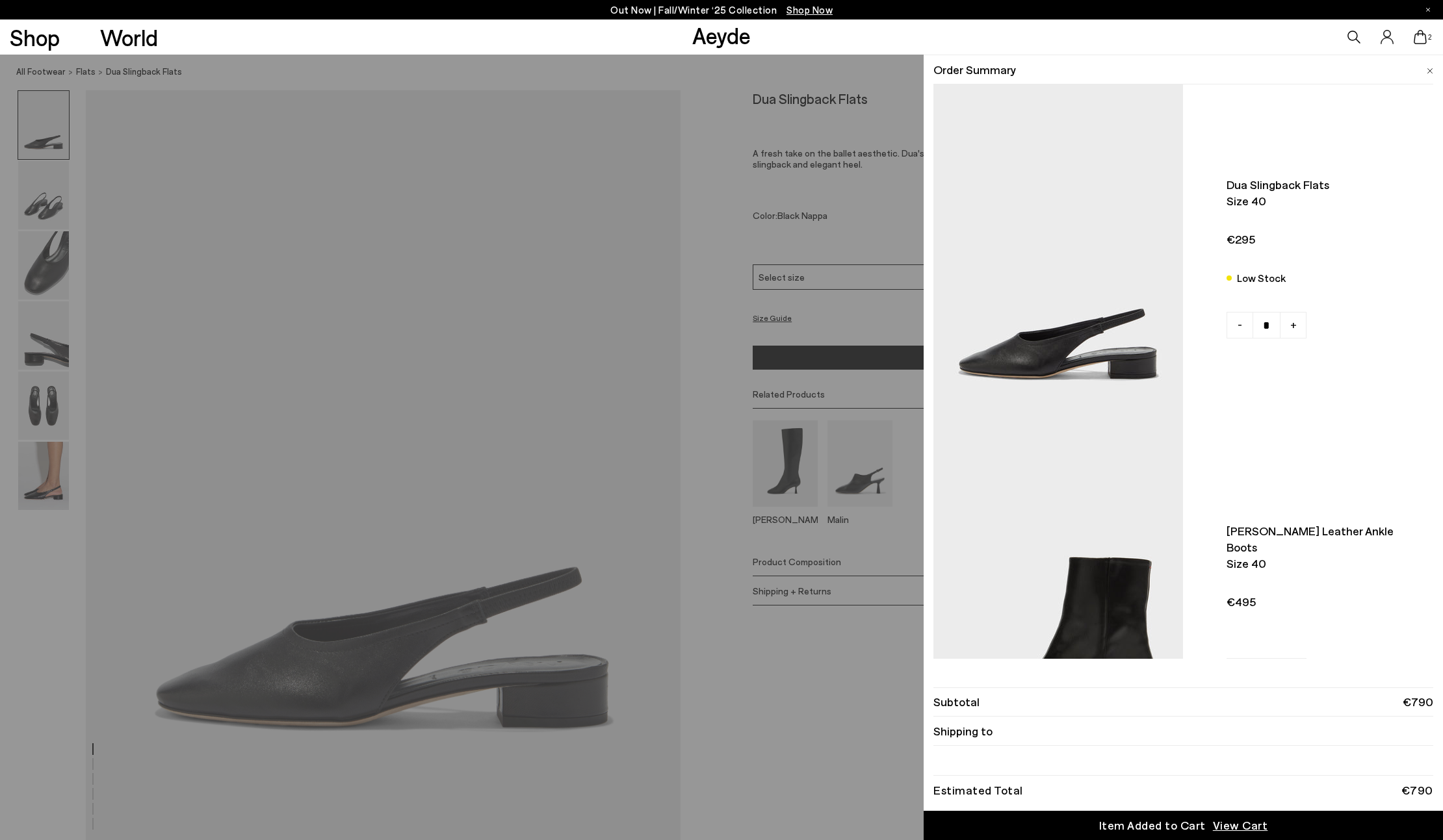
click at [789, 631] on div "Quick Add Color Size View Details Order Summary Dua slingback flats Size 40 Low…" at bounding box center [722, 447] width 1443 height 785
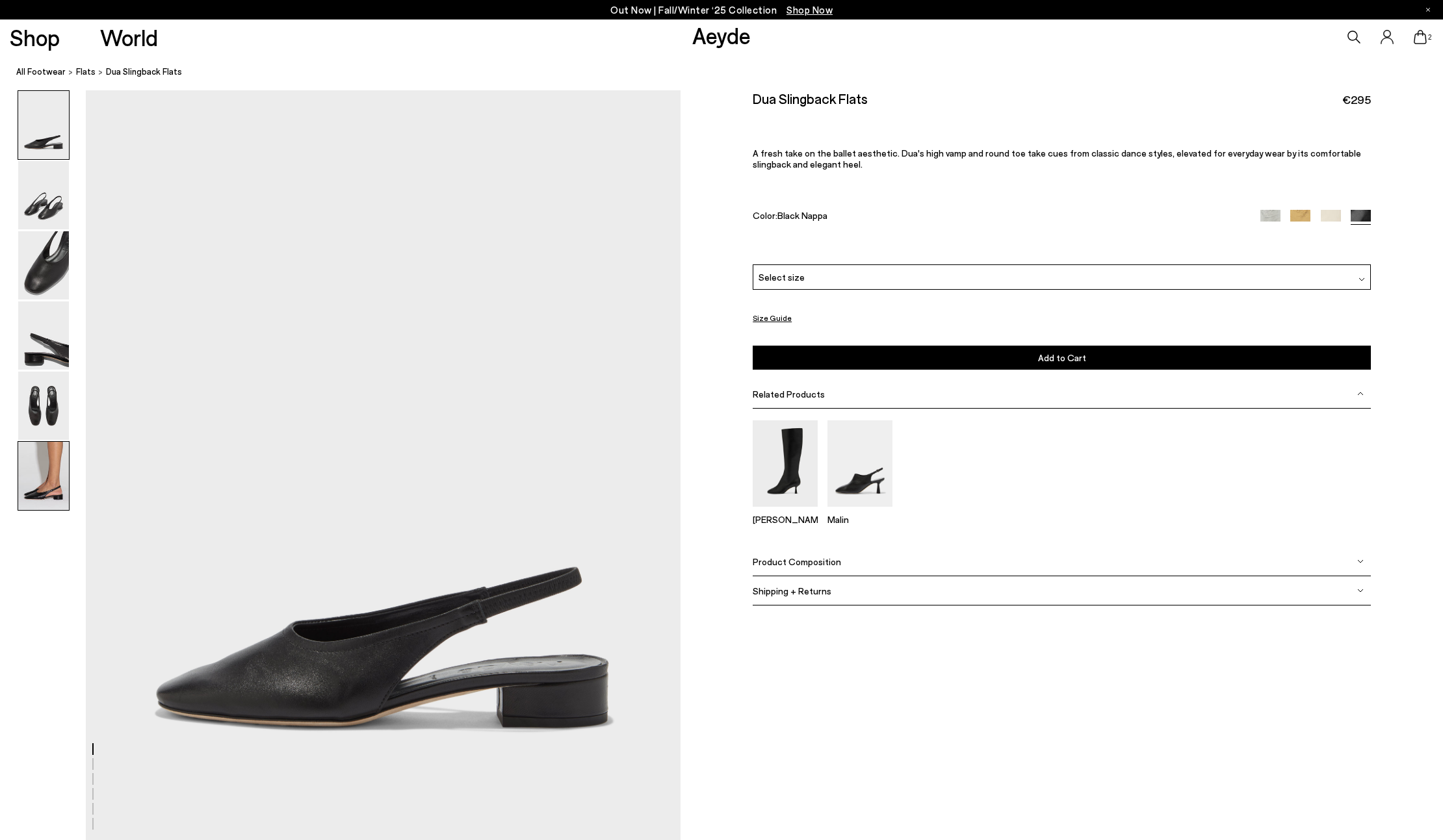
click at [37, 488] on img at bounding box center [43, 475] width 51 height 68
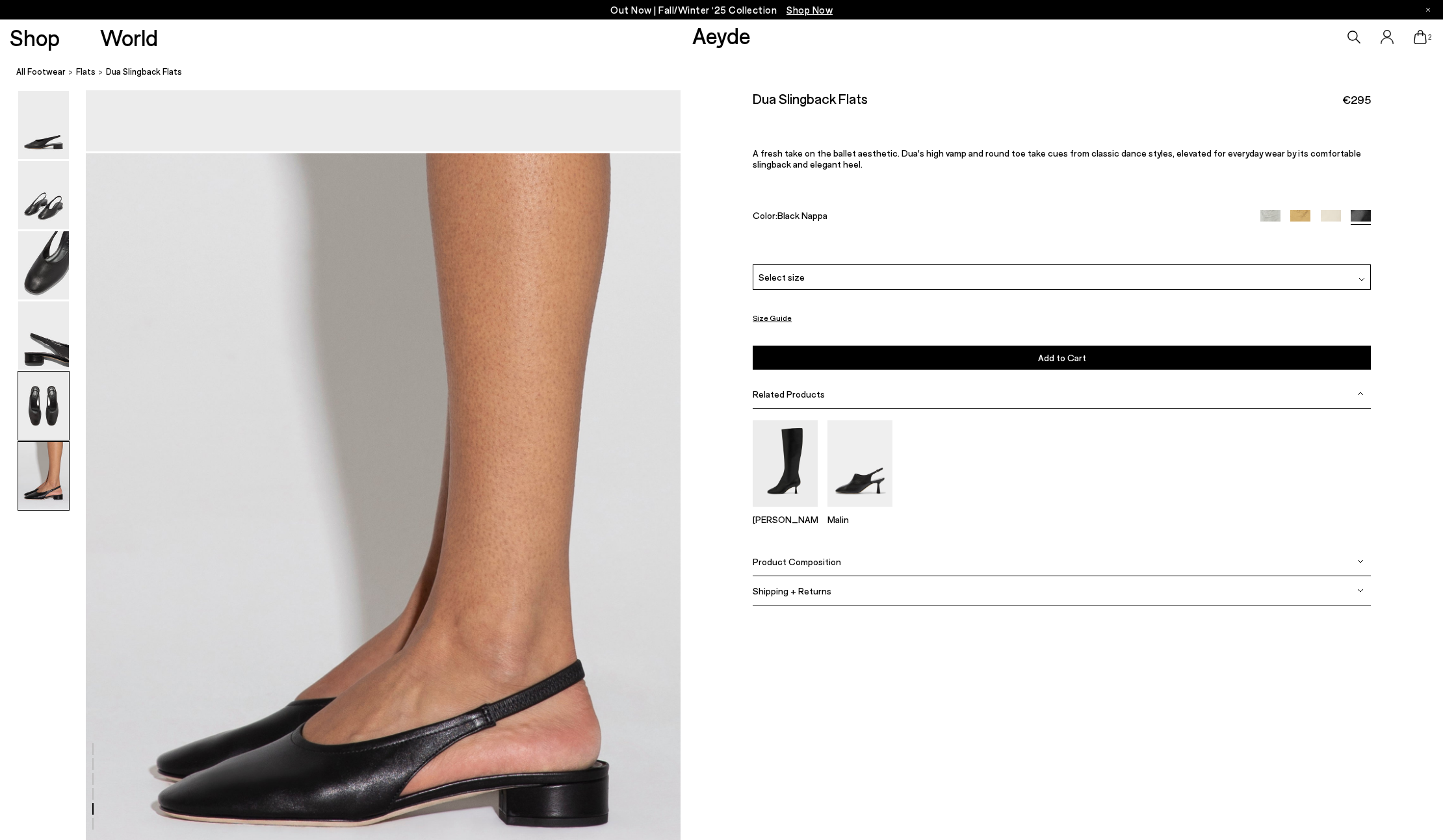
scroll to position [4020, 0]
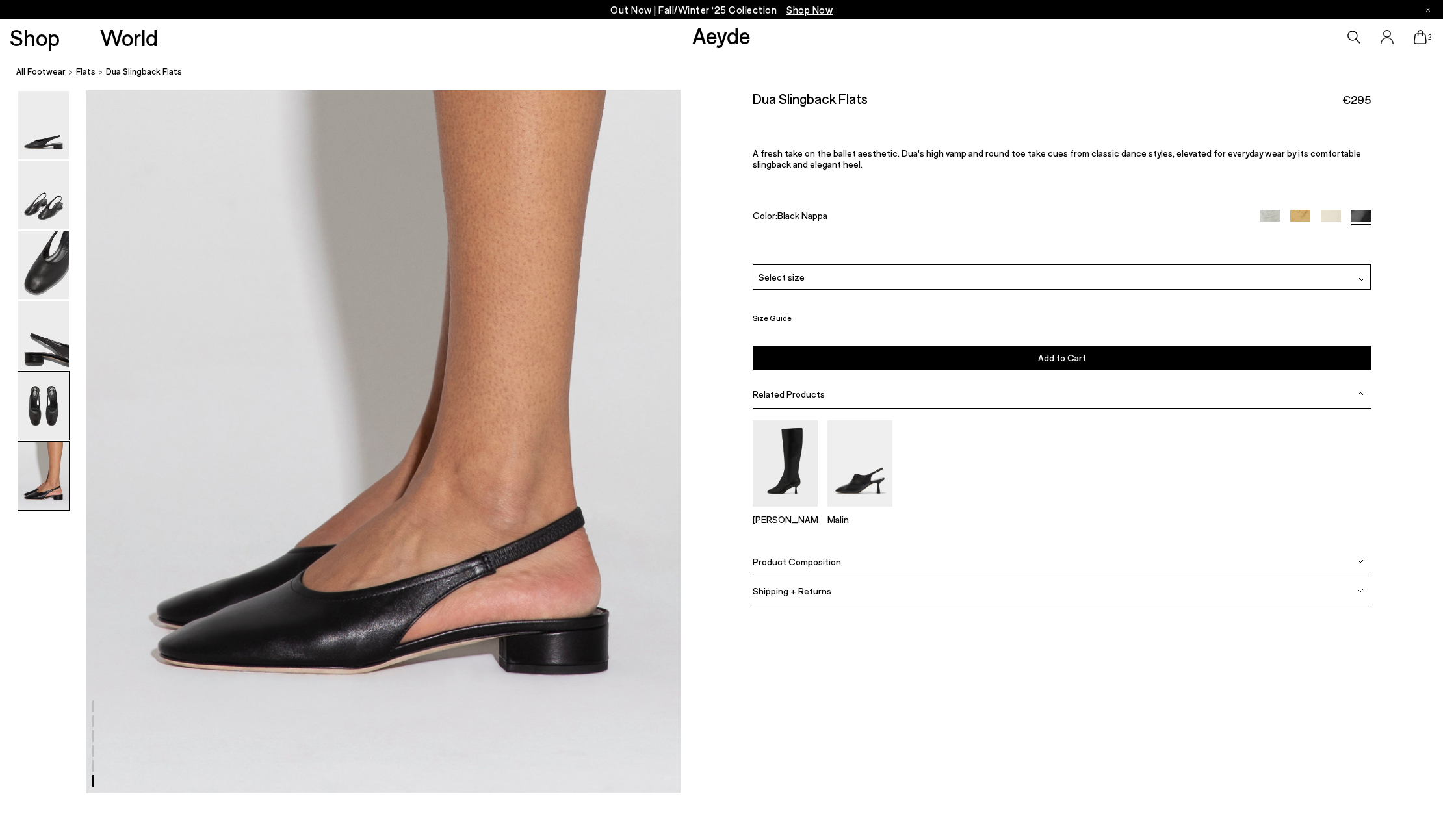
click at [48, 398] on img at bounding box center [43, 406] width 51 height 68
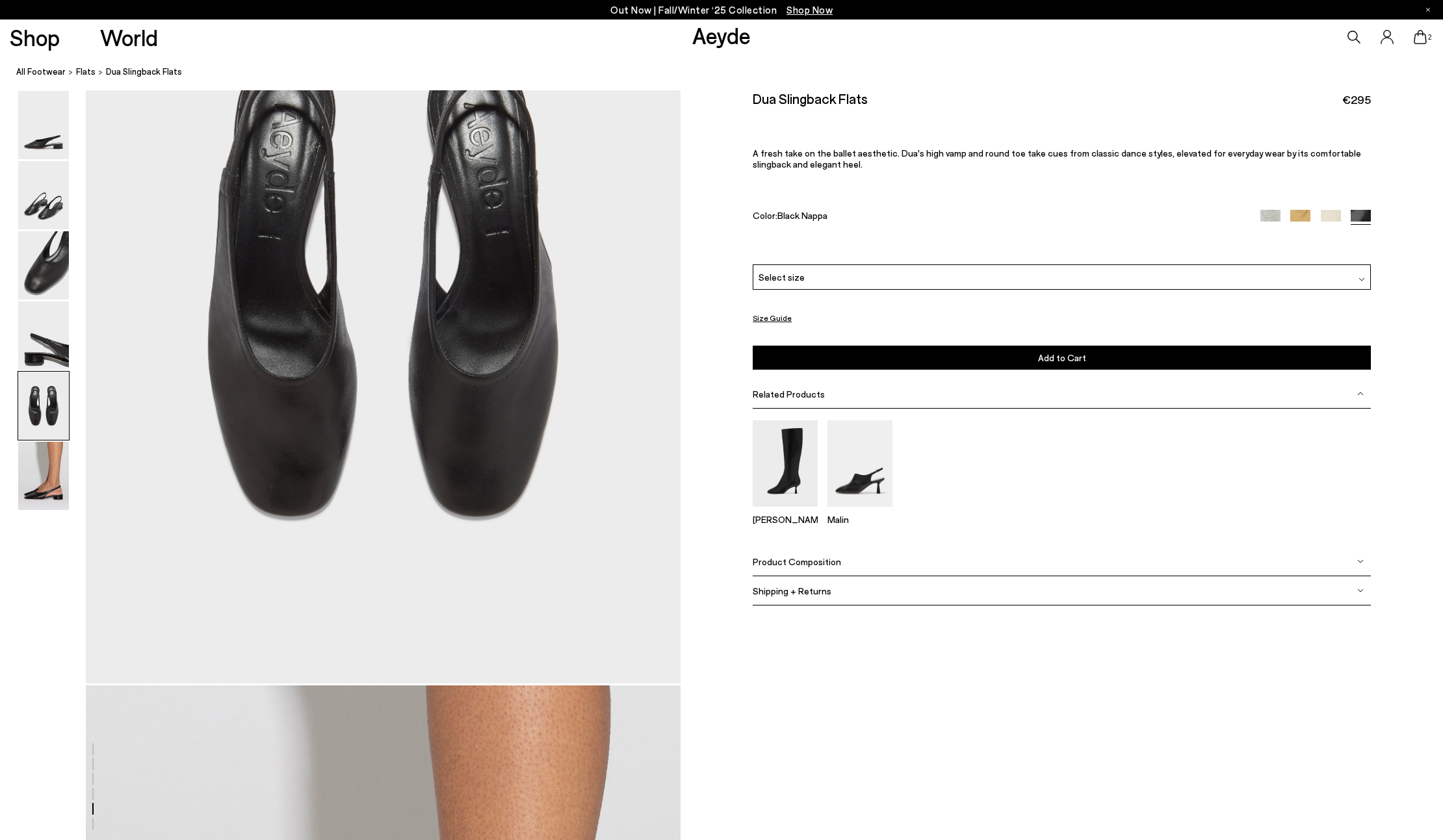
scroll to position [3137, 0]
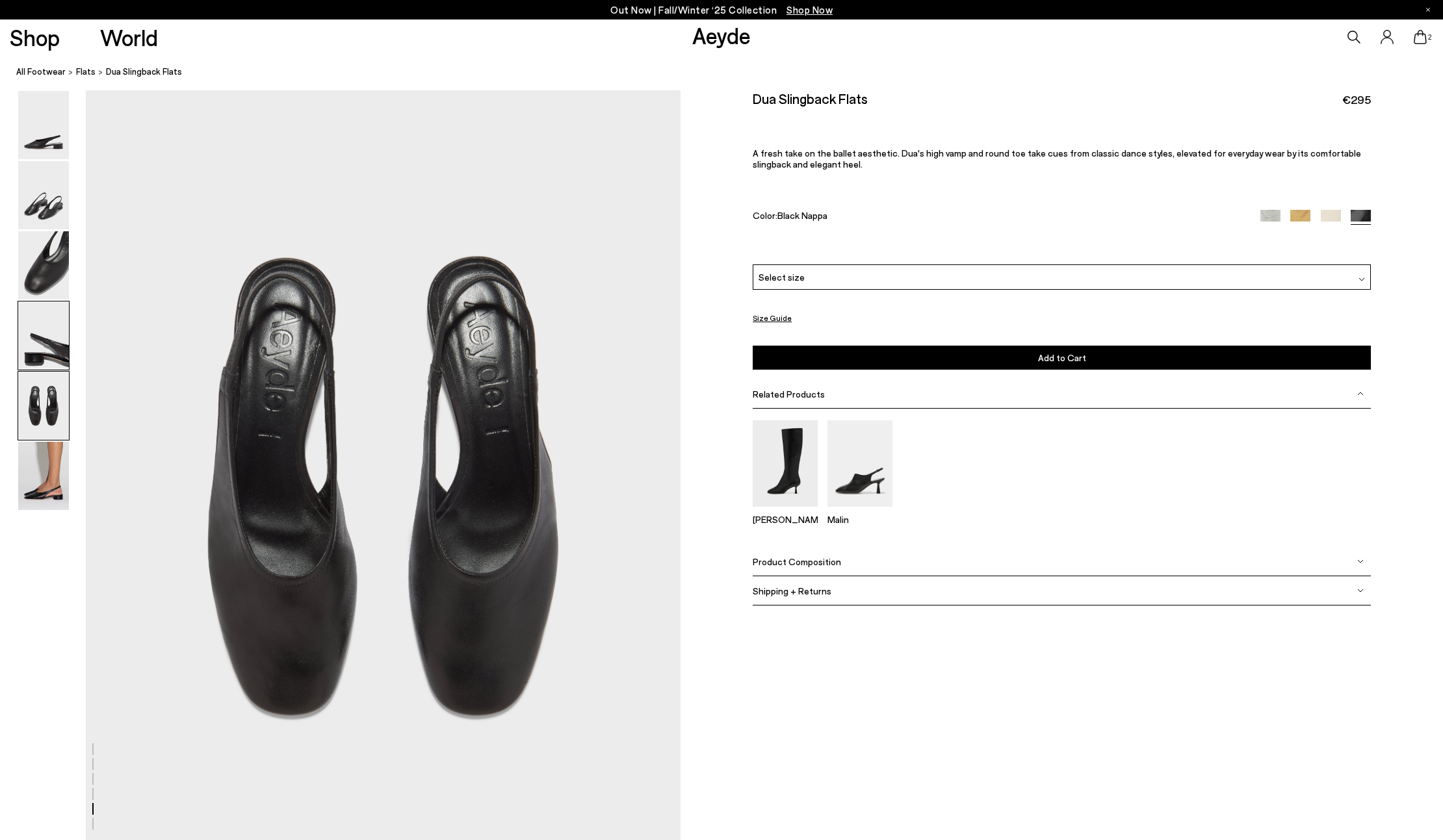
click at [48, 346] on img at bounding box center [43, 335] width 51 height 68
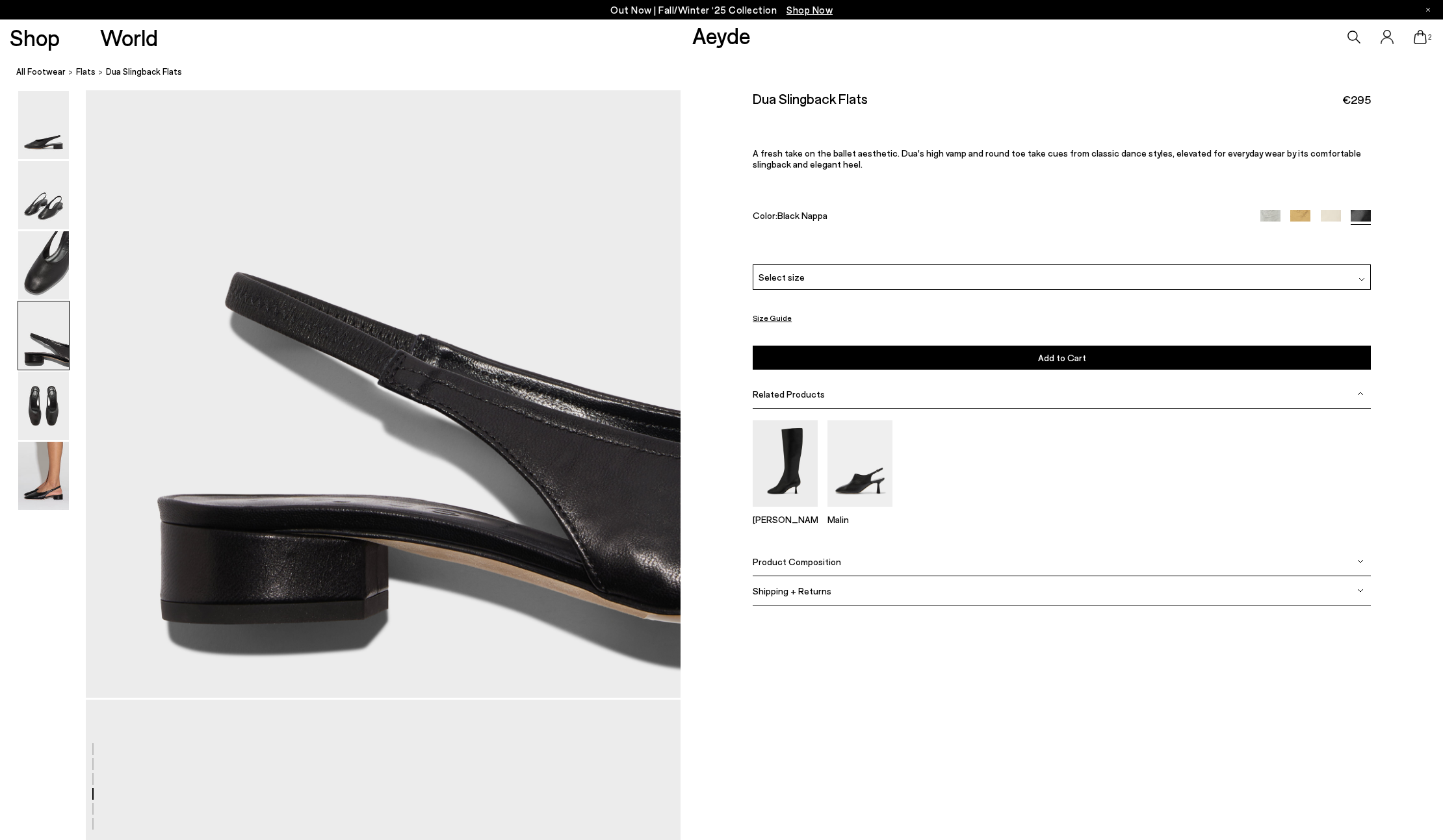
scroll to position [2342, 0]
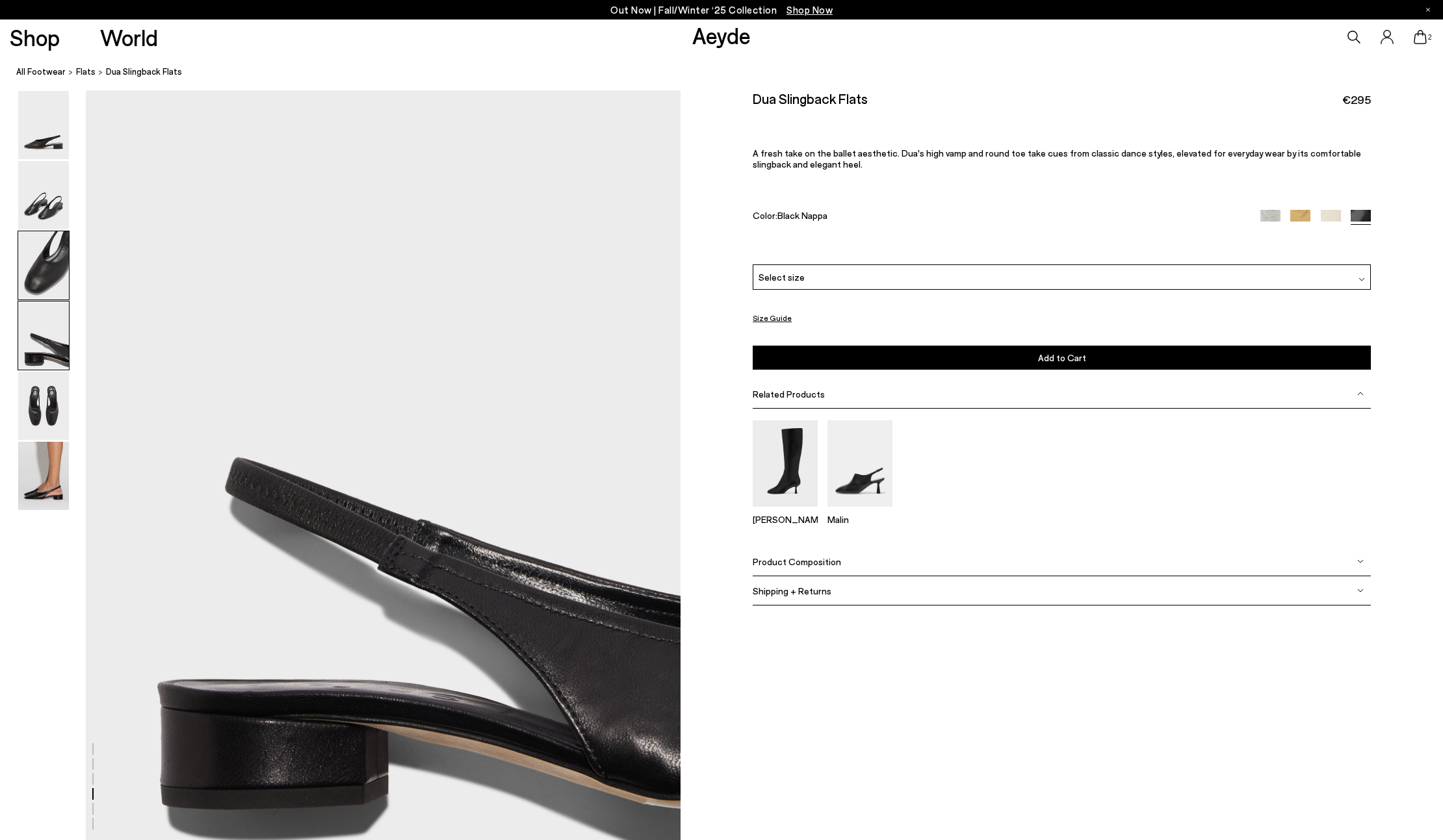
click at [51, 249] on img at bounding box center [43, 265] width 51 height 68
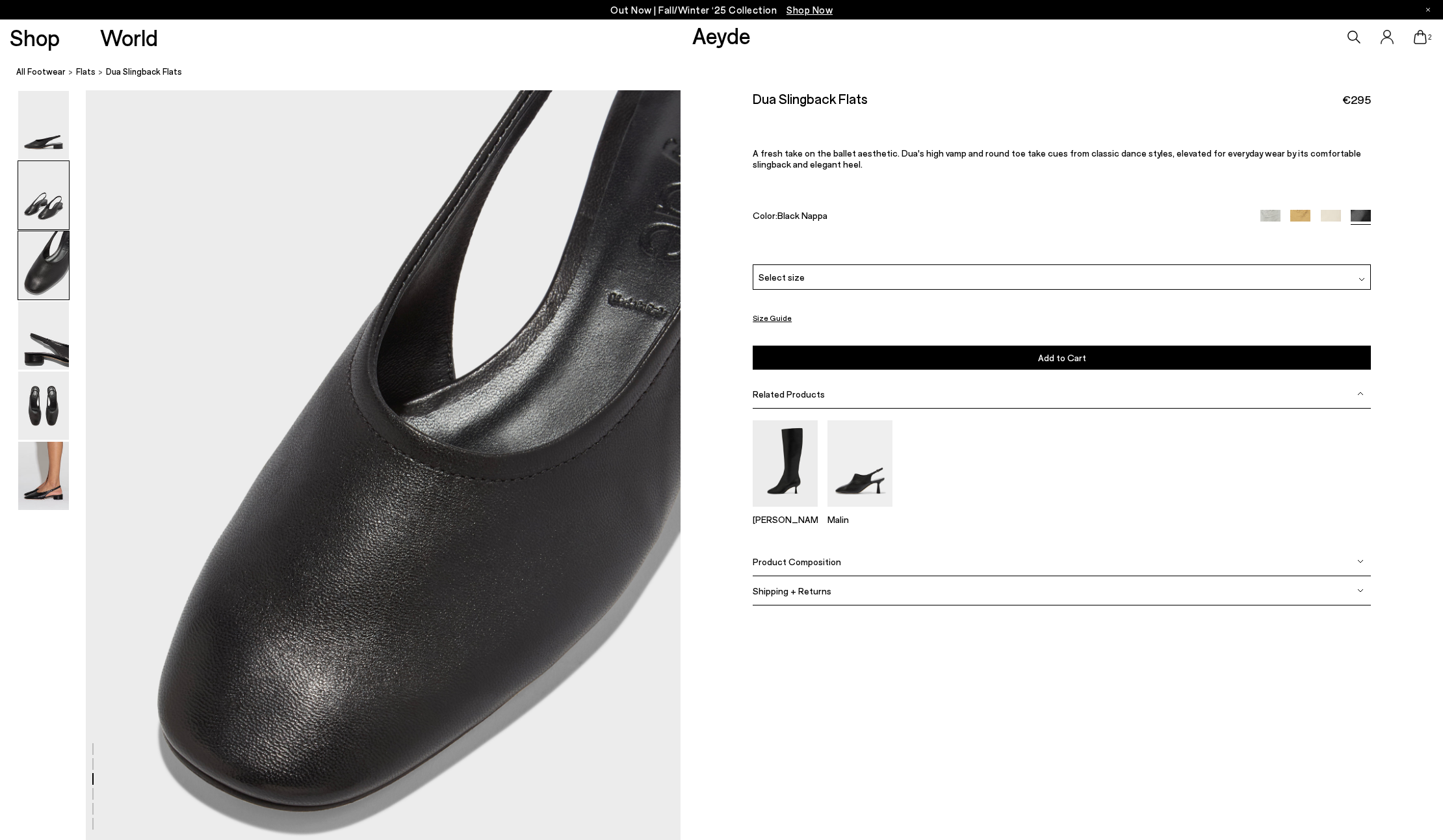
click at [45, 222] on img at bounding box center [43, 195] width 51 height 68
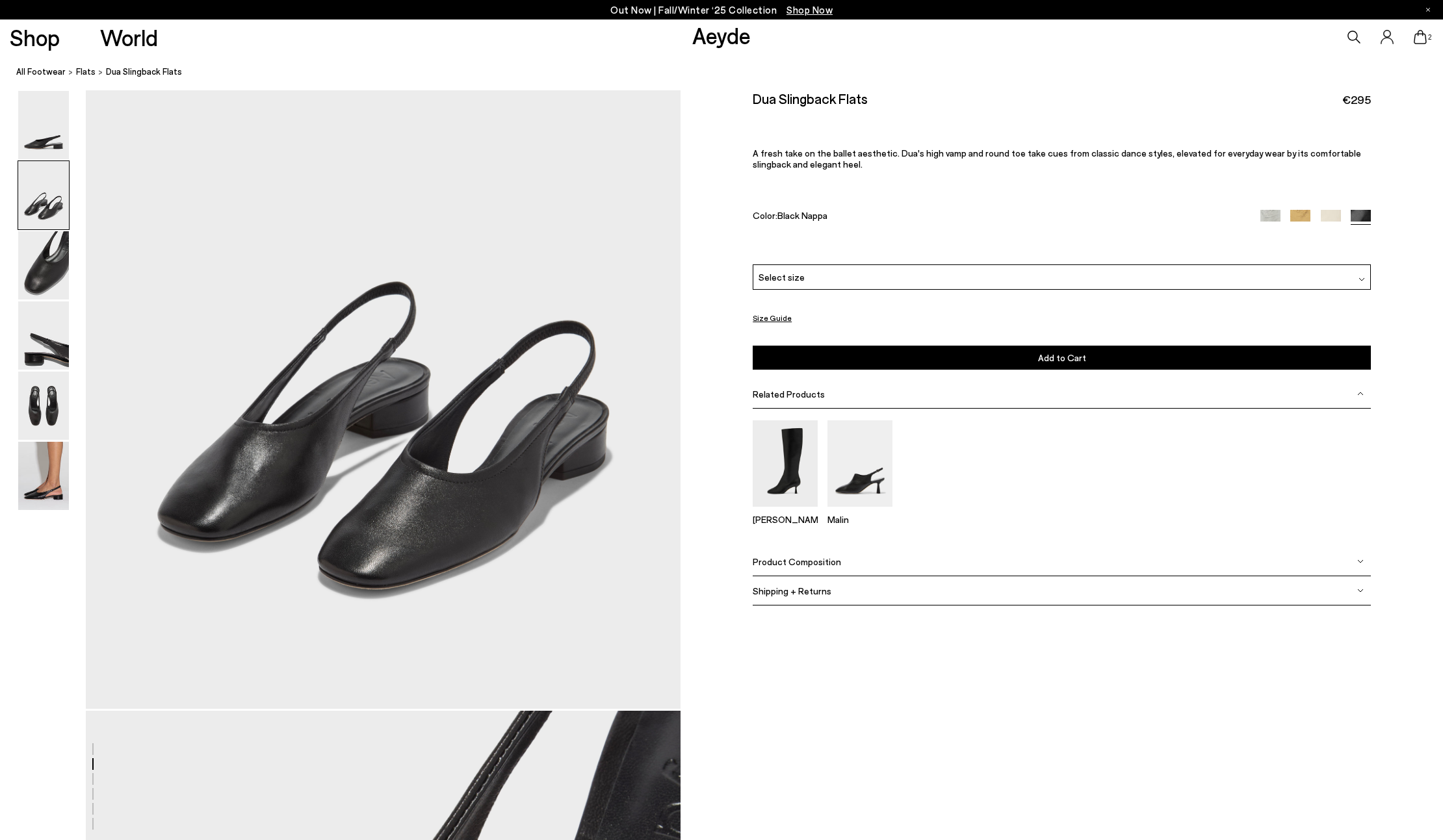
scroll to position [752, 0]
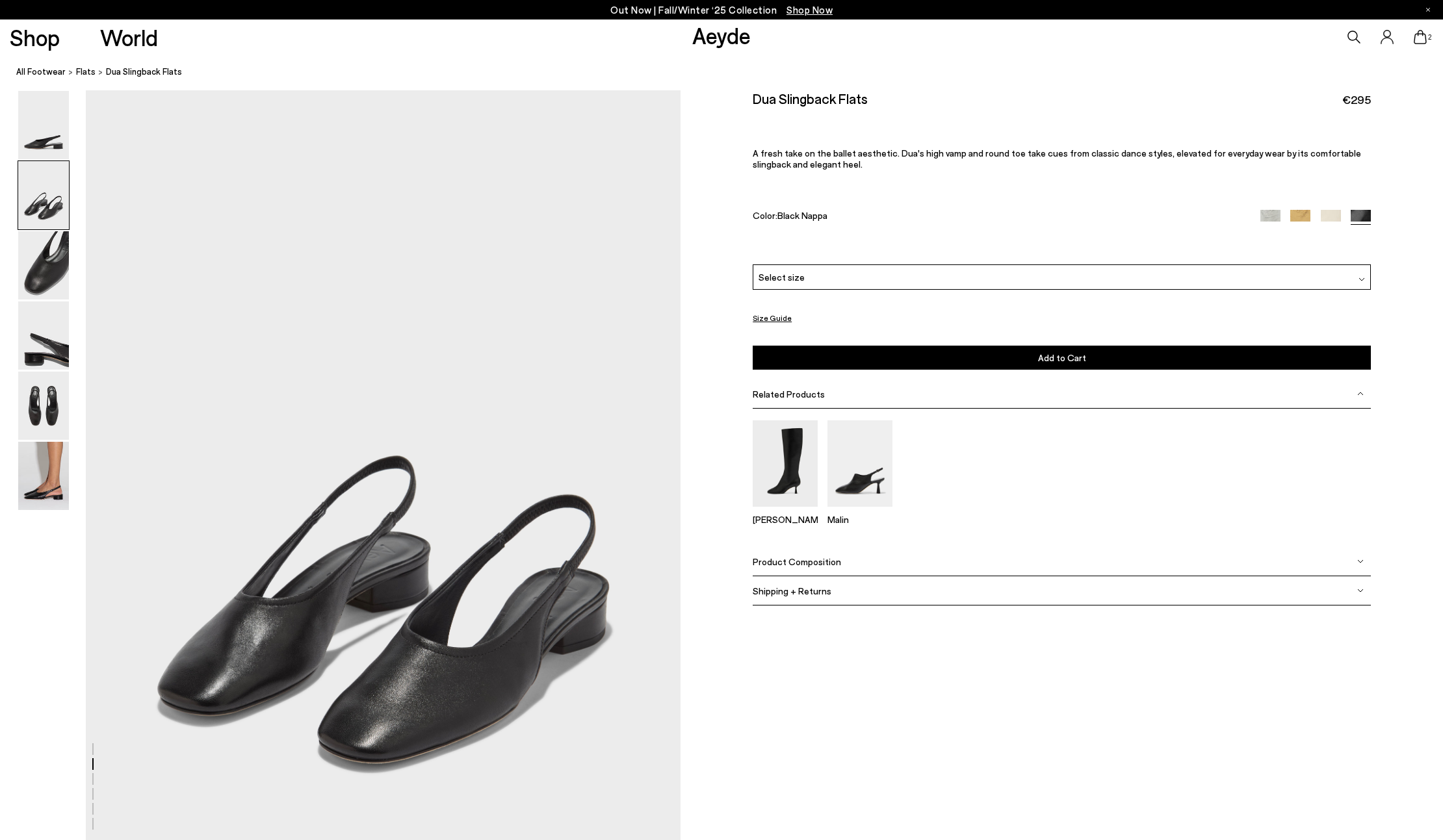
click at [45, 207] on img at bounding box center [43, 195] width 51 height 68
click at [45, 186] on img at bounding box center [43, 195] width 51 height 68
click at [45, 148] on img at bounding box center [43, 124] width 51 height 68
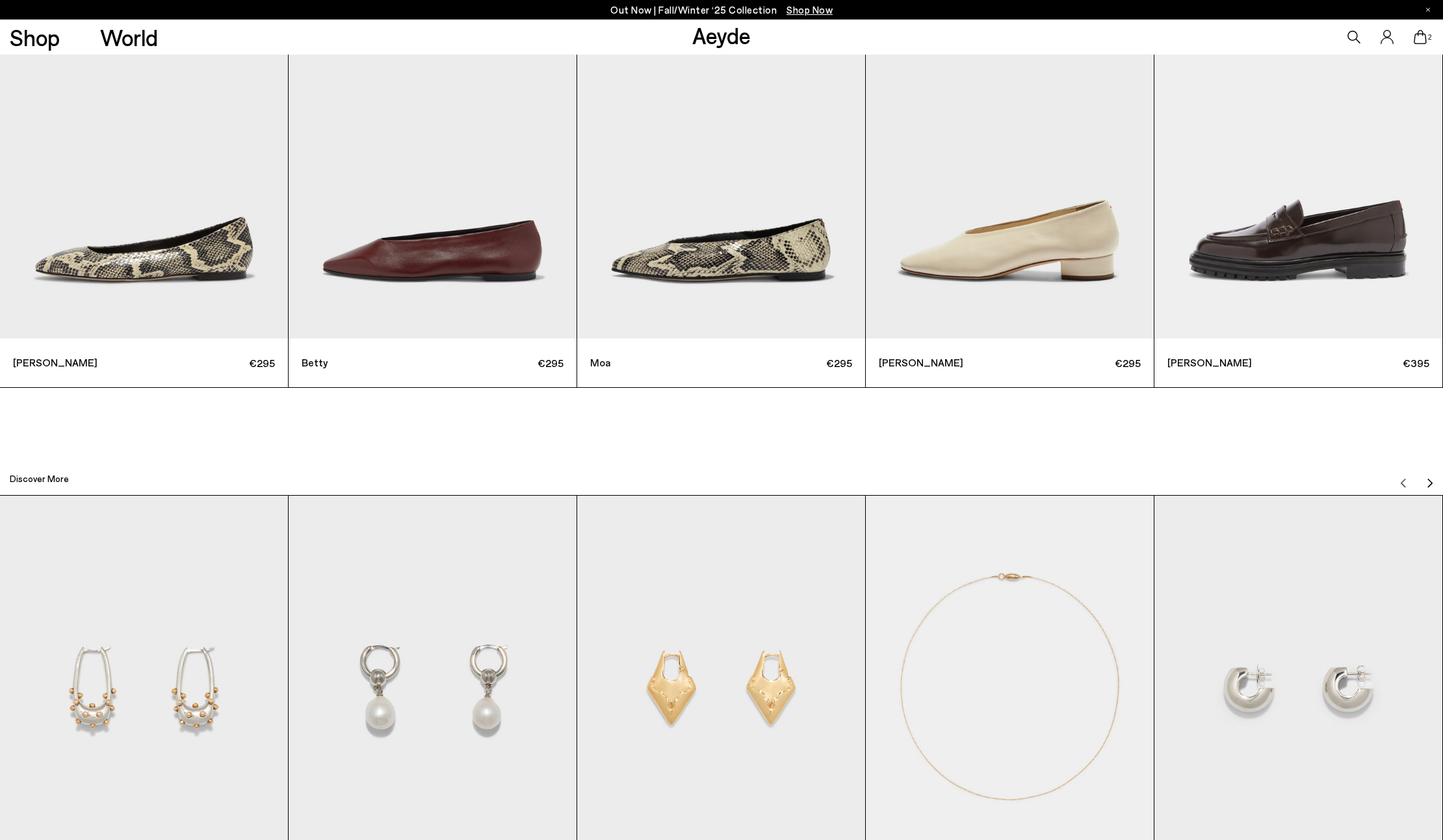
scroll to position [4913, 0]
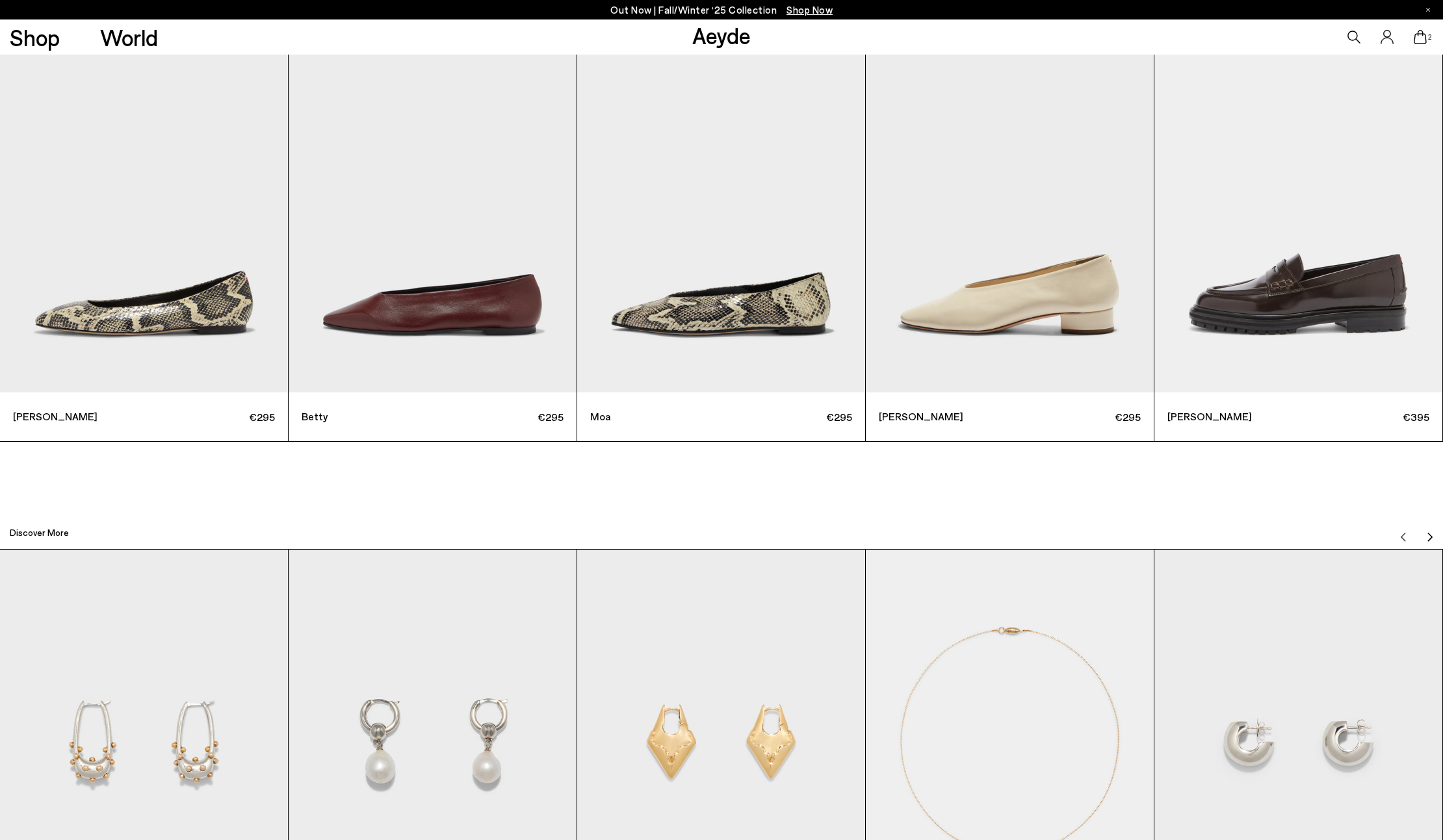
click at [442, 282] on img "2 / 12" at bounding box center [432, 201] width 288 height 384
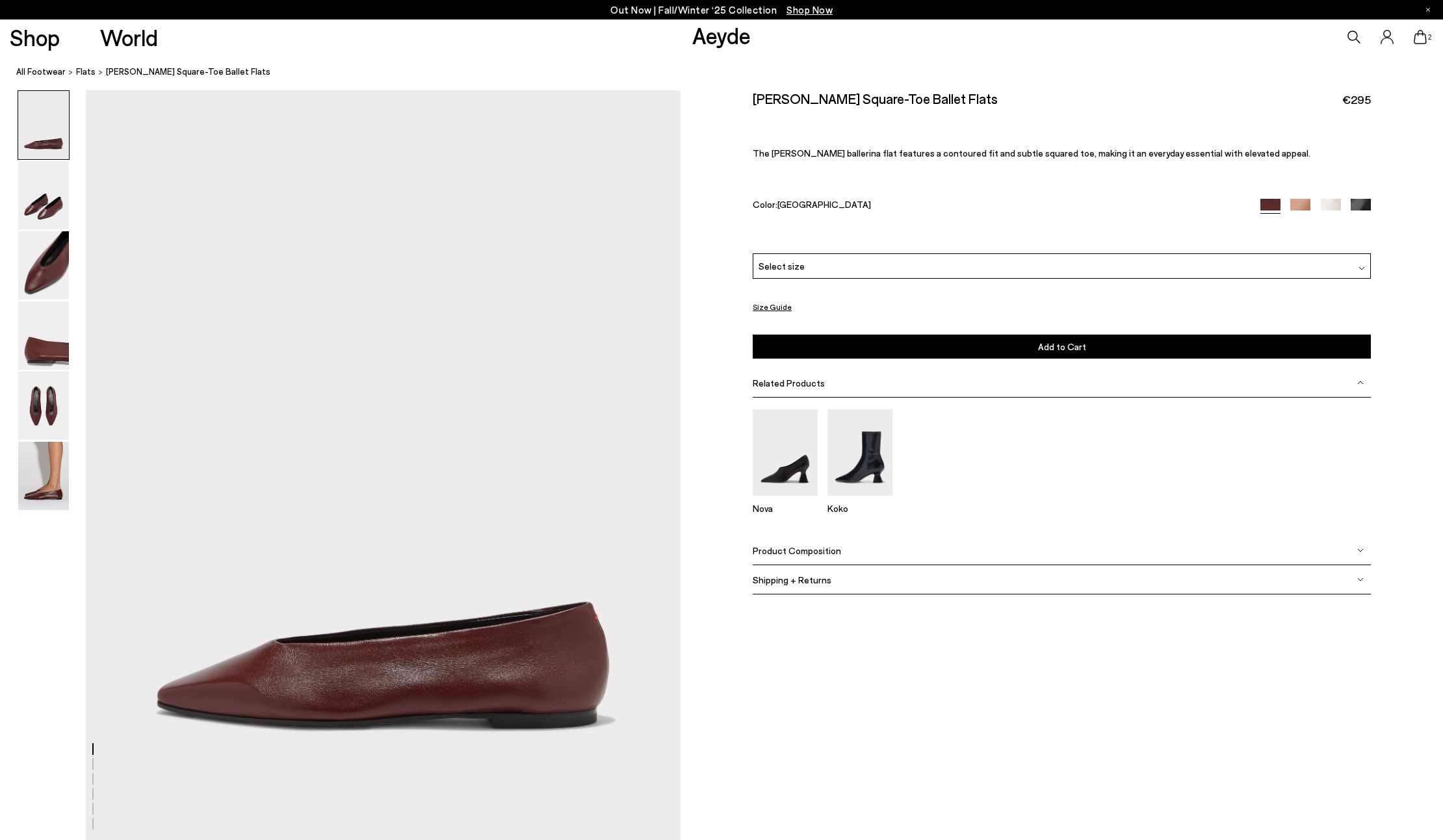
click at [40, 492] on img at bounding box center [43, 475] width 51 height 68
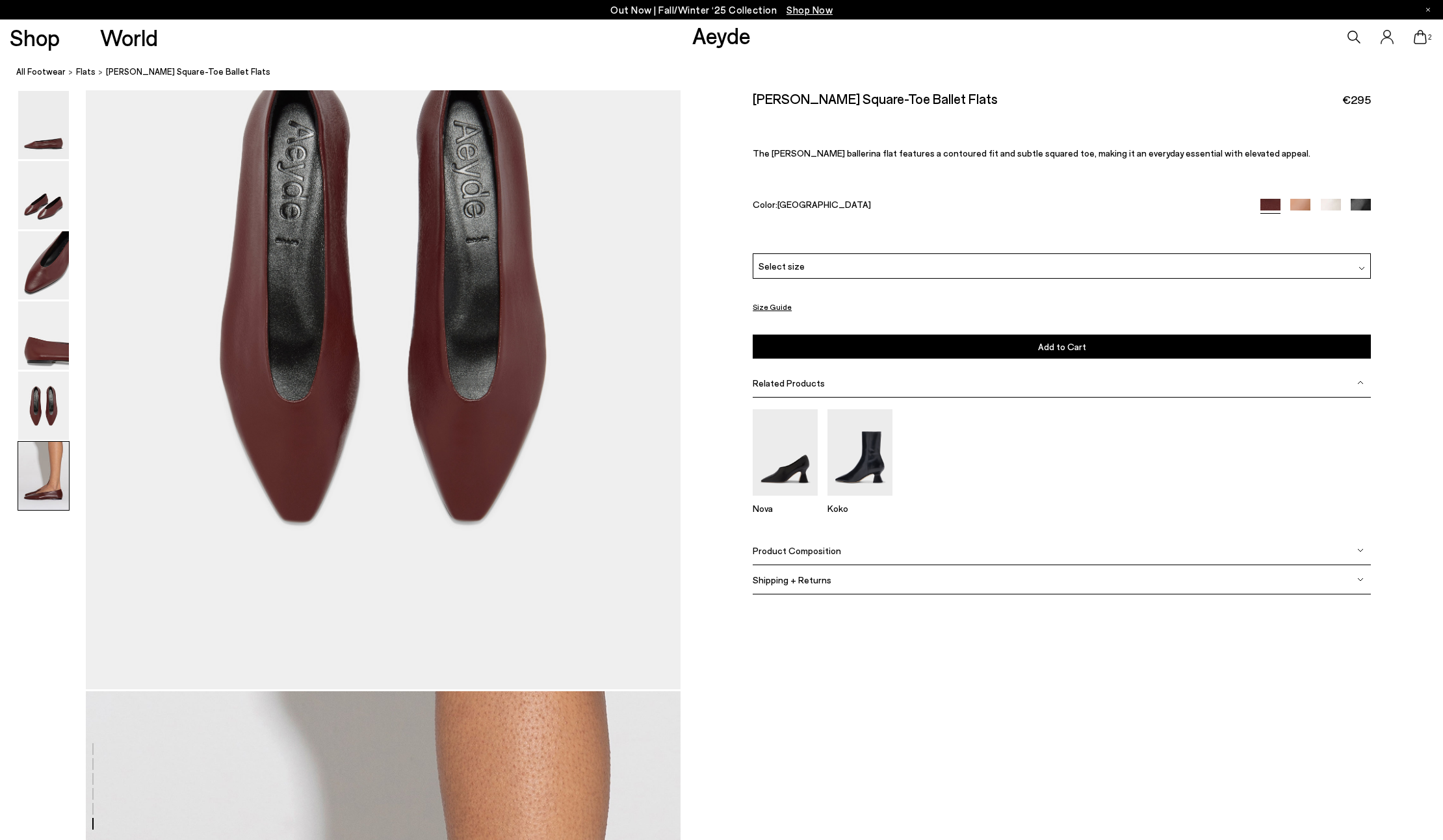
scroll to position [4020, 0]
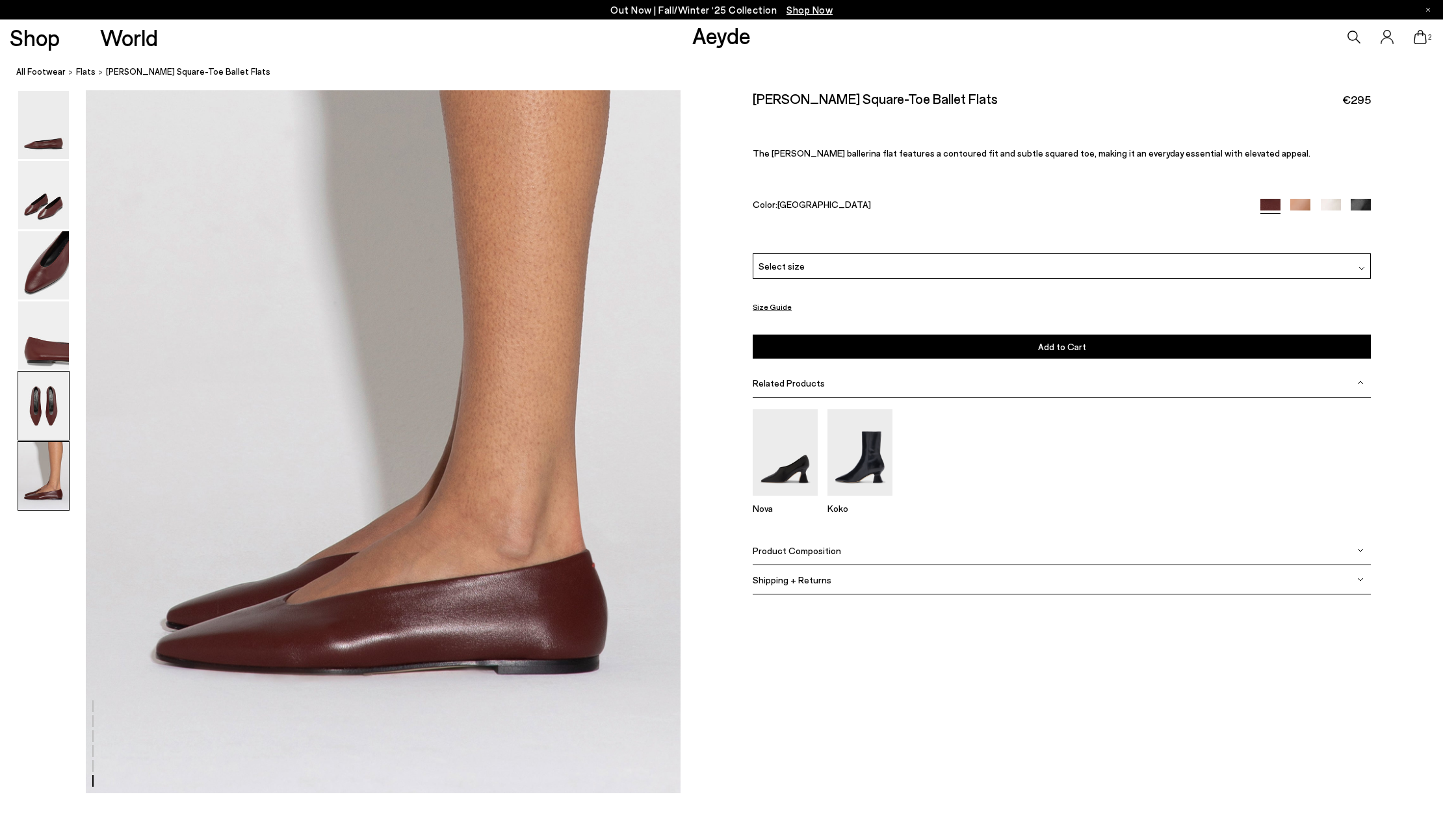
click at [57, 382] on img at bounding box center [43, 406] width 51 height 68
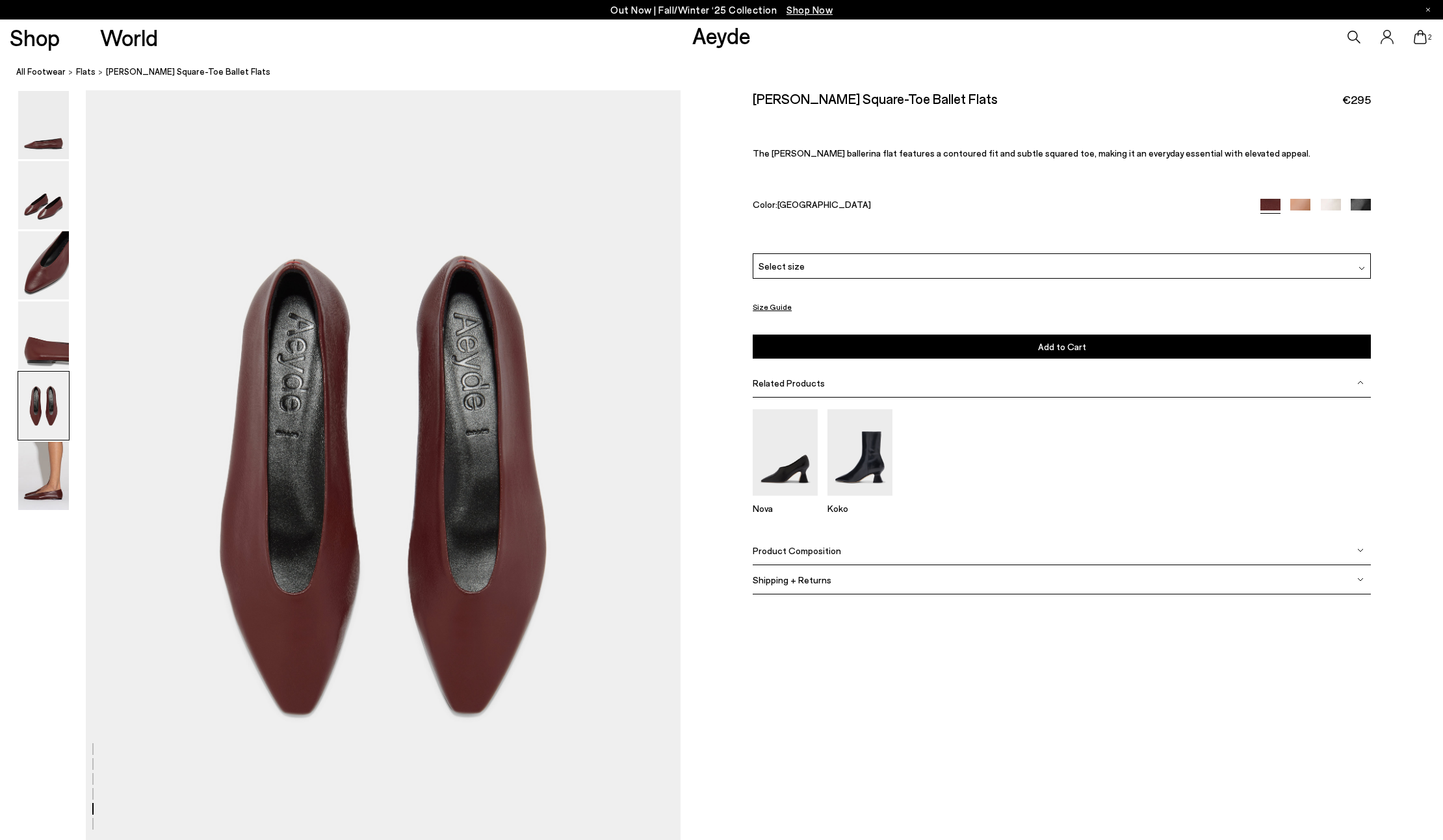
scroll to position [3137, 0]
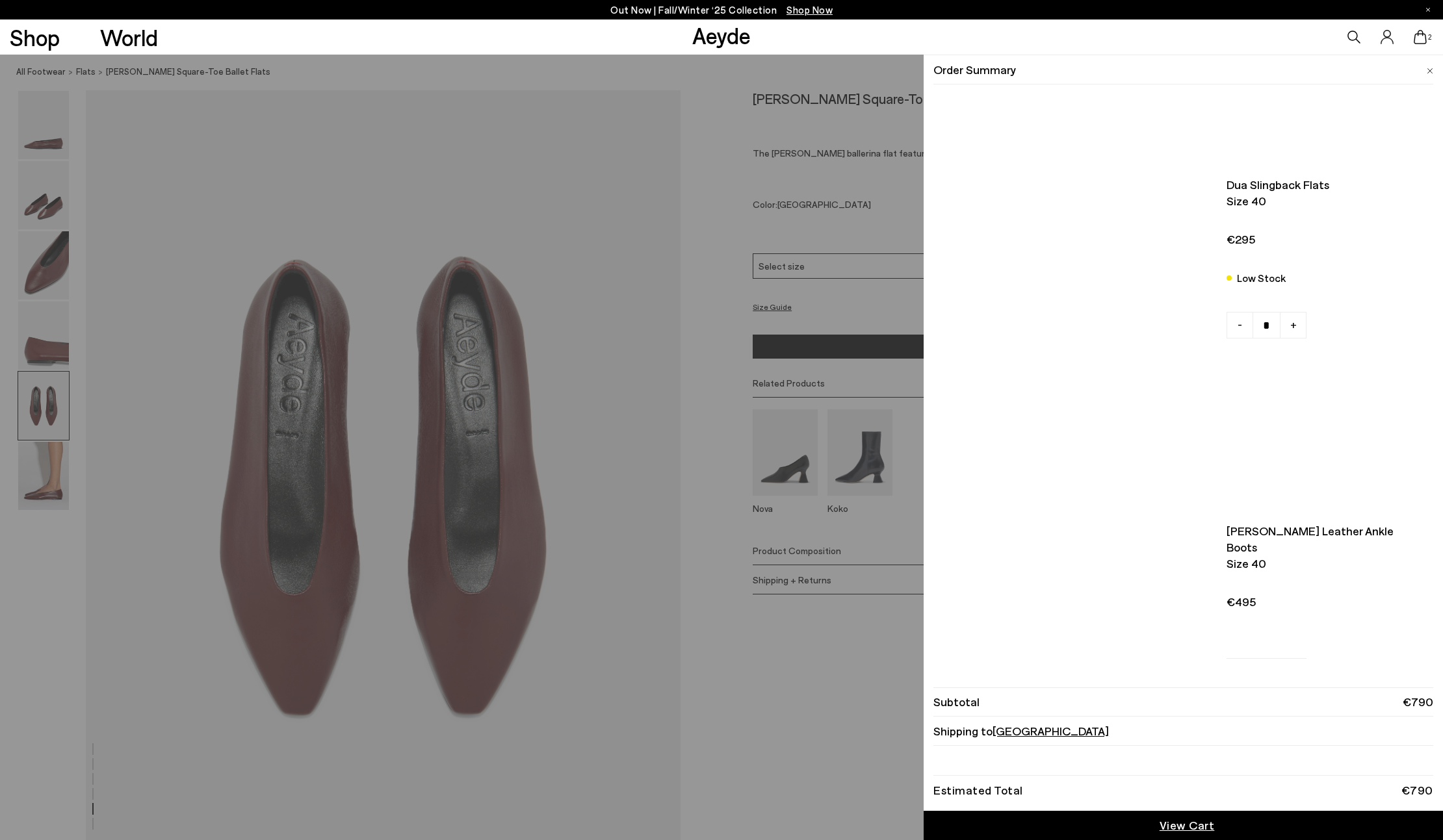
click at [1430, 40] on span "2" at bounding box center [1430, 37] width 6 height 7
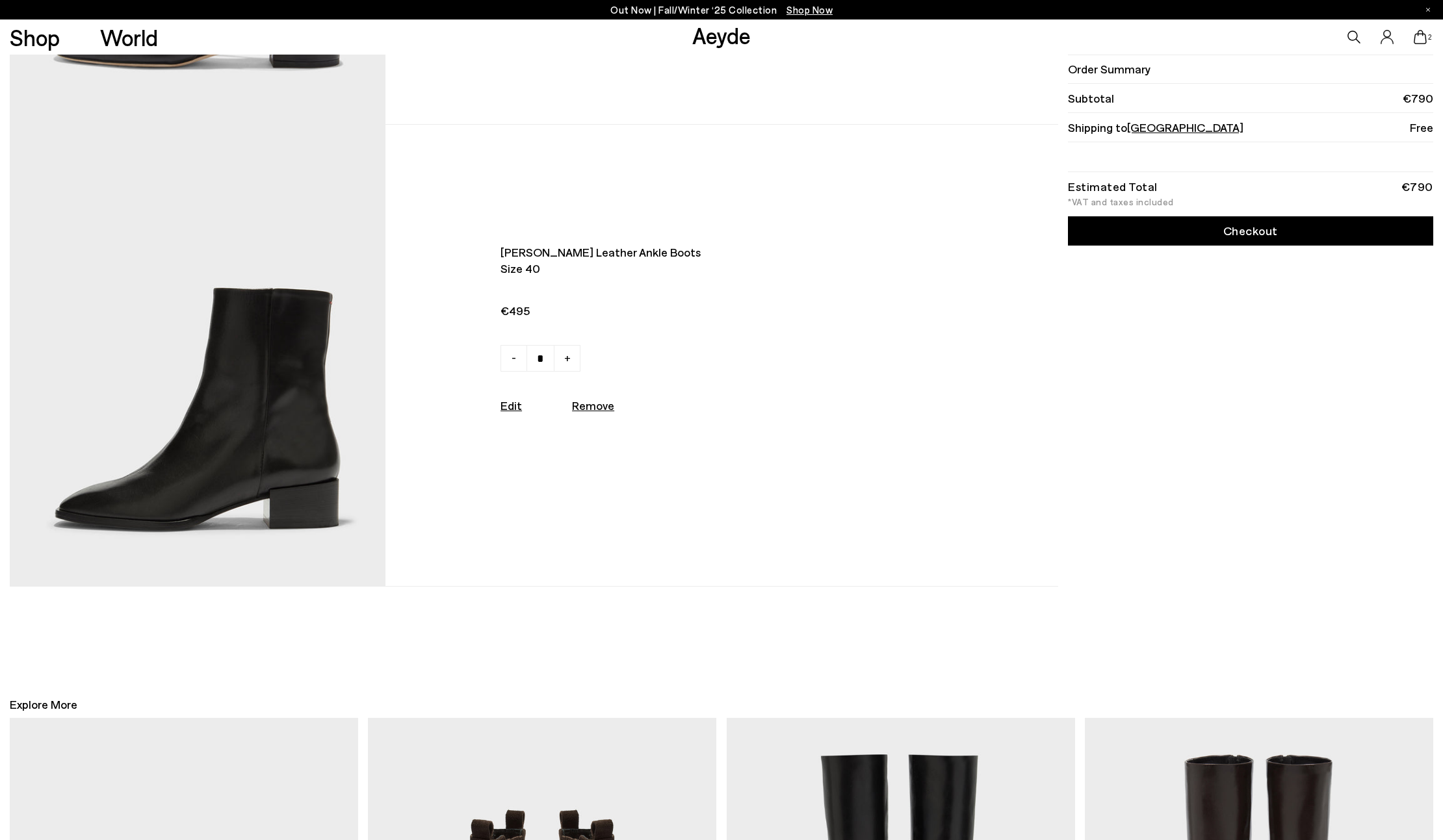
scroll to position [409, 0]
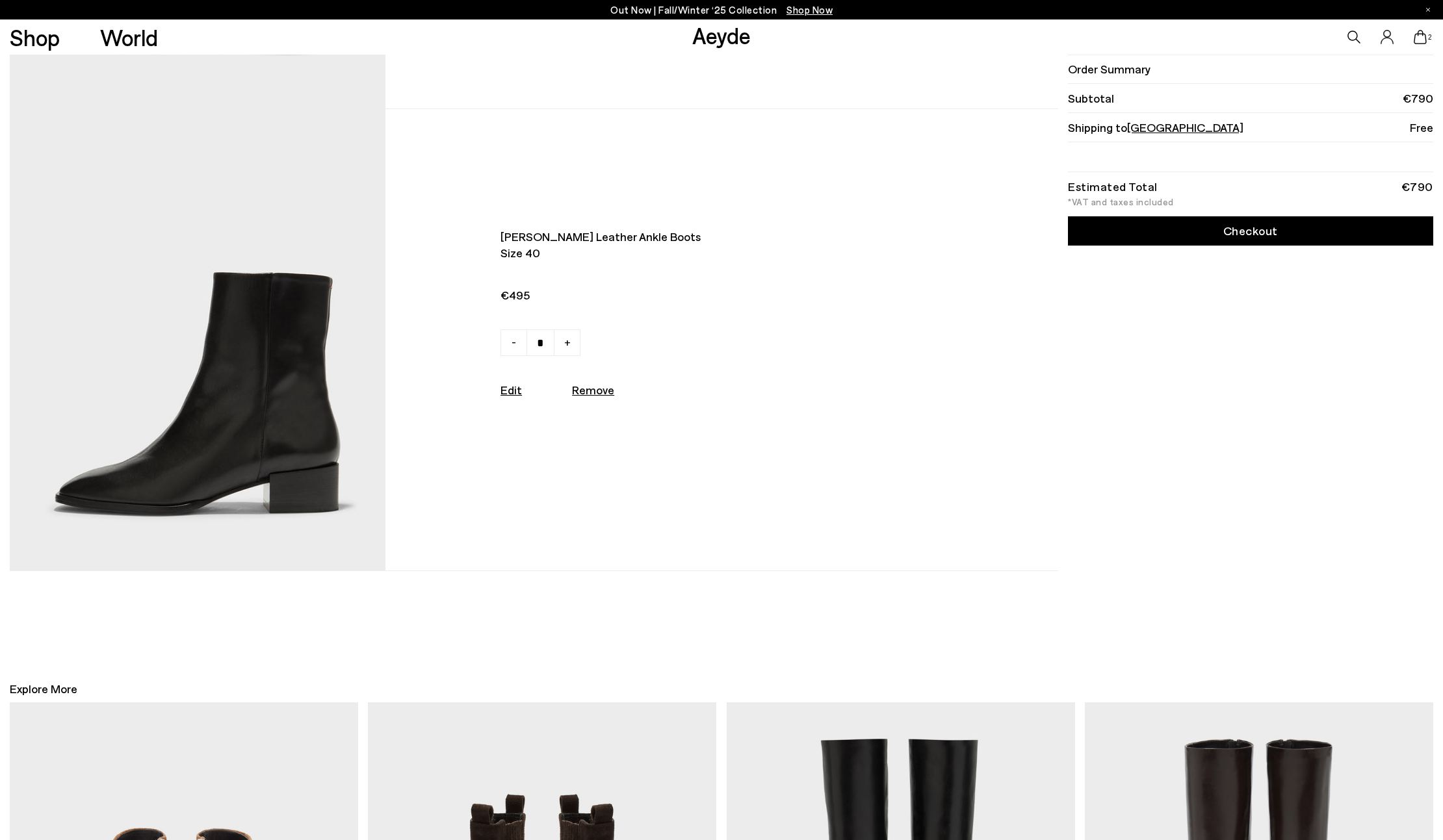
click at [194, 466] on img at bounding box center [197, 340] width 375 height 461
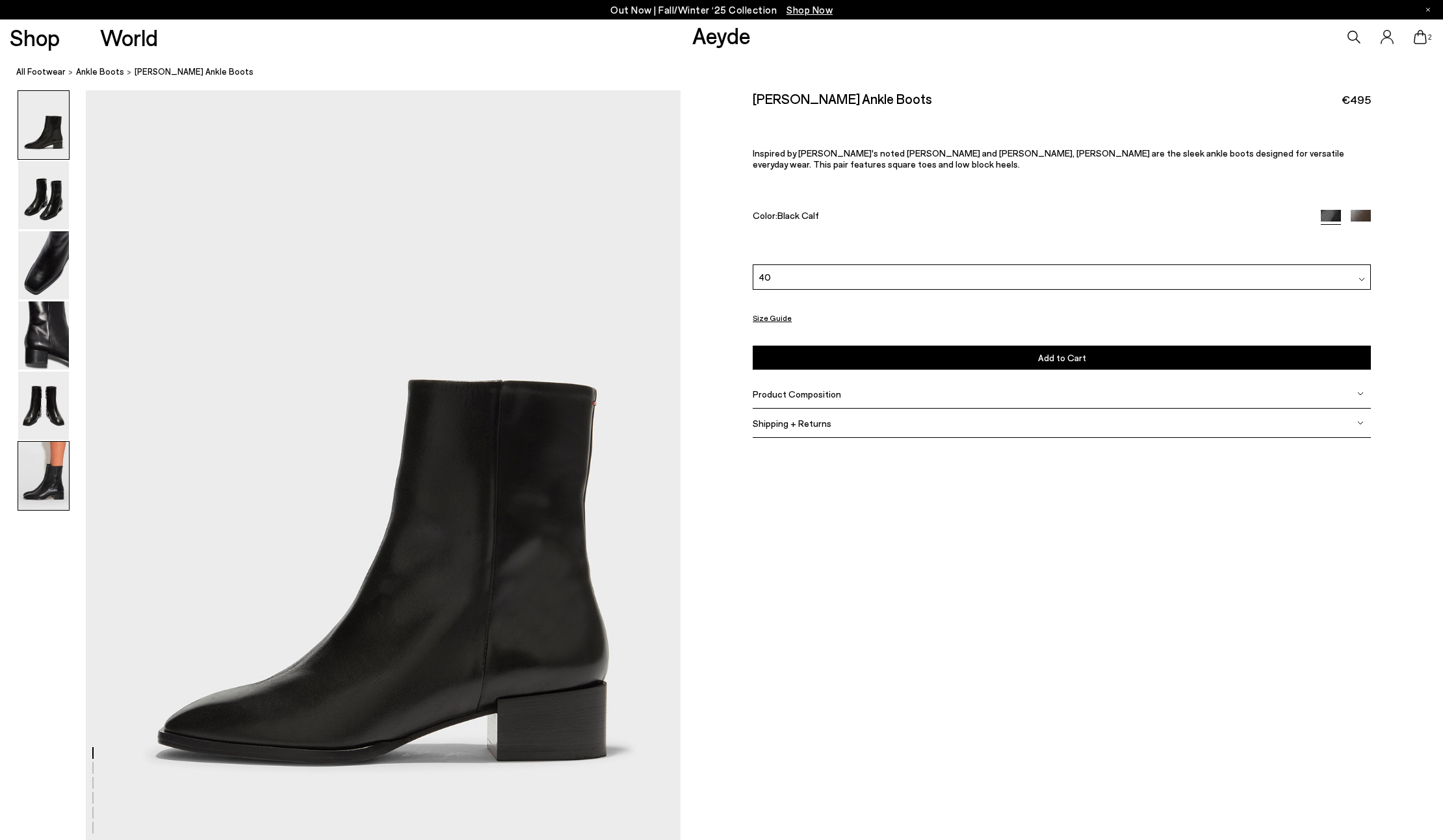
click at [35, 495] on img at bounding box center [43, 475] width 51 height 68
click at [1420, 39] on icon at bounding box center [1420, 37] width 13 height 14
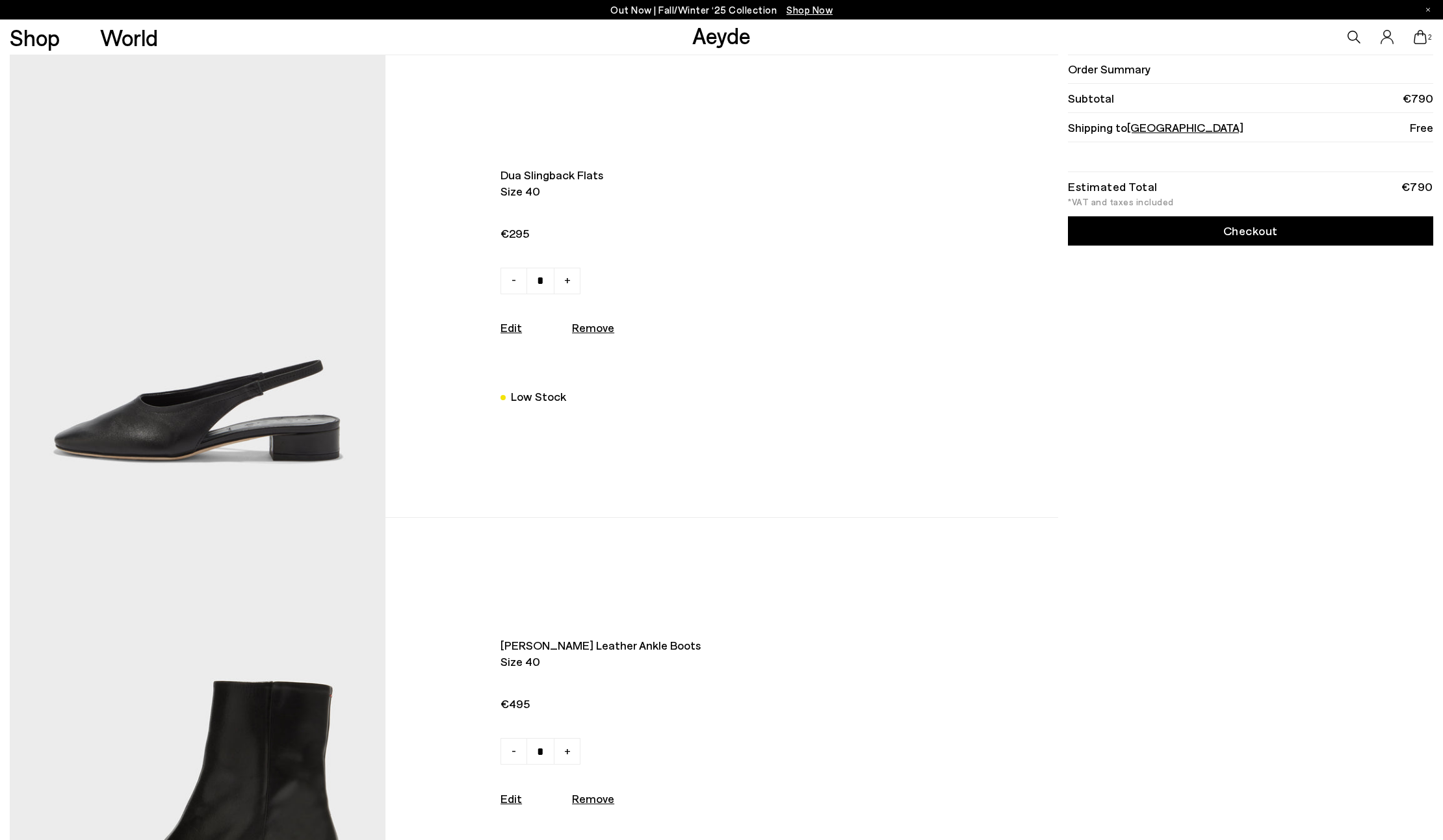
click at [513, 334] on link "Edit" at bounding box center [510, 327] width 21 height 14
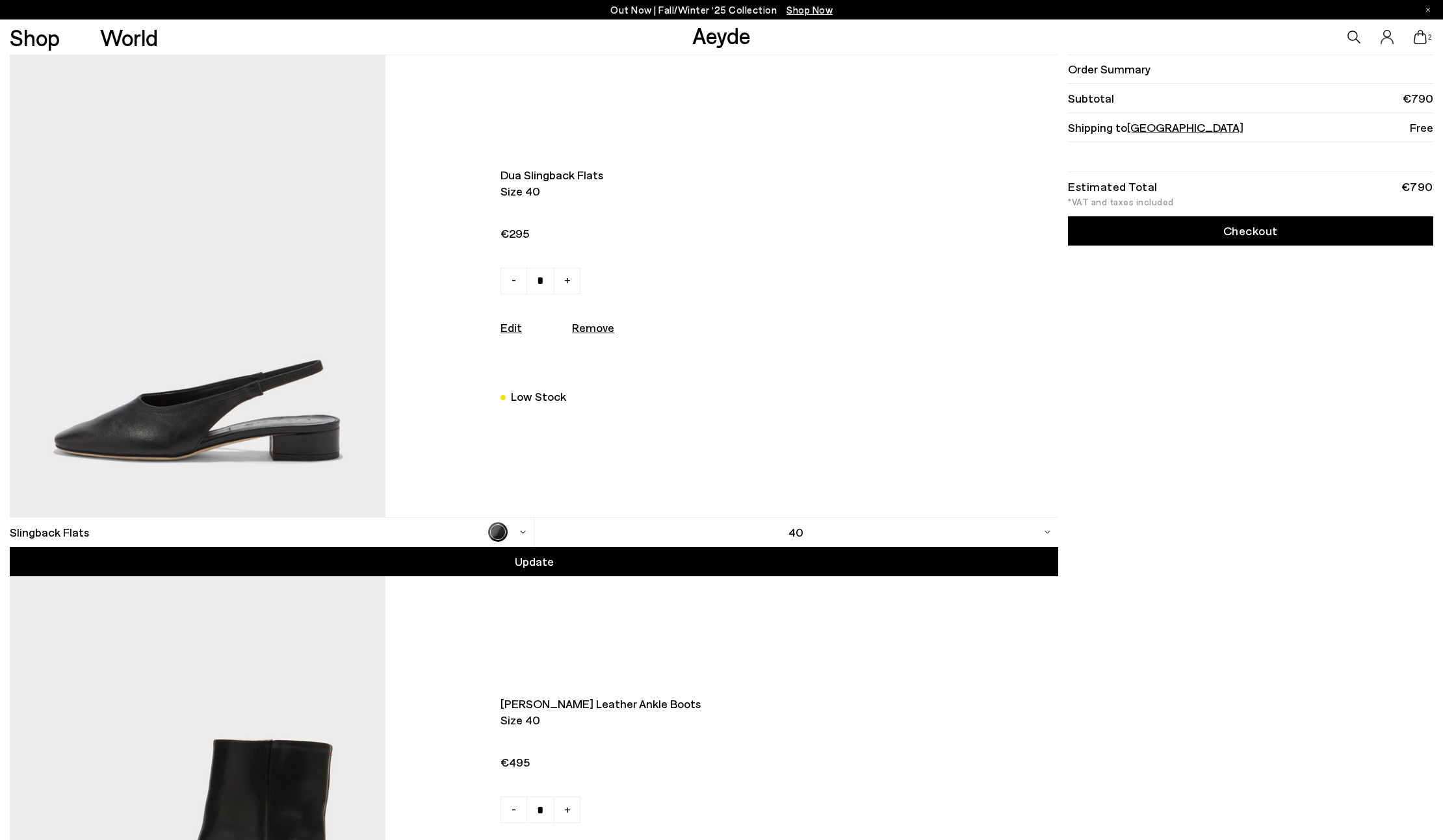
click at [703, 534] on div "40" at bounding box center [796, 532] width 524 height 29
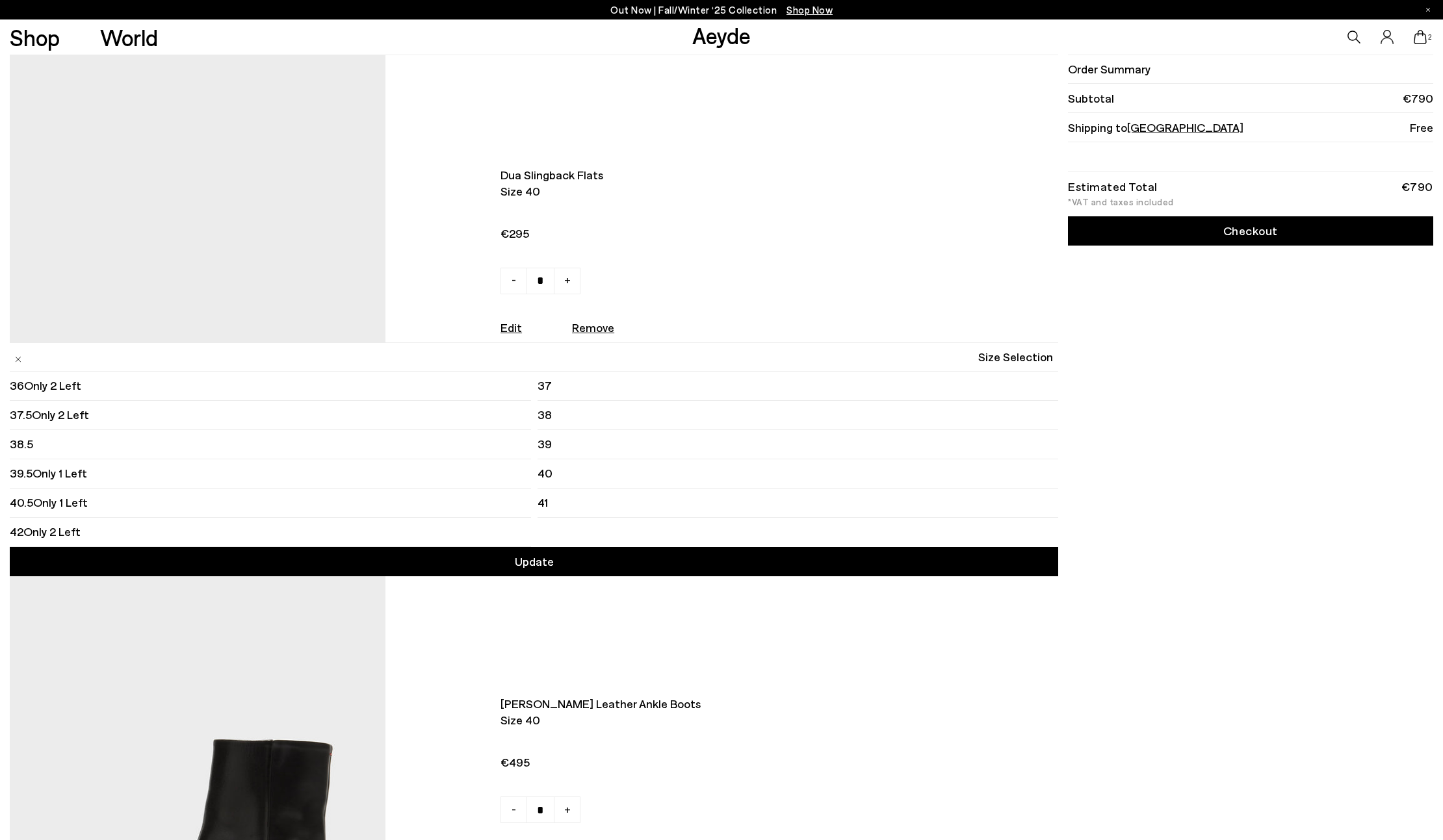
click at [557, 457] on li "39" at bounding box center [798, 444] width 521 height 29
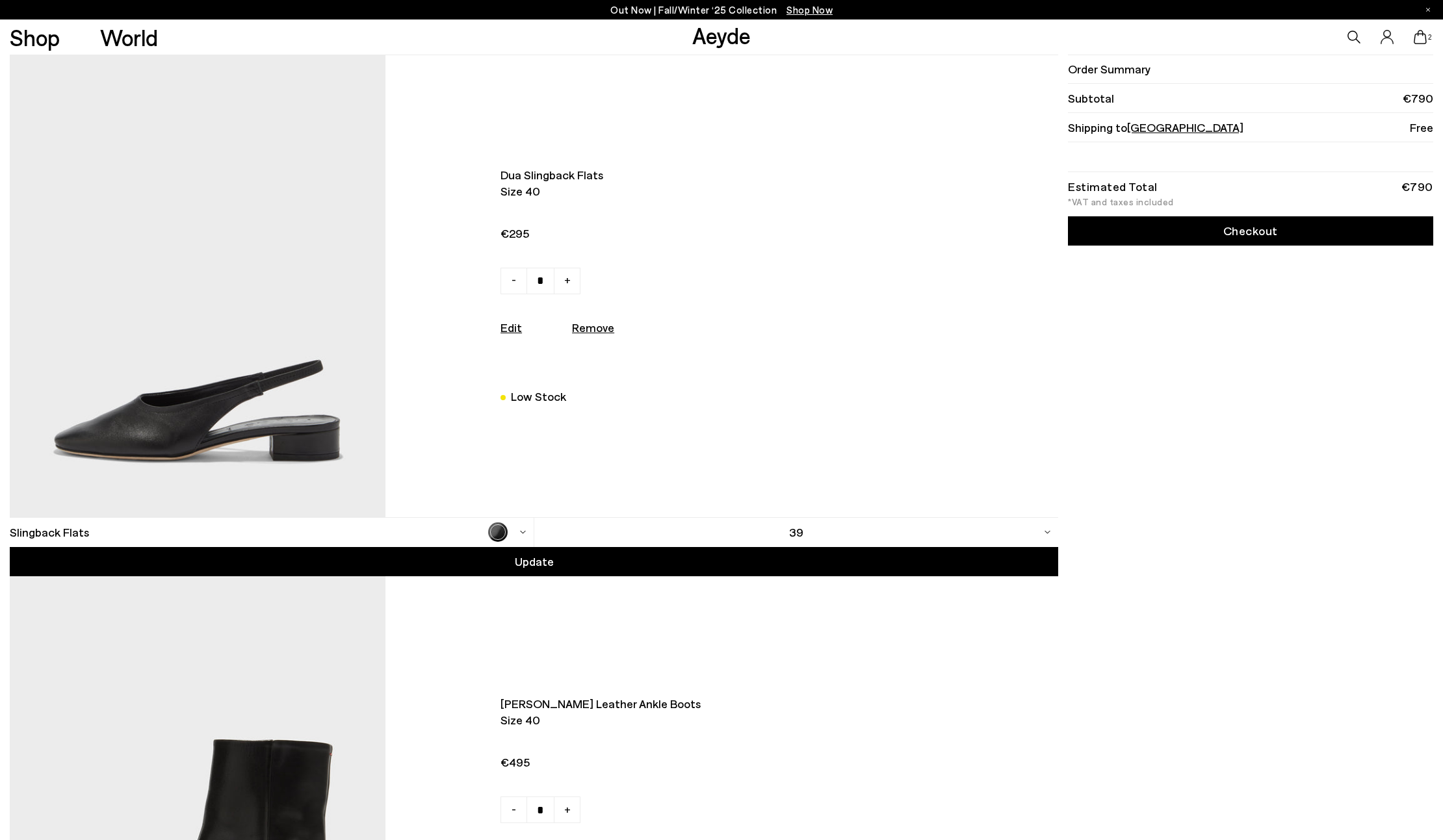
click at [639, 567] on div "Update" at bounding box center [533, 561] width 1047 height 29
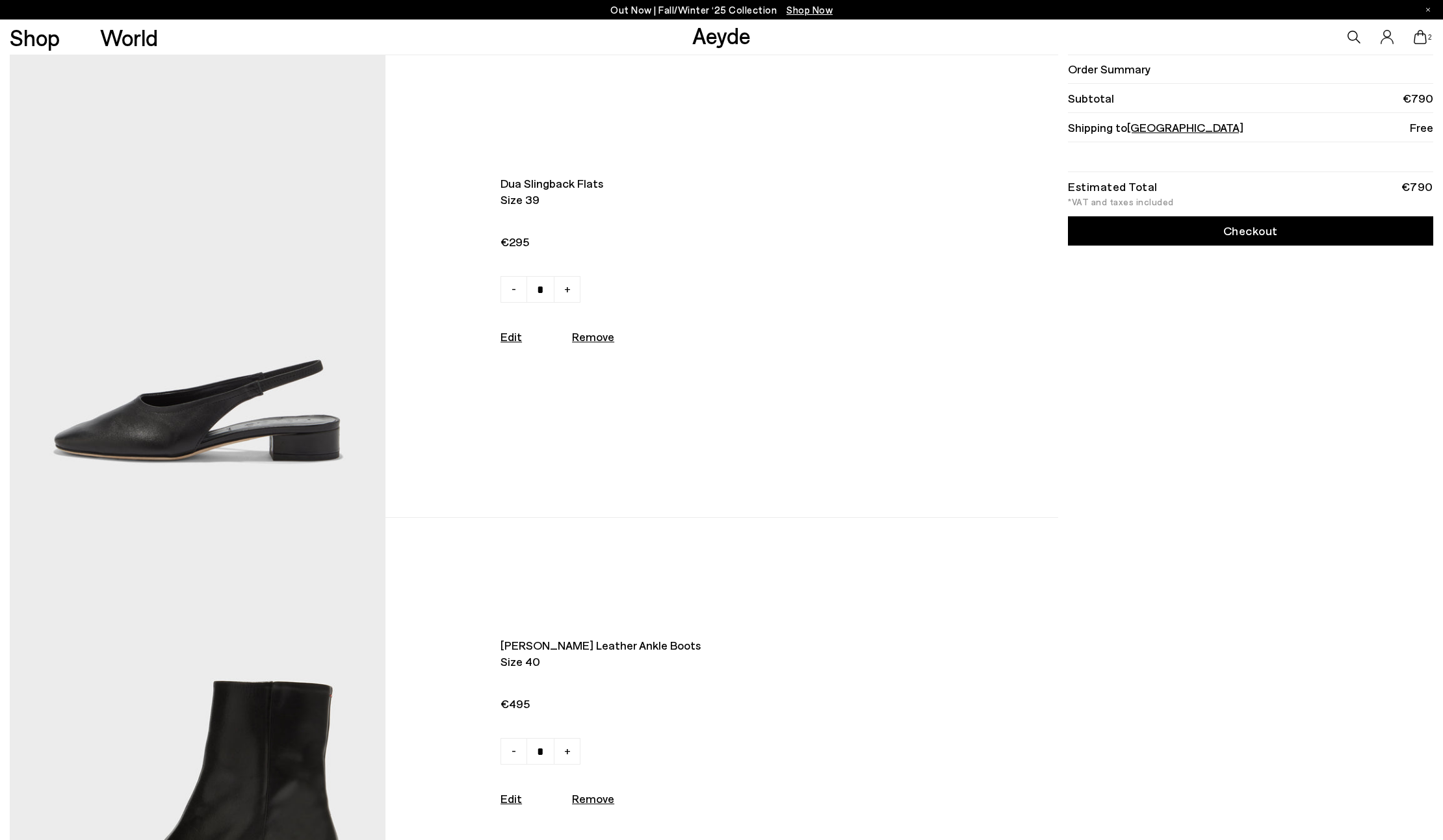
click at [590, 341] on u "Remove" at bounding box center [593, 337] width 42 height 14
type input "*"
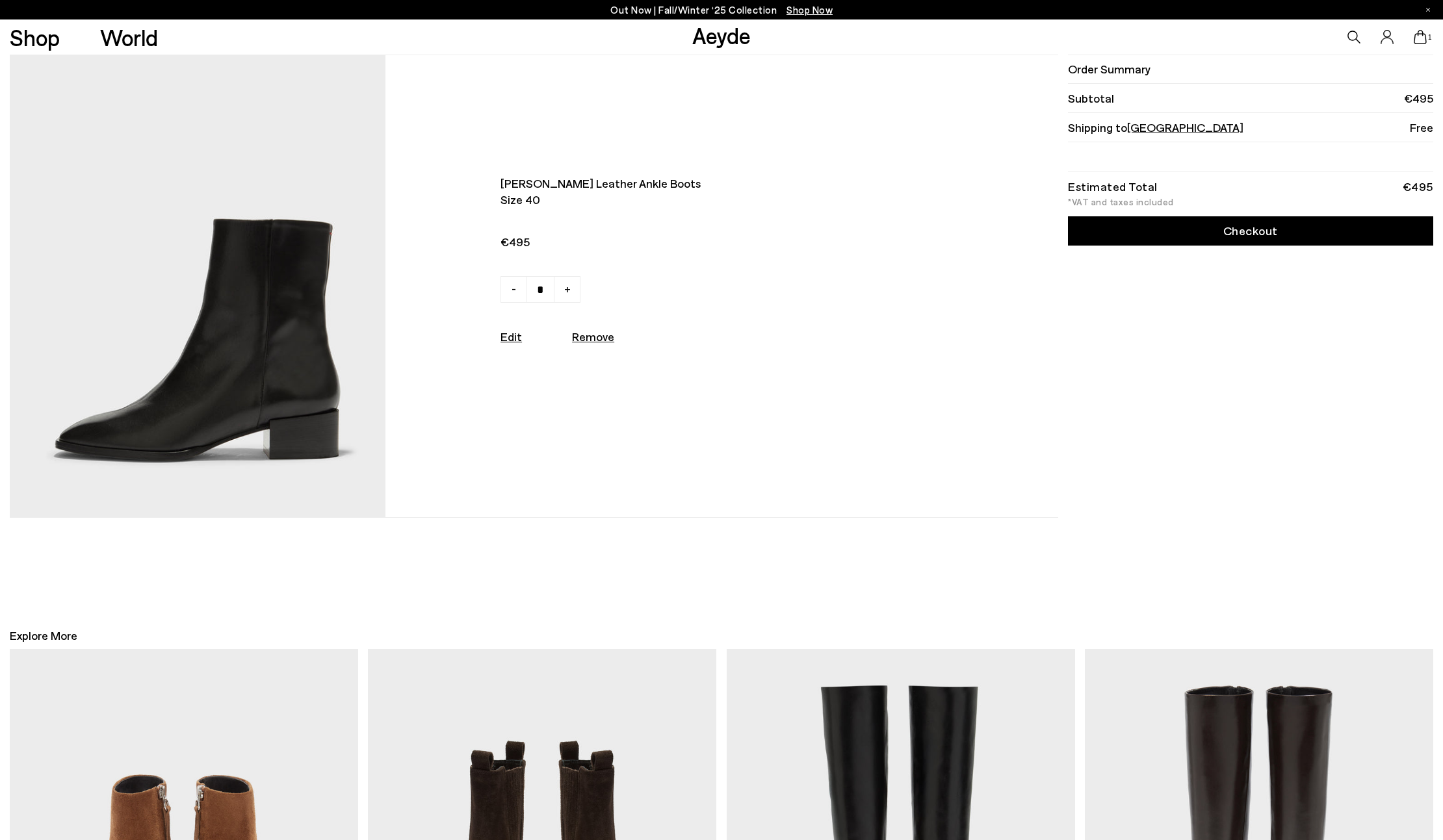
click at [1181, 232] on link "Checkout" at bounding box center [1250, 231] width 365 height 29
